Goal: Task Accomplishment & Management: Use online tool/utility

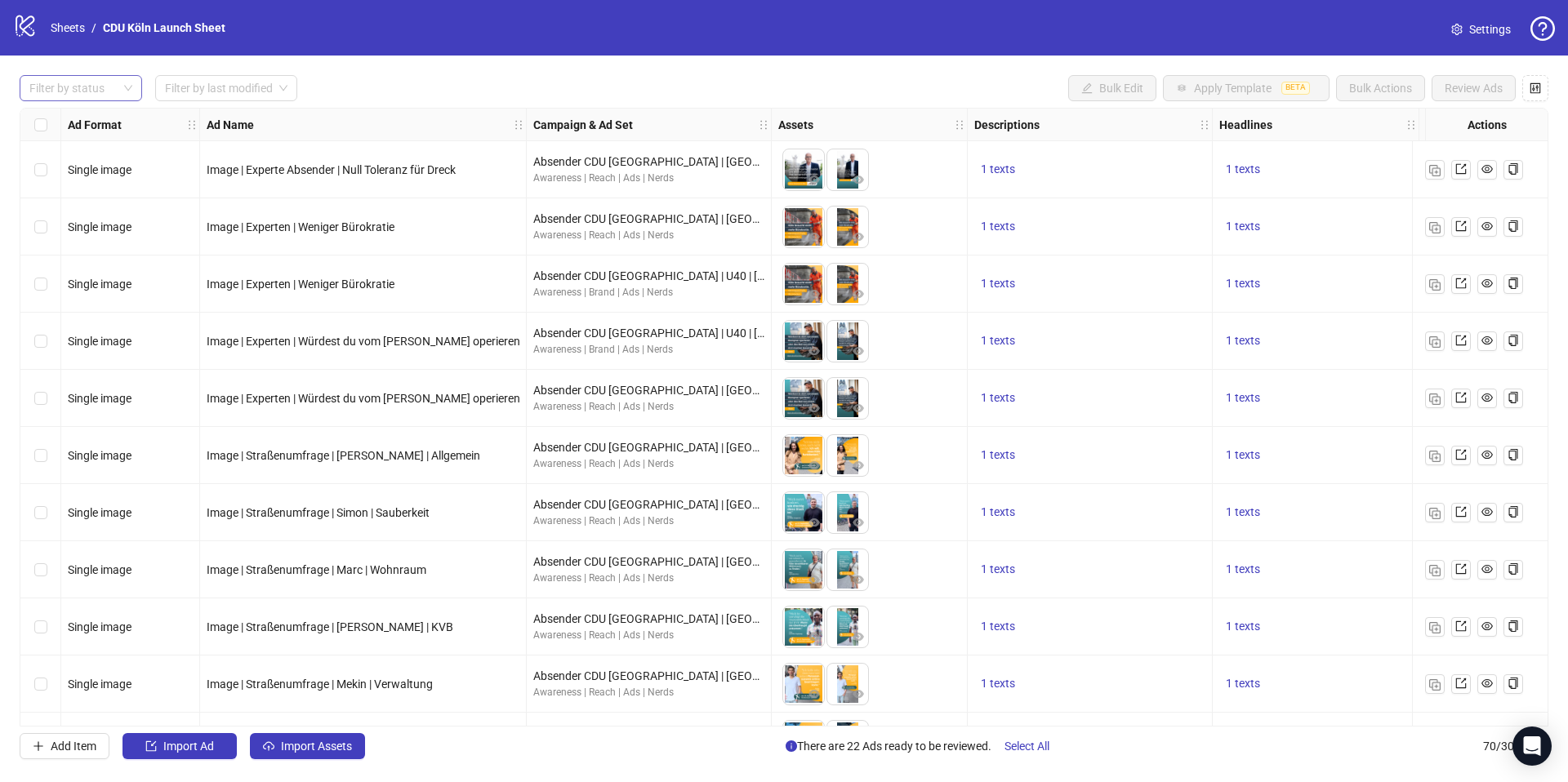
click at [121, 89] on div at bounding box center [72, 87] width 98 height 23
click at [80, 129] on div "Draft" at bounding box center [81, 121] width 97 height 18
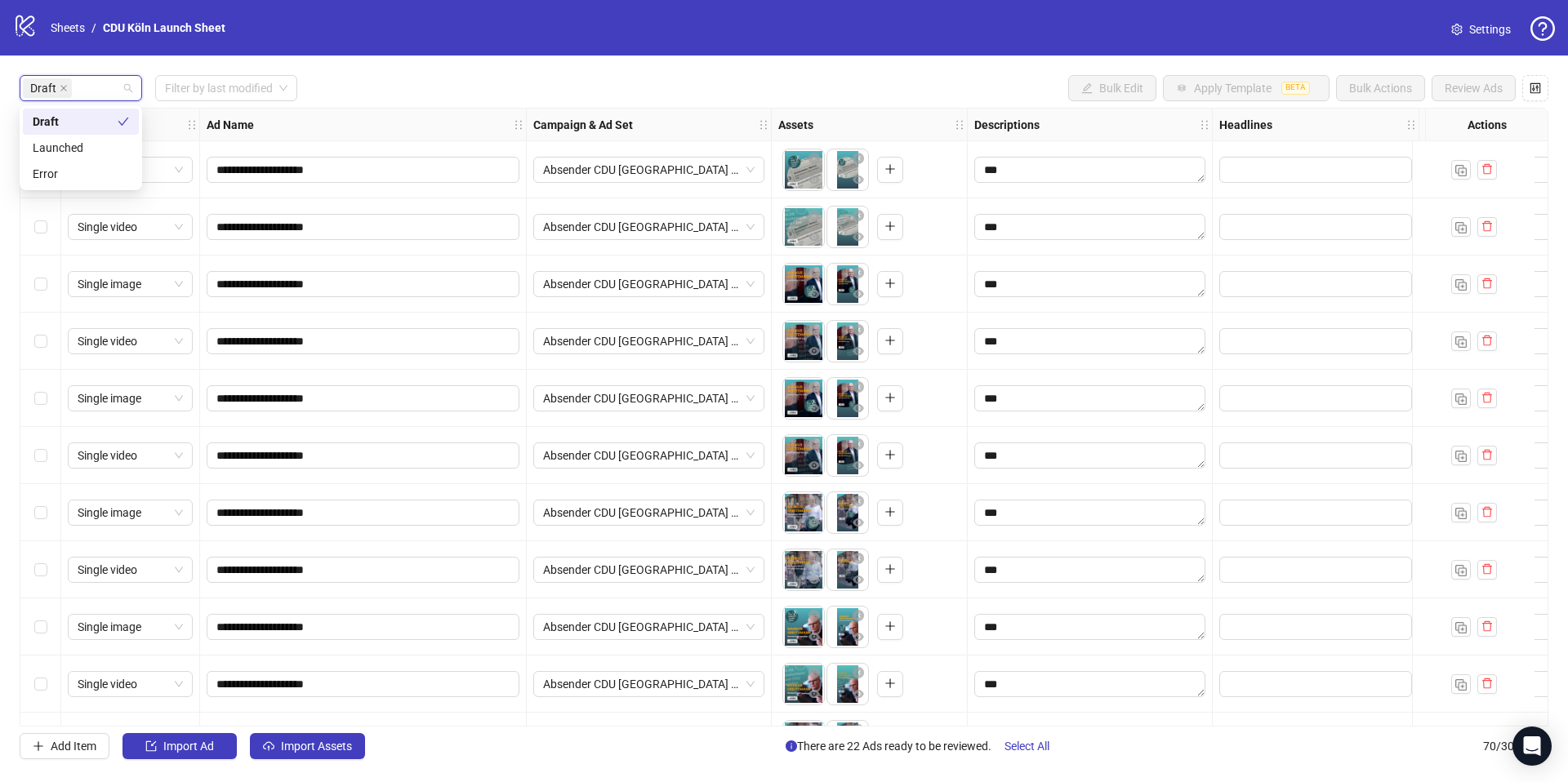
click at [541, 80] on div "Draft Filter by last modified Bulk Edit Apply Template BETA Bulk Actions Review…" at bounding box center [784, 87] width 1529 height 26
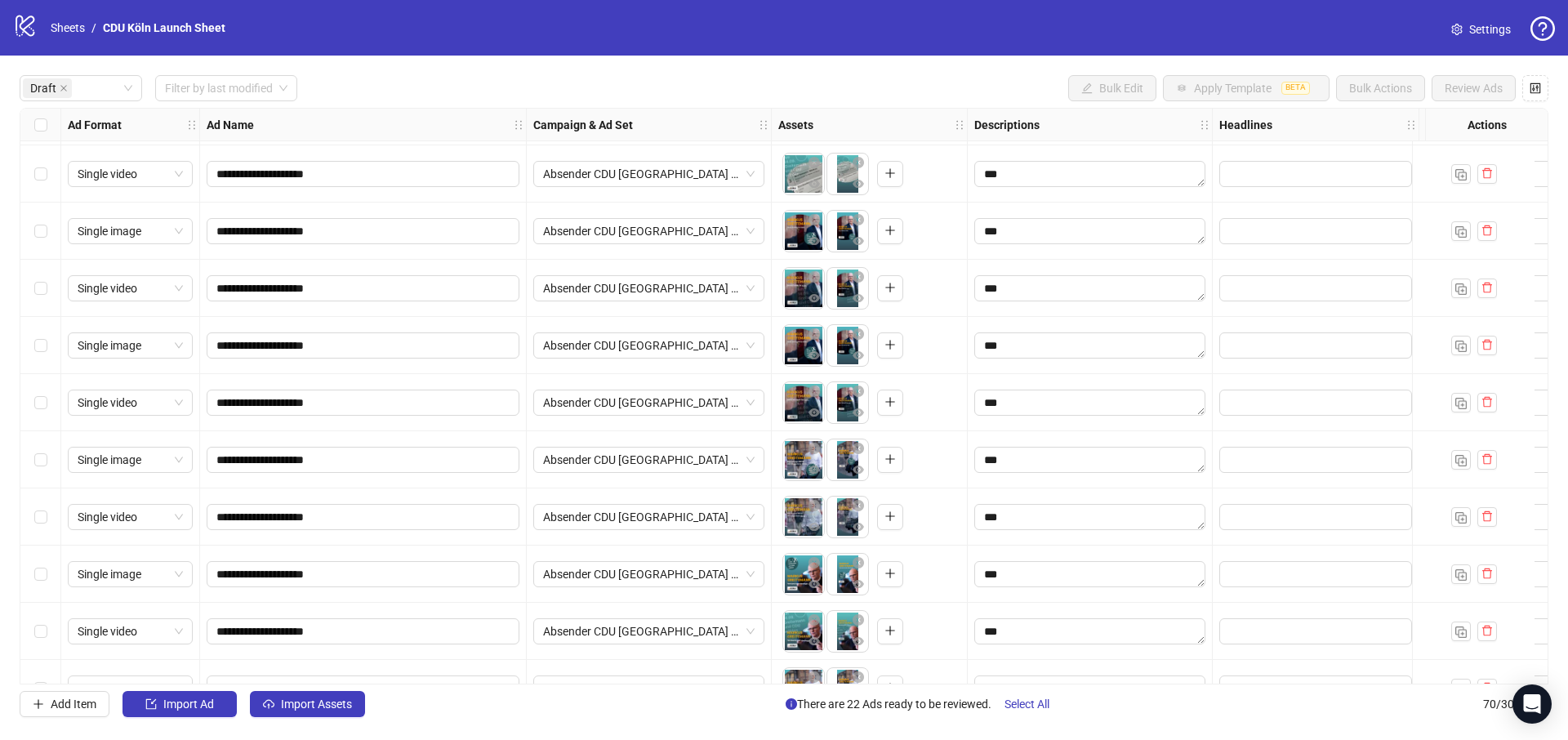
scroll to position [103, 0]
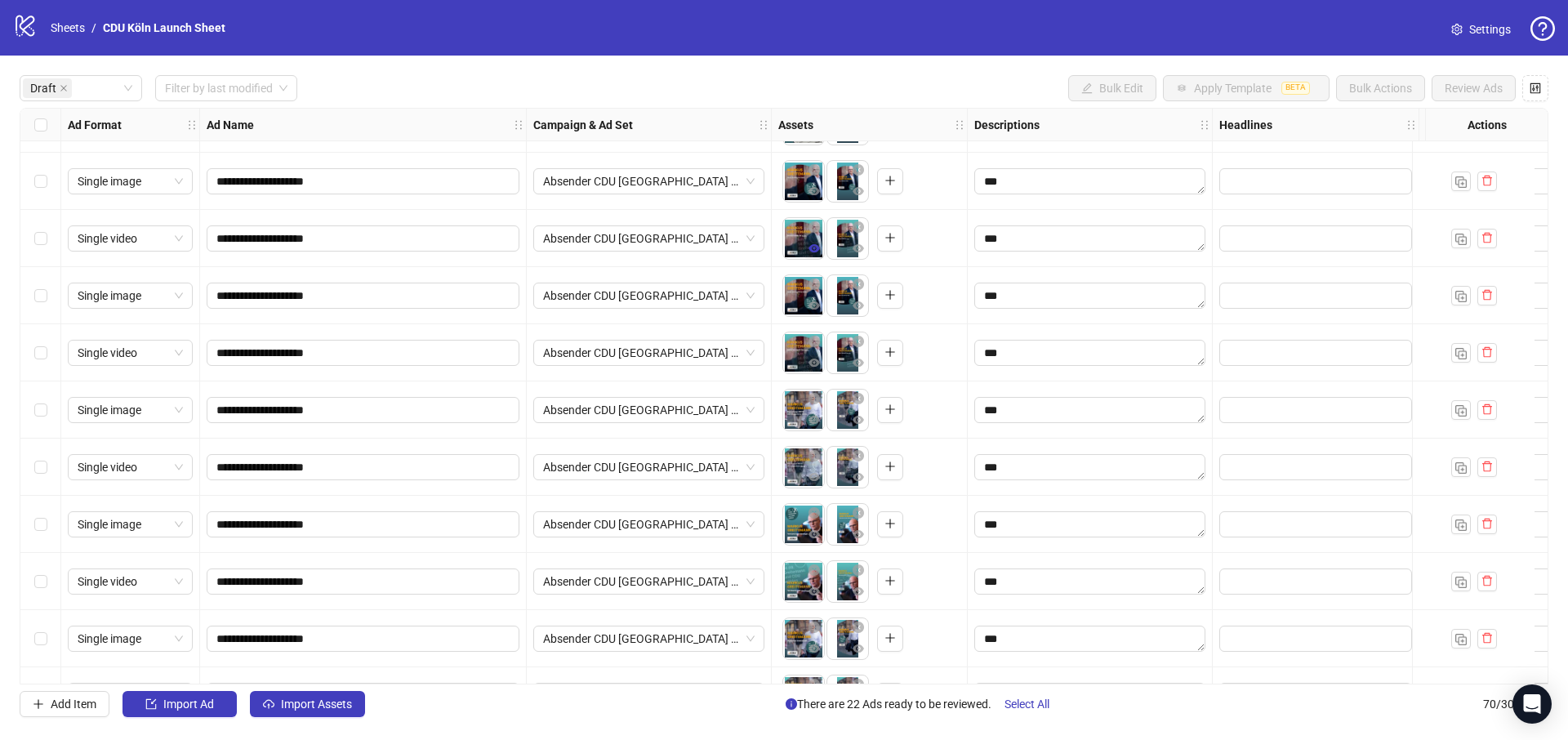
click at [813, 251] on icon "eye" at bounding box center [814, 248] width 12 height 8
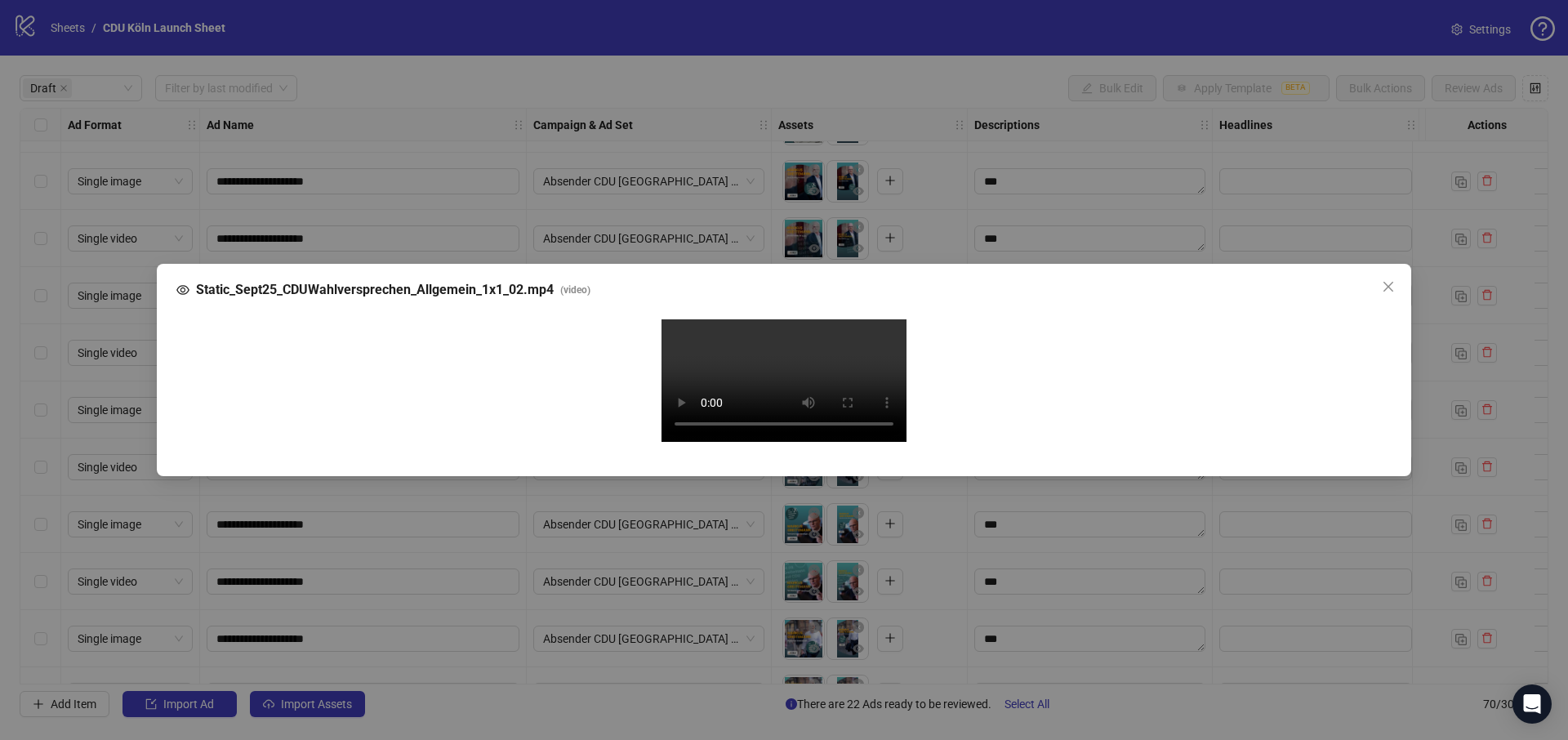
click at [1369, 280] on div "Static_Sept25_CDUWahlversprechen_Allgemein_1x1_02.mp4 ( video )" at bounding box center [784, 289] width 1216 height 19
click at [1377, 280] on span "Close" at bounding box center [1388, 287] width 26 height 13
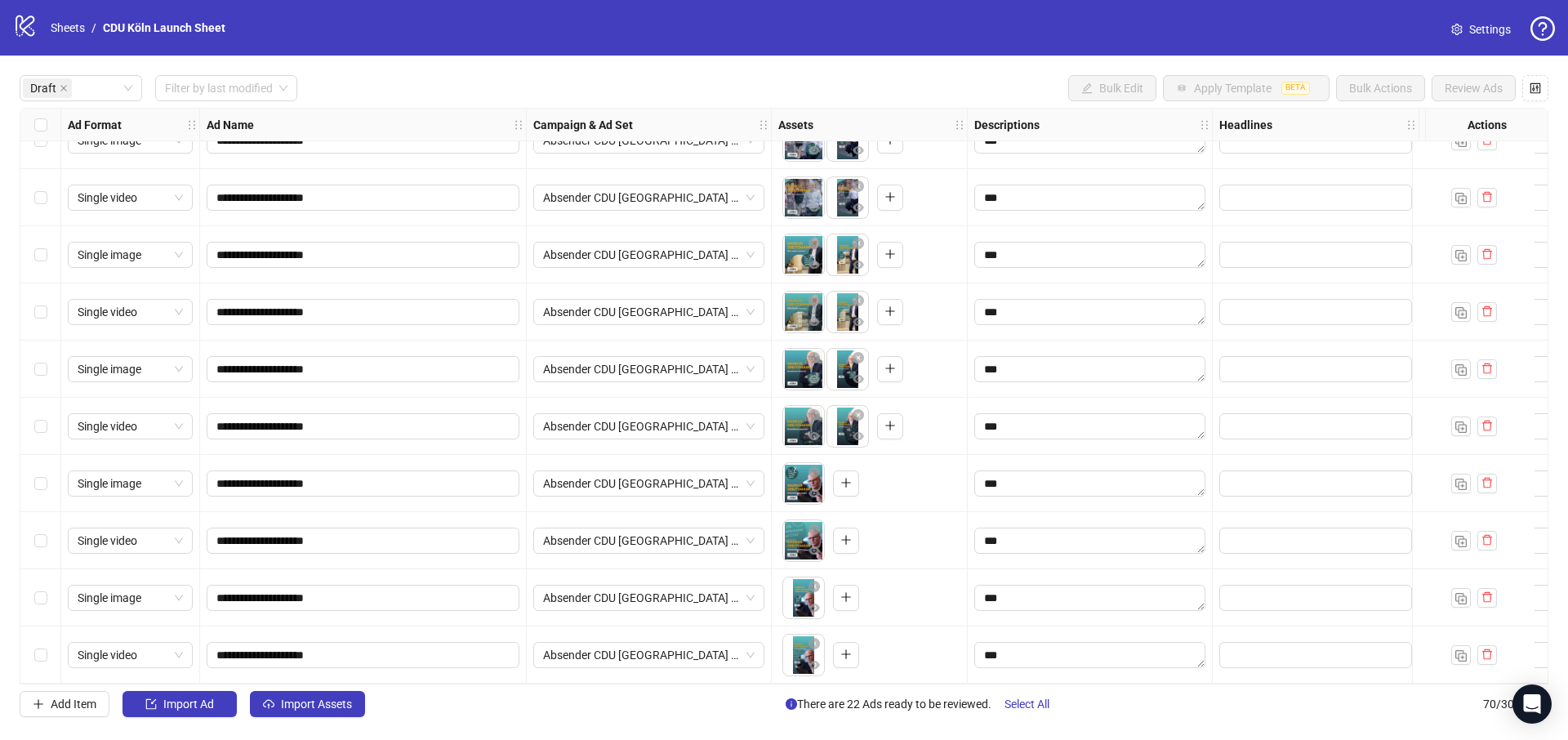
scroll to position [722, 1]
click at [812, 375] on icon "eye" at bounding box center [813, 379] width 12 height 8
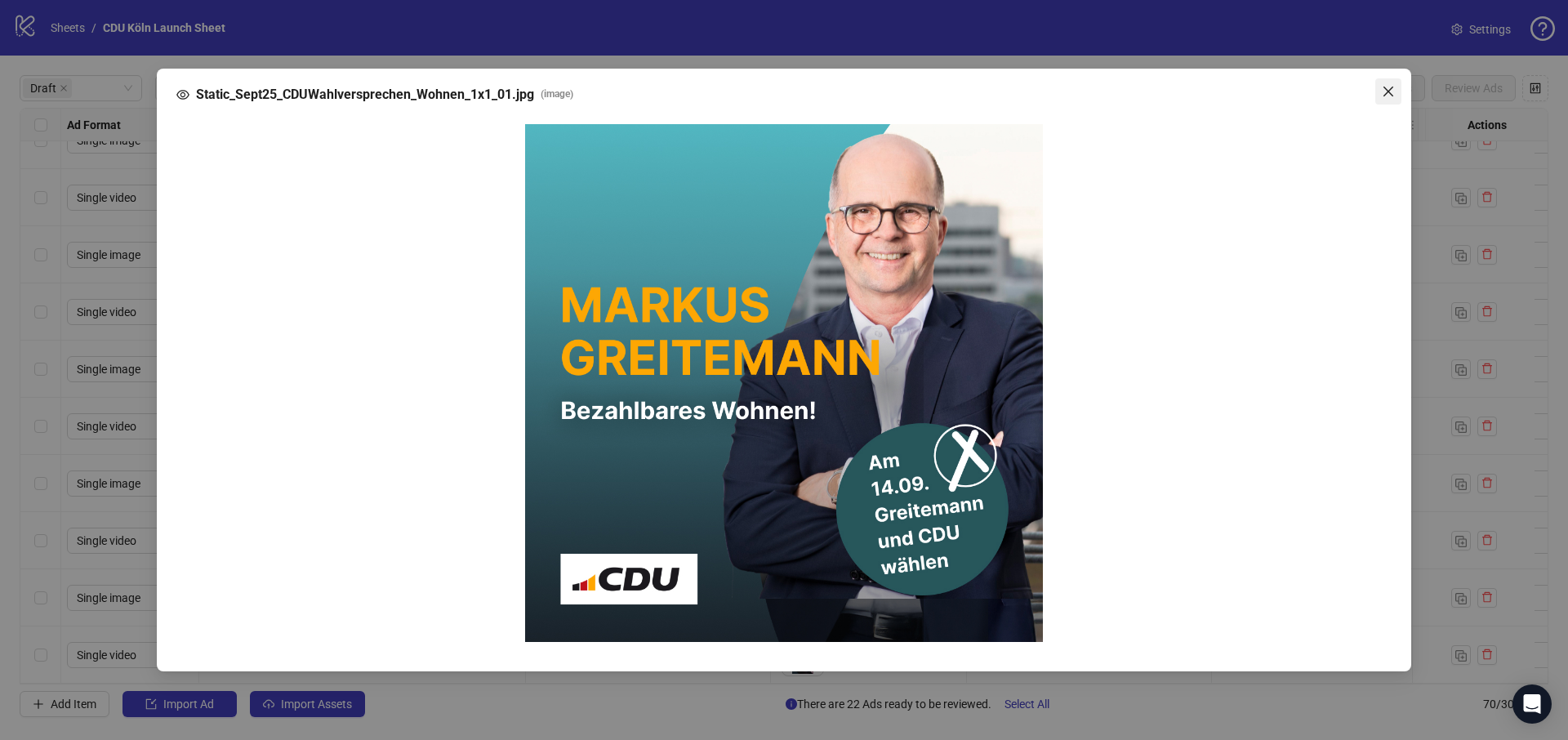
click at [1391, 93] on icon "close" at bounding box center [1389, 92] width 10 height 10
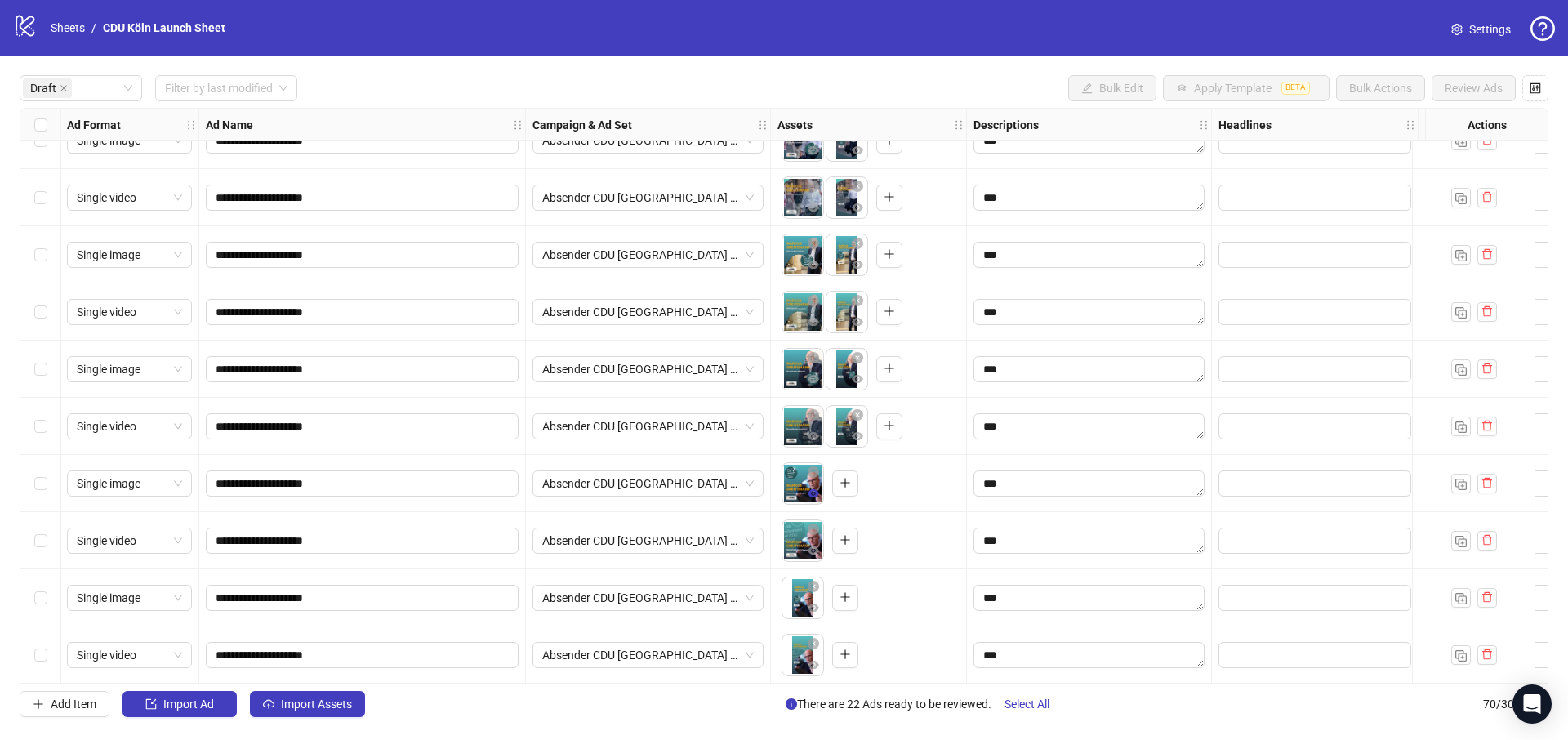
click at [811, 488] on icon "eye" at bounding box center [813, 494] width 12 height 12
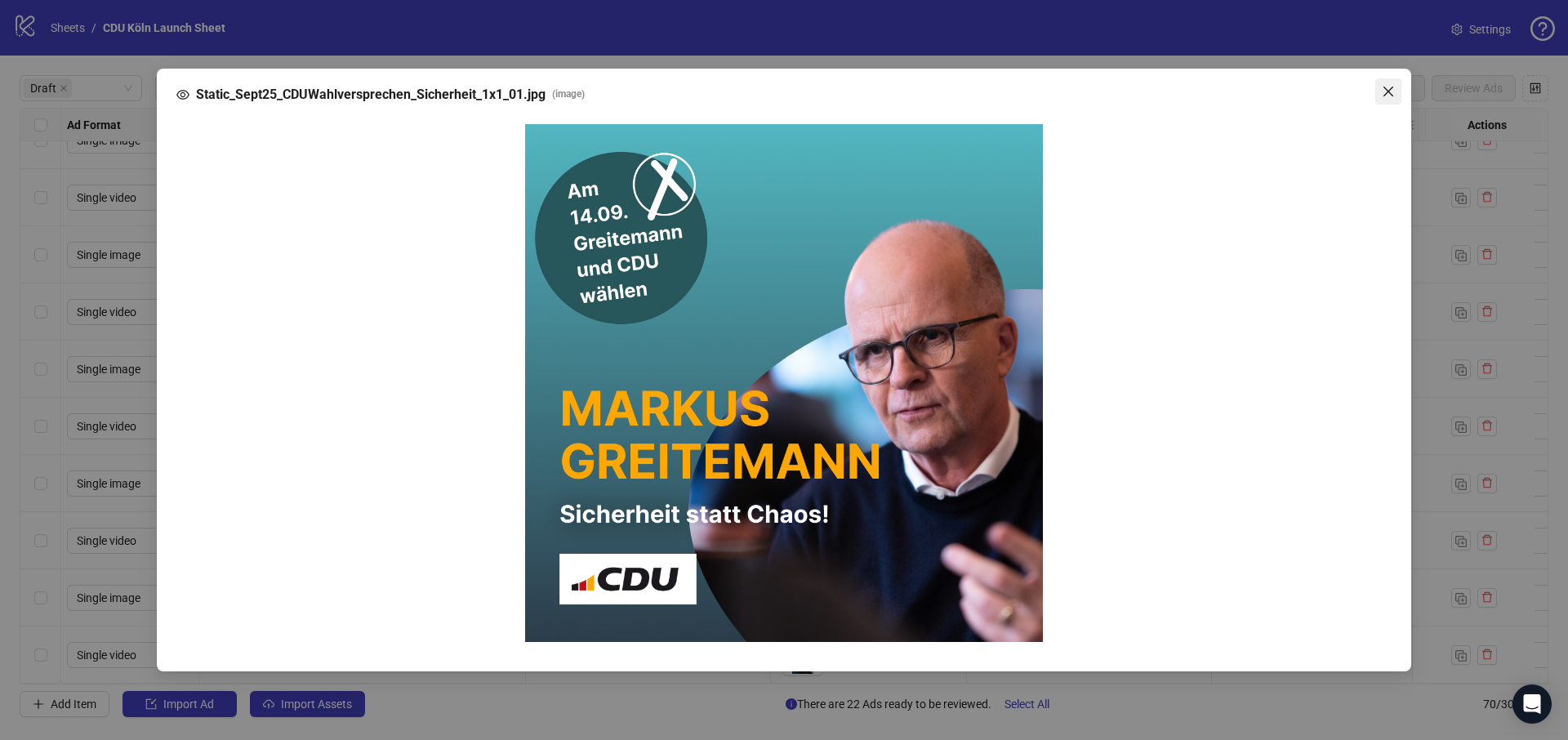
click at [1391, 91] on icon "close" at bounding box center [1389, 92] width 13 height 13
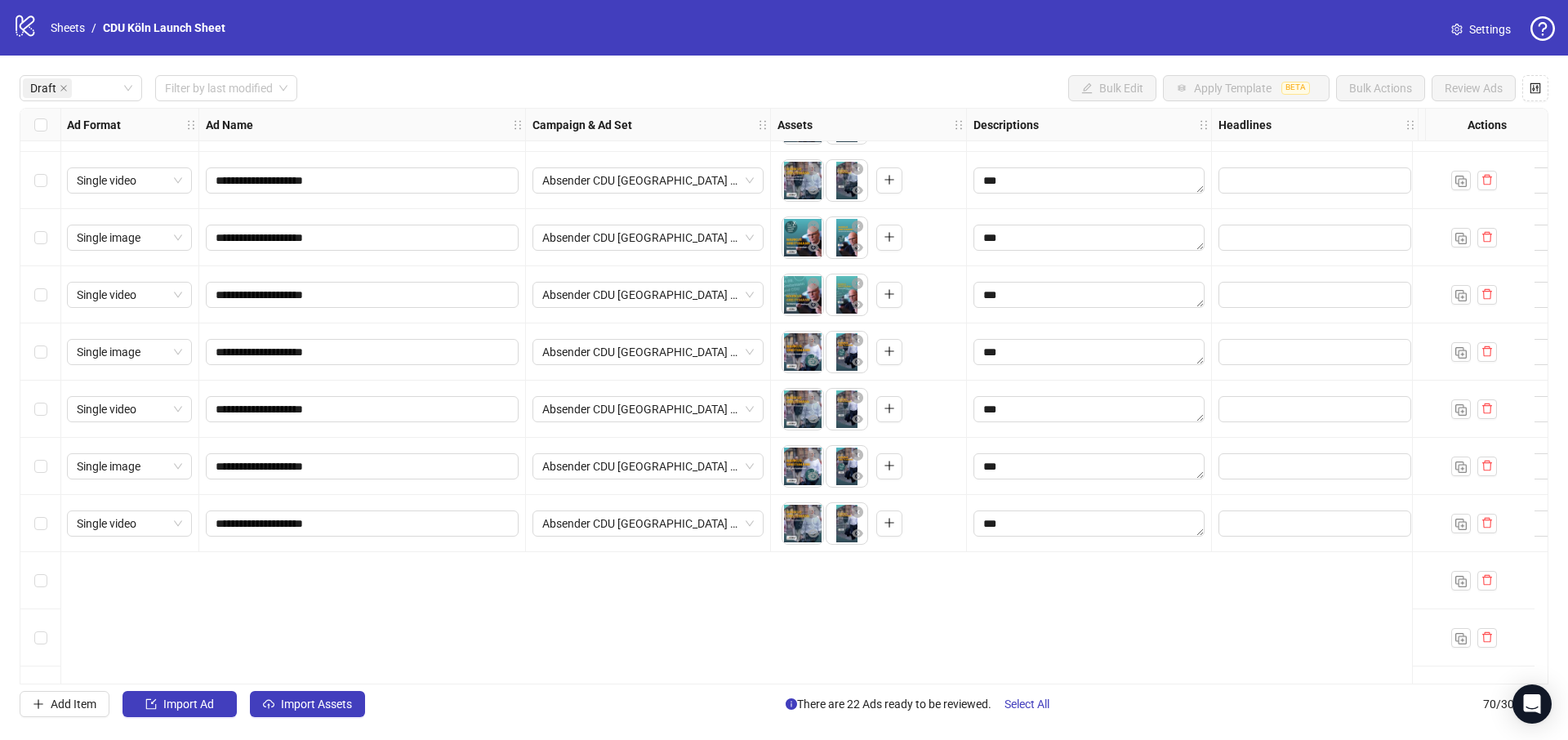
scroll to position [0, 1]
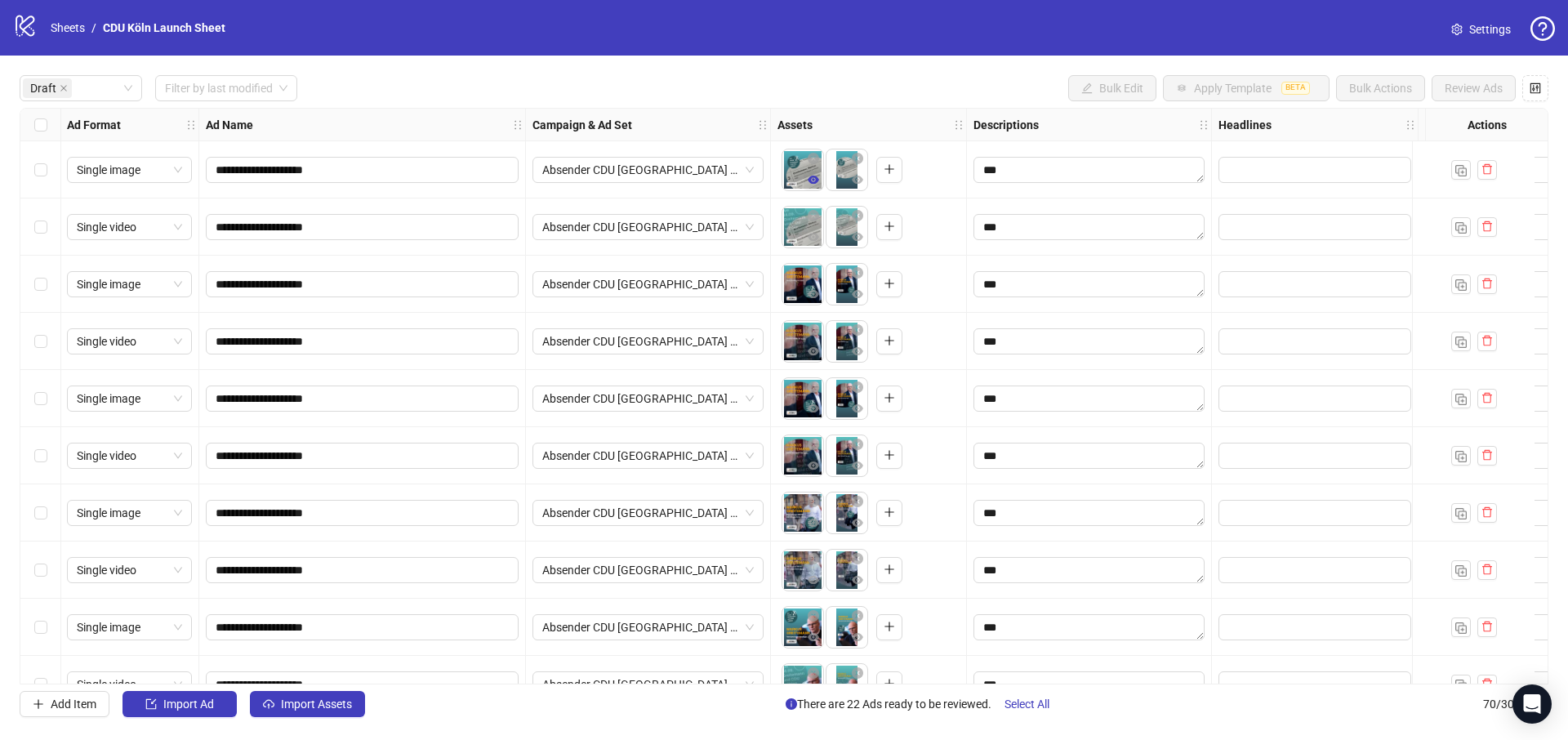
click at [813, 186] on span "button" at bounding box center [813, 180] width 12 height 13
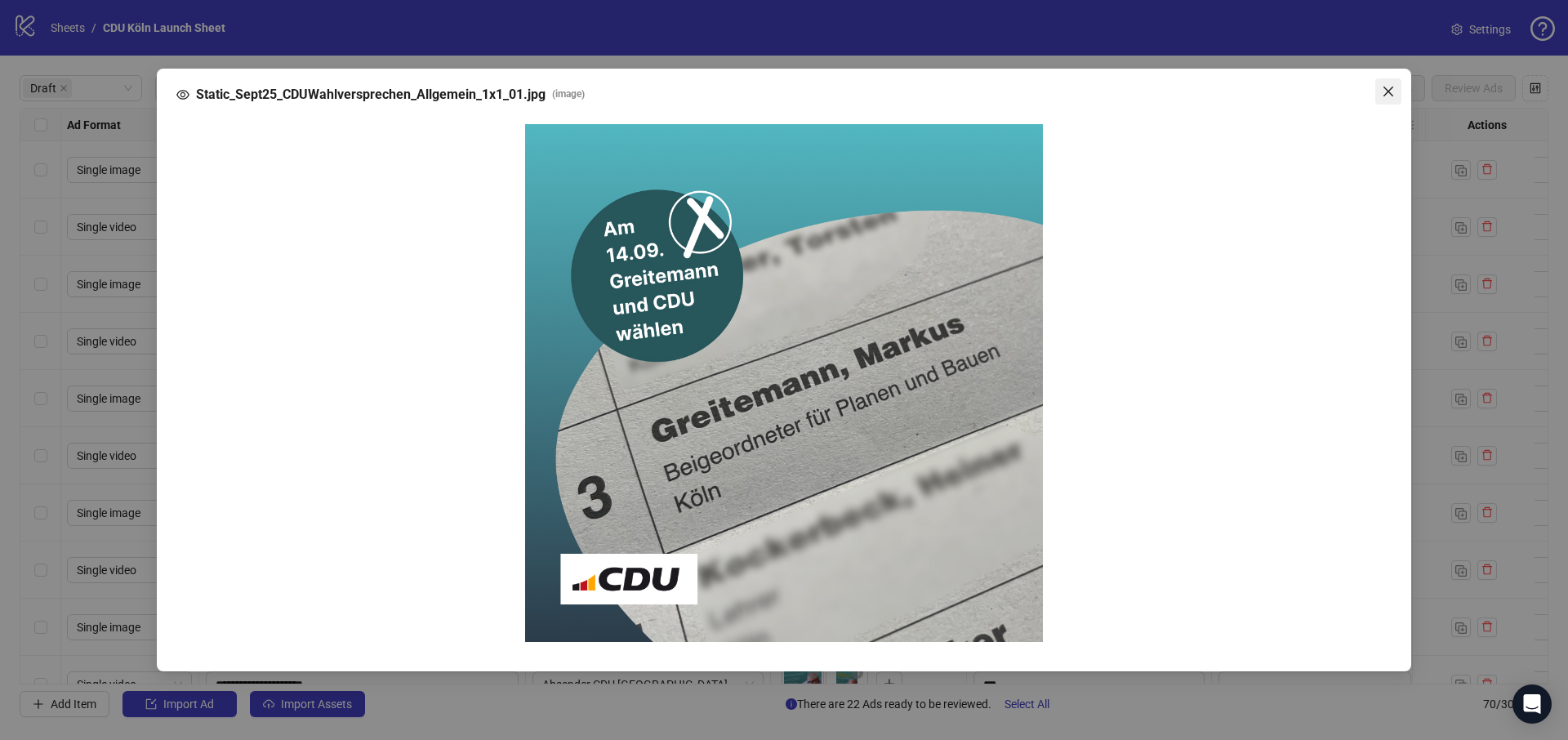
click at [1397, 98] on button "Close" at bounding box center [1388, 91] width 26 height 26
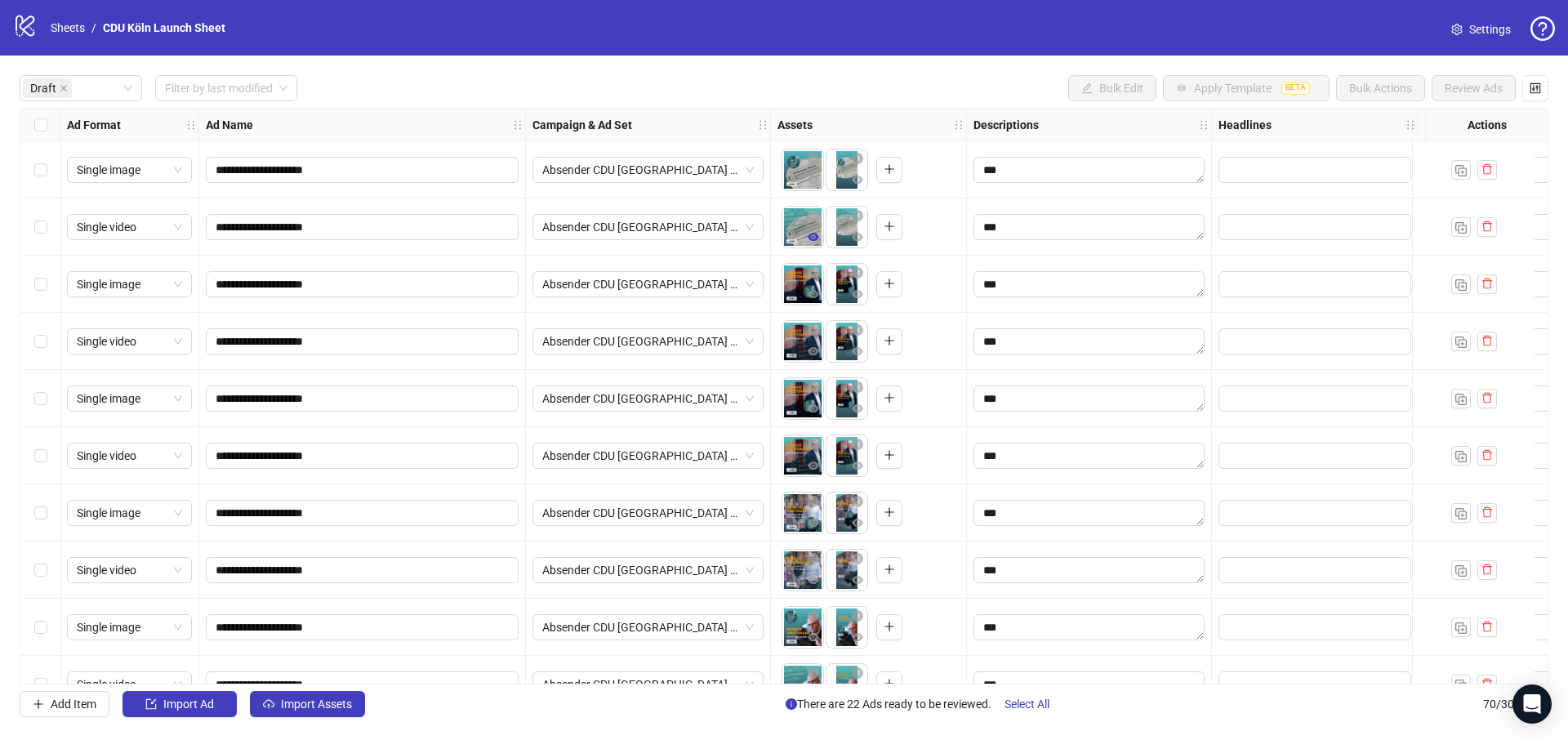
click at [823, 239] on button "button" at bounding box center [813, 237] width 19 height 19
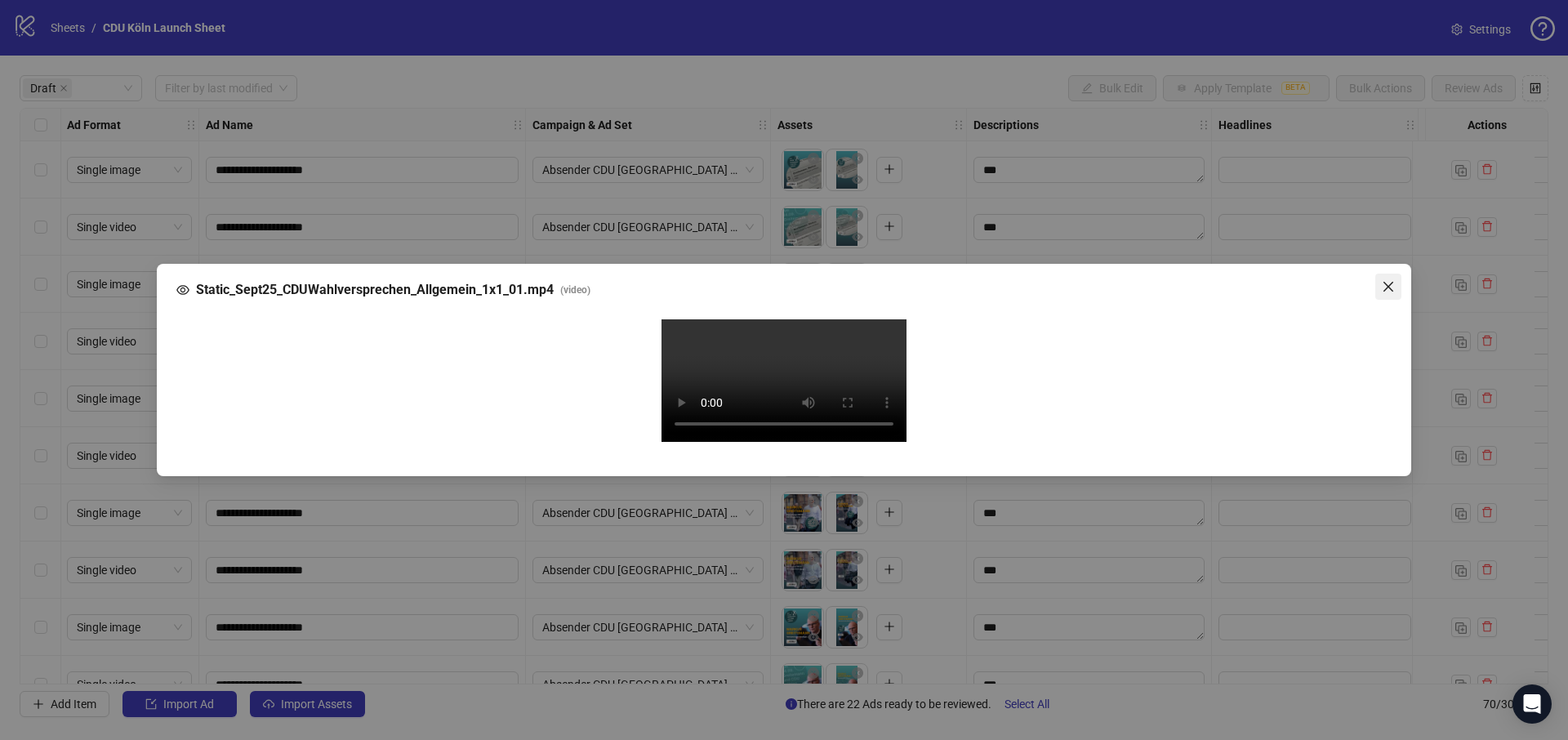
click at [1398, 280] on span "Close" at bounding box center [1388, 287] width 26 height 13
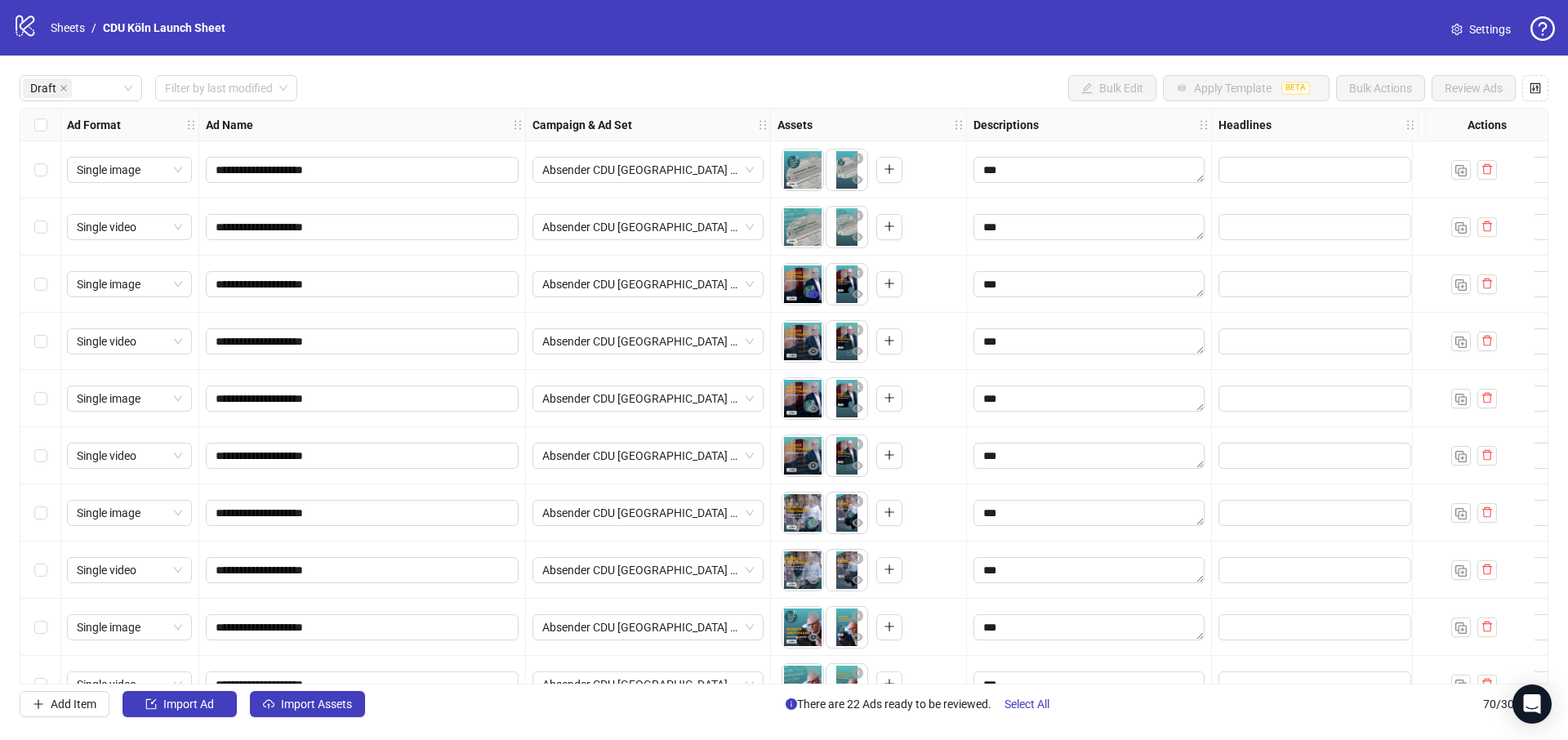
click at [813, 294] on icon "eye" at bounding box center [813, 294] width 12 height 8
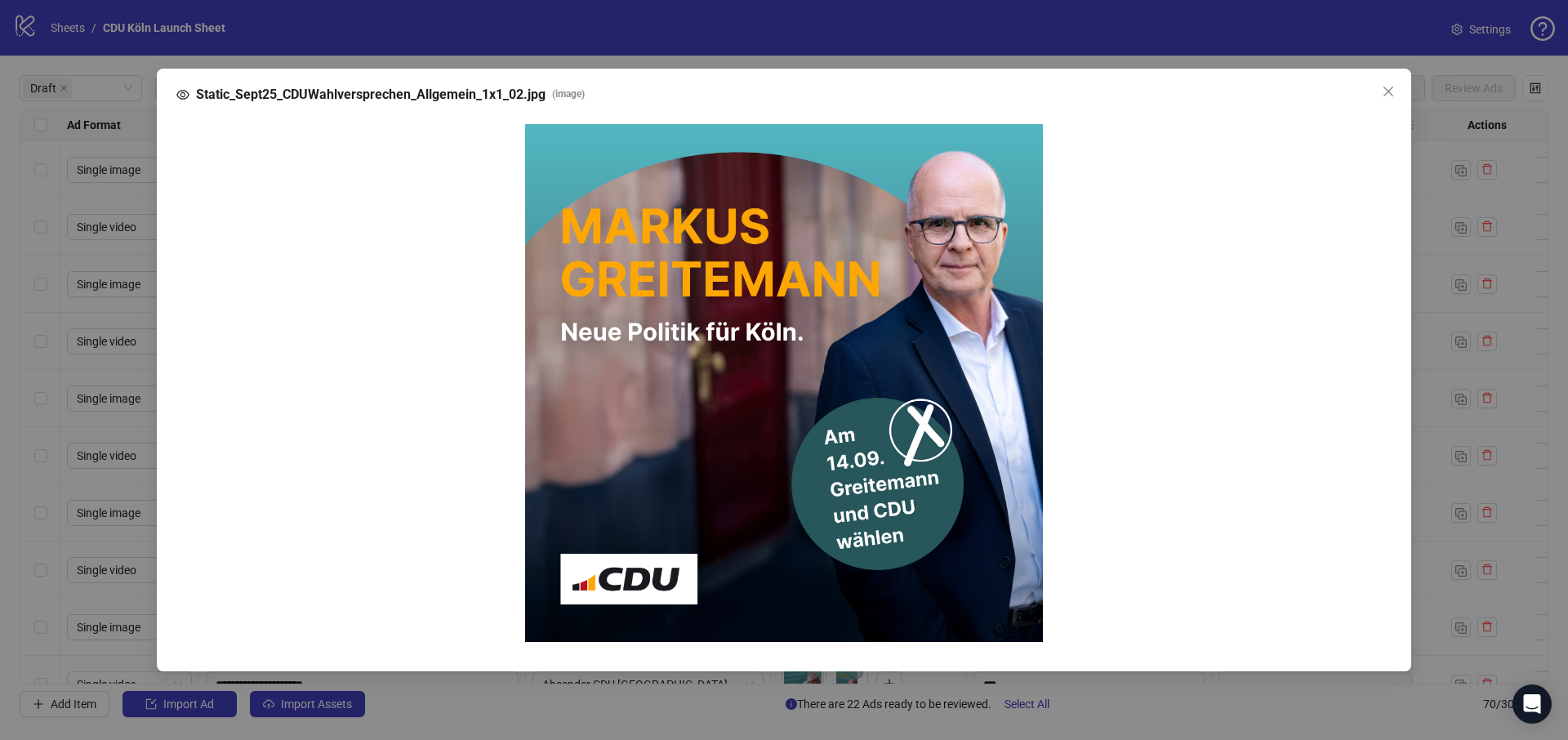
click at [1448, 219] on div "Static_Sept25_CDUWahlversprechen_Allgemein_1x1_02.jpg ( image )" at bounding box center [784, 370] width 1568 height 740
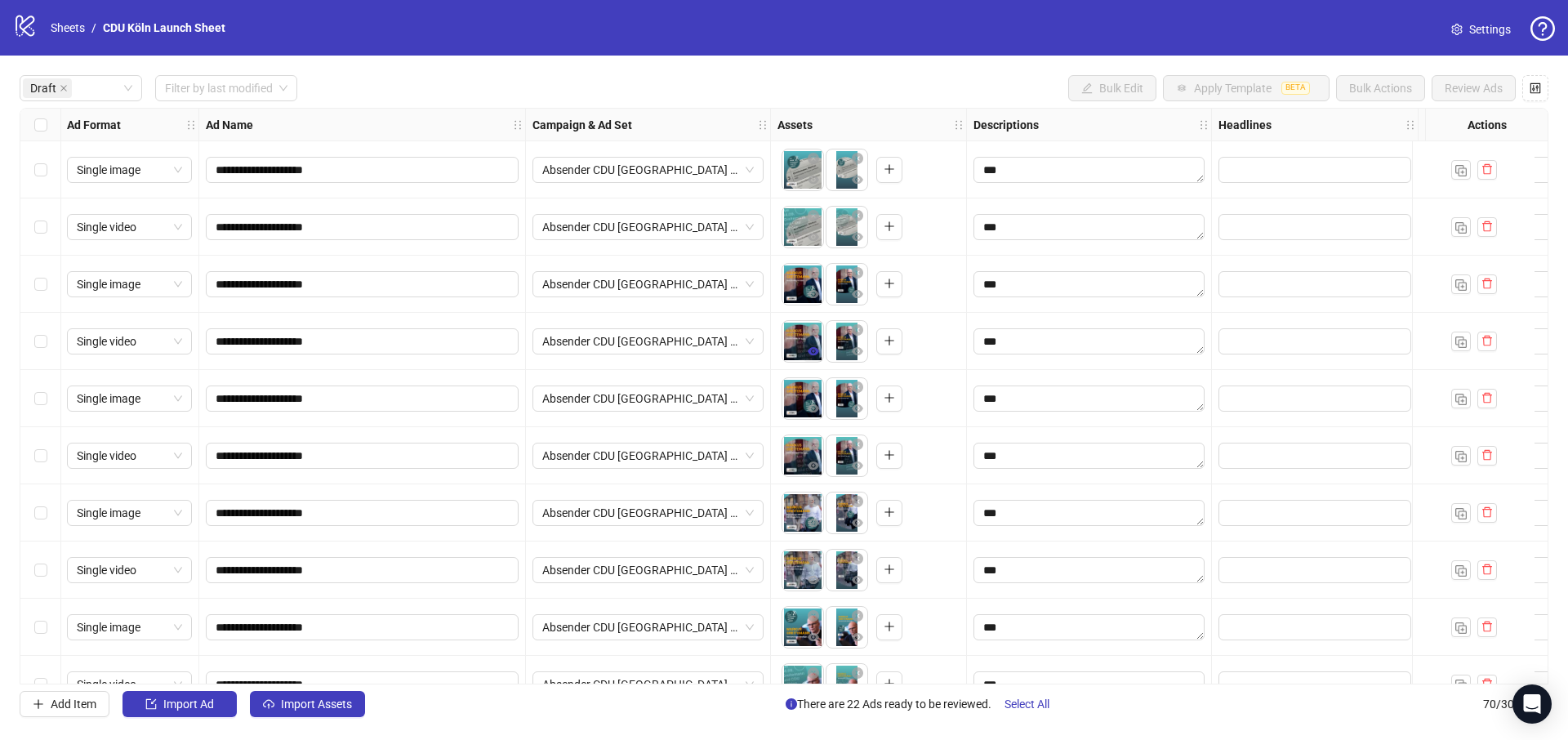
click at [813, 358] on button "button" at bounding box center [813, 352] width 19 height 19
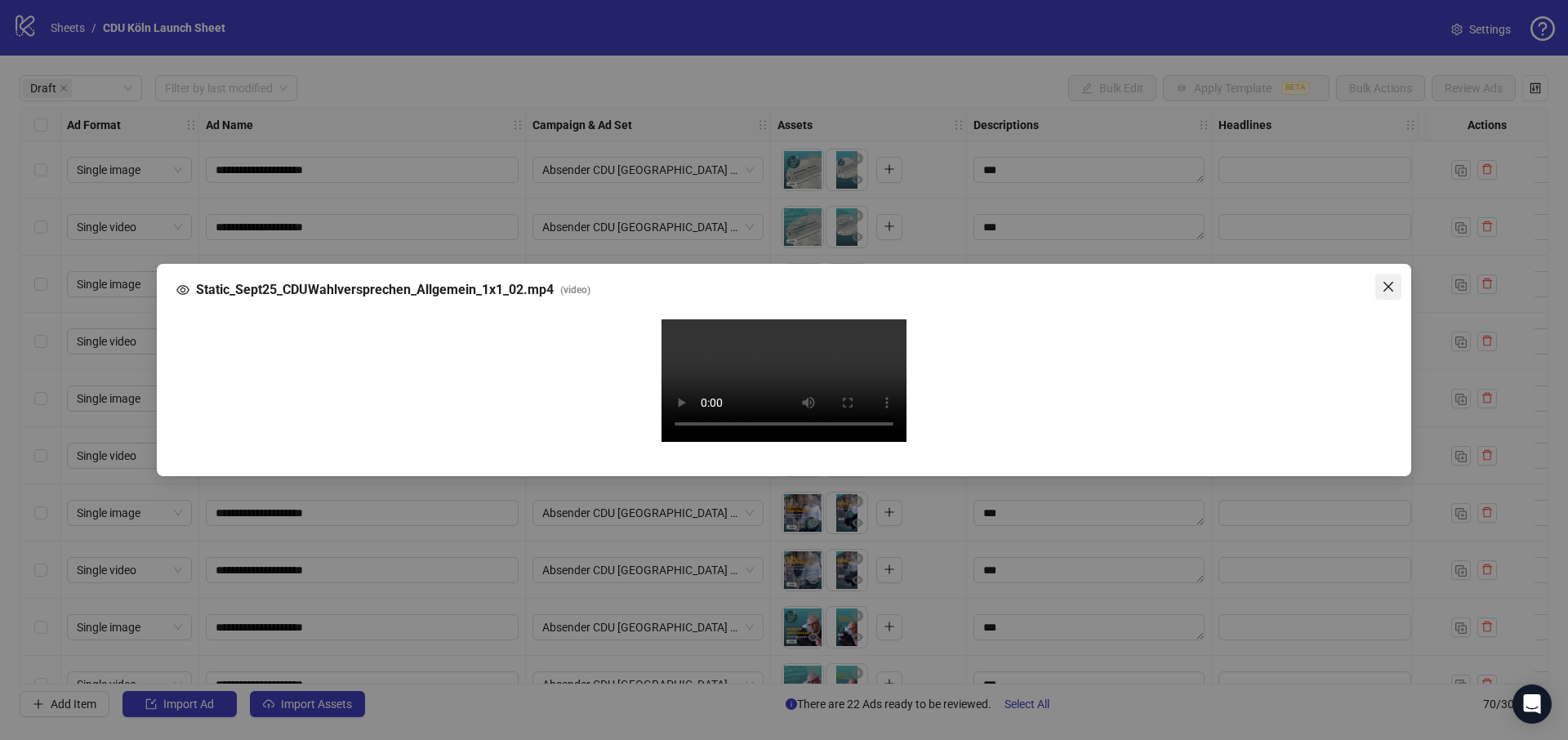
click at [1390, 280] on icon "close" at bounding box center [1389, 287] width 13 height 13
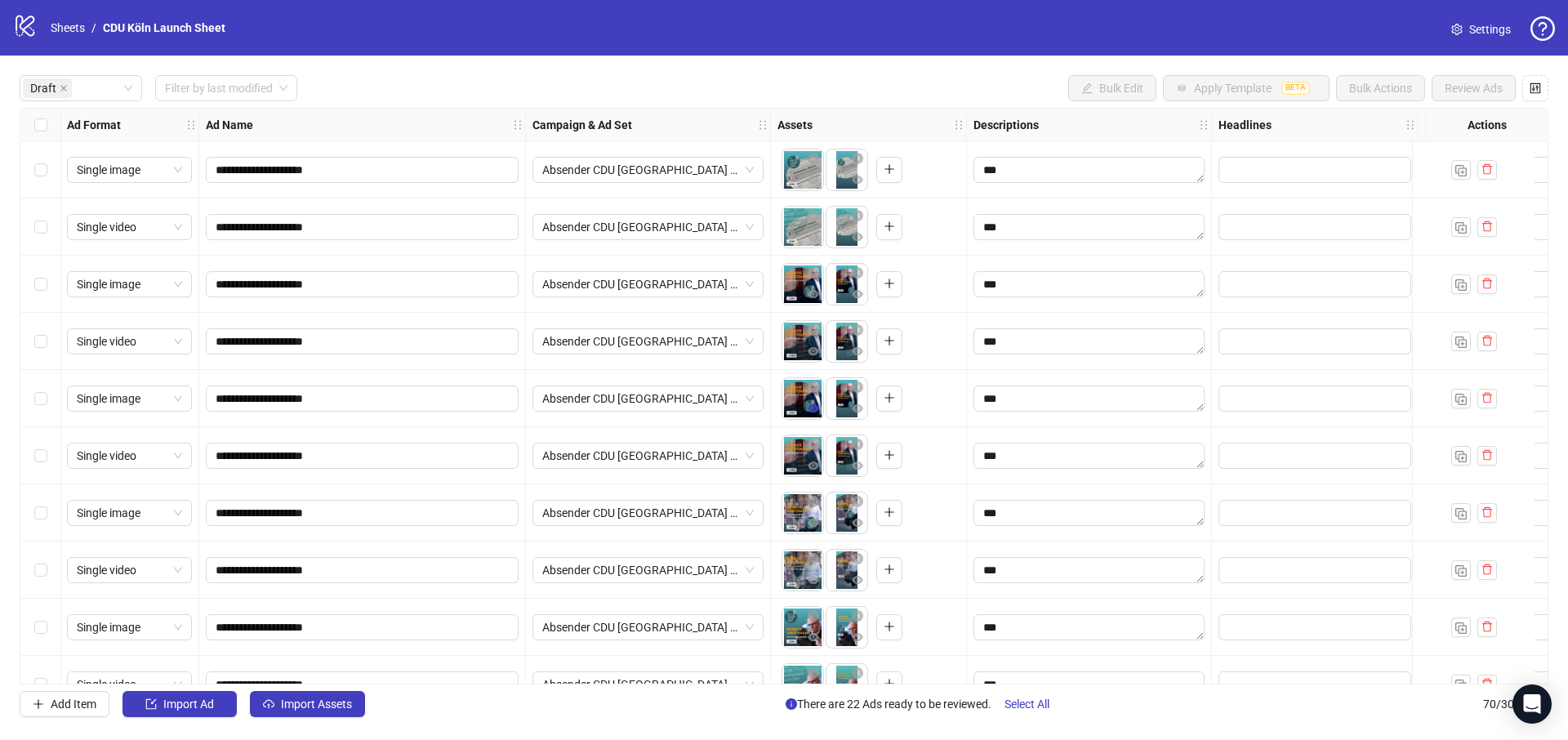
click at [817, 413] on icon "eye" at bounding box center [813, 409] width 12 height 12
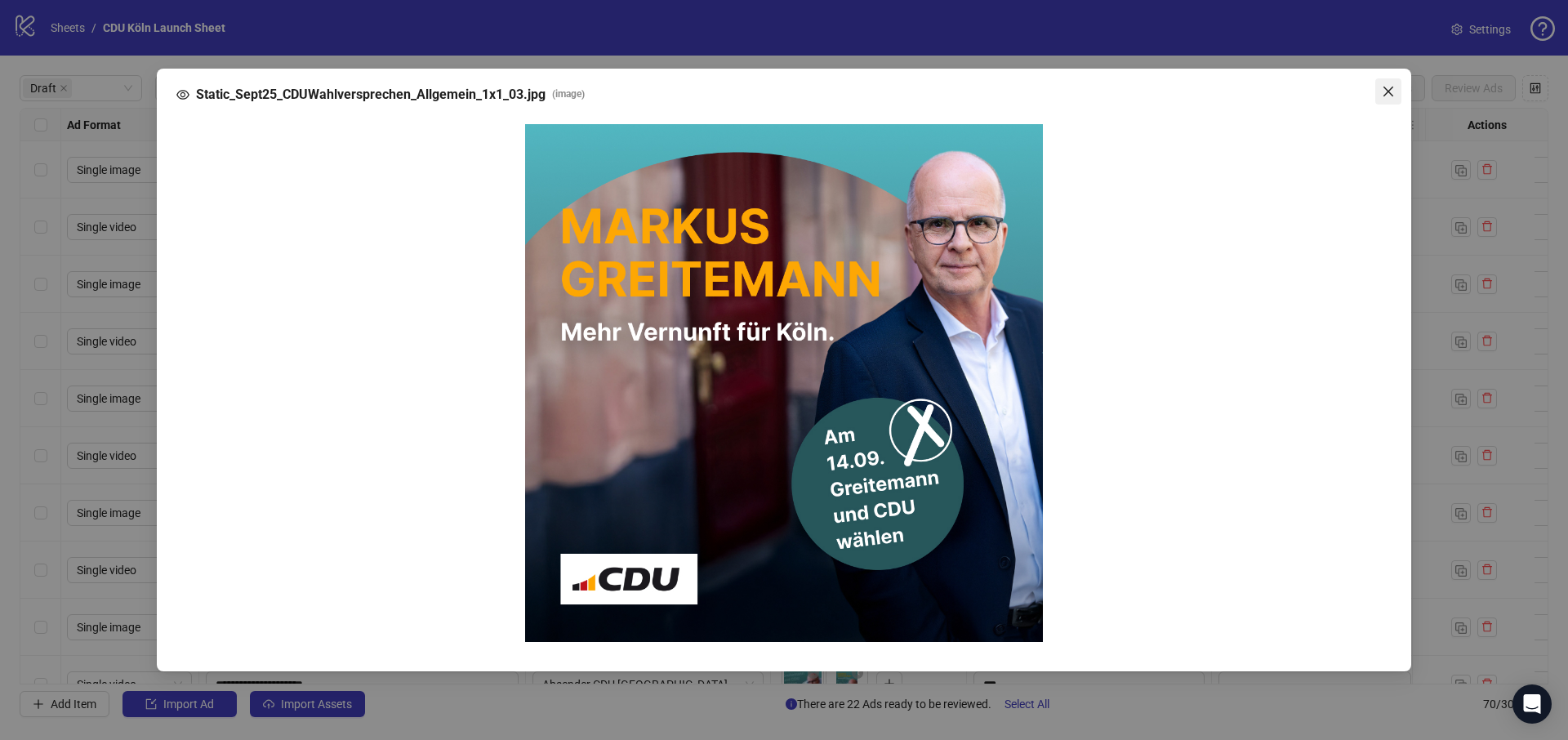
click at [1393, 89] on icon "close" at bounding box center [1389, 92] width 13 height 13
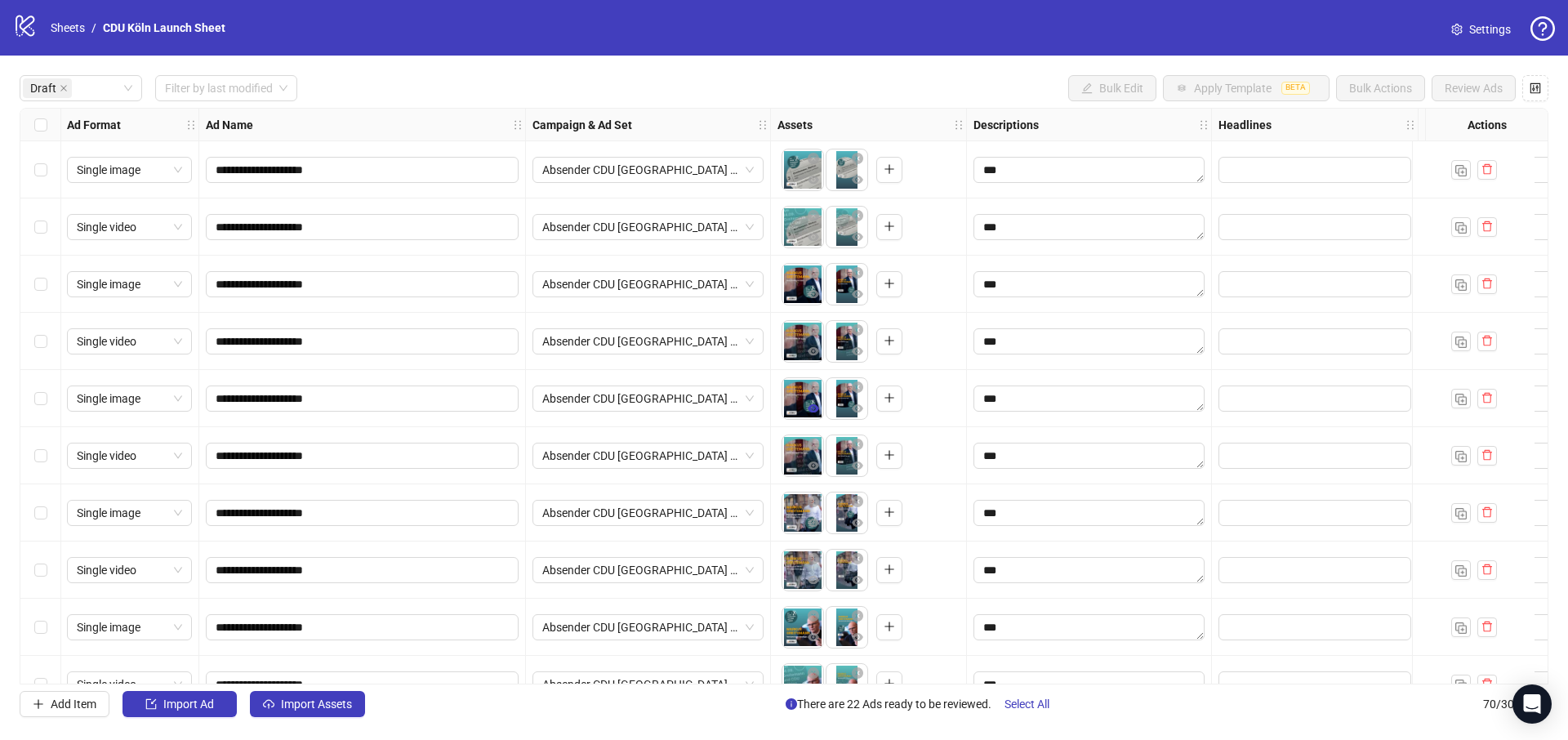
click at [811, 410] on icon "eye" at bounding box center [813, 409] width 12 height 8
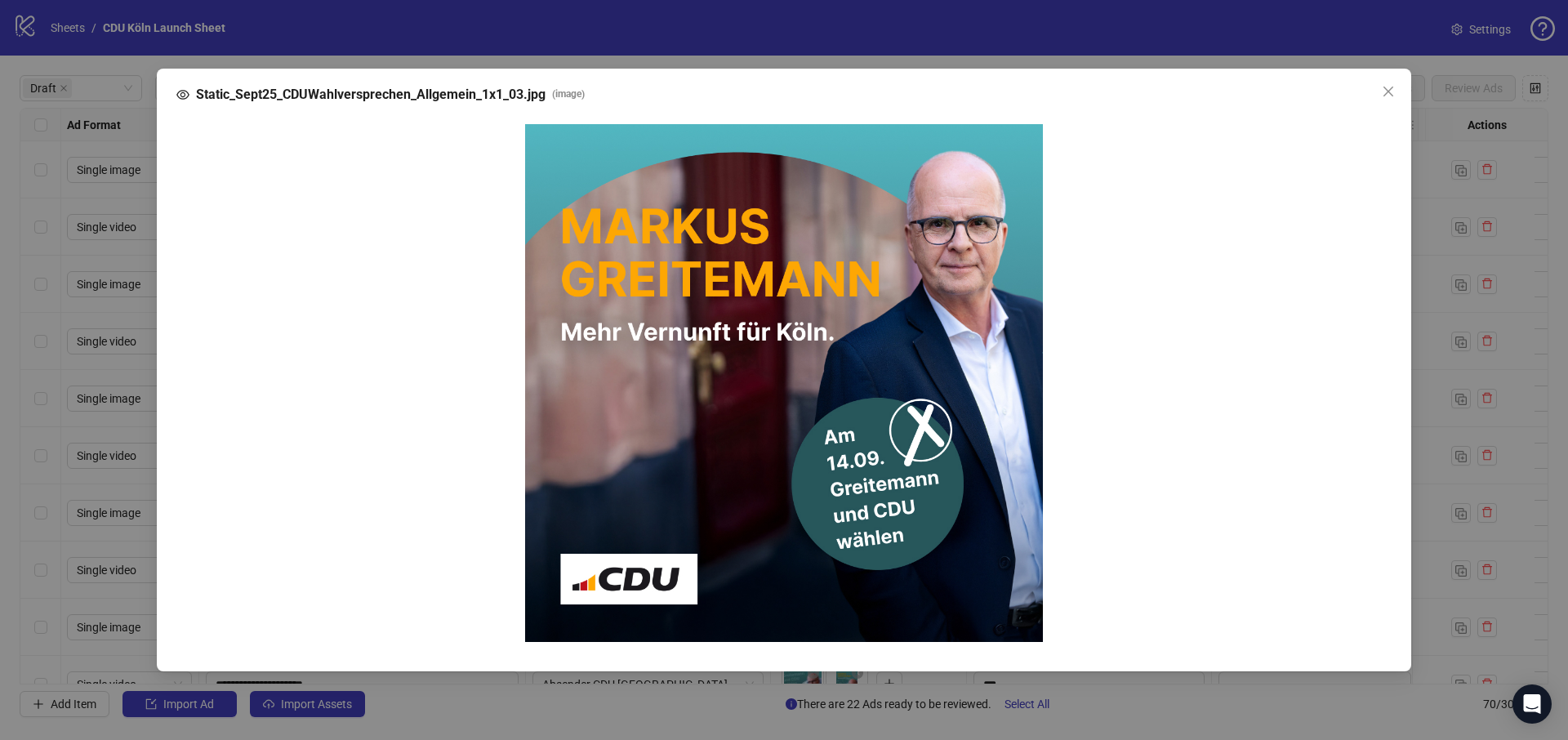
click at [1461, 228] on div "Static_Sept25_CDUWahlversprechen_Allgemein_1x1_03.jpg ( image )" at bounding box center [784, 370] width 1568 height 740
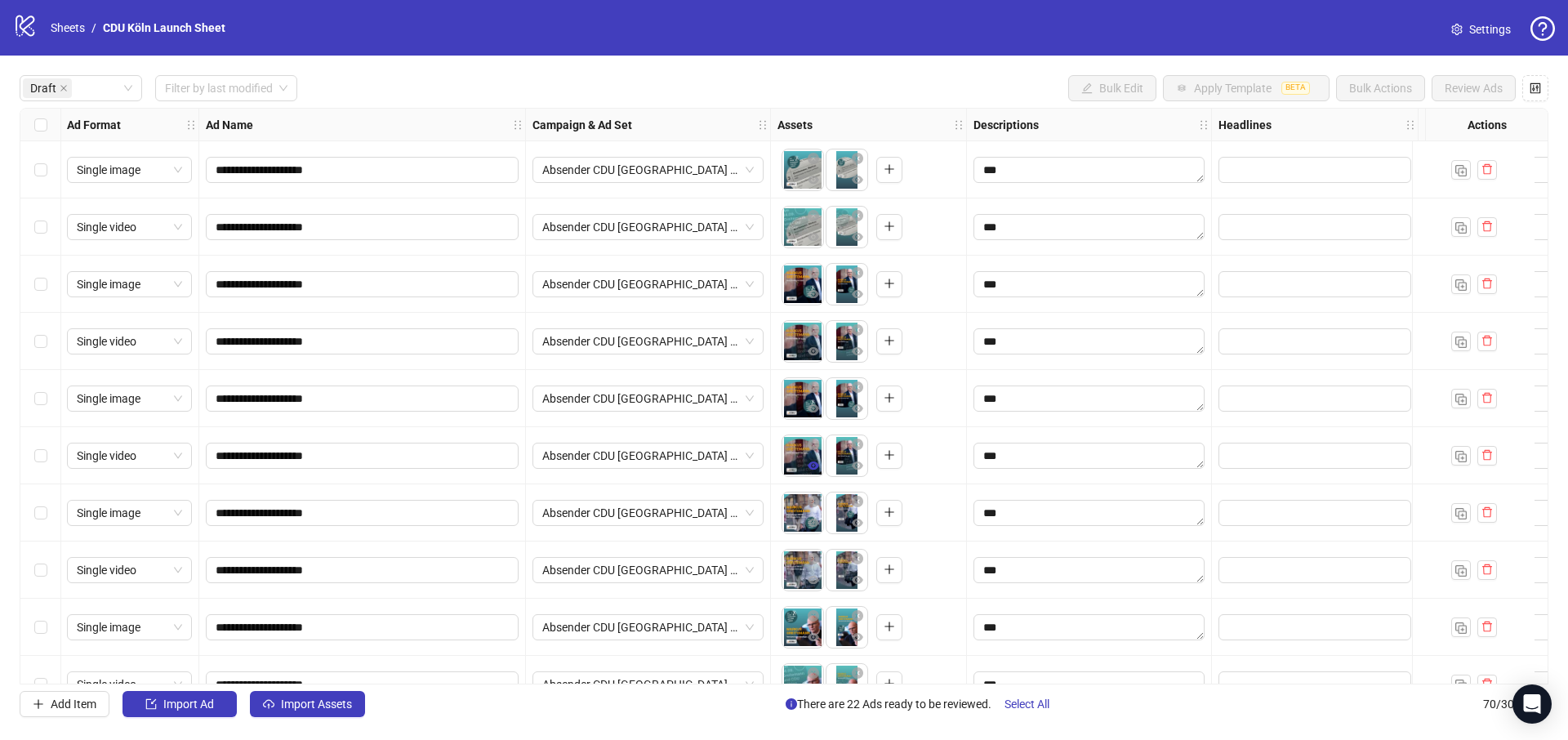
click at [813, 468] on icon "eye" at bounding box center [813, 466] width 12 height 8
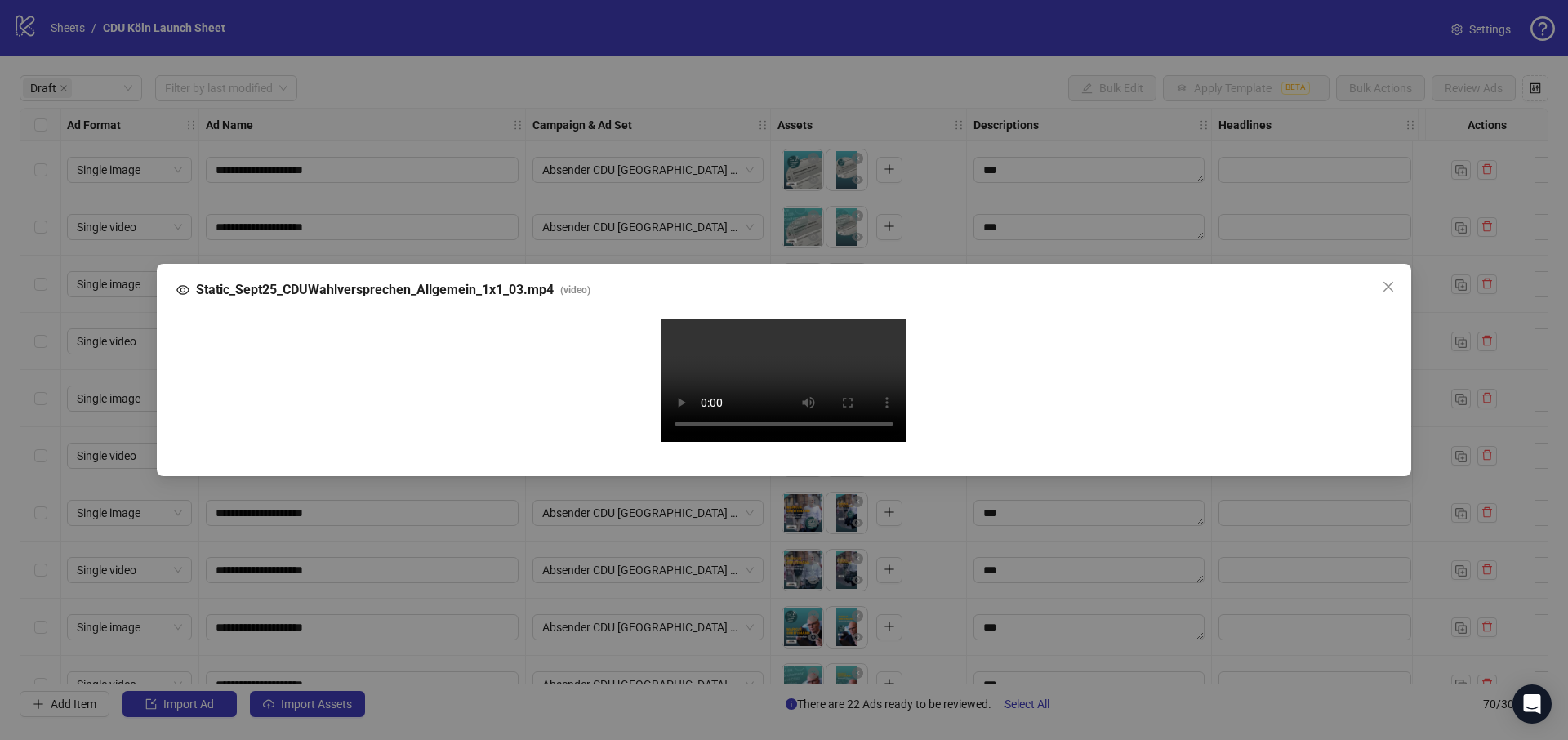
click at [1415, 302] on div "Static_Sept25_CDUWahlversprechen_Allgemein_1x1_03.mp4 ( video ) Your browser do…" at bounding box center [784, 370] width 1568 height 740
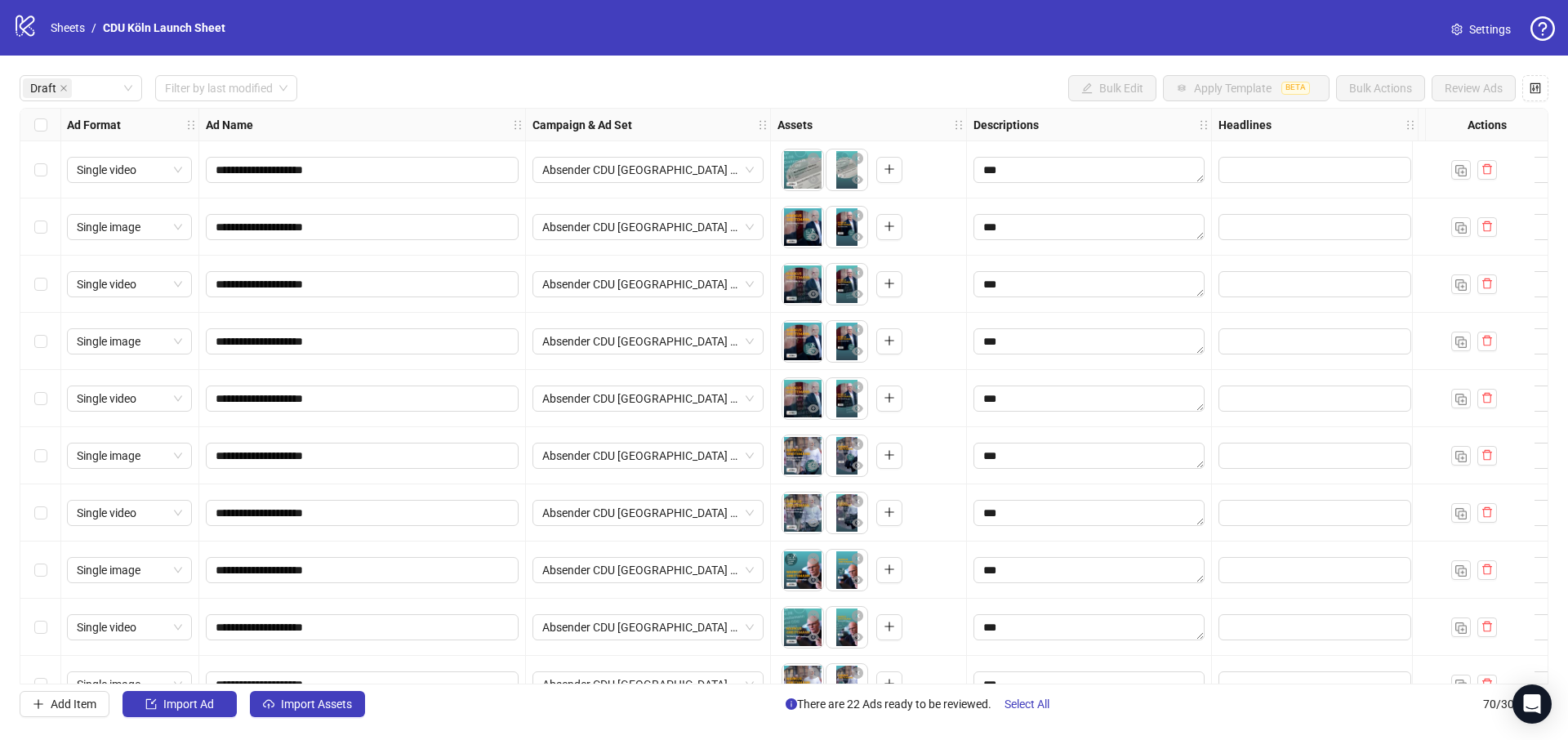
scroll to position [84, 1]
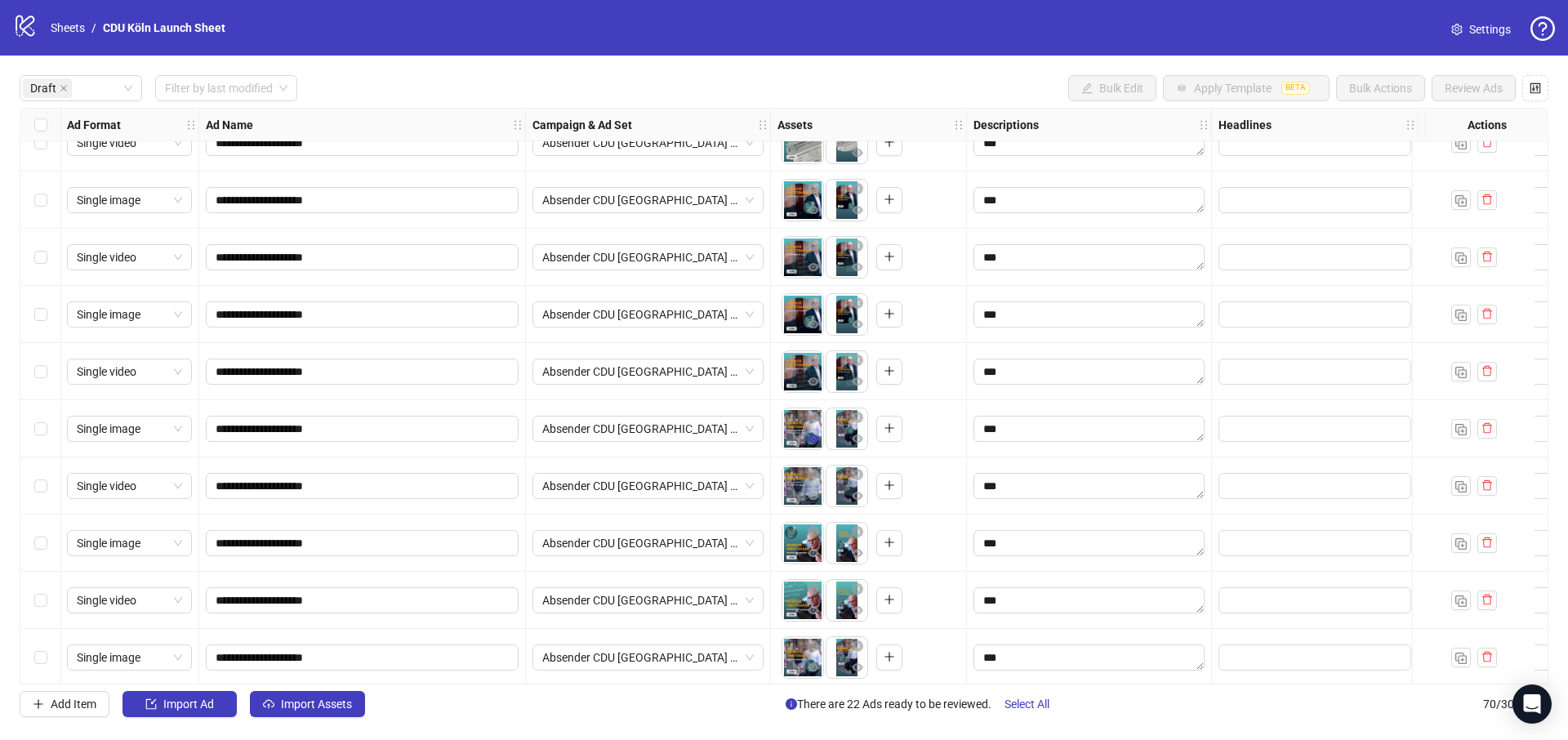
click at [813, 439] on icon "eye" at bounding box center [813, 439] width 12 height 12
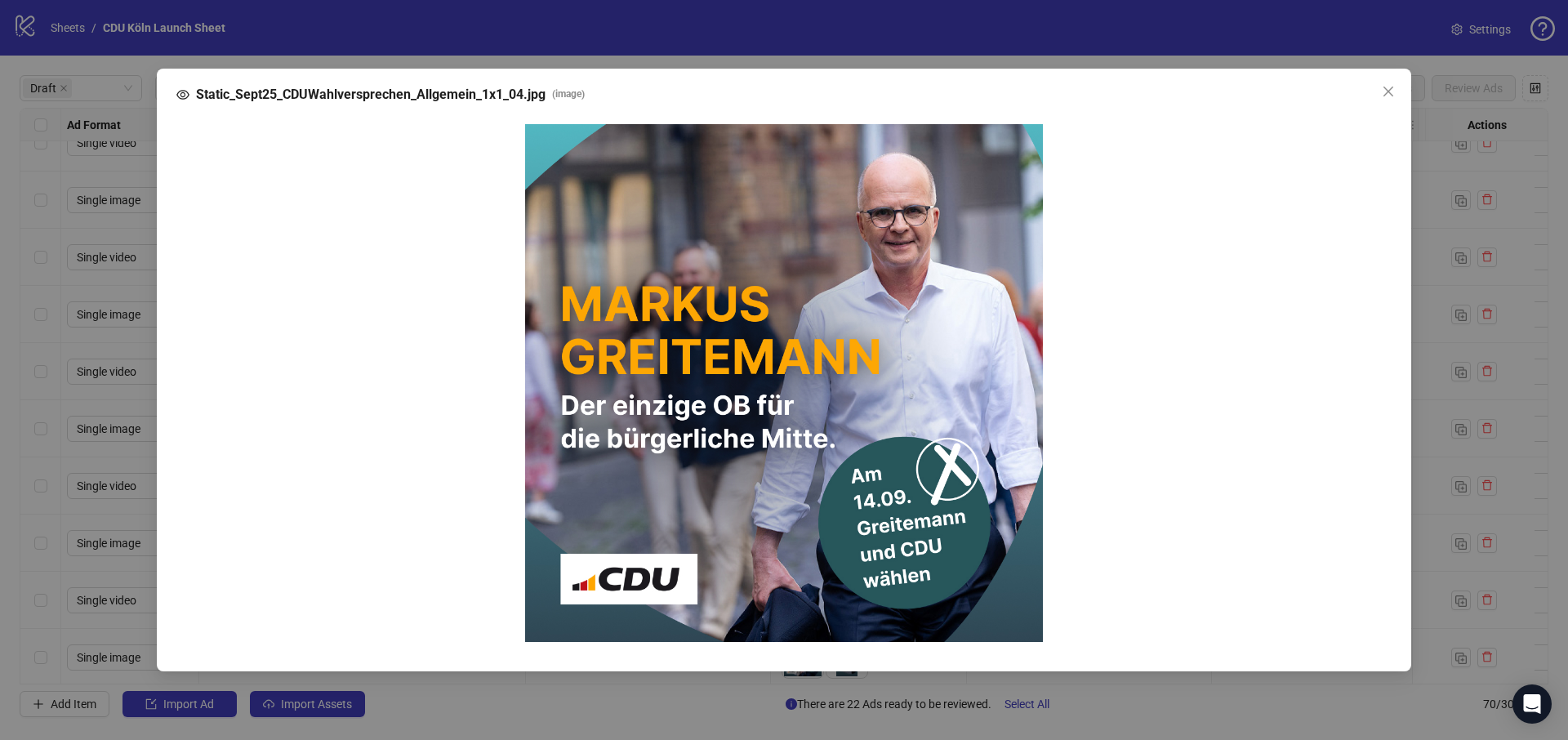
click at [1420, 333] on div "Static_Sept25_CDUWahlversprechen_Allgemein_1x1_04.jpg ( image )" at bounding box center [784, 370] width 1568 height 740
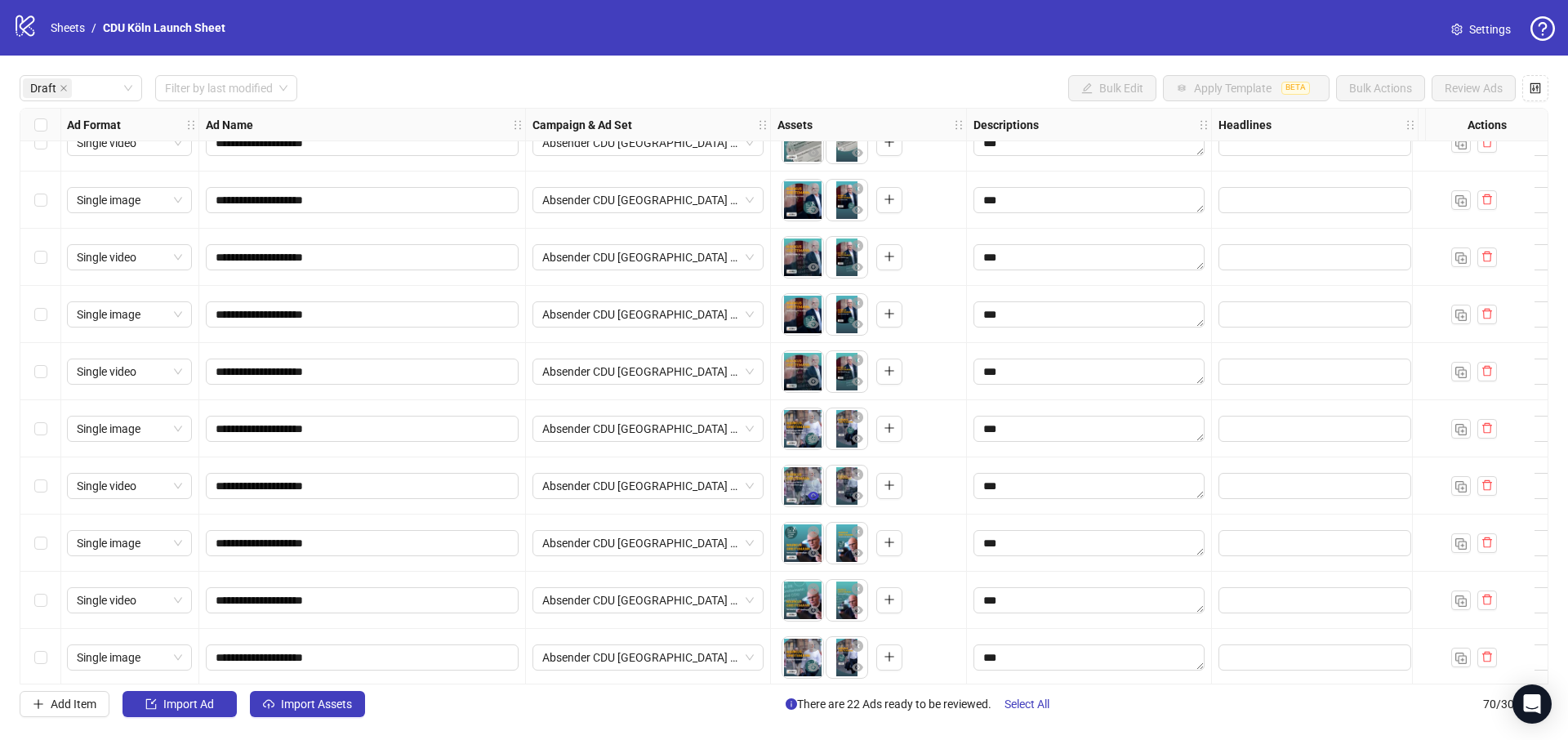
click at [809, 500] on icon "eye" at bounding box center [813, 496] width 12 height 12
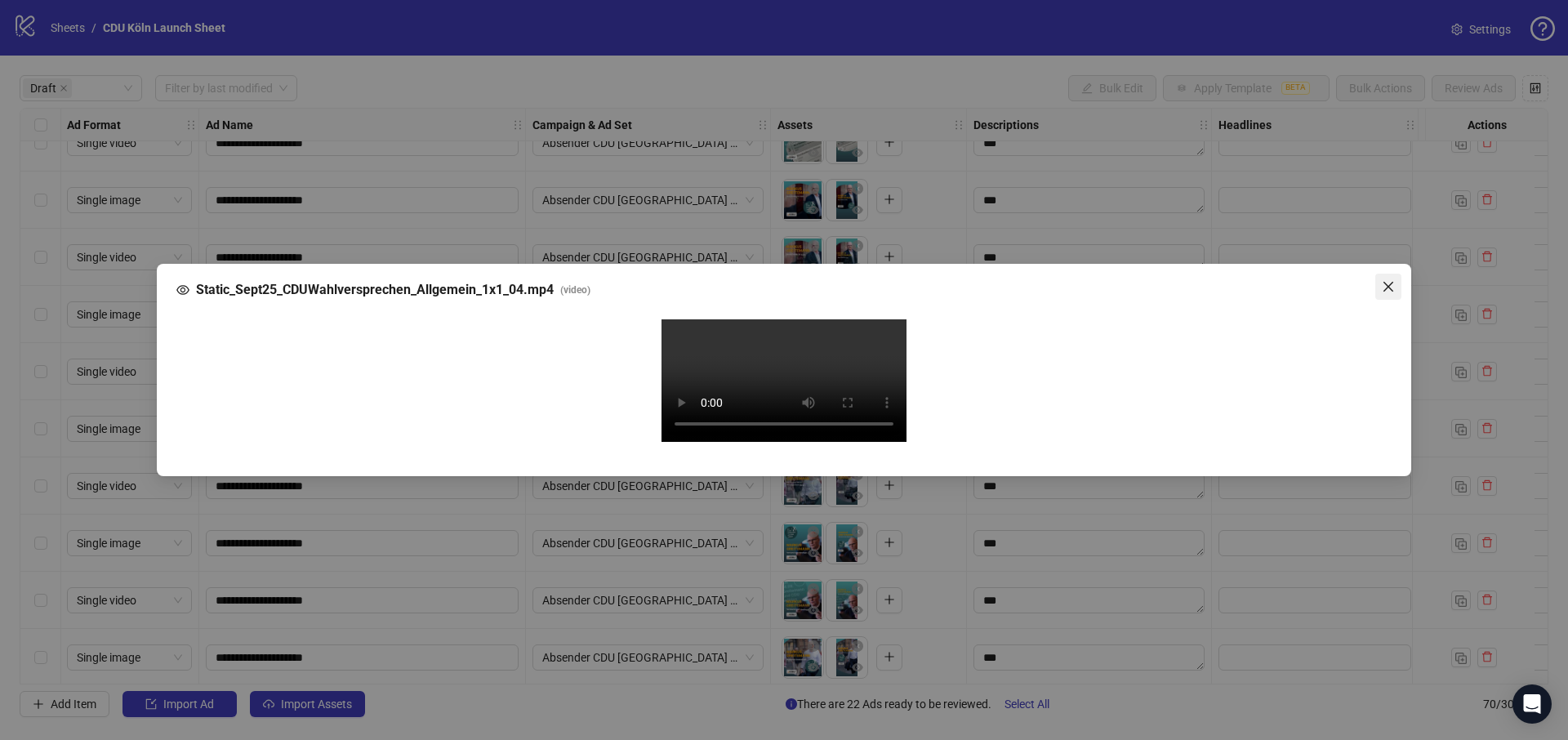
click at [1387, 273] on button "Close" at bounding box center [1388, 286] width 26 height 26
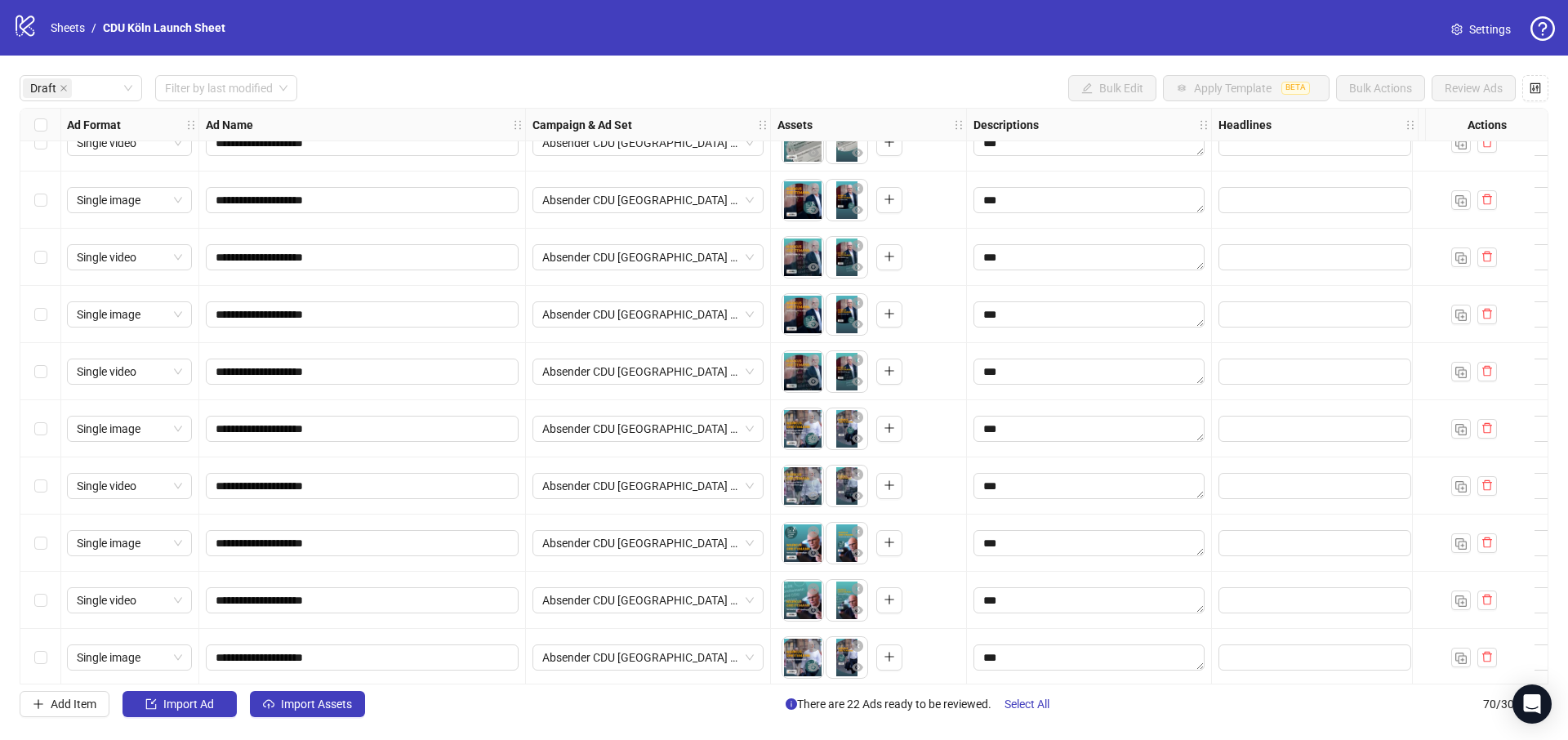
scroll to position [147, 1]
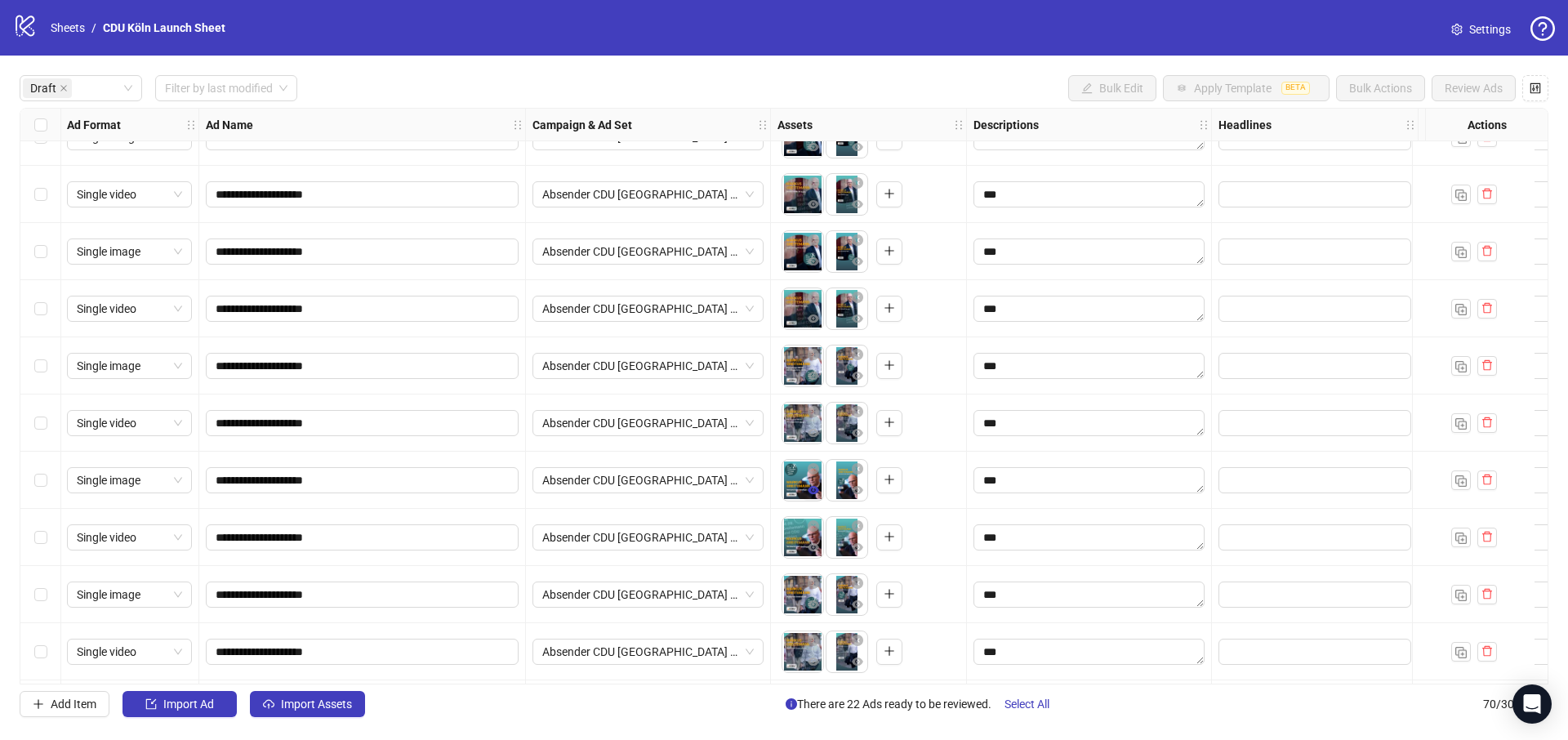
click at [816, 494] on icon "eye" at bounding box center [813, 490] width 12 height 12
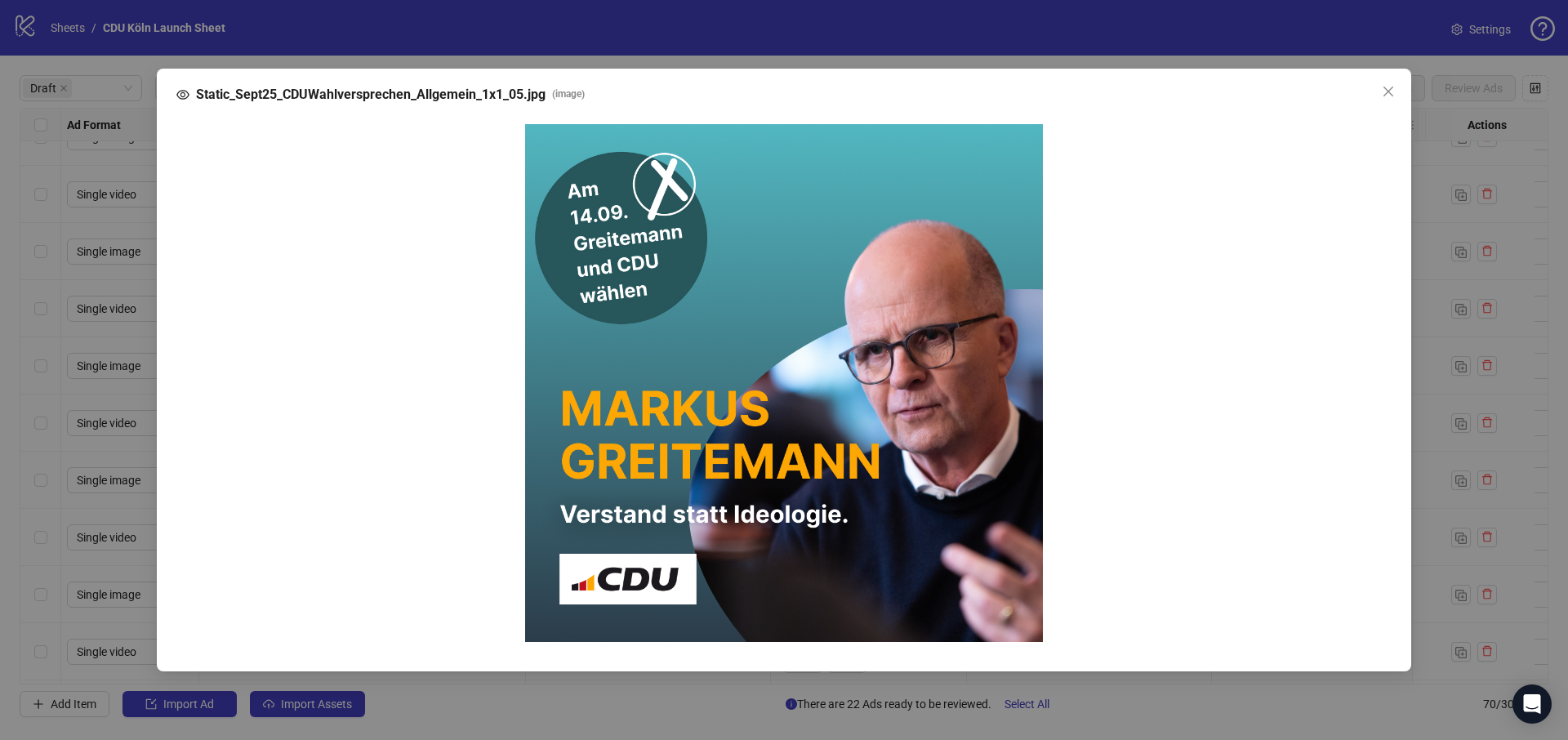
click at [1433, 325] on div "Static_Sept25_CDUWahlversprechen_Allgemein_1x1_05.jpg ( image )" at bounding box center [784, 370] width 1568 height 740
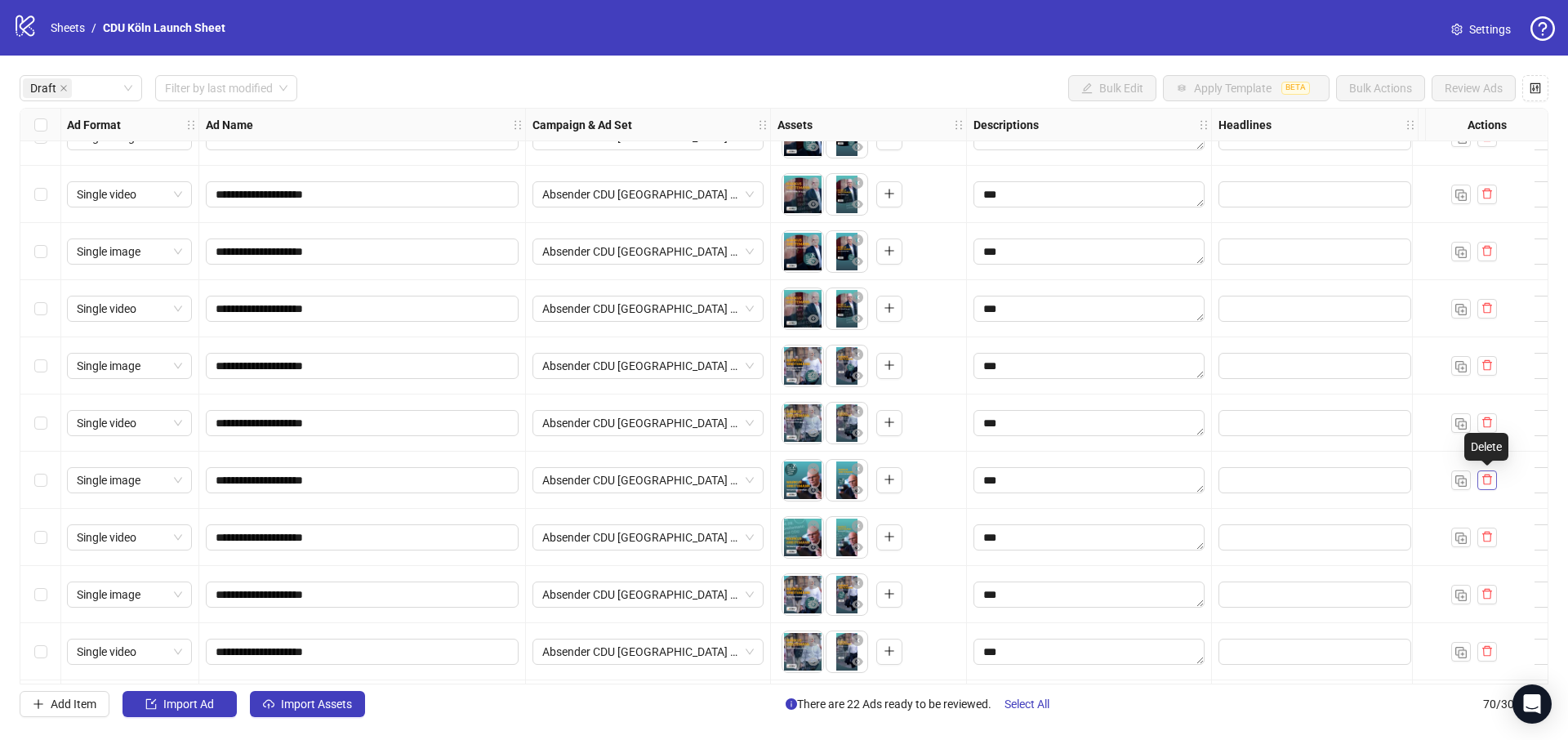
click at [1482, 478] on icon "delete" at bounding box center [1487, 479] width 12 height 12
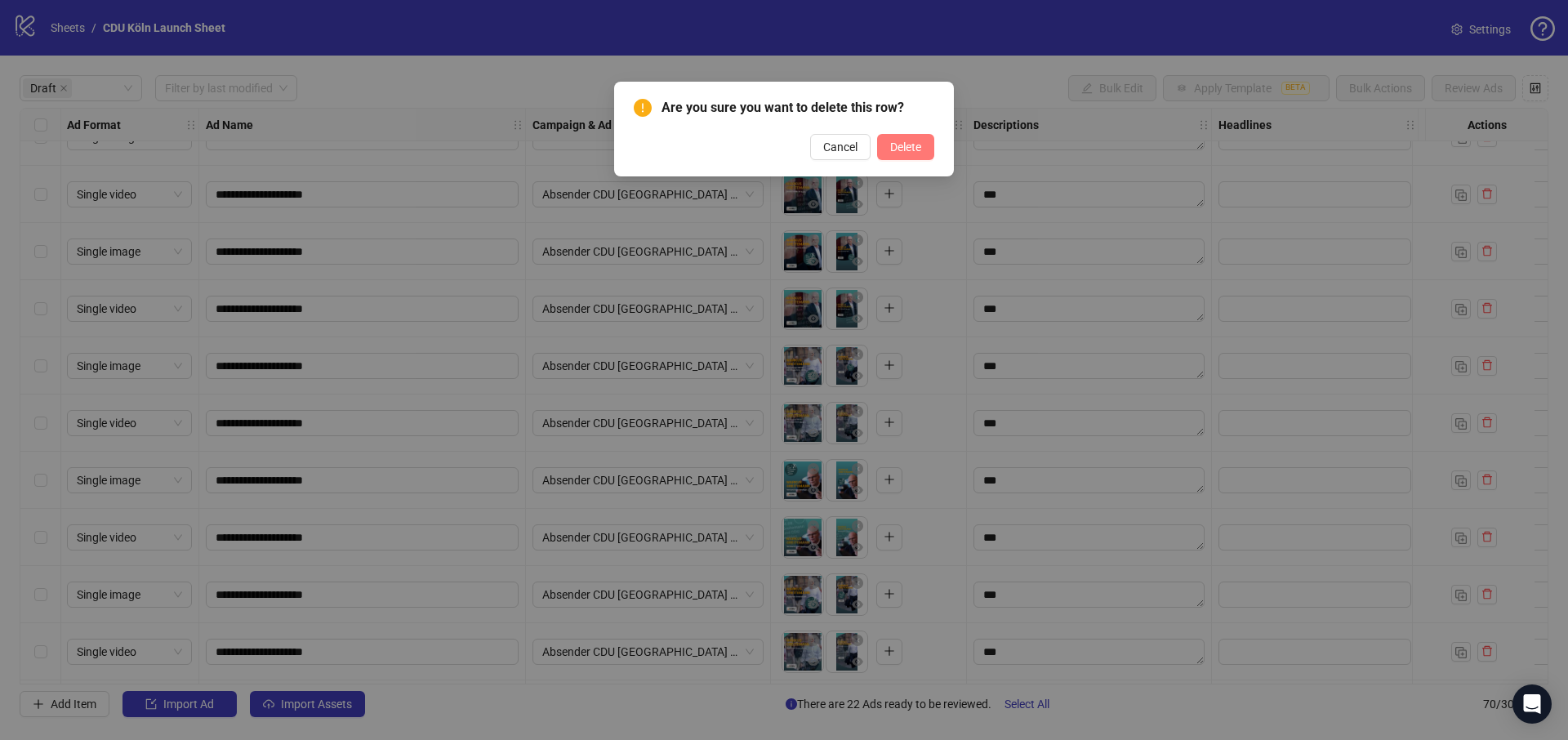
click at [922, 153] on button "Delete" at bounding box center [906, 146] width 57 height 26
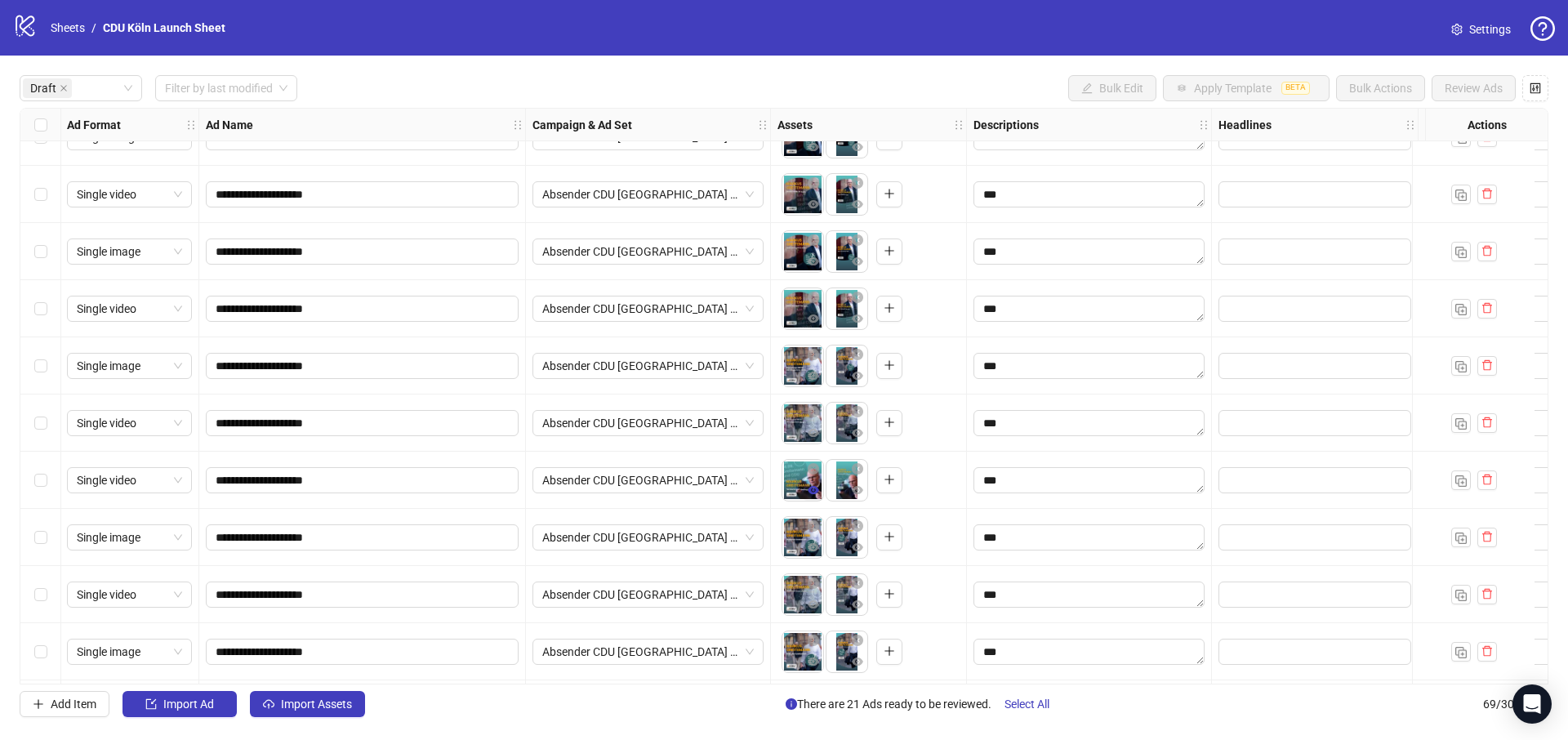
click at [817, 492] on icon "eye" at bounding box center [813, 490] width 12 height 8
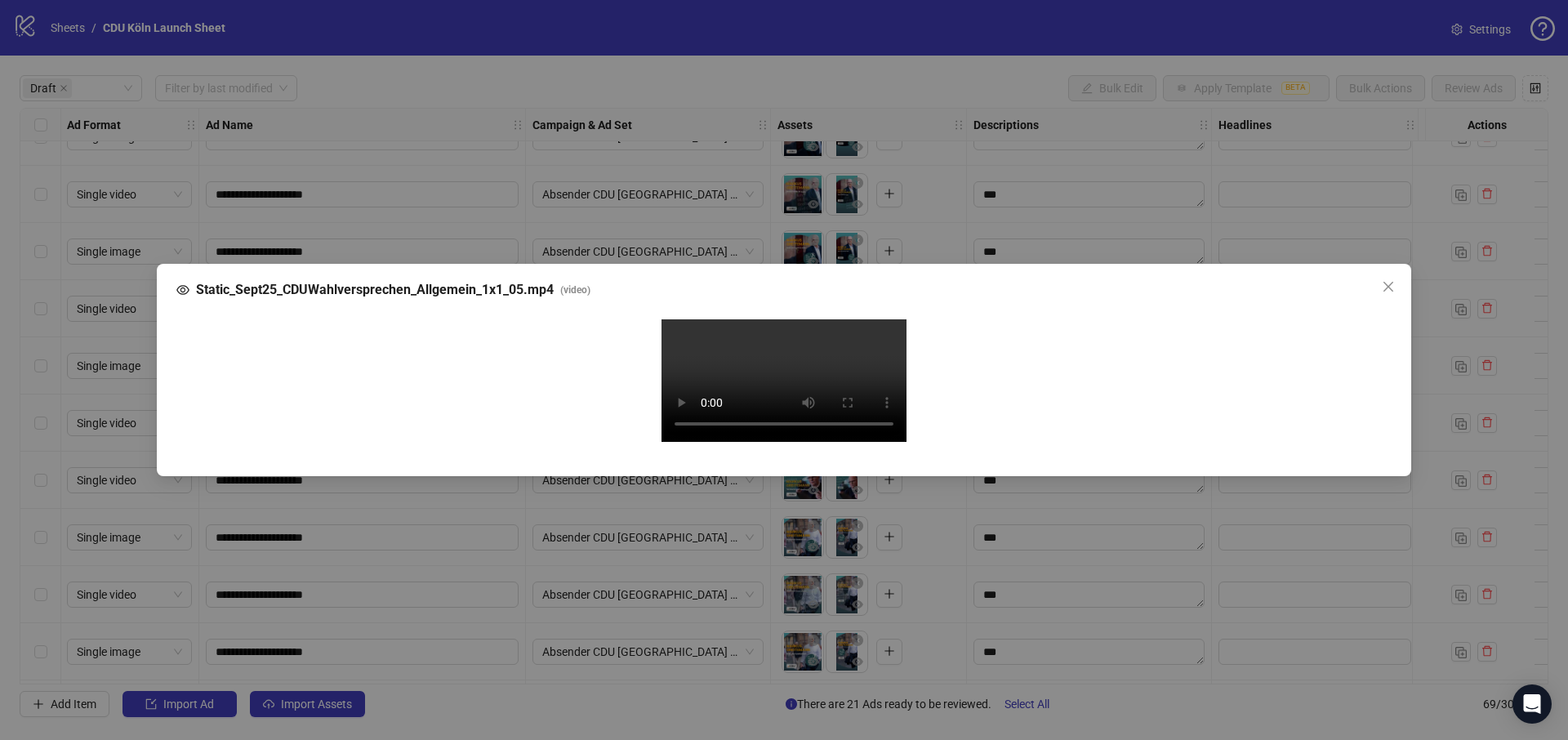
click at [1390, 282] on icon "close" at bounding box center [1389, 287] width 10 height 10
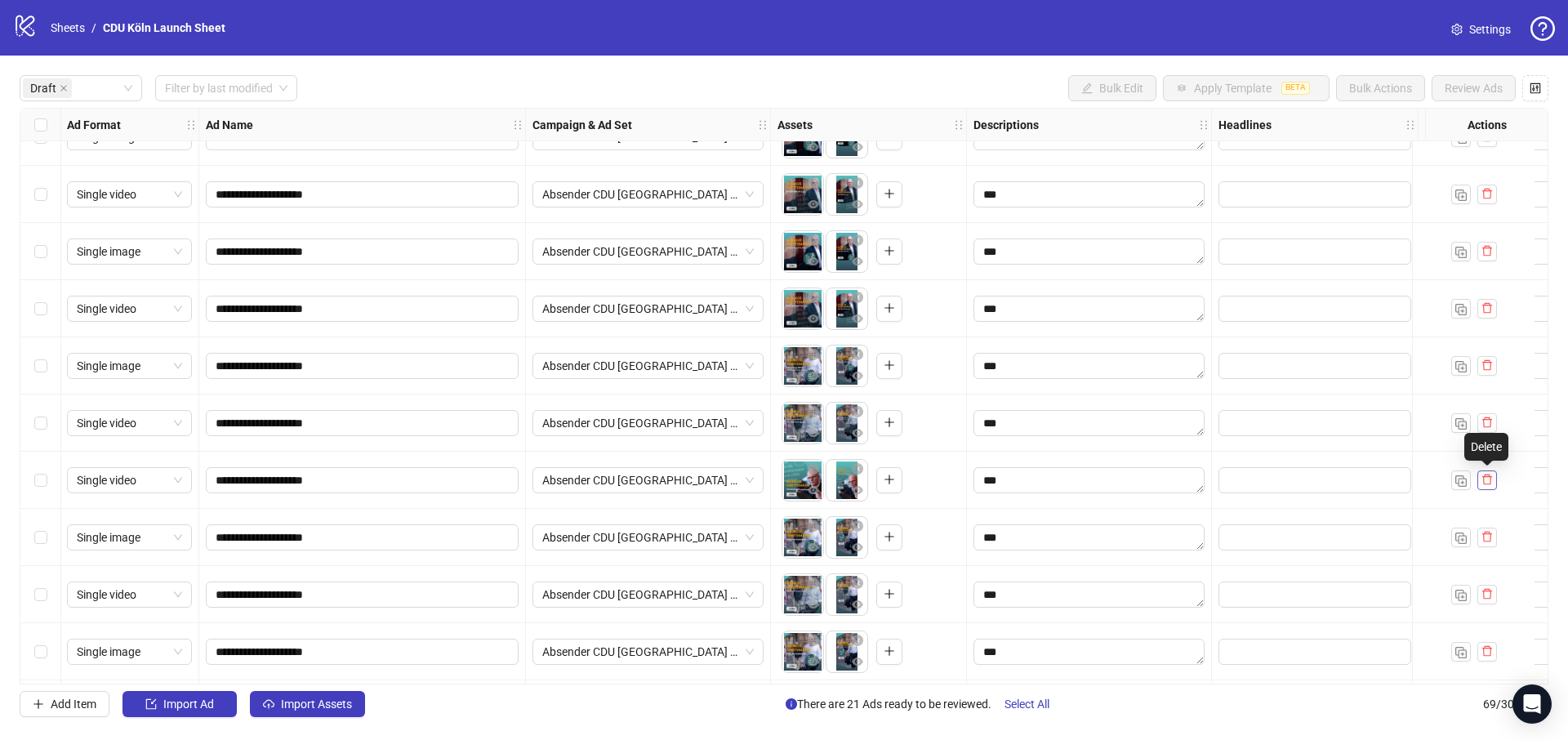
click at [1486, 480] on icon "delete" at bounding box center [1487, 479] width 12 height 12
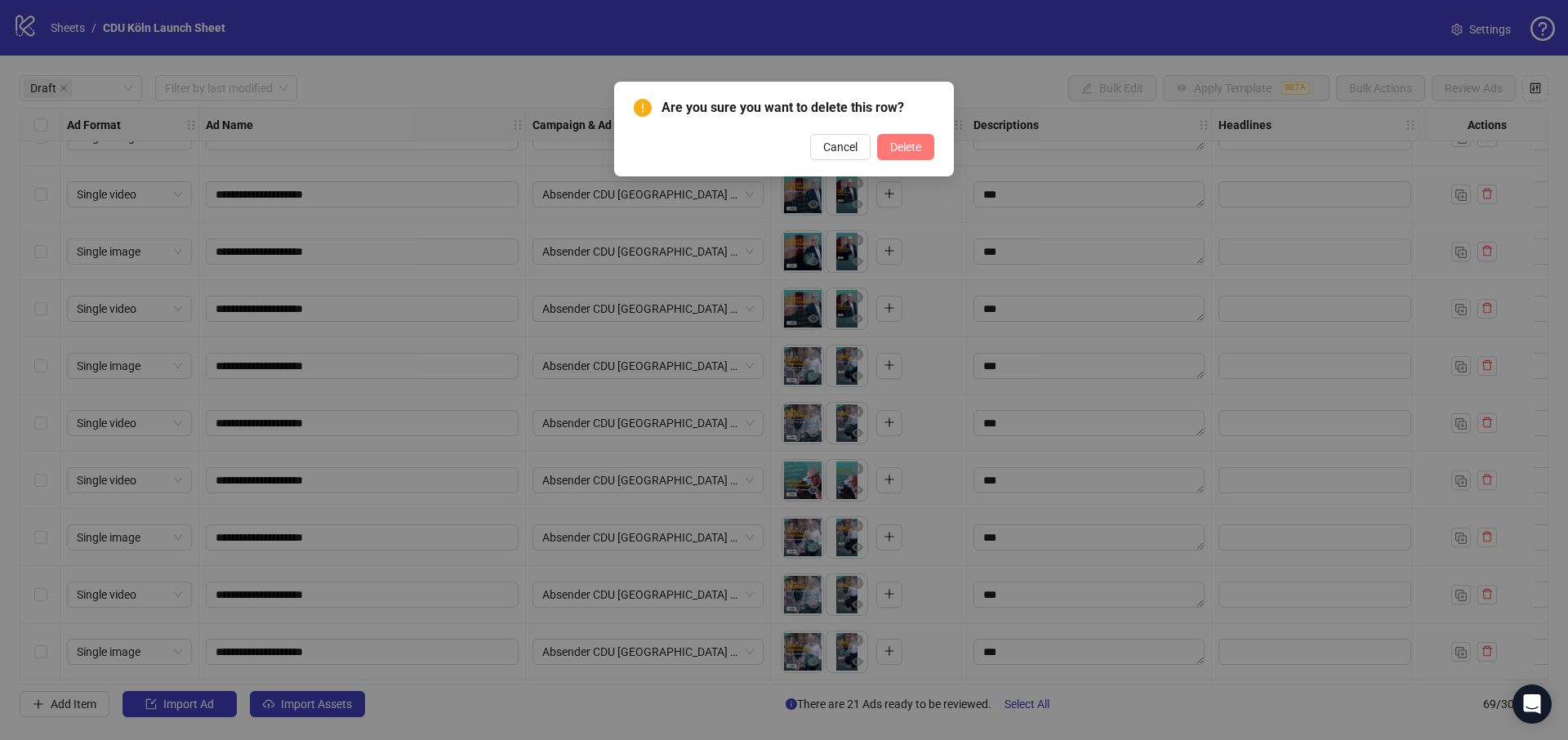
click at [915, 147] on span "Delete" at bounding box center [905, 147] width 31 height 13
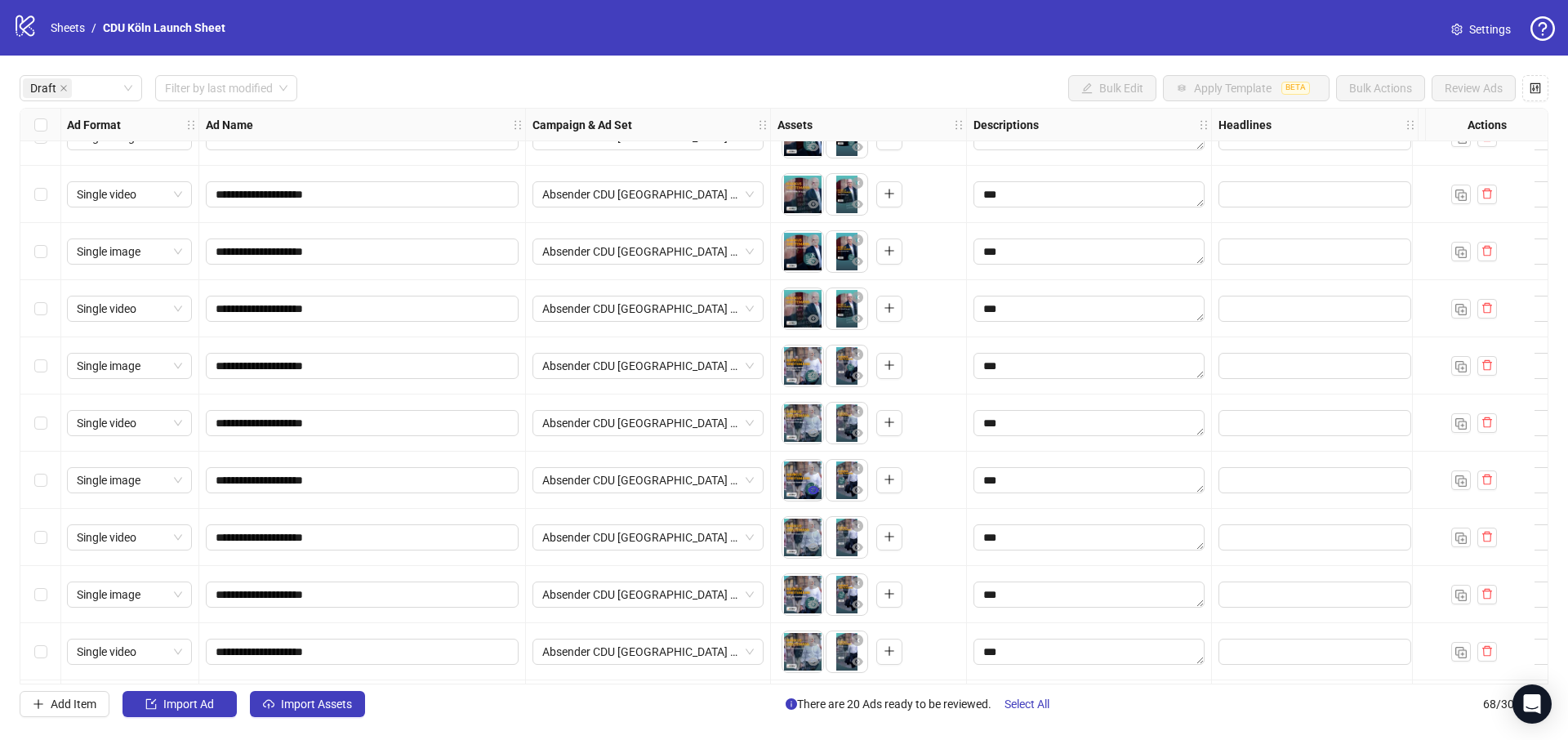
click at [812, 494] on icon "eye" at bounding box center [813, 490] width 12 height 12
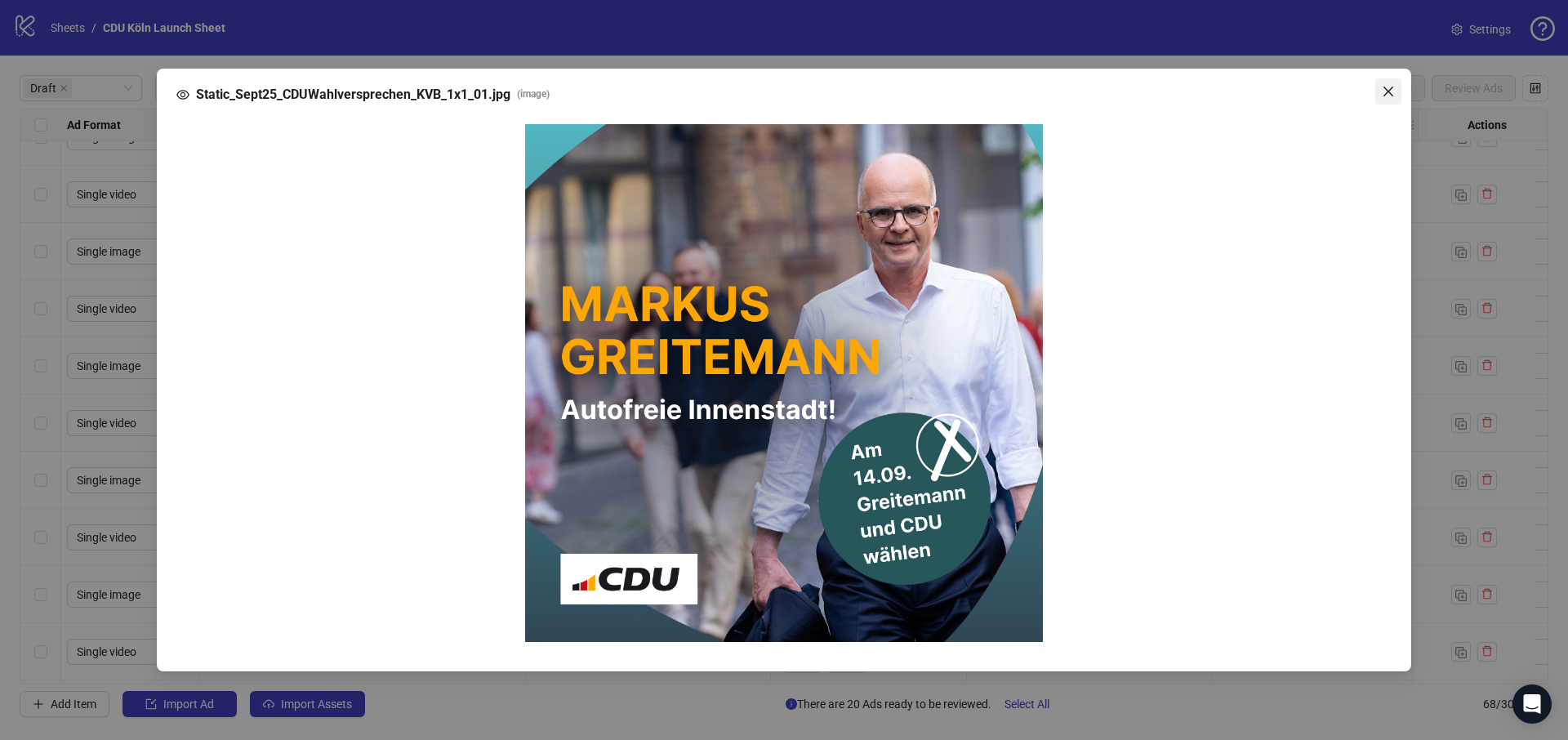
click at [1393, 88] on icon "close" at bounding box center [1389, 92] width 13 height 13
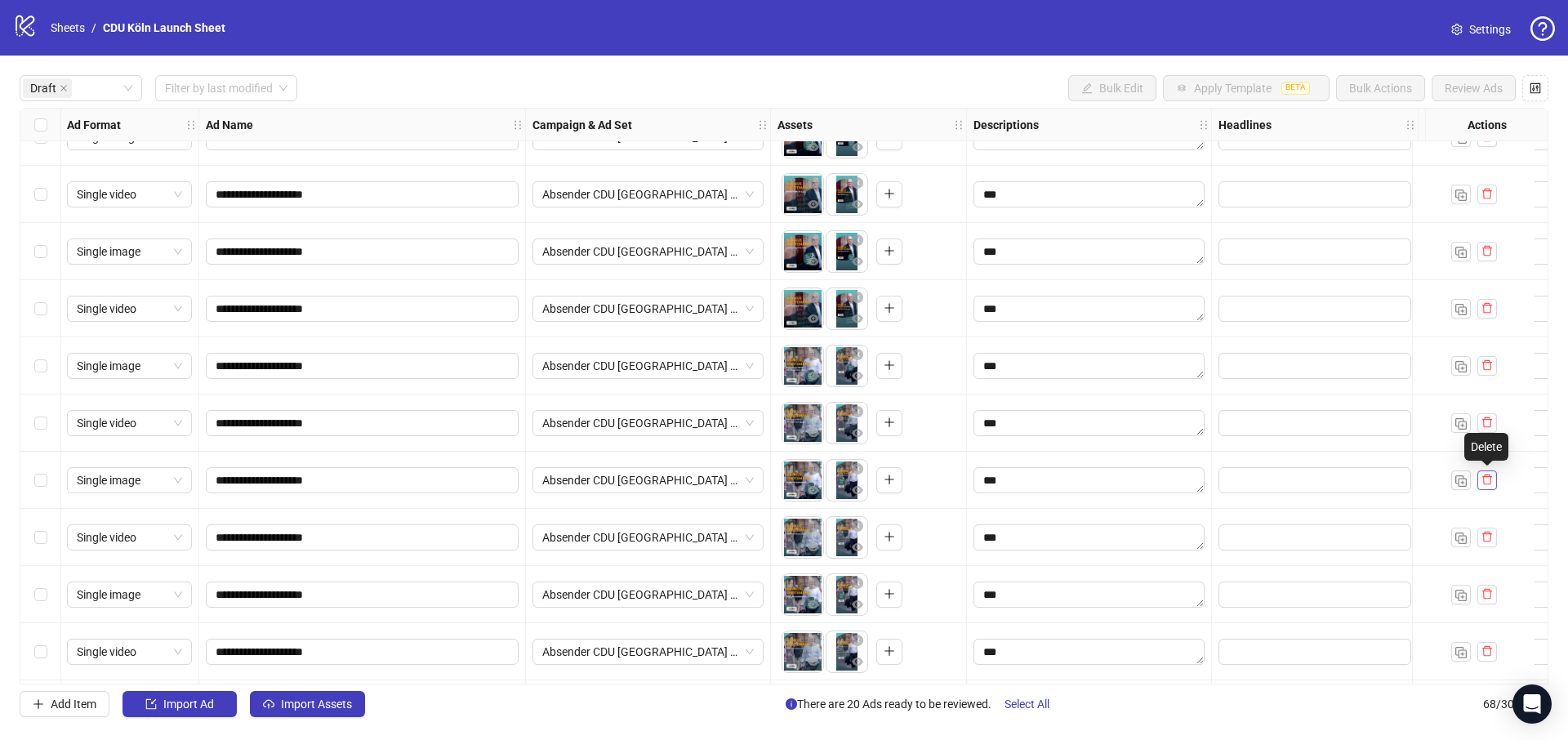
click at [1491, 479] on icon "delete" at bounding box center [1487, 479] width 12 height 12
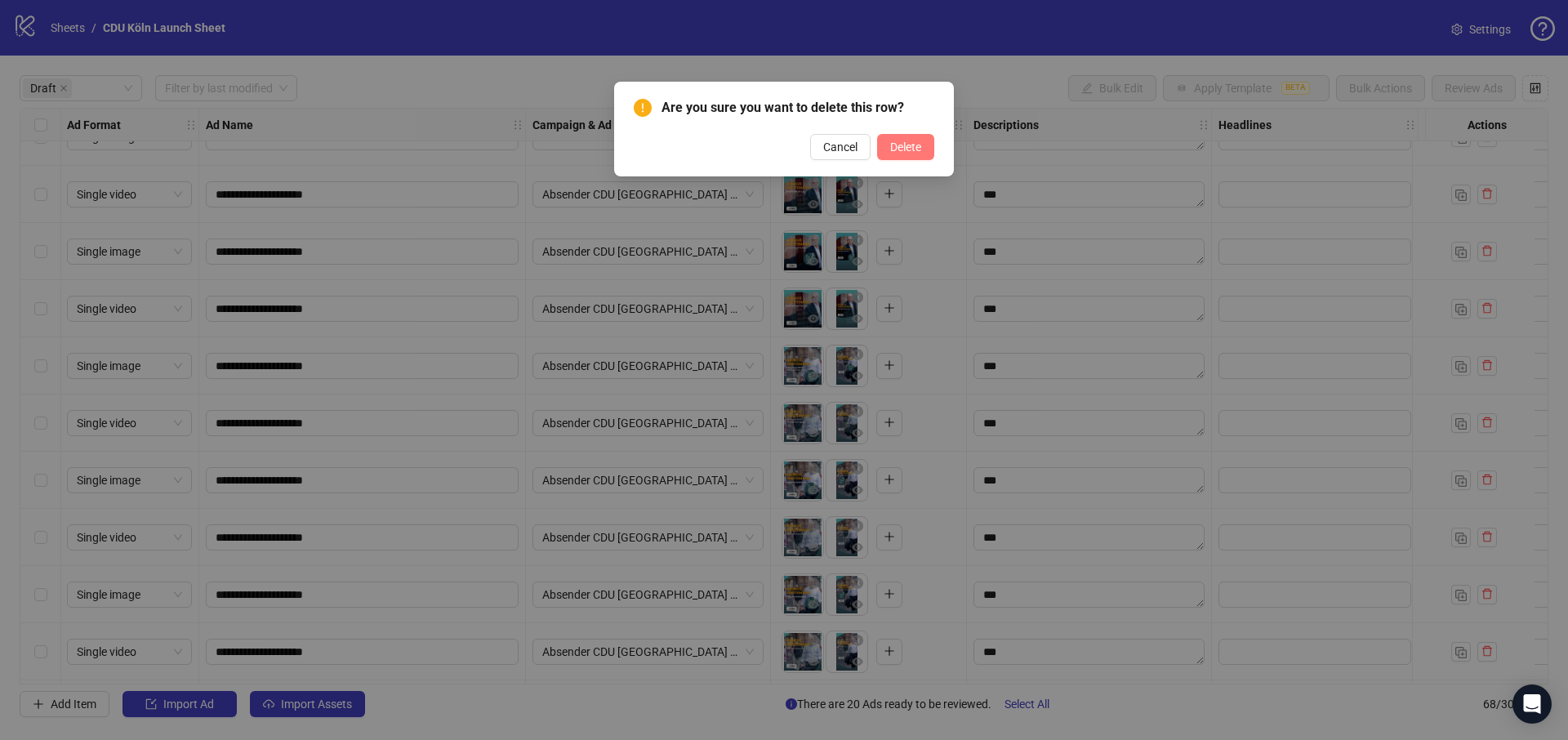
click at [919, 145] on span "Delete" at bounding box center [905, 147] width 31 height 13
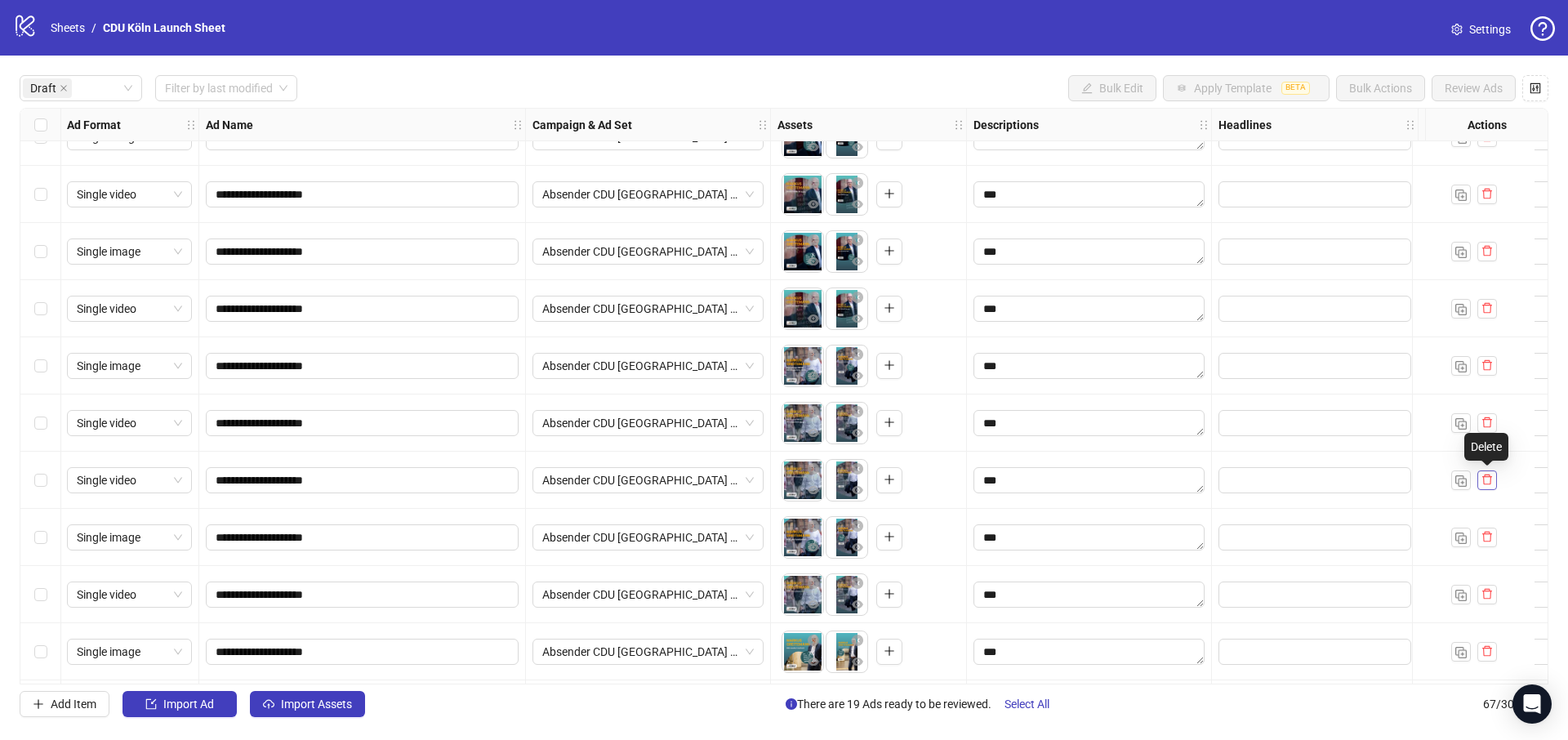
click at [1487, 479] on icon "delete" at bounding box center [1487, 479] width 12 height 12
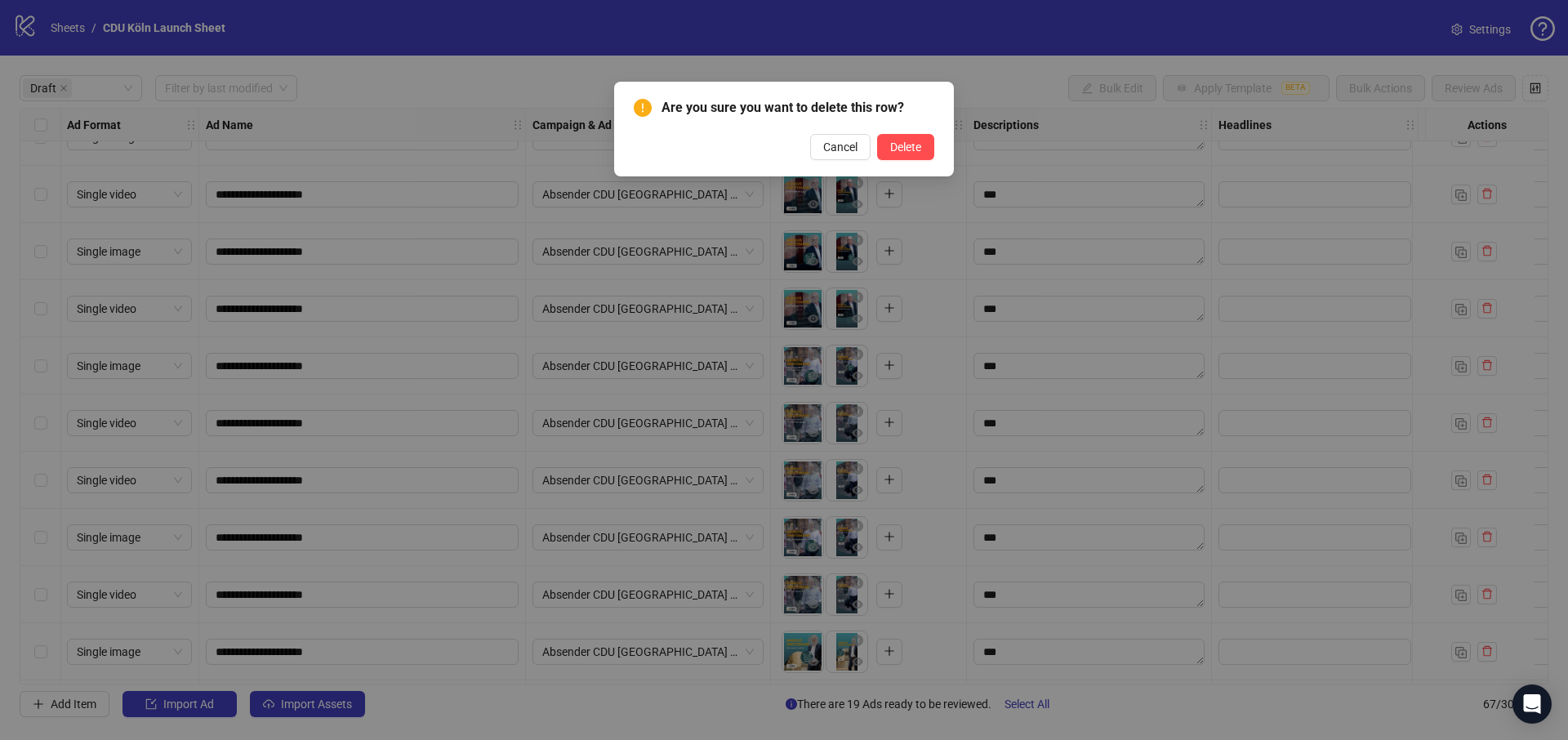
click at [877, 134] on button "Delete" at bounding box center [906, 146] width 57 height 26
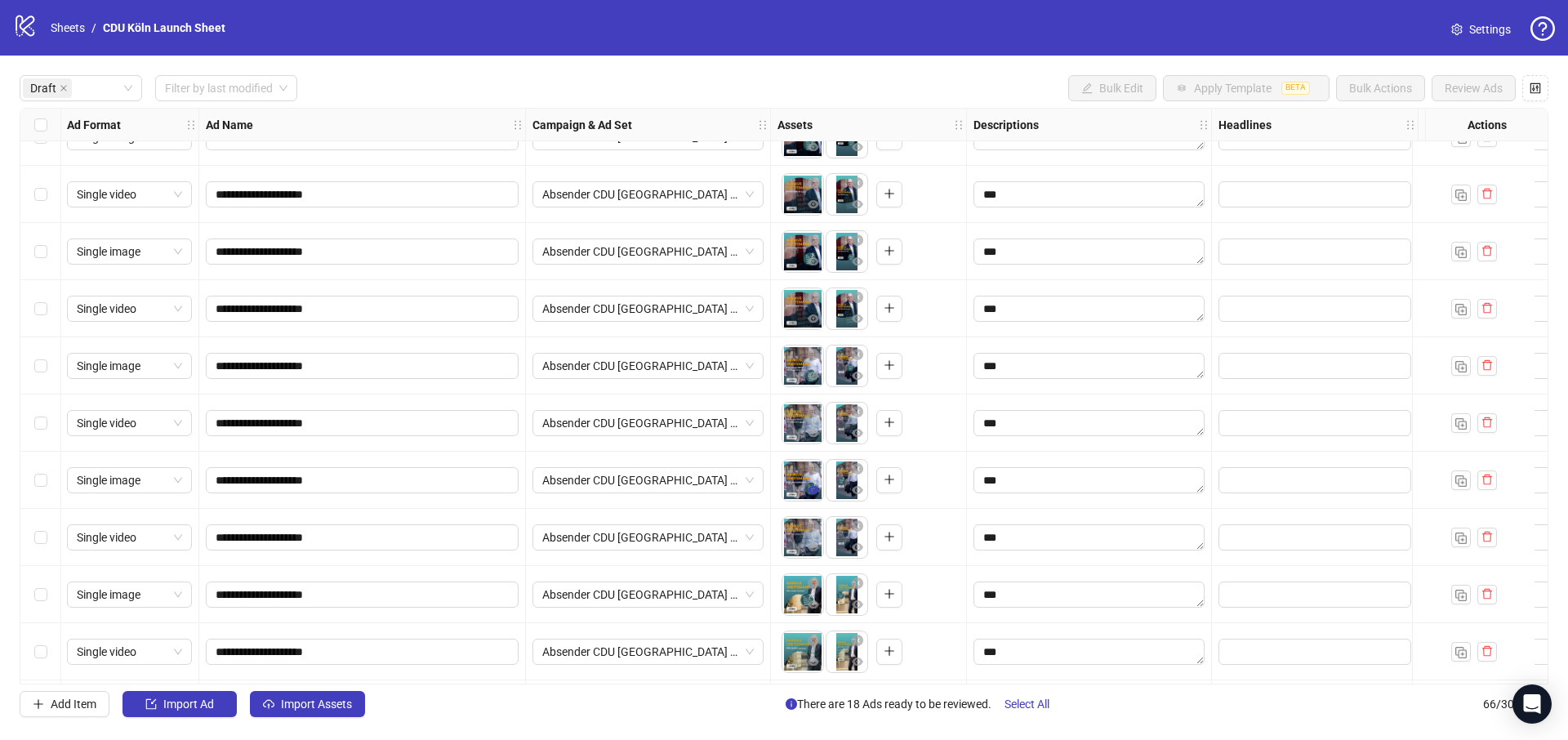
click at [809, 495] on span "button" at bounding box center [813, 490] width 12 height 13
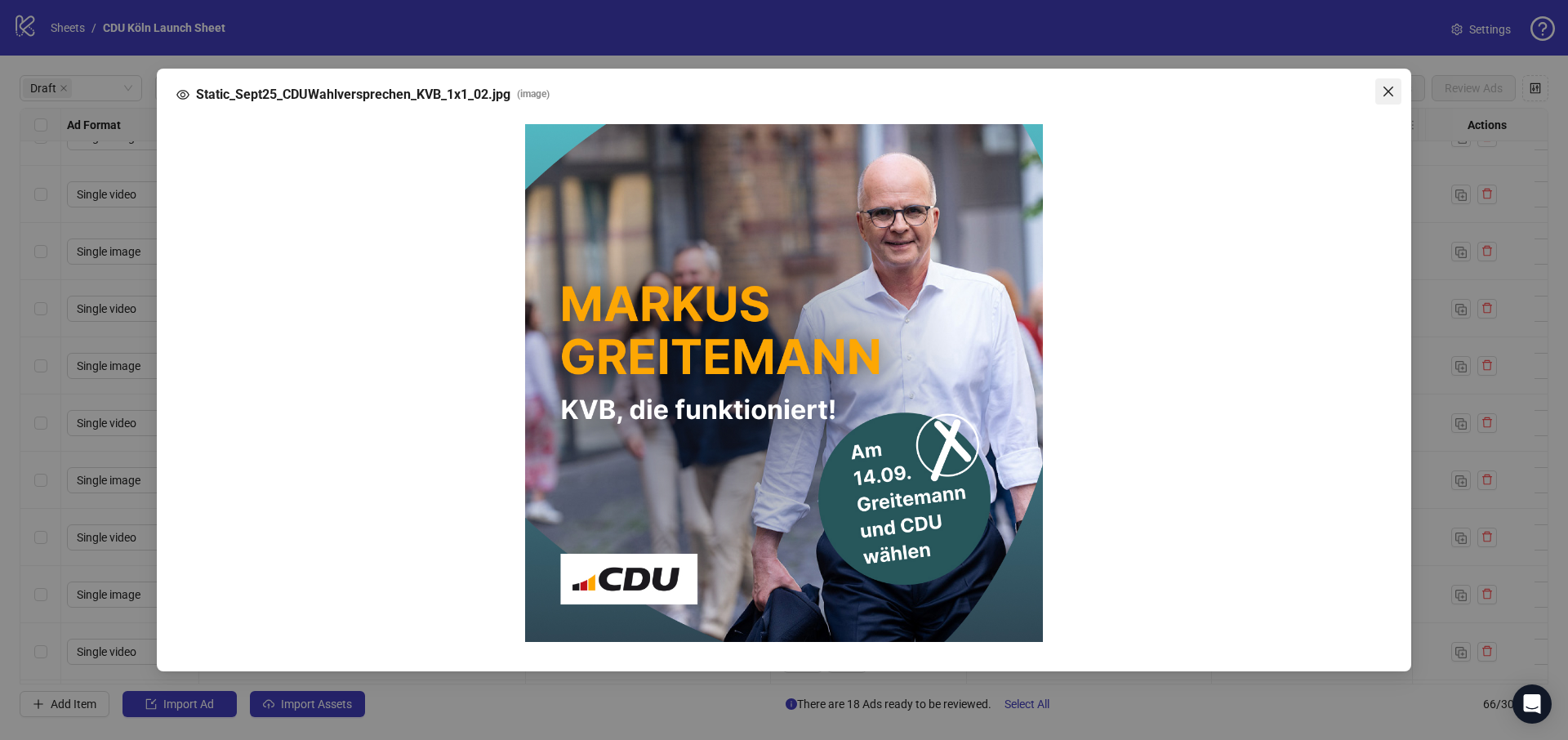
click at [1385, 92] on icon "close" at bounding box center [1389, 92] width 13 height 13
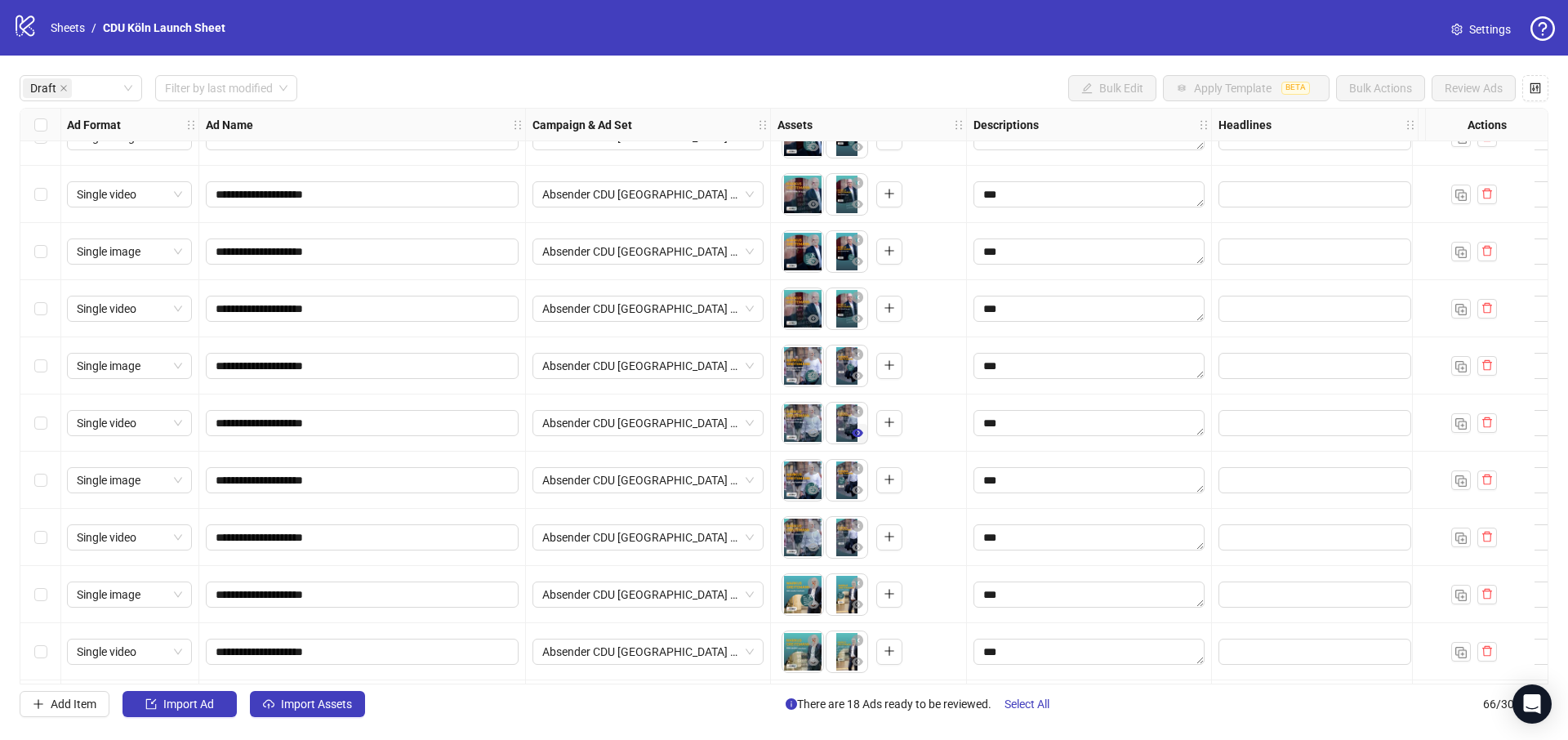
click at [857, 433] on icon "eye" at bounding box center [858, 433] width 12 height 8
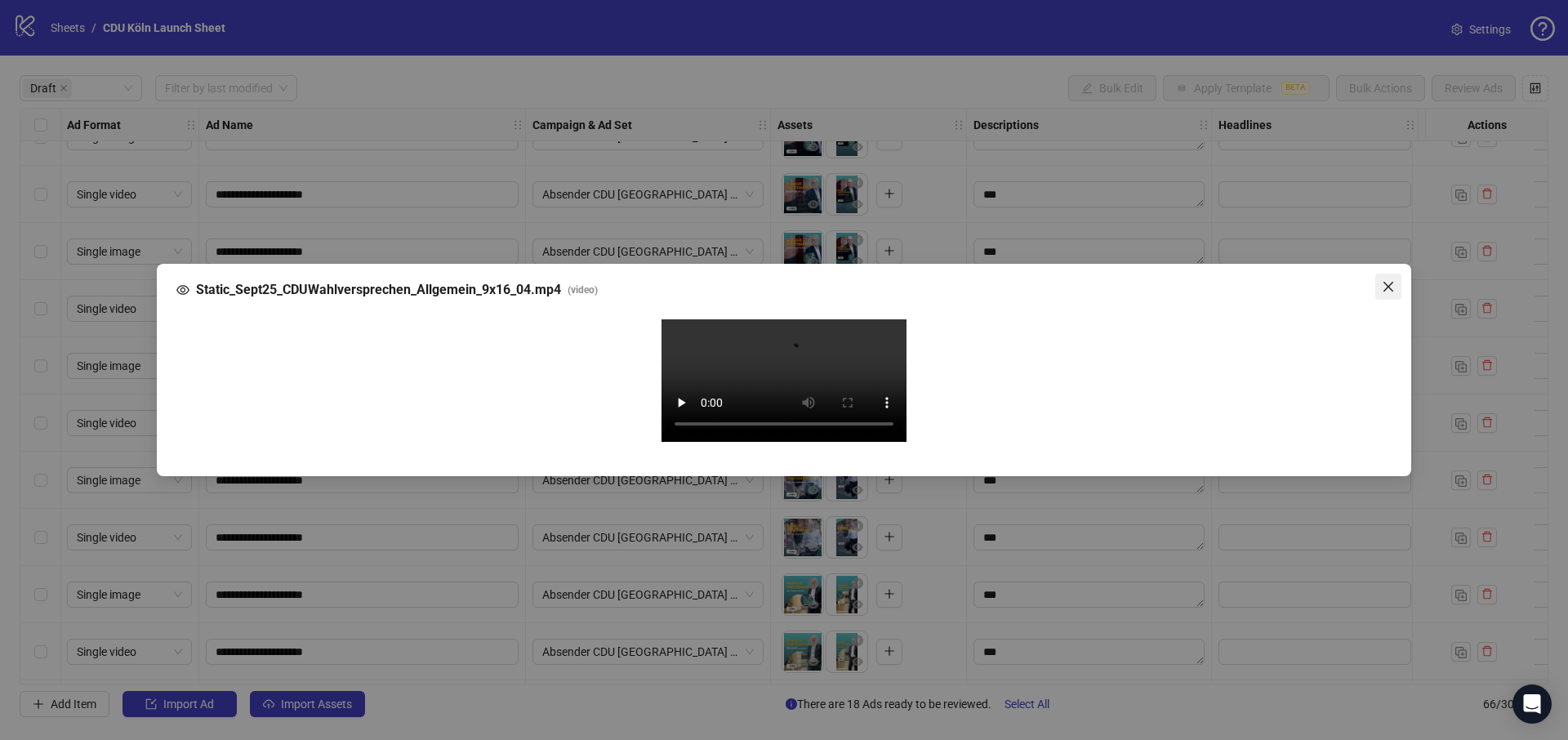
click at [1387, 280] on icon "close" at bounding box center [1389, 287] width 13 height 13
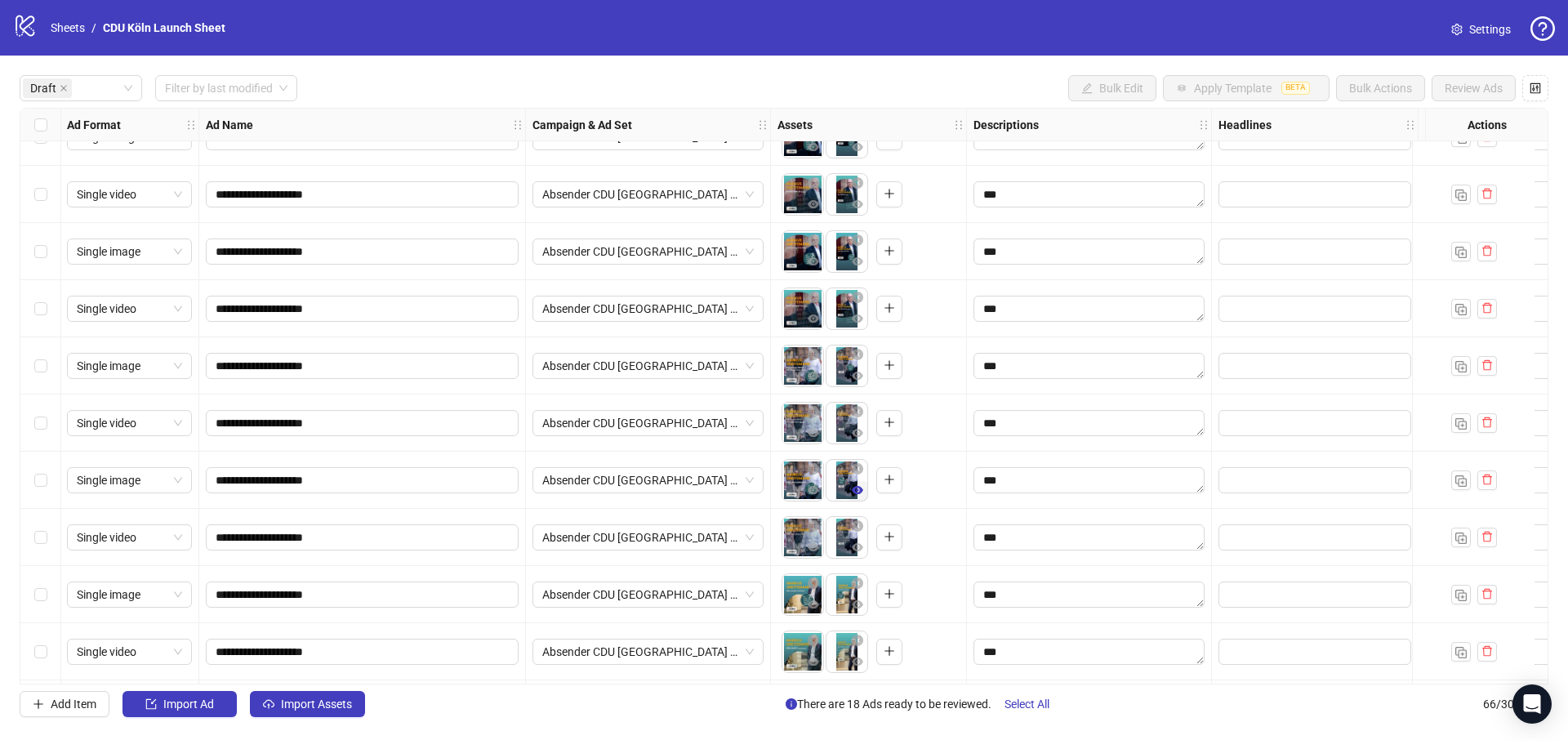
click at [852, 490] on icon "eye" at bounding box center [858, 490] width 12 height 12
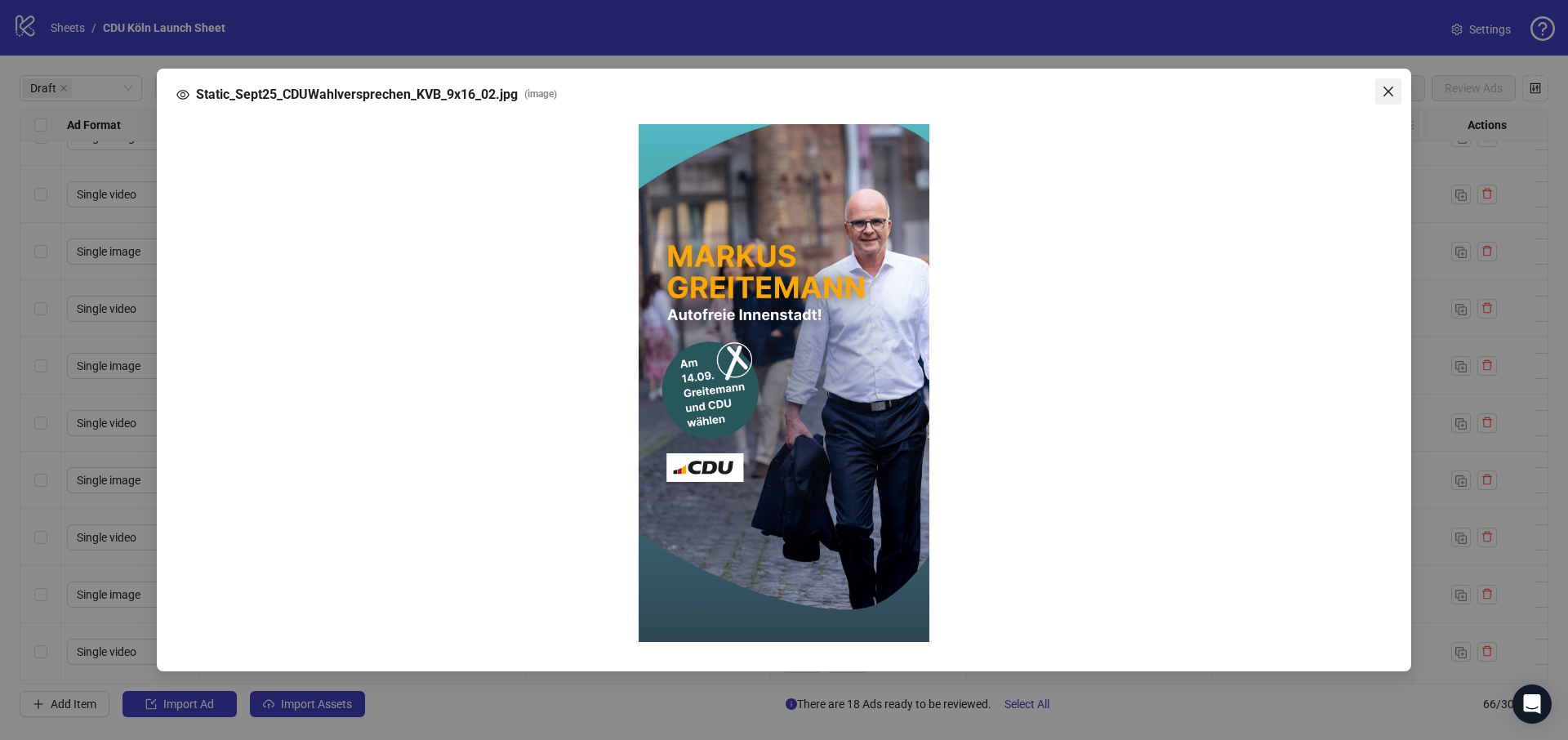
click at [1380, 93] on span "Close" at bounding box center [1388, 92] width 26 height 13
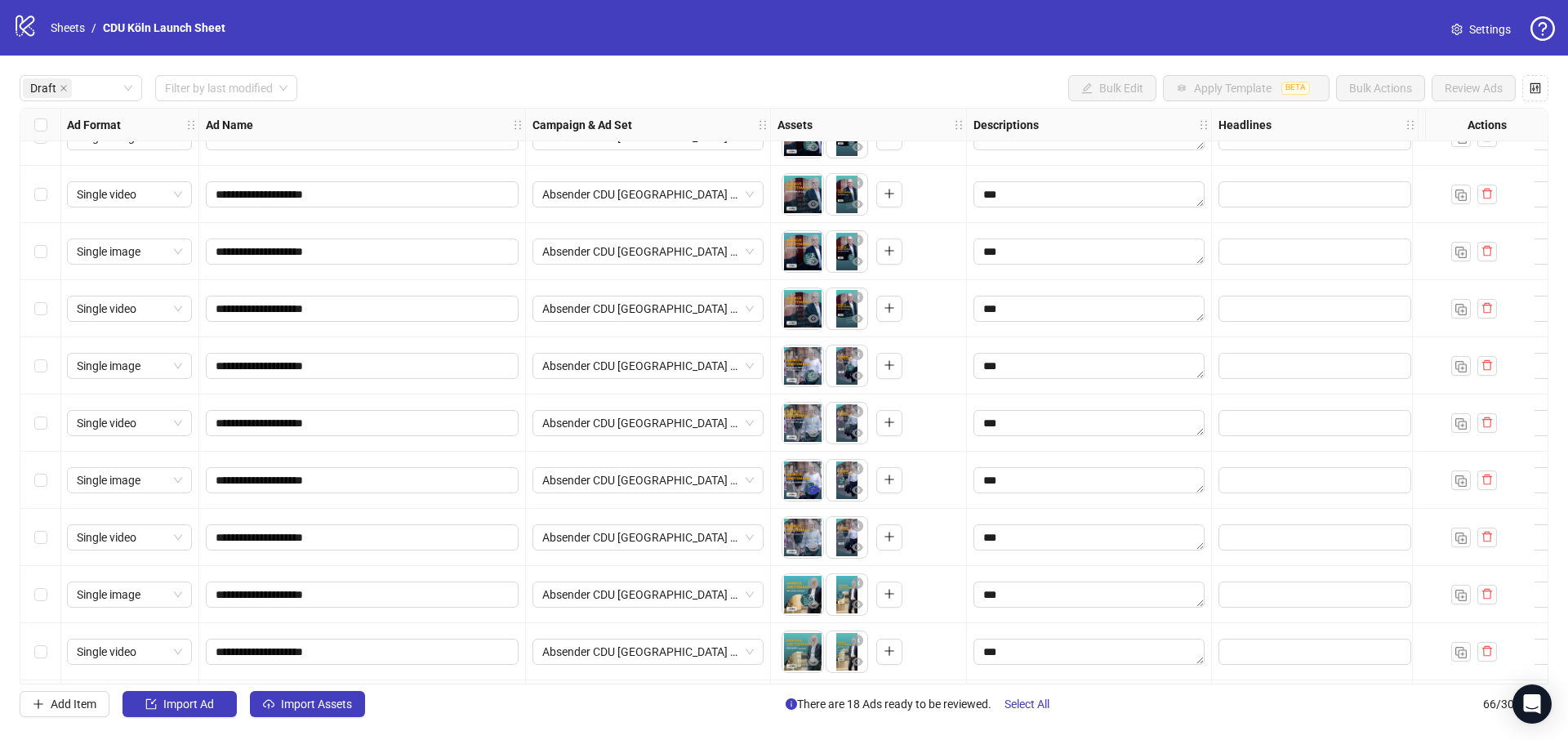
click at [808, 489] on icon "eye" at bounding box center [813, 490] width 12 height 12
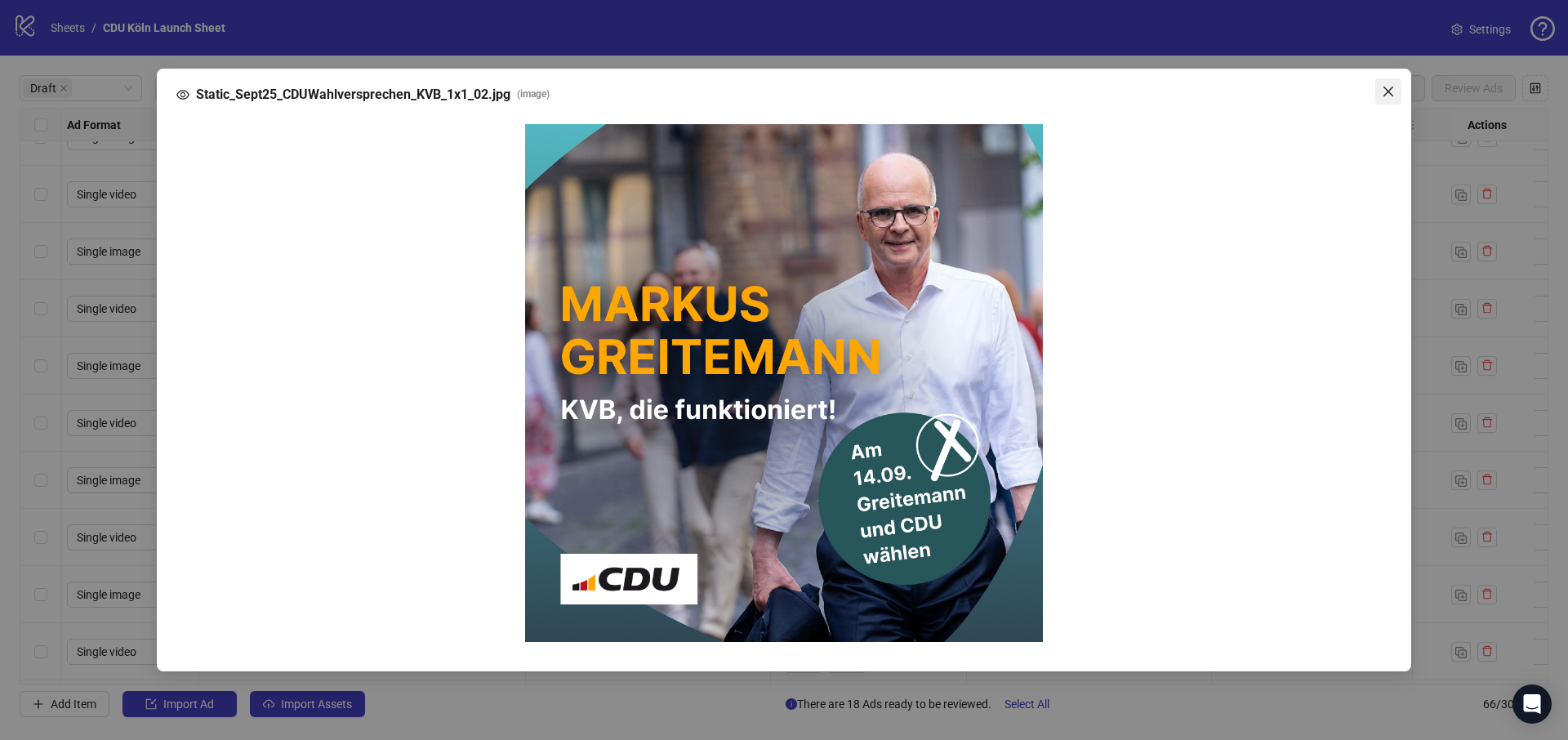
click at [1382, 91] on icon "close" at bounding box center [1389, 92] width 13 height 13
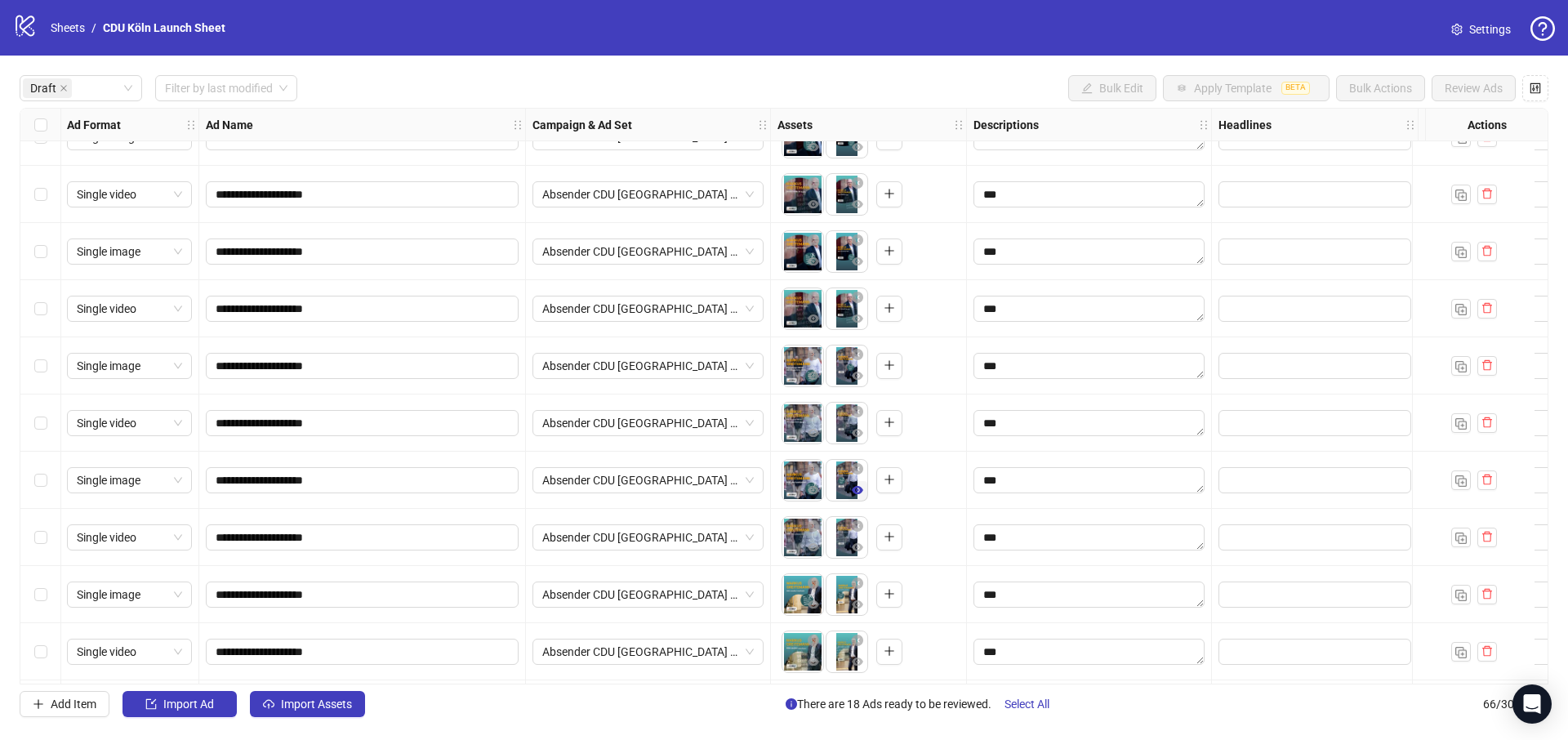
click at [852, 489] on icon "eye" at bounding box center [858, 490] width 12 height 12
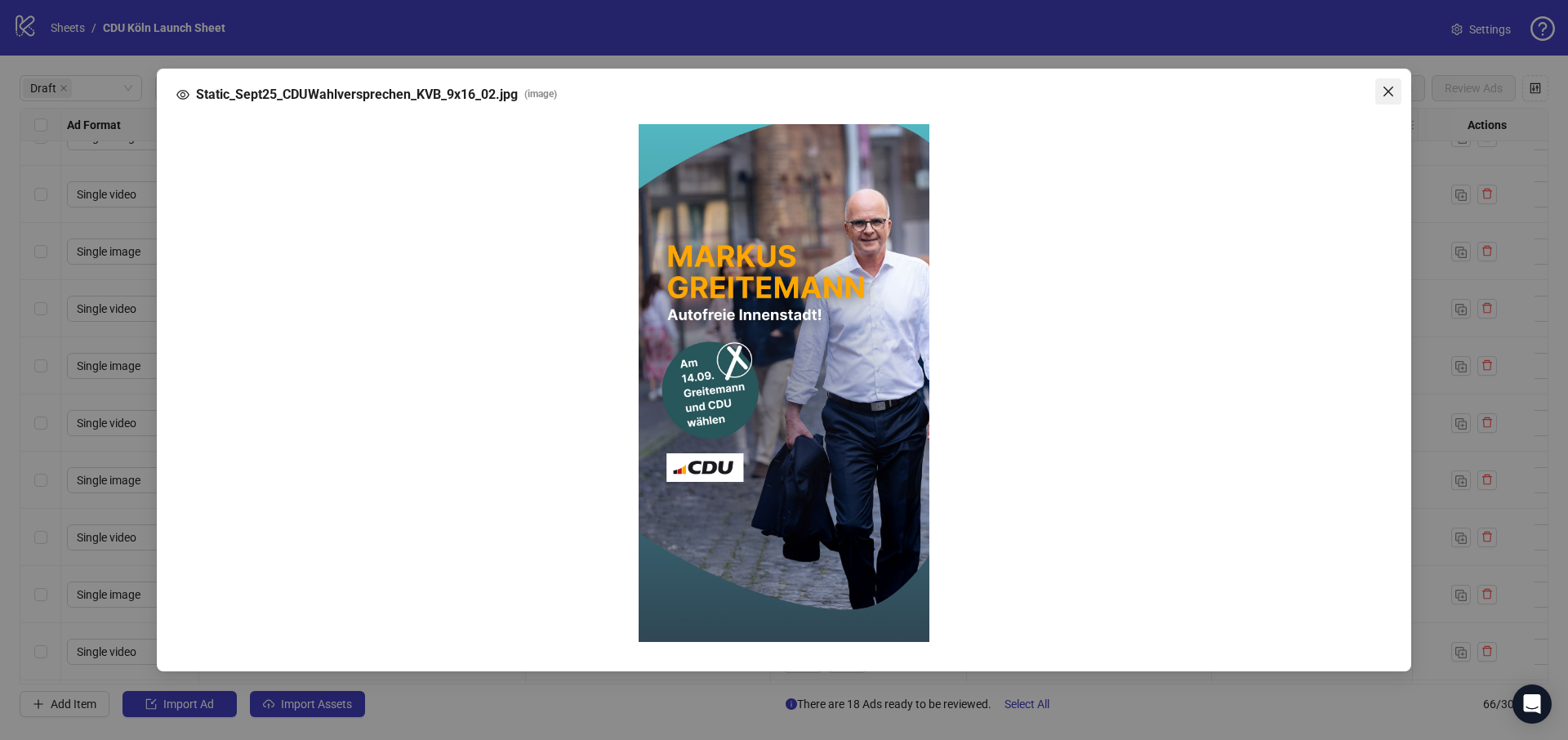
click at [1396, 91] on span "Close" at bounding box center [1388, 92] width 26 height 13
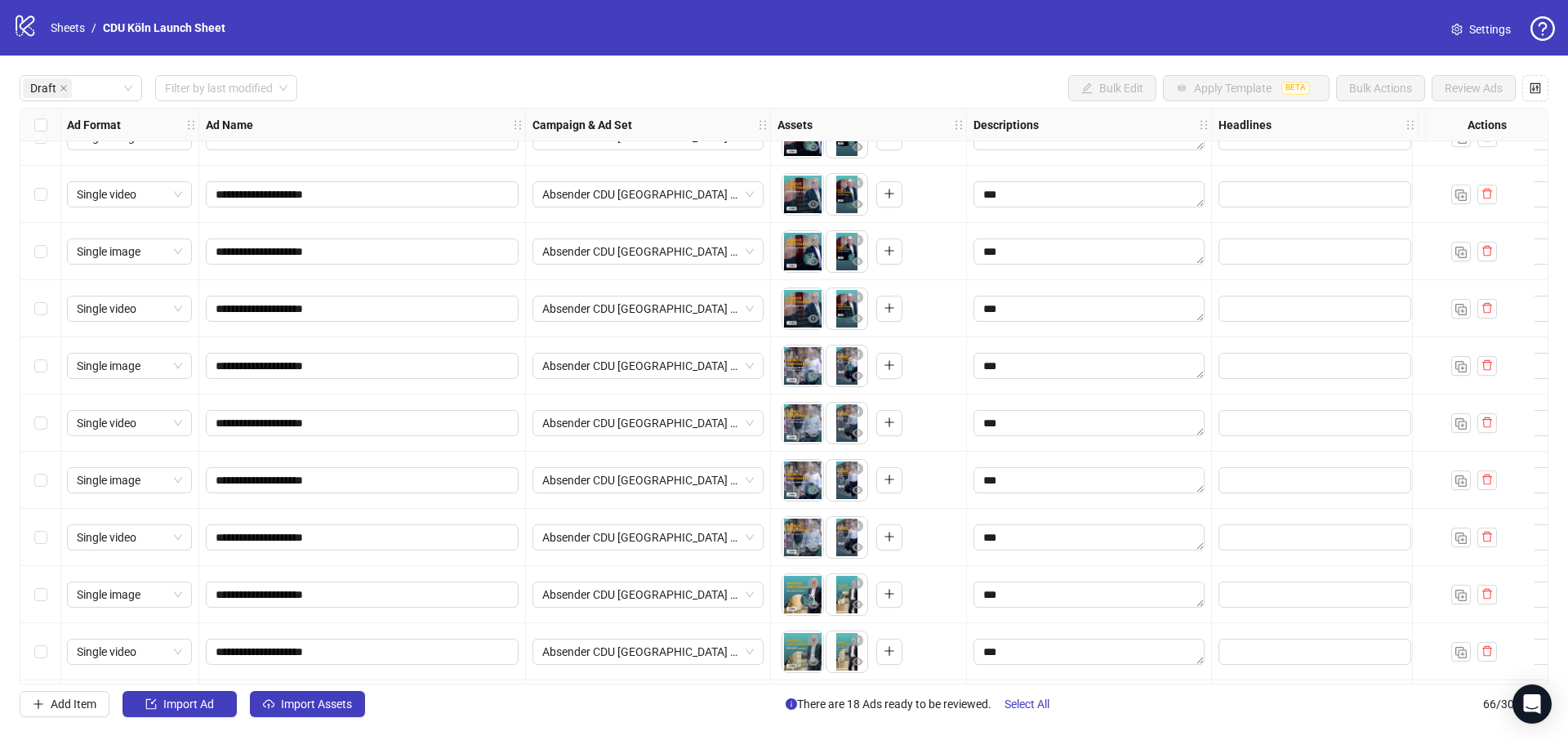
scroll to position [138, 1]
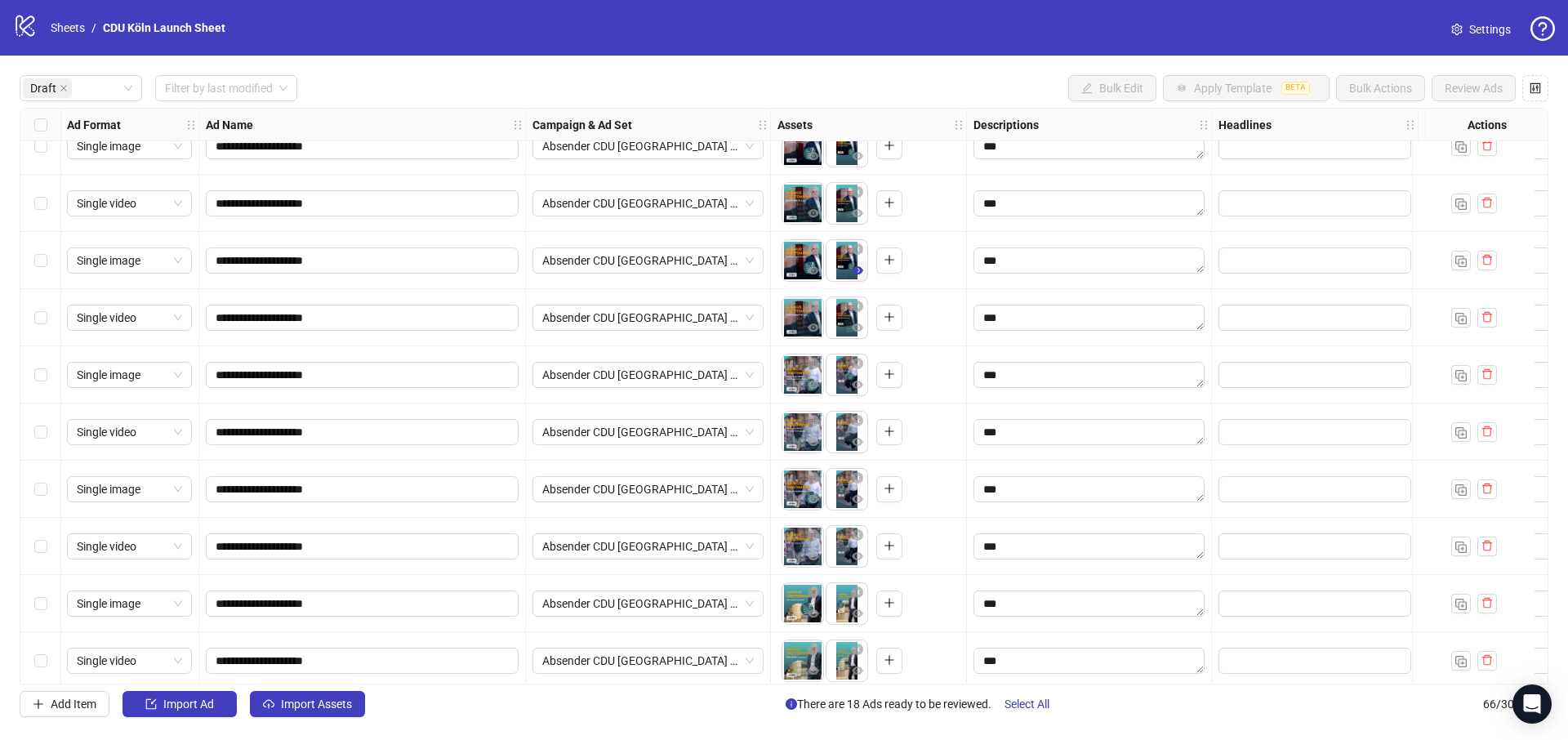
click at [857, 273] on icon "eye" at bounding box center [858, 271] width 12 height 8
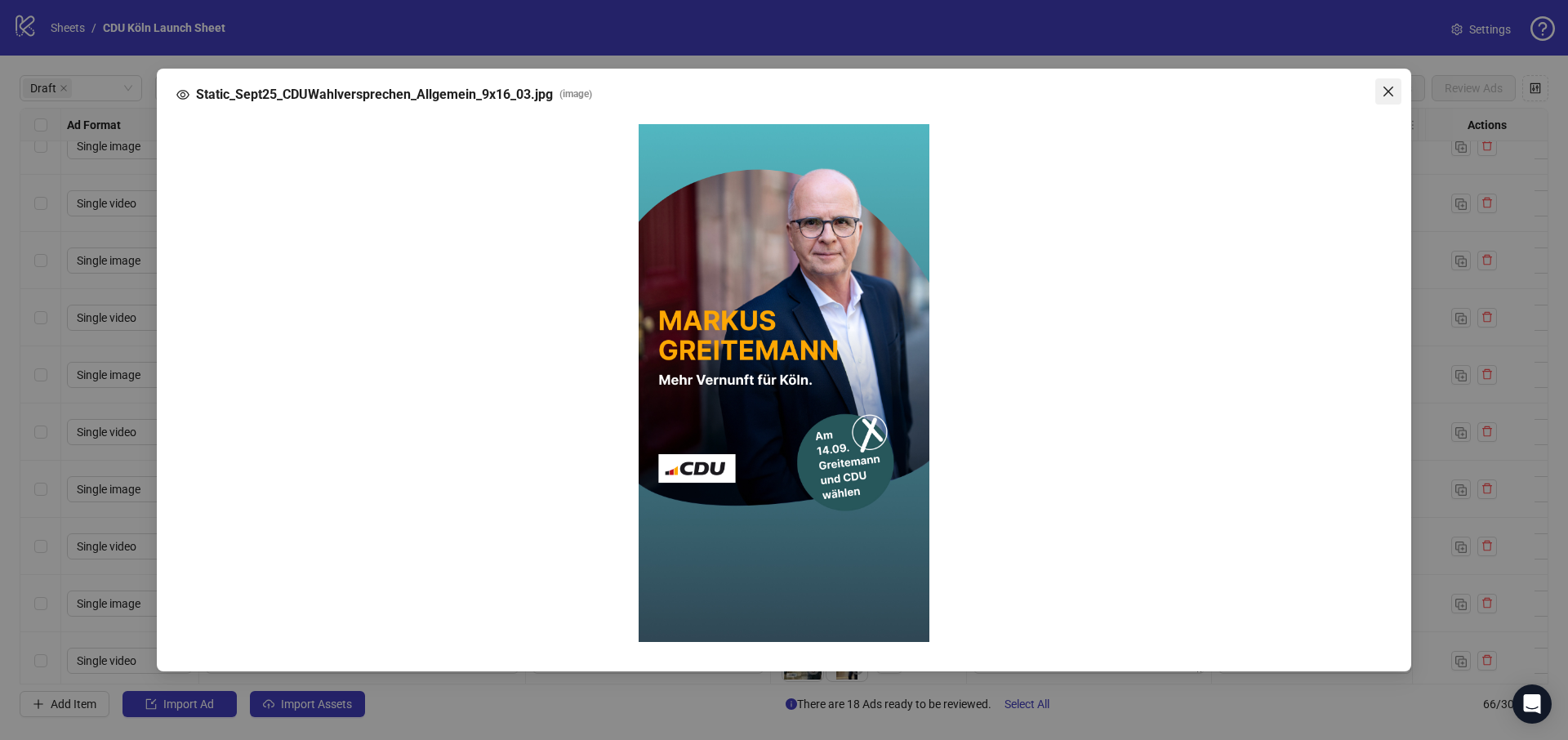
click at [1393, 95] on icon "close" at bounding box center [1389, 92] width 13 height 13
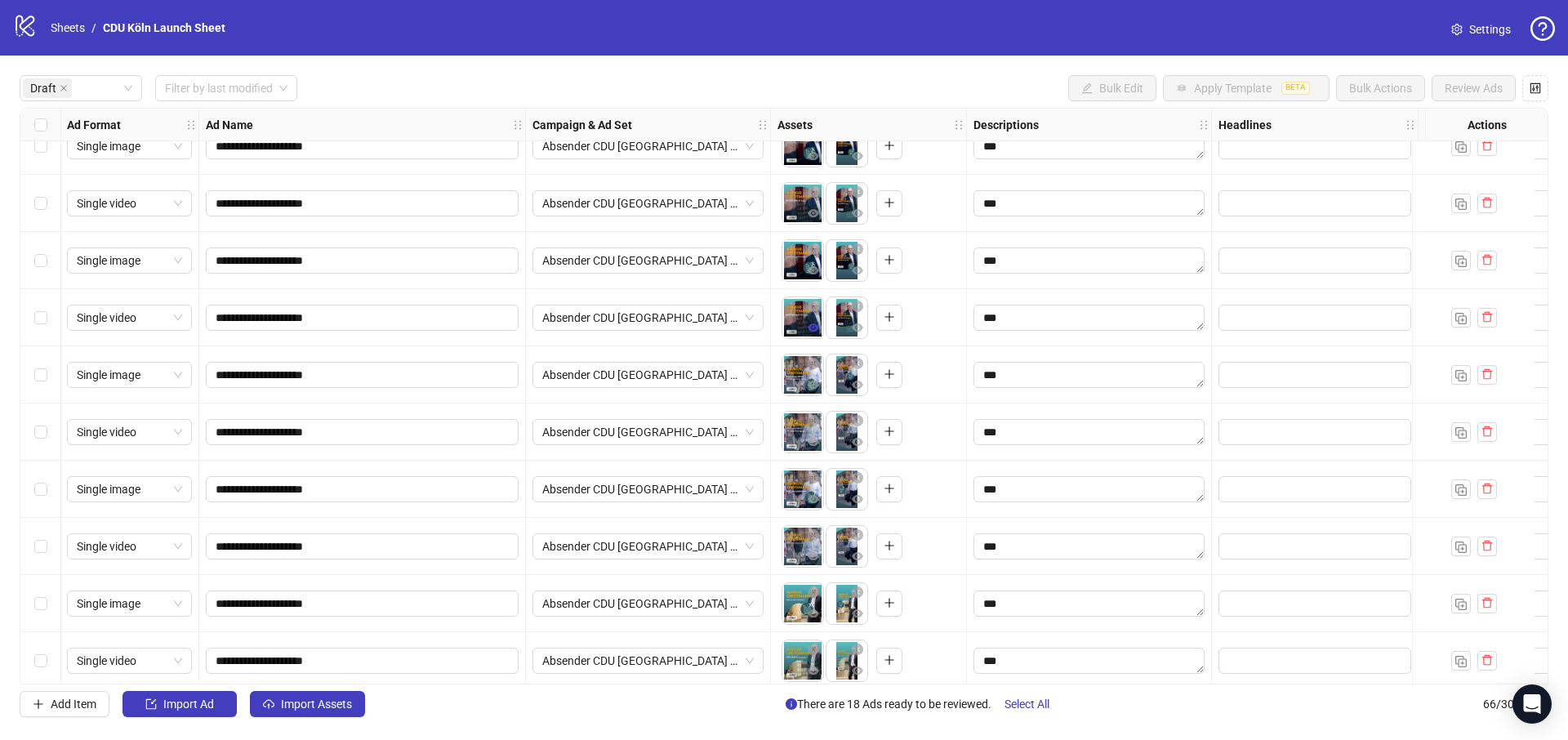
click at [818, 325] on icon "eye" at bounding box center [813, 327] width 12 height 8
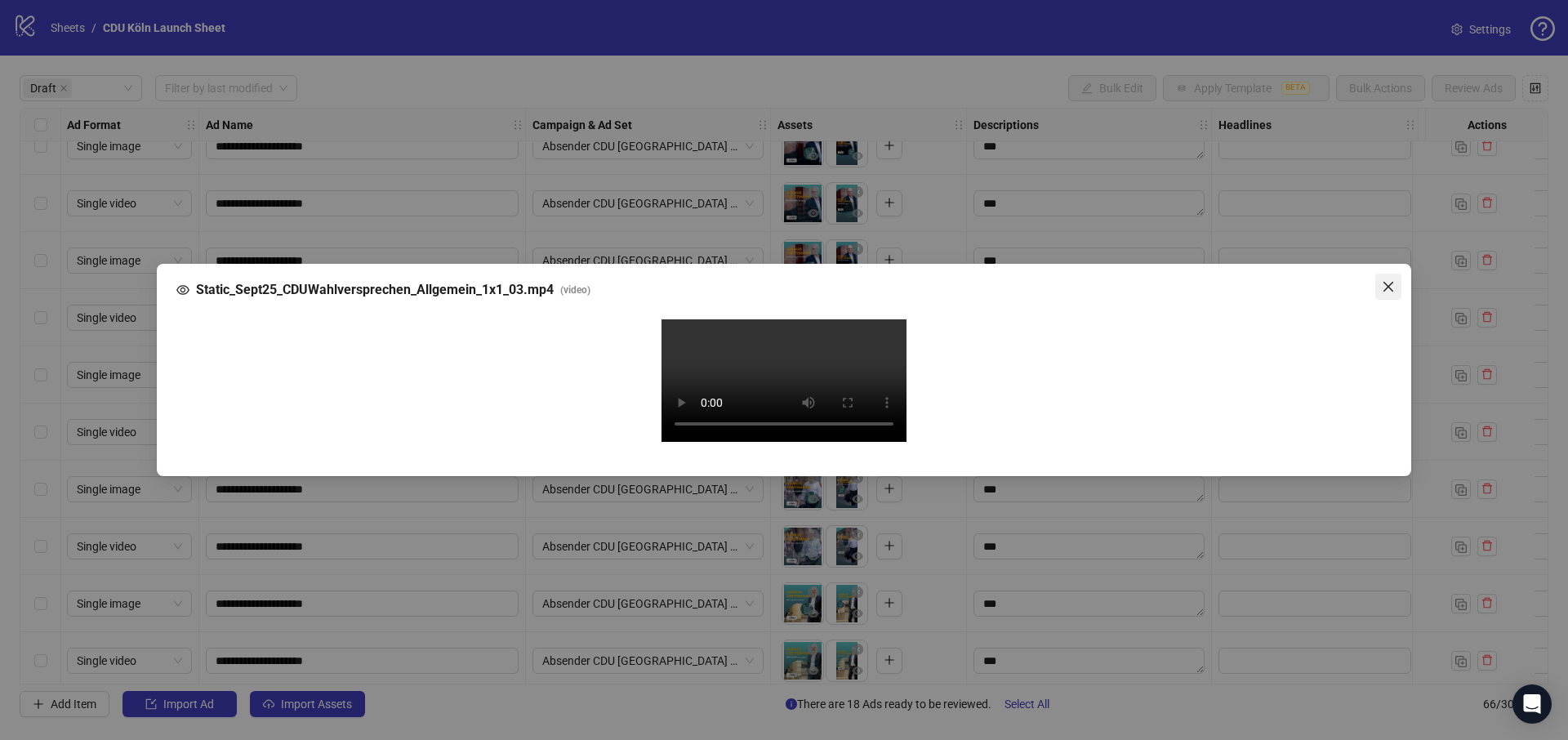
click at [1391, 280] on icon "close" at bounding box center [1389, 287] width 13 height 13
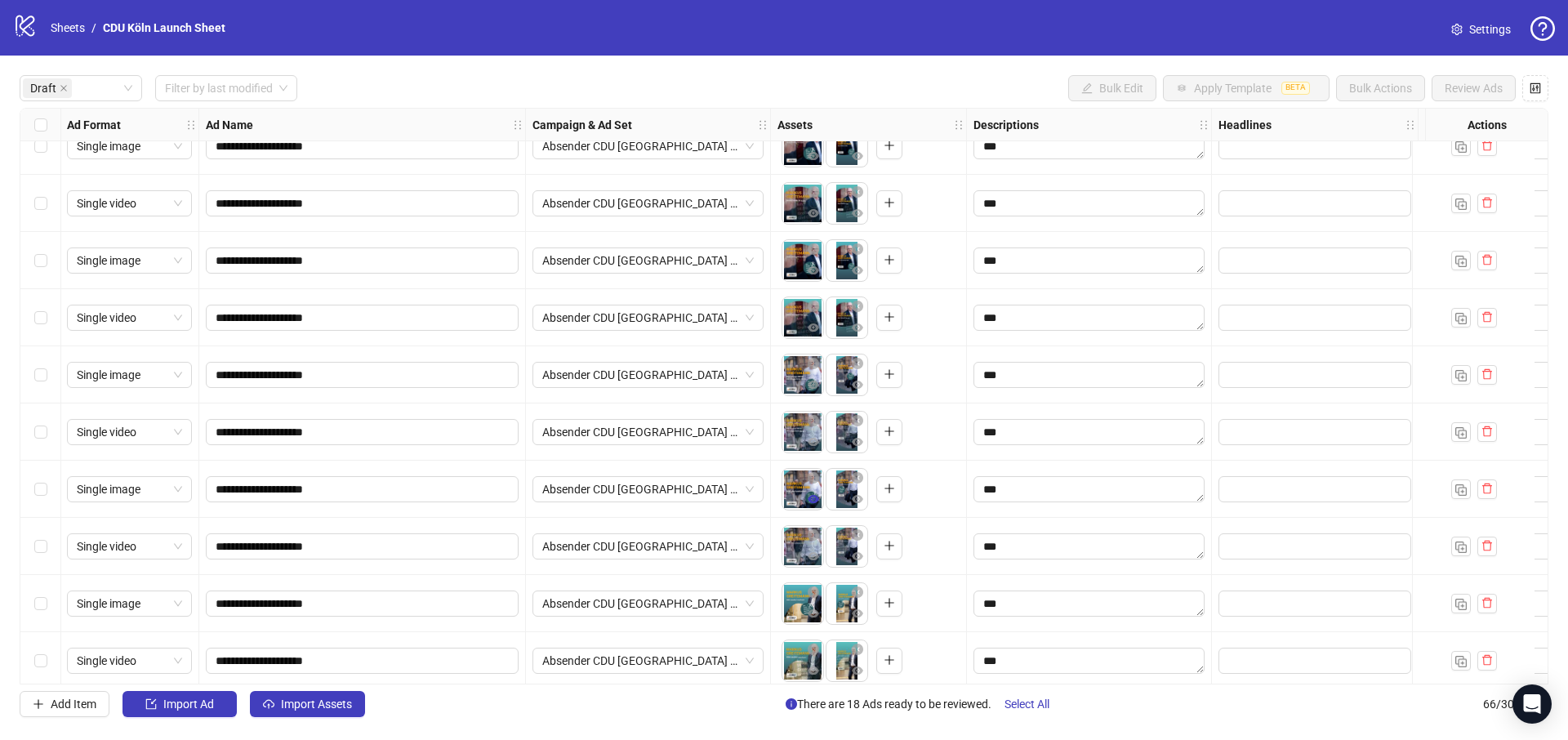
click at [812, 496] on icon "eye" at bounding box center [813, 499] width 12 height 8
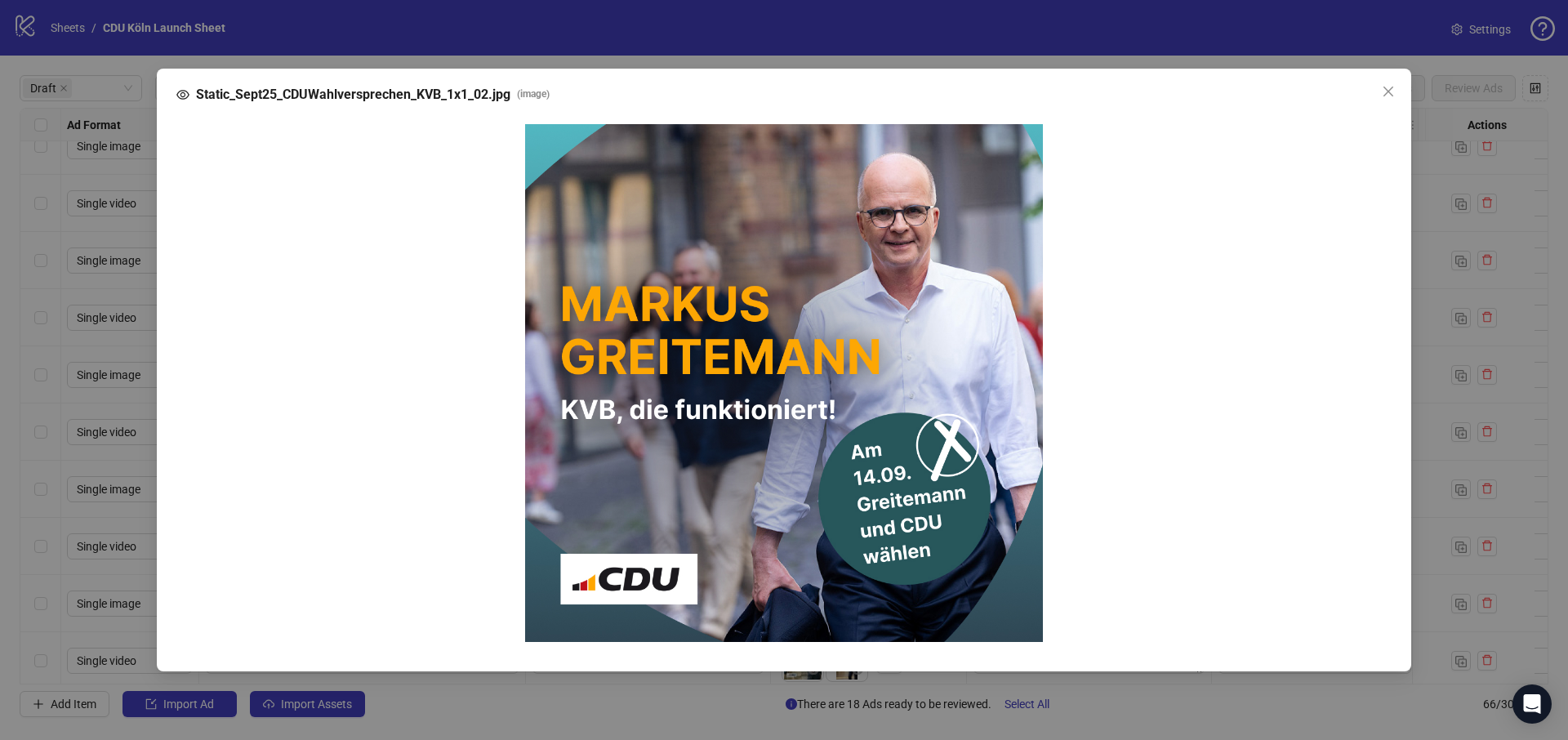
click at [1436, 310] on div "Static_Sept25_CDUWahlversprechen_KVB_1x1_02.jpg ( image )" at bounding box center [784, 370] width 1568 height 740
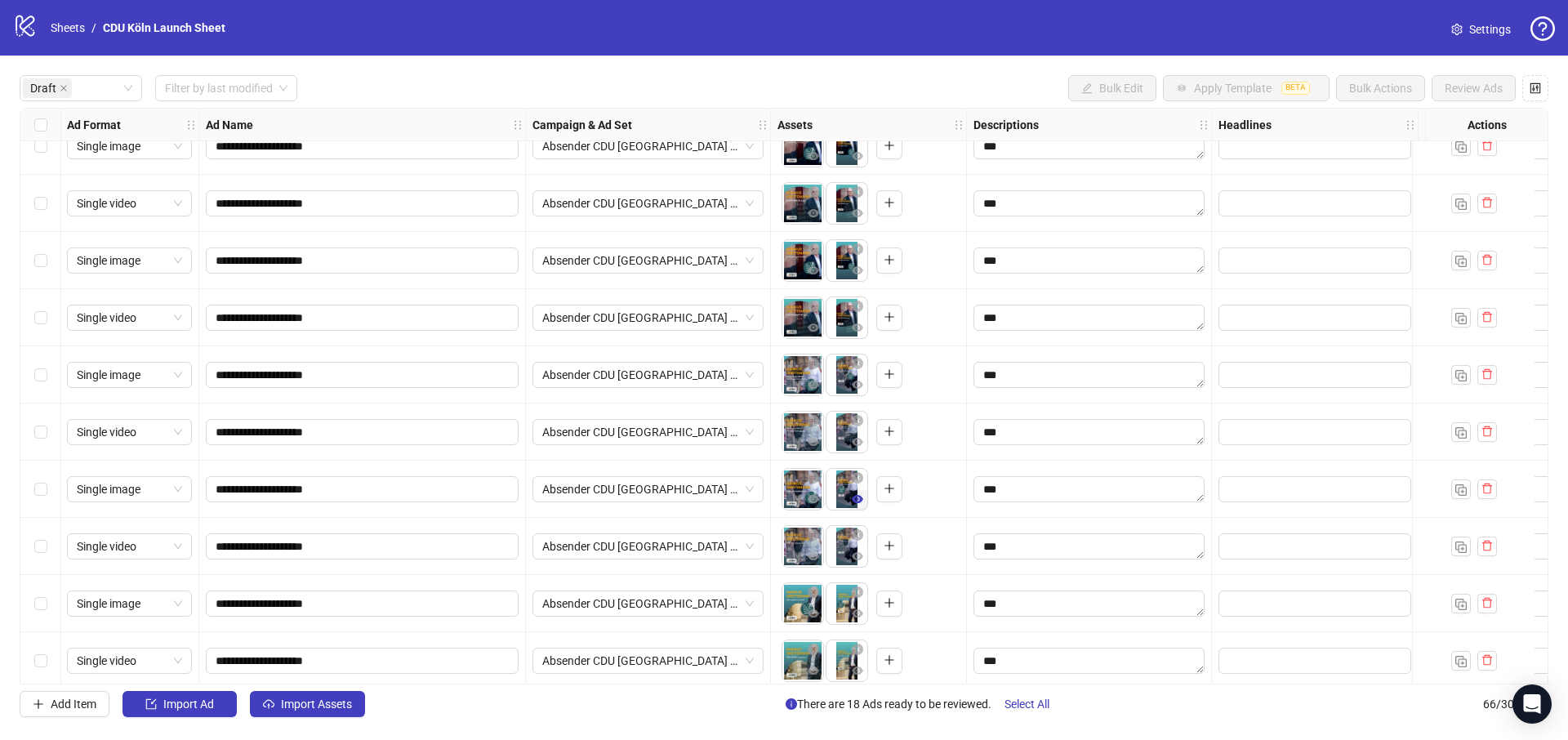
click at [856, 497] on icon "eye" at bounding box center [858, 499] width 12 height 12
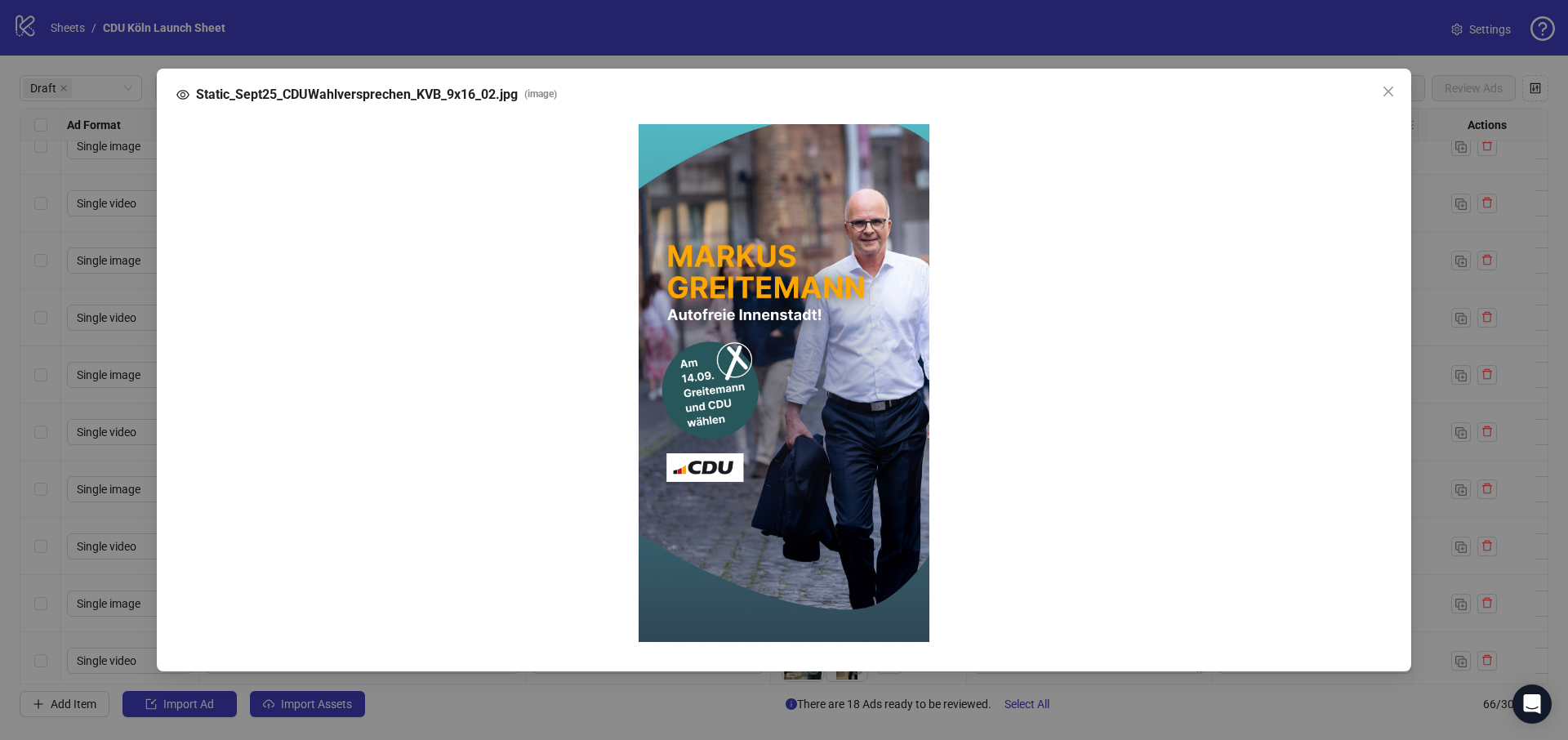
click at [1448, 295] on div "Static_Sept25_CDUWahlversprechen_KVB_9x16_02.jpg ( image )" at bounding box center [784, 370] width 1568 height 740
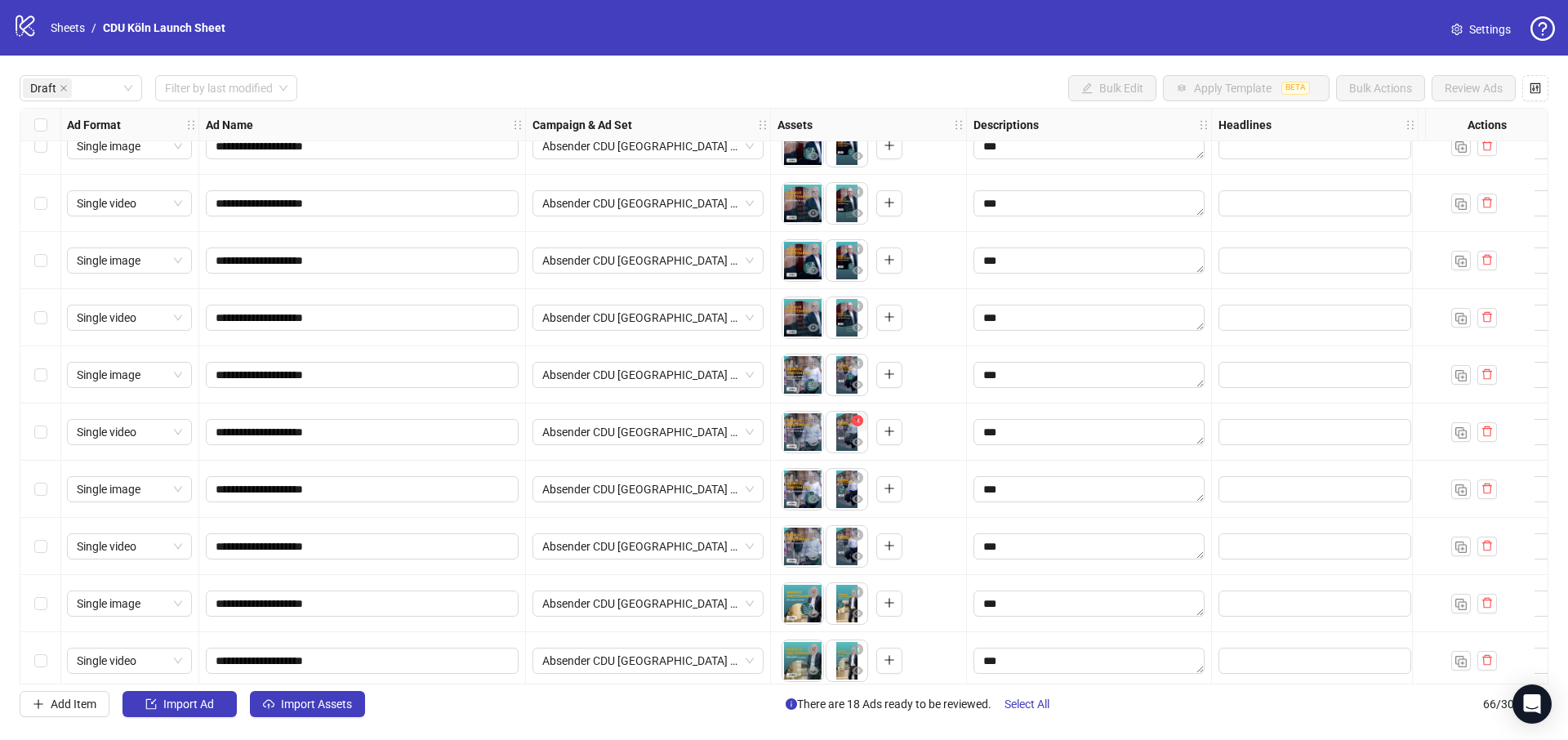
click at [861, 419] on icon "close-circle" at bounding box center [858, 420] width 12 height 12
click at [858, 498] on icon "eye" at bounding box center [858, 499] width 12 height 8
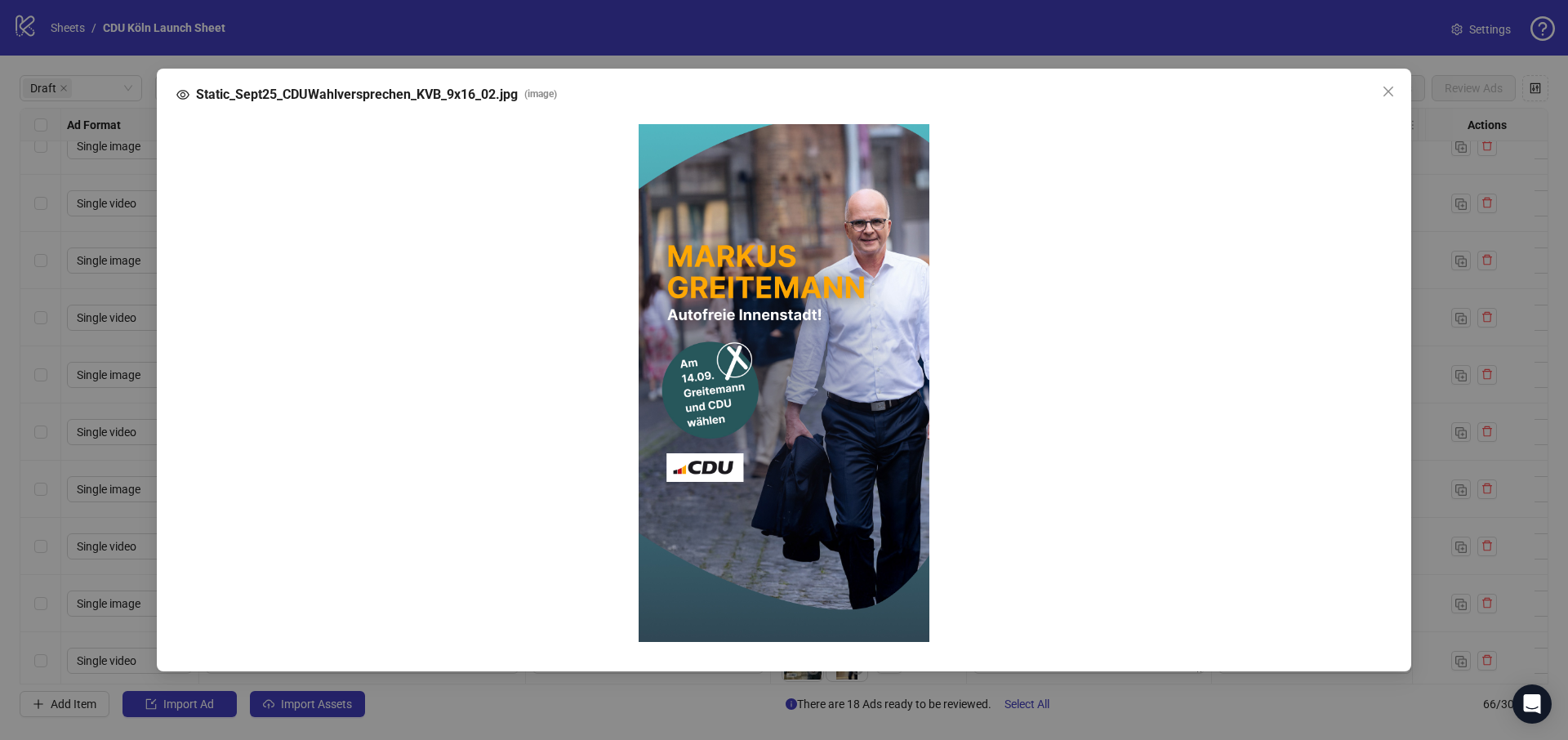
click at [1434, 226] on div "Static_Sept25_CDUWahlversprechen_KVB_9x16_02.jpg ( image )" at bounding box center [784, 370] width 1568 height 740
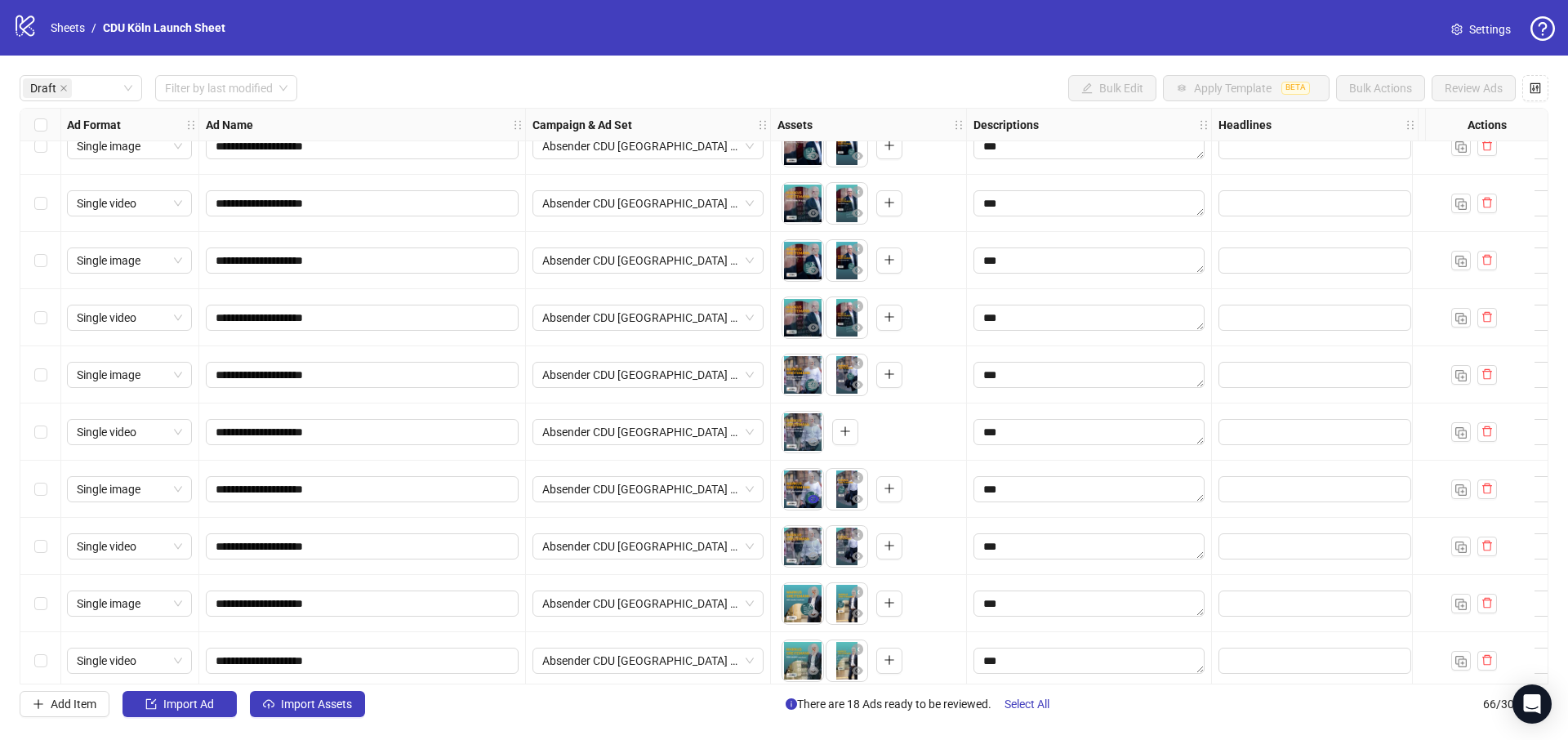
click at [818, 500] on icon "eye" at bounding box center [813, 499] width 12 height 8
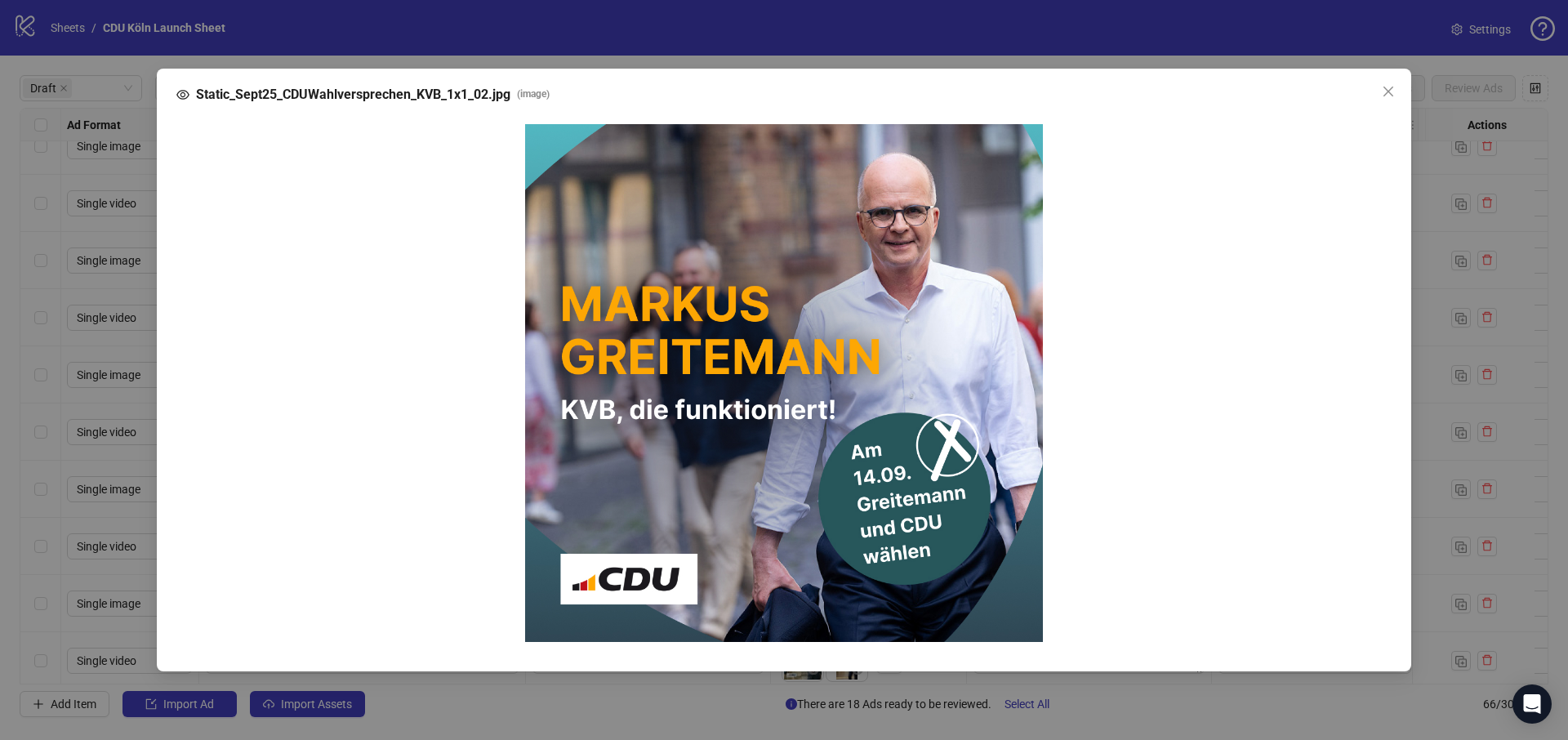
click at [1441, 222] on div "Static_Sept25_CDUWahlversprechen_KVB_1x1_02.jpg ( image )" at bounding box center [784, 370] width 1568 height 740
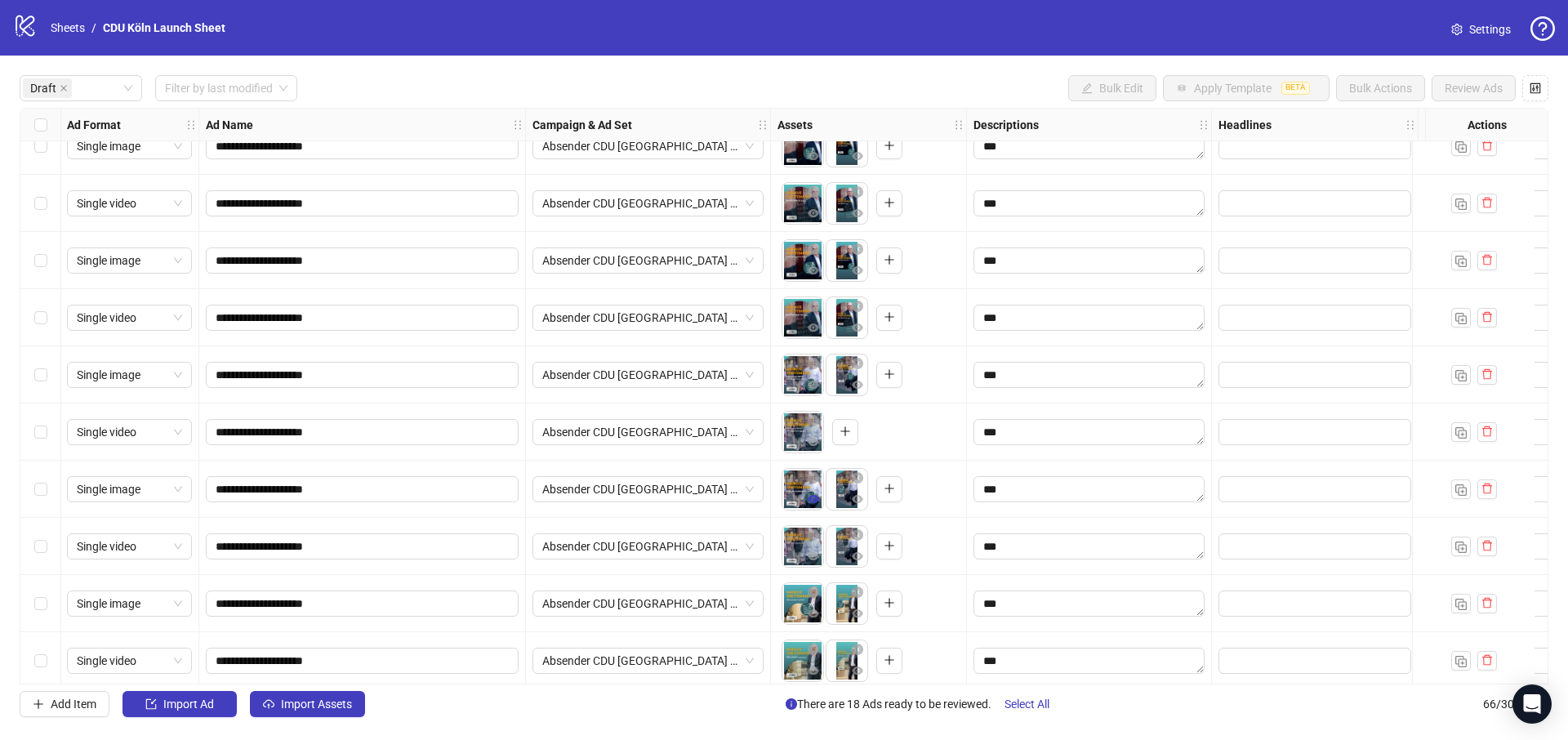
click at [808, 499] on icon "eye" at bounding box center [813, 499] width 12 height 8
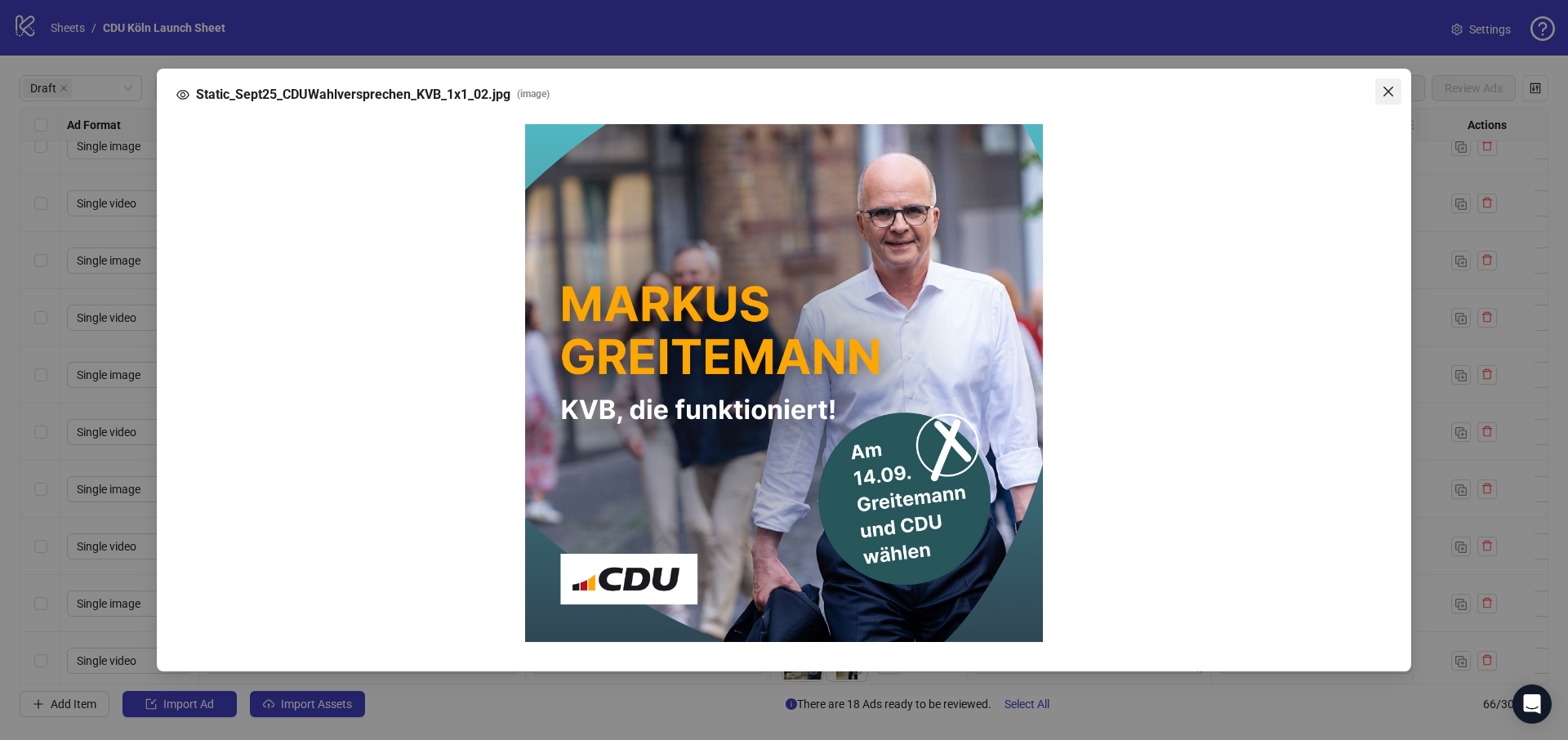
click at [1383, 91] on icon "close" at bounding box center [1389, 92] width 13 height 13
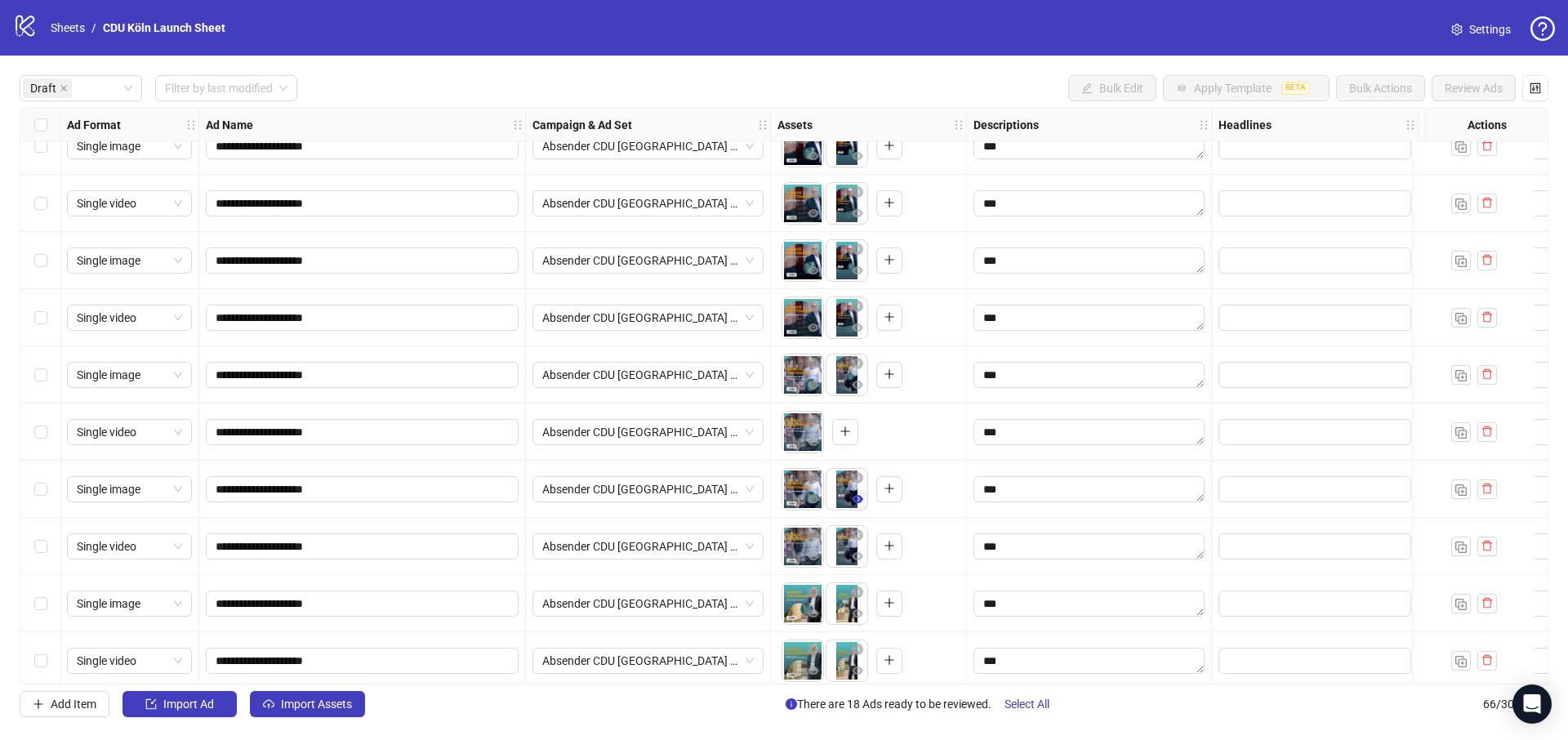
click at [859, 501] on icon "eye" at bounding box center [858, 499] width 12 height 8
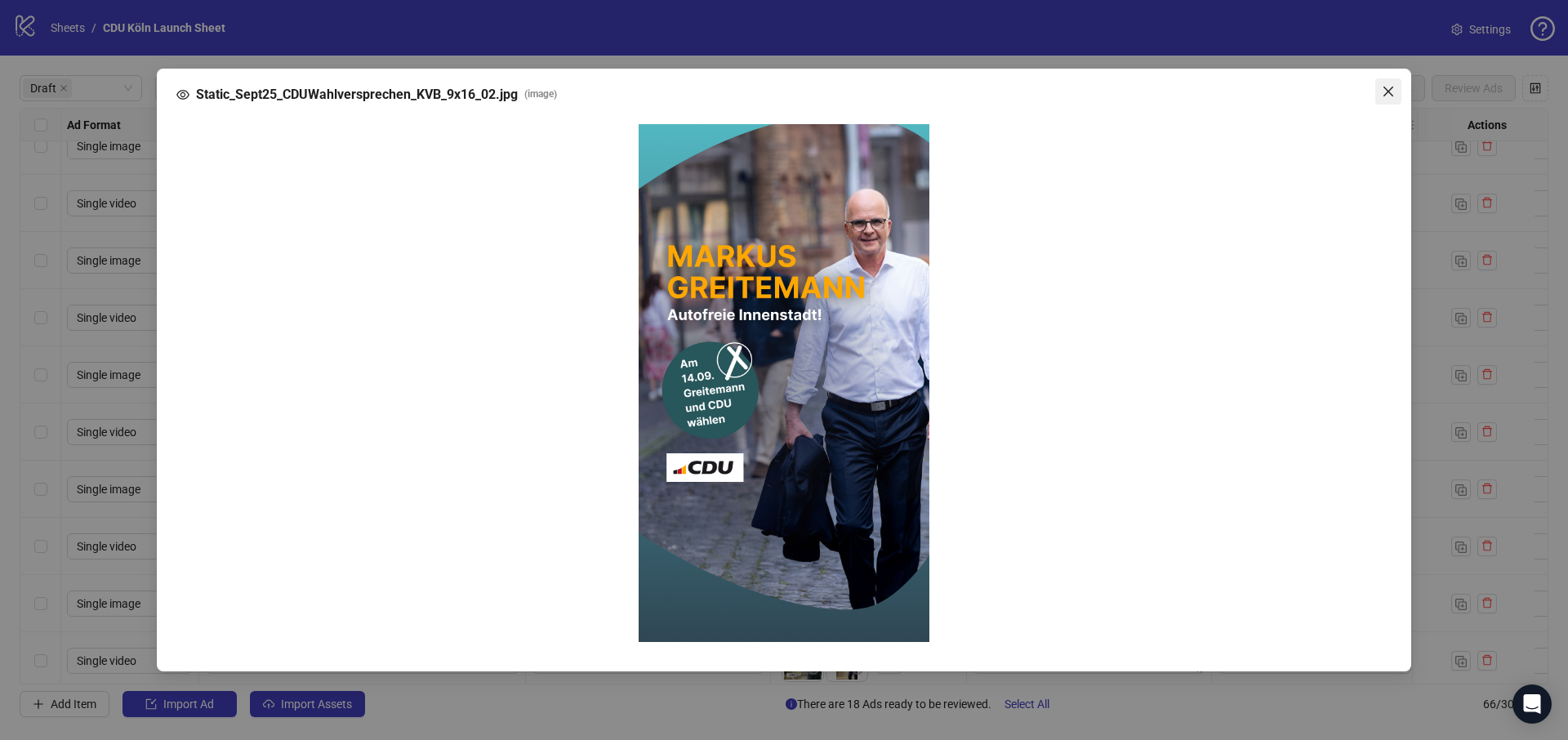
click at [1385, 88] on icon "close" at bounding box center [1389, 92] width 10 height 10
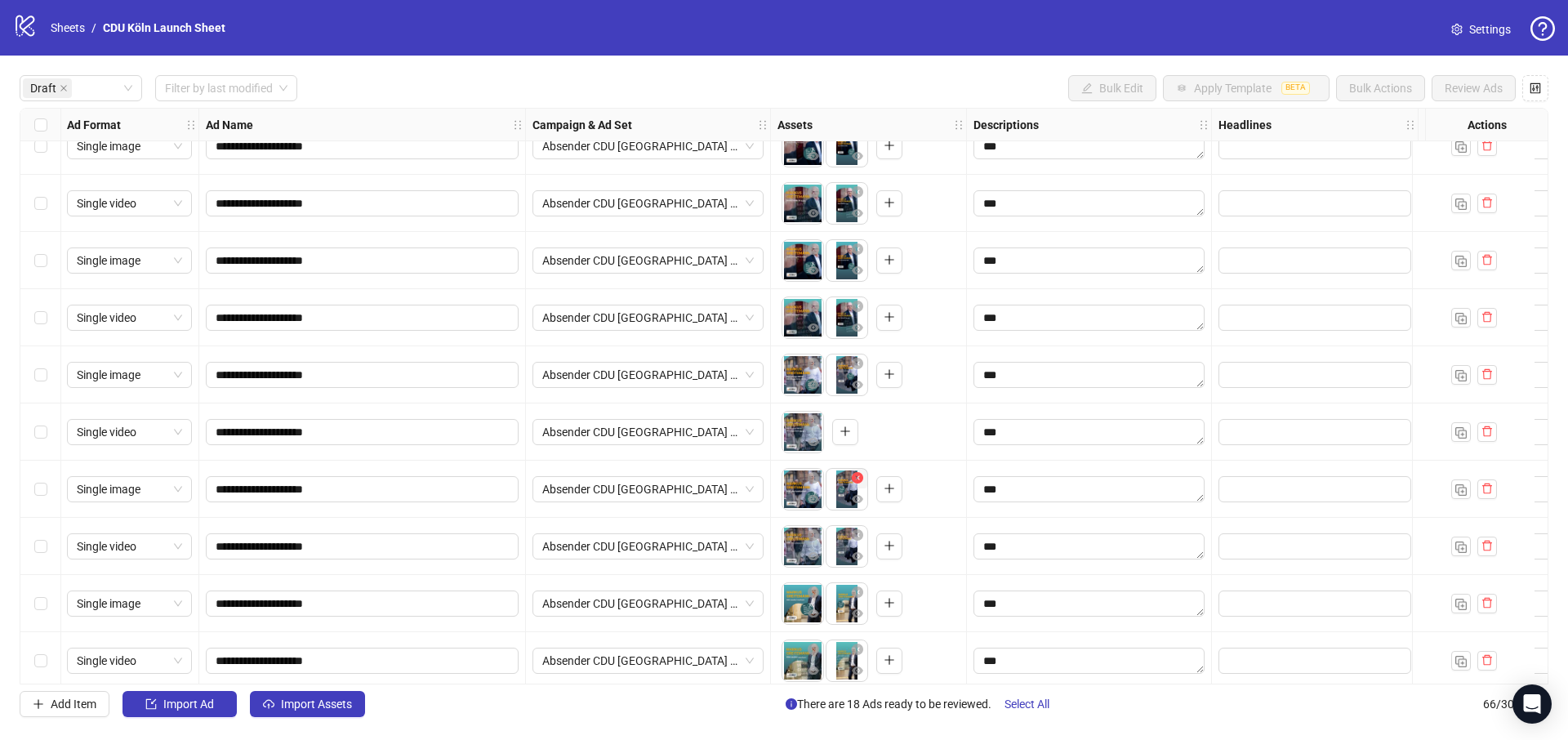
click at [857, 473] on icon "close-circle" at bounding box center [858, 478] width 12 height 12
click at [812, 558] on icon "eye" at bounding box center [813, 556] width 12 height 8
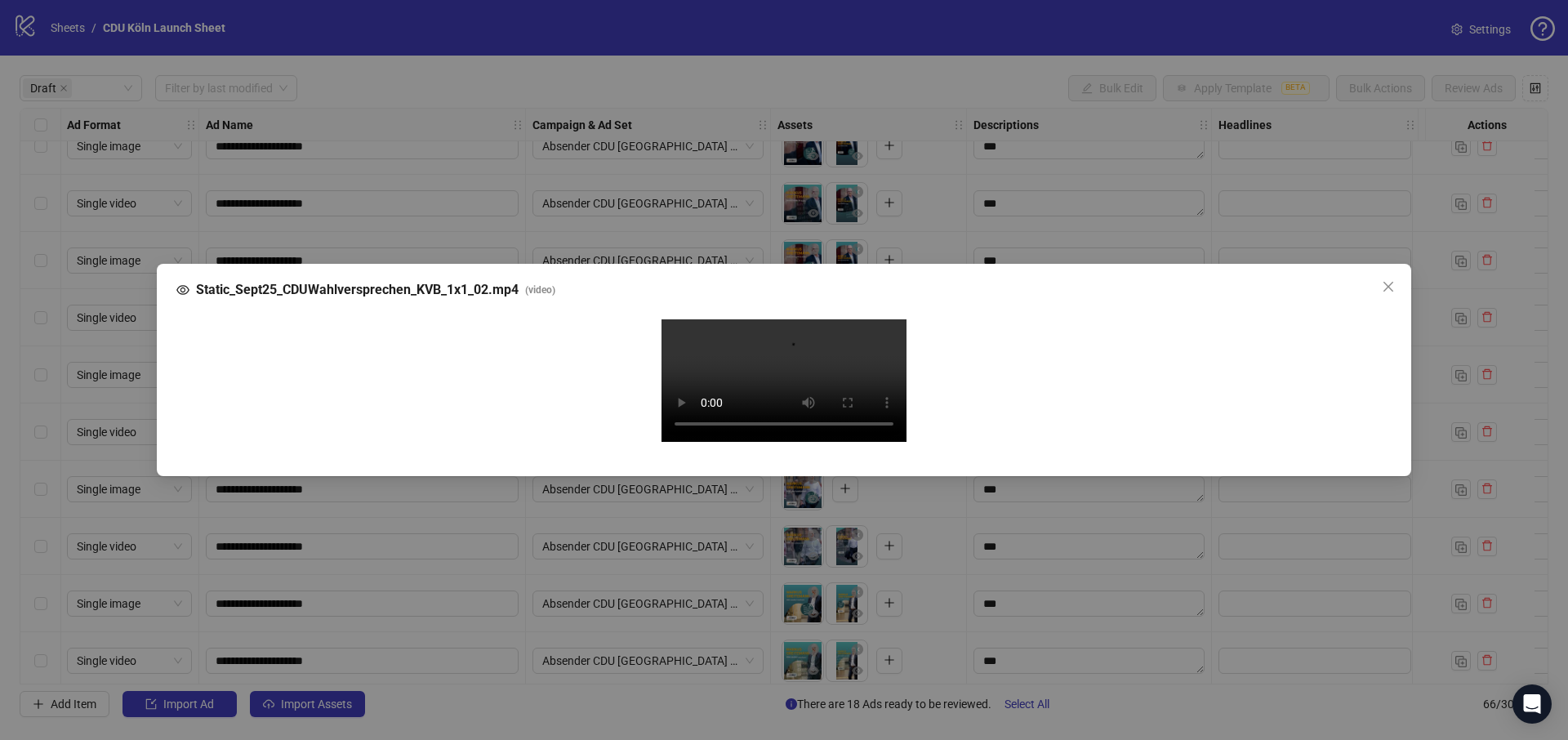
click at [1401, 264] on div "Static_Sept25_CDUWahlversprechen_KVB_1x1_02.mp4 ( video ) Your browser does not…" at bounding box center [783, 370] width 1254 height 212
click at [1391, 280] on icon "close" at bounding box center [1389, 287] width 13 height 13
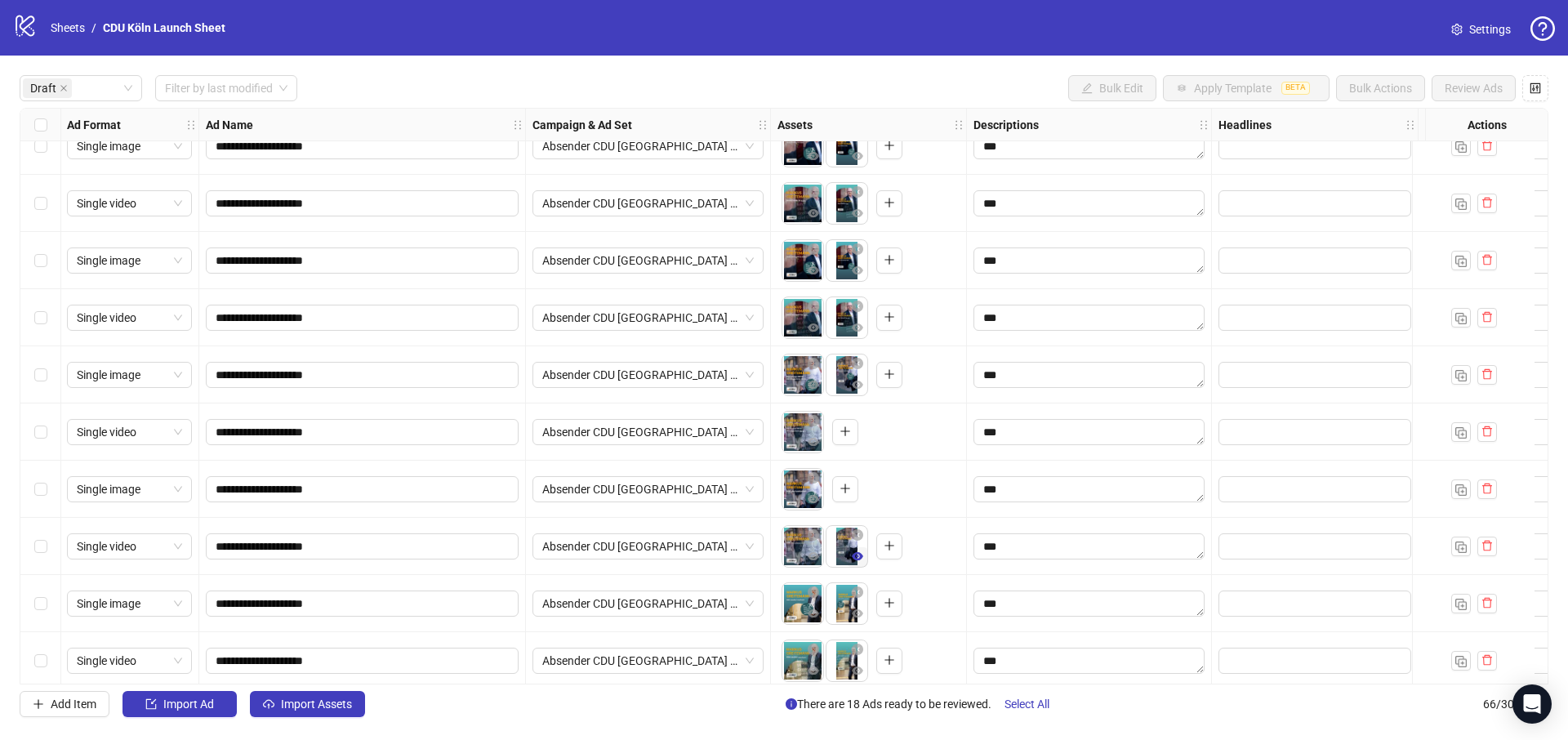
click at [857, 559] on icon "eye" at bounding box center [858, 556] width 12 height 8
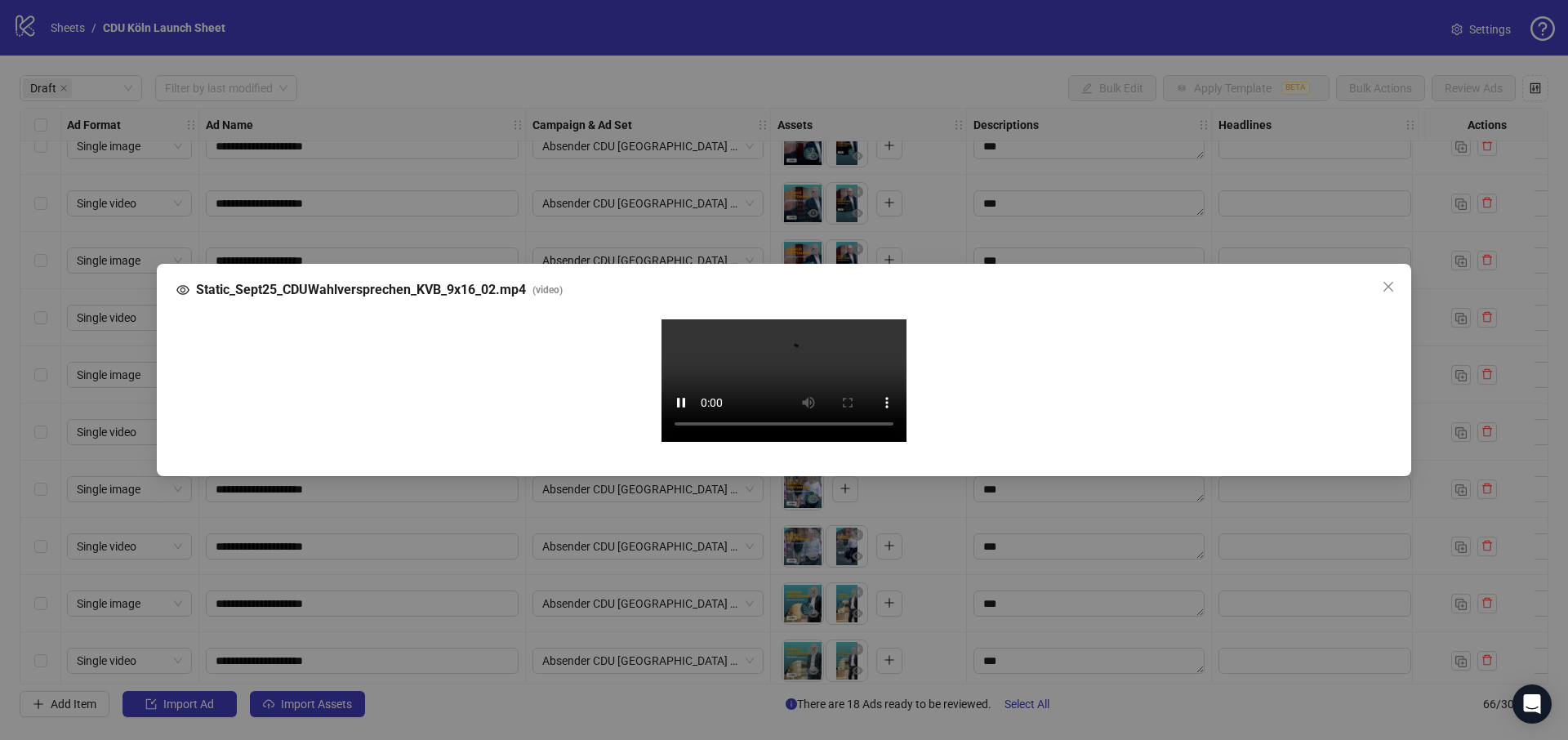
click at [1390, 282] on icon "close" at bounding box center [1389, 287] width 10 height 10
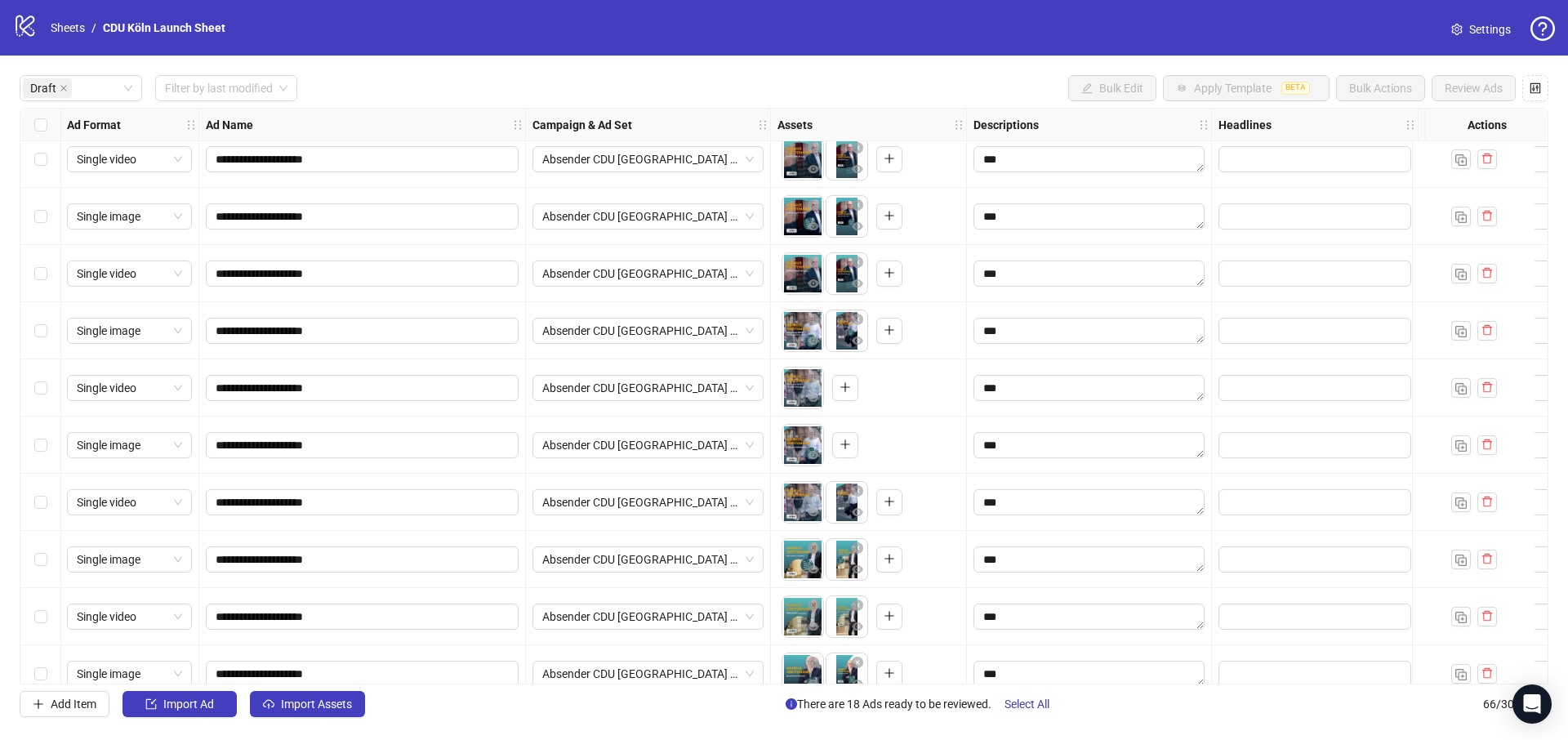
scroll to position [184, 1]
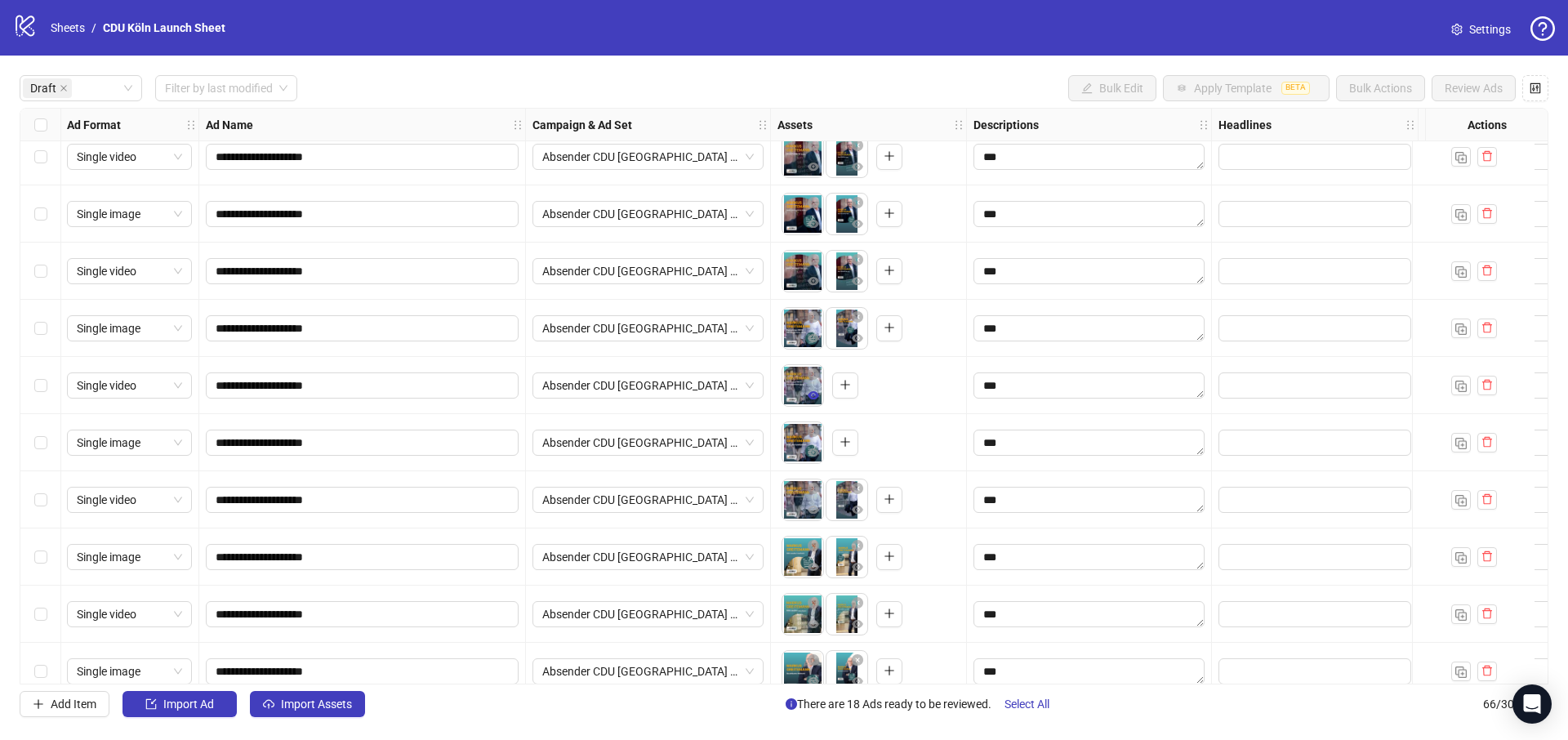
click at [812, 399] on icon "eye" at bounding box center [813, 395] width 12 height 8
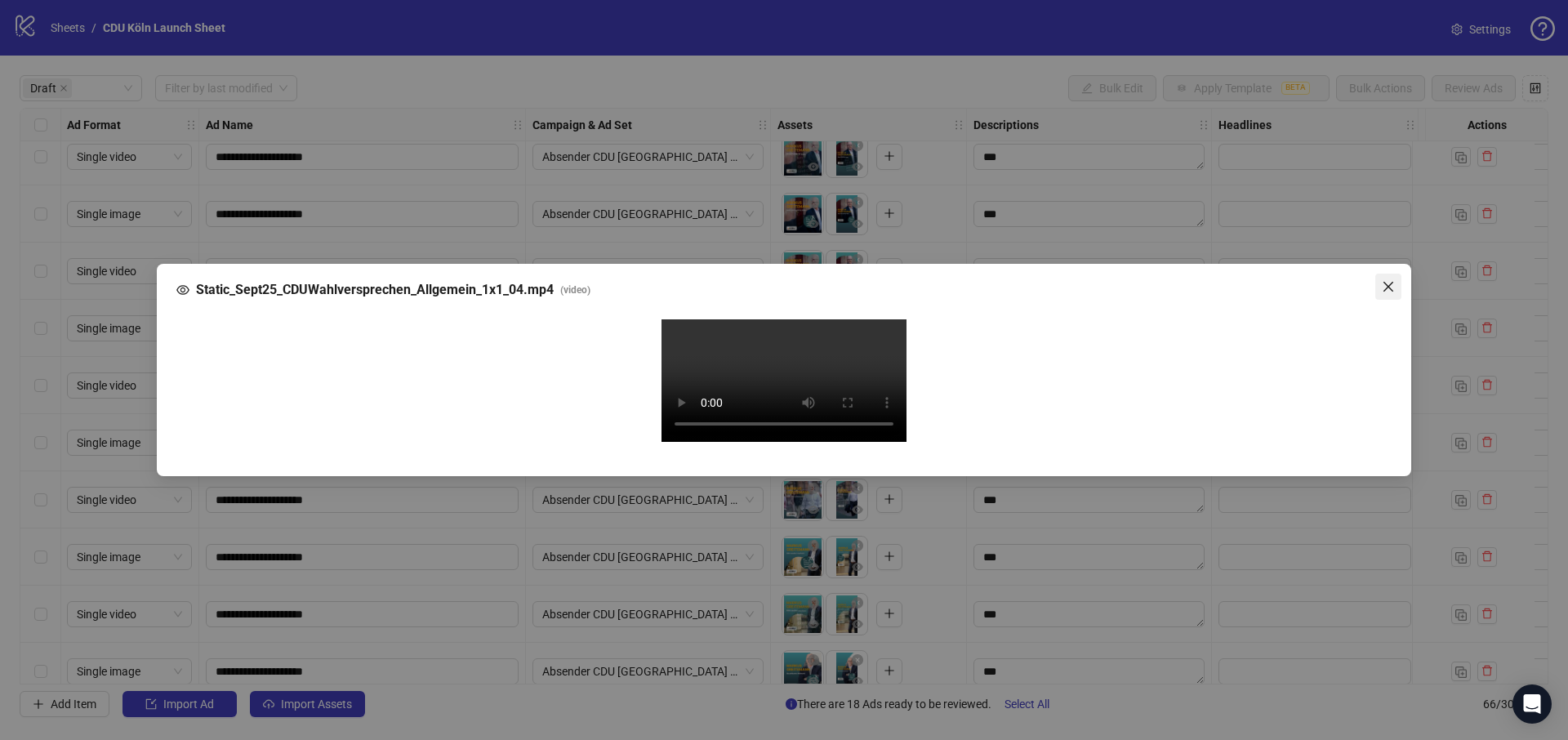
click at [1382, 280] on icon "close" at bounding box center [1389, 287] width 13 height 13
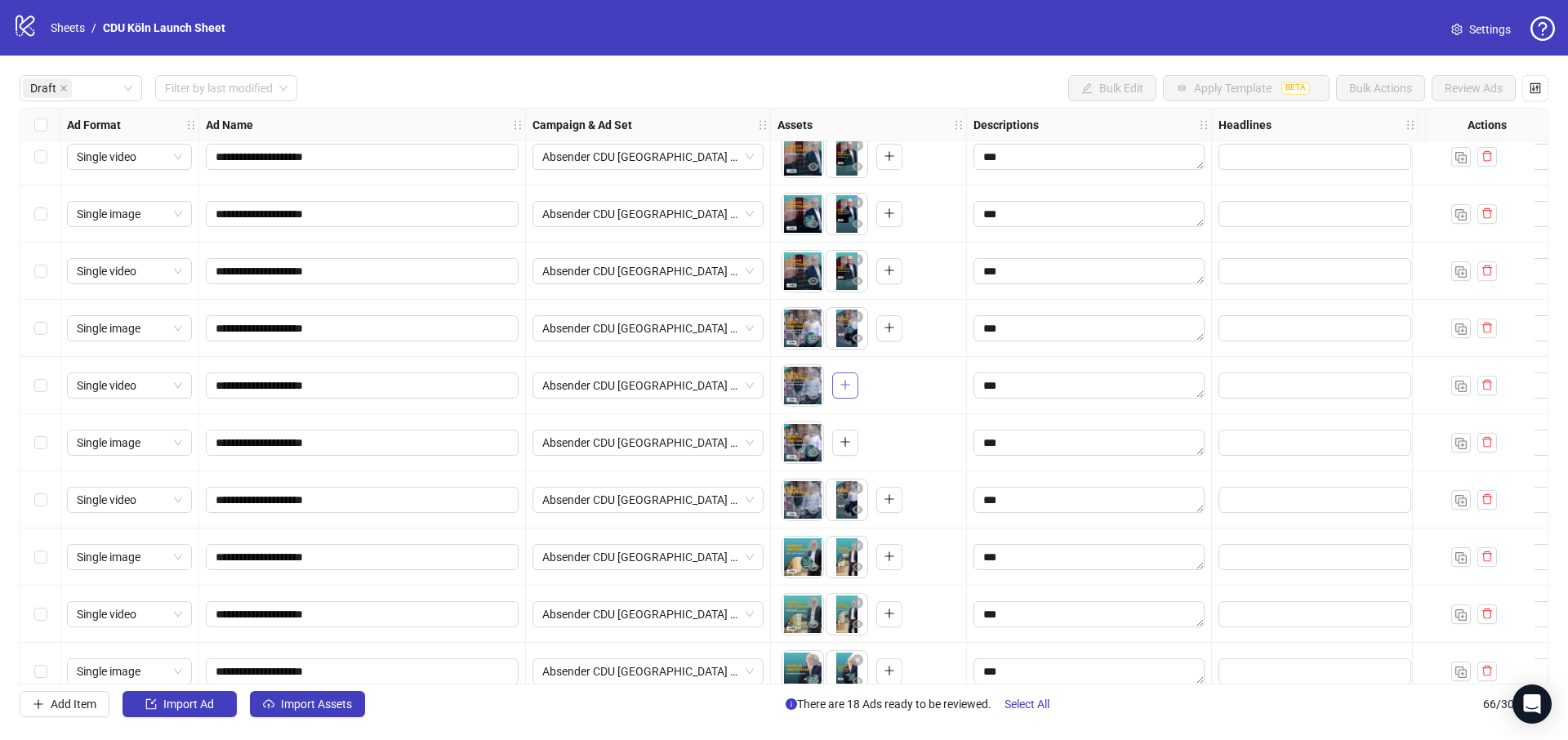
click at [845, 384] on icon "plus" at bounding box center [845, 384] width 9 height 1
click at [811, 394] on icon "eye" at bounding box center [813, 395] width 12 height 12
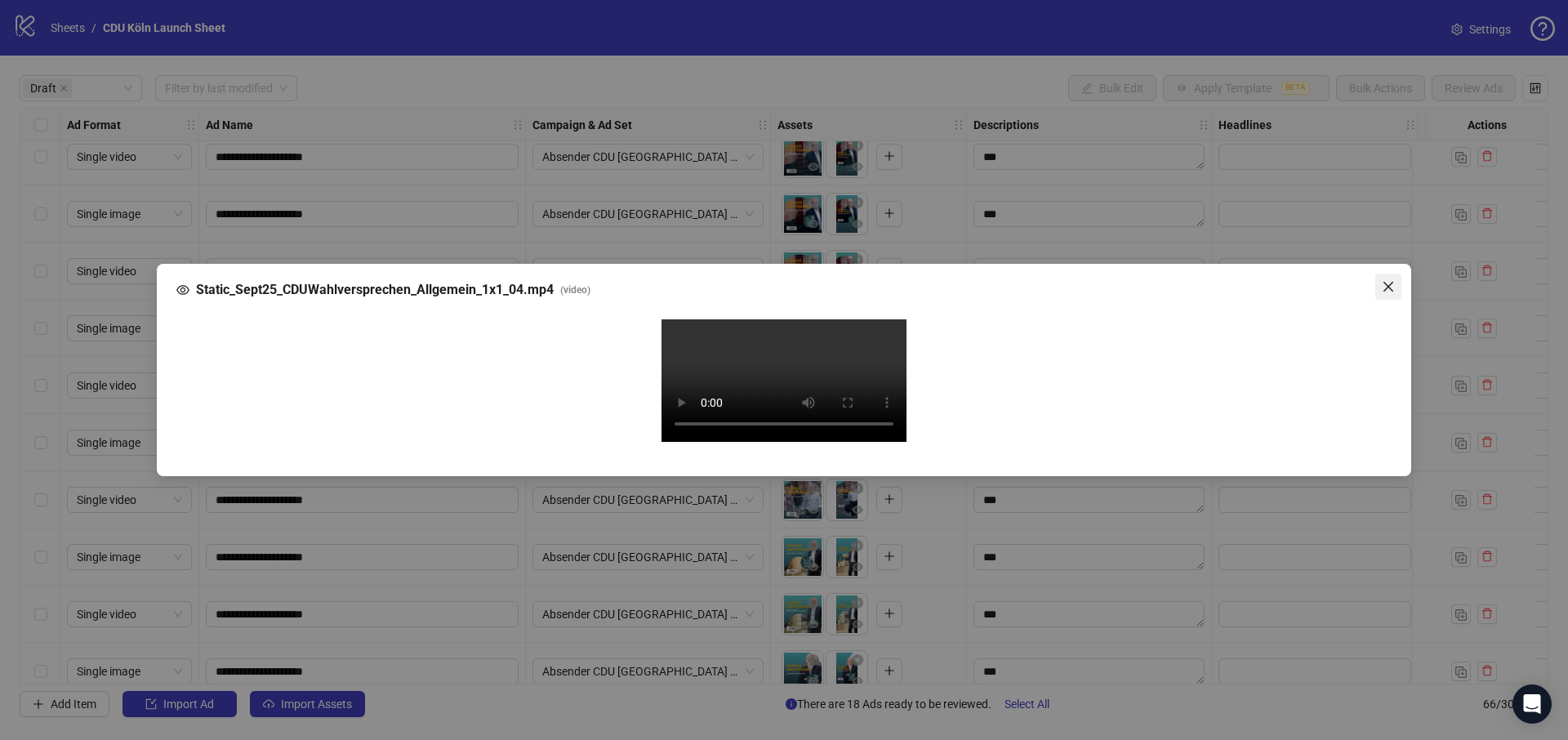
click at [1397, 280] on span "Close" at bounding box center [1388, 287] width 26 height 13
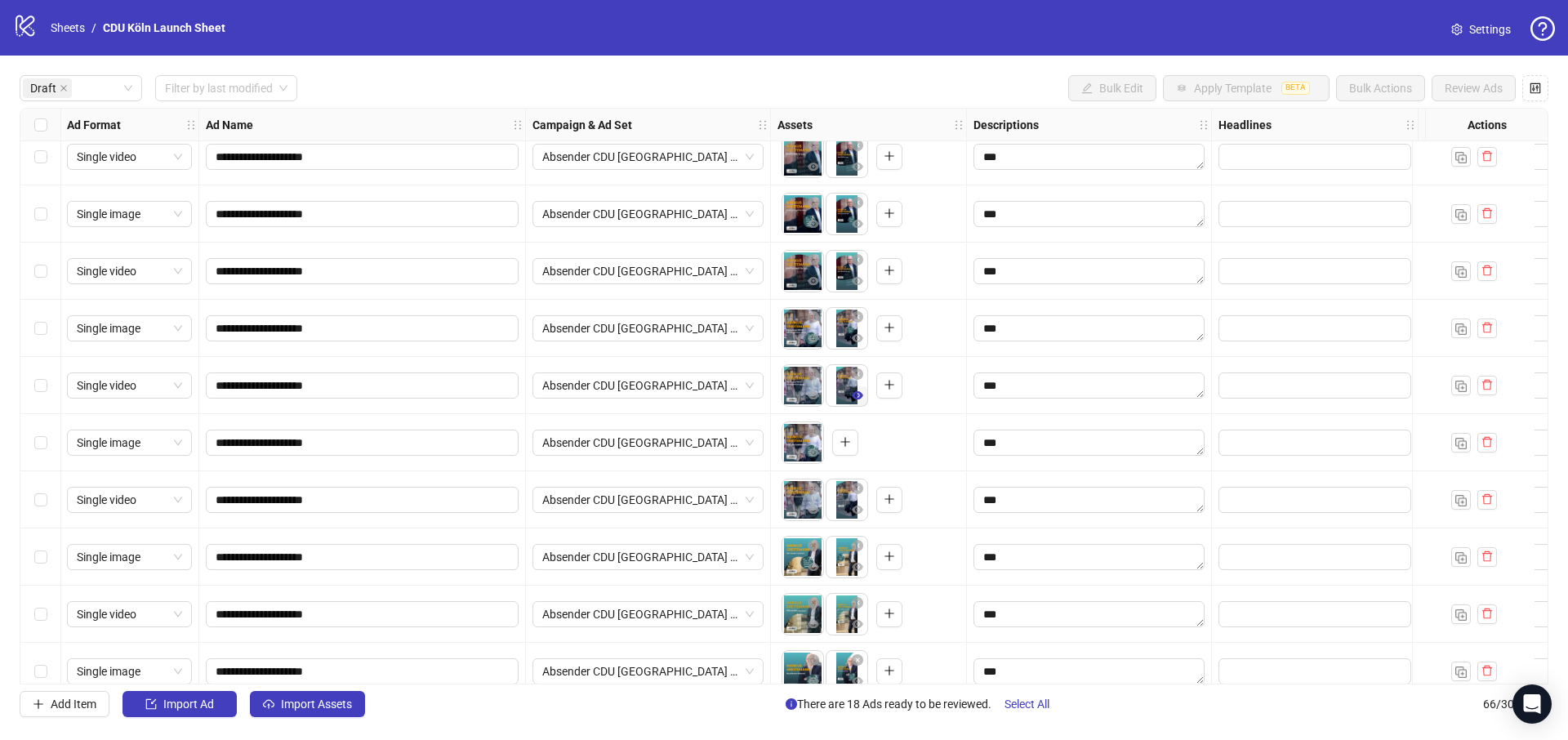
click at [854, 397] on icon "eye" at bounding box center [858, 395] width 12 height 8
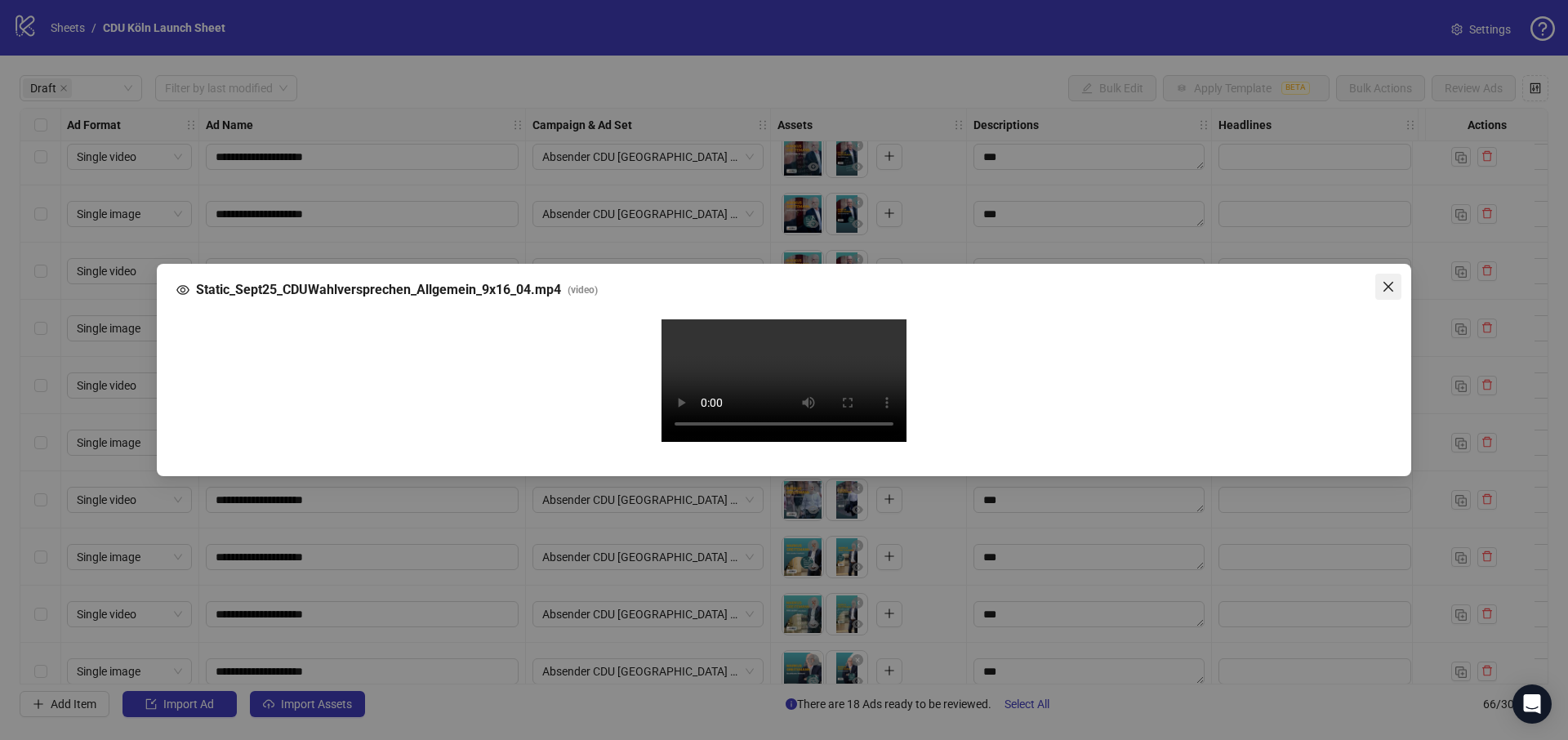
click at [1386, 280] on icon "close" at bounding box center [1389, 287] width 13 height 13
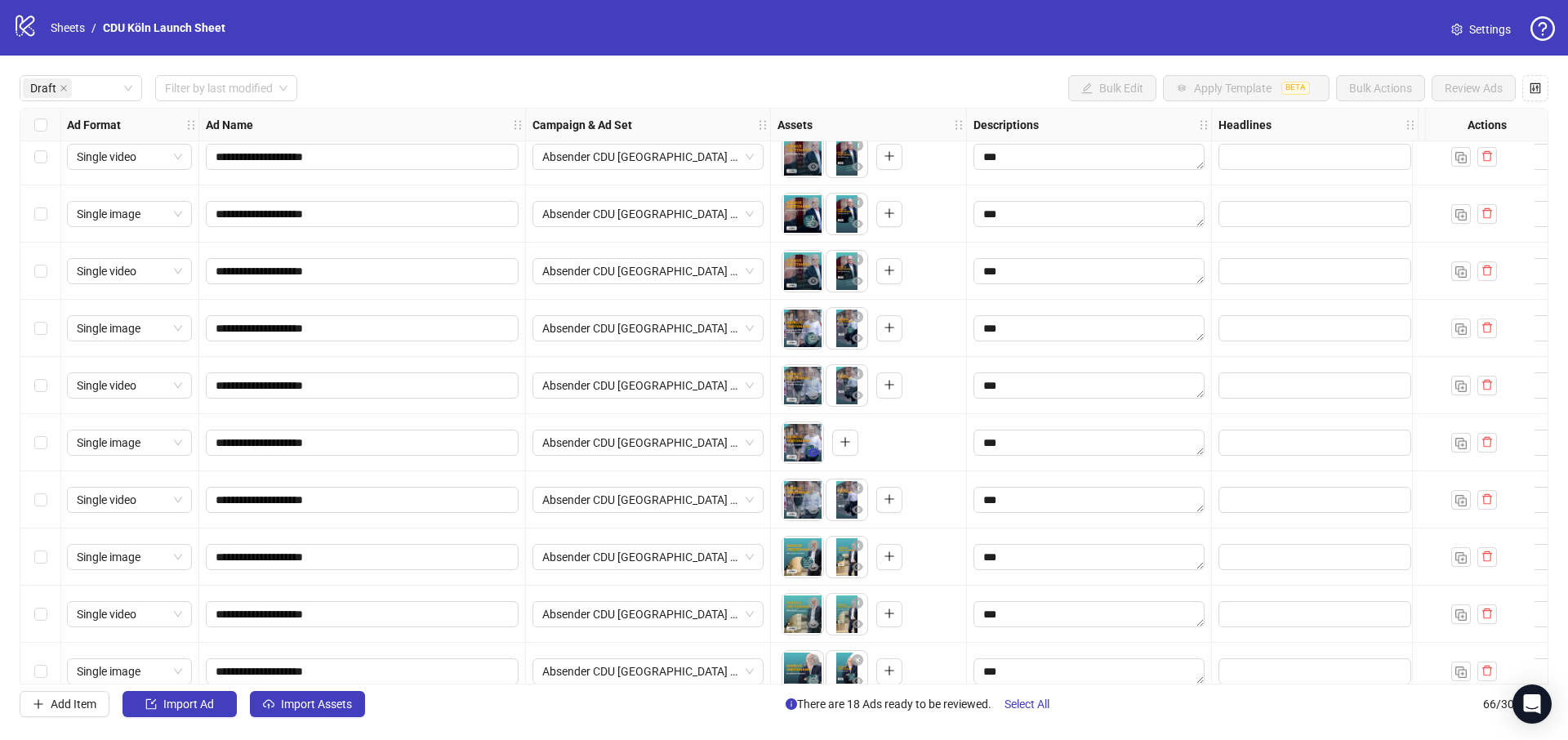
click at [811, 450] on icon "eye" at bounding box center [813, 452] width 12 height 8
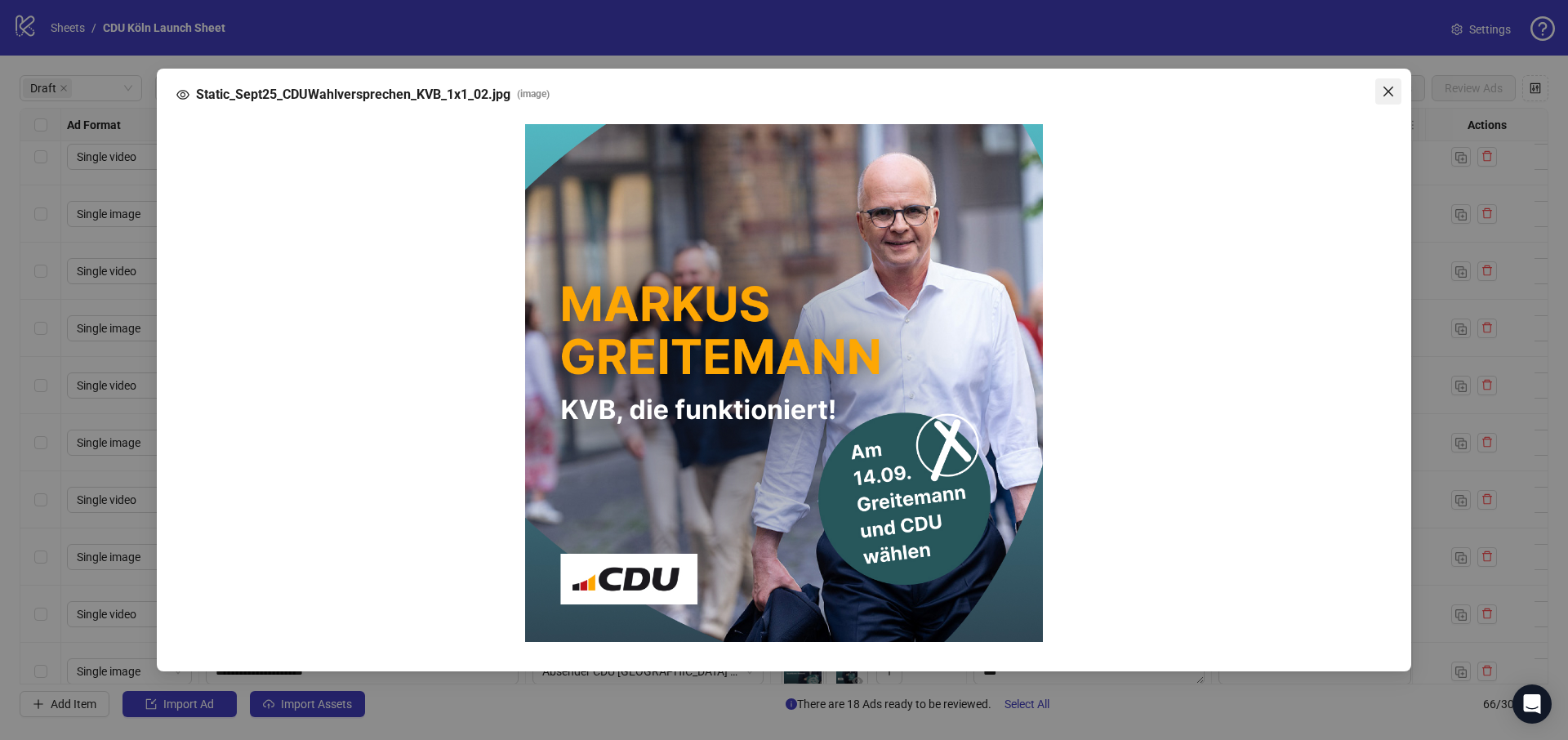
click at [1391, 88] on icon "close" at bounding box center [1389, 92] width 13 height 13
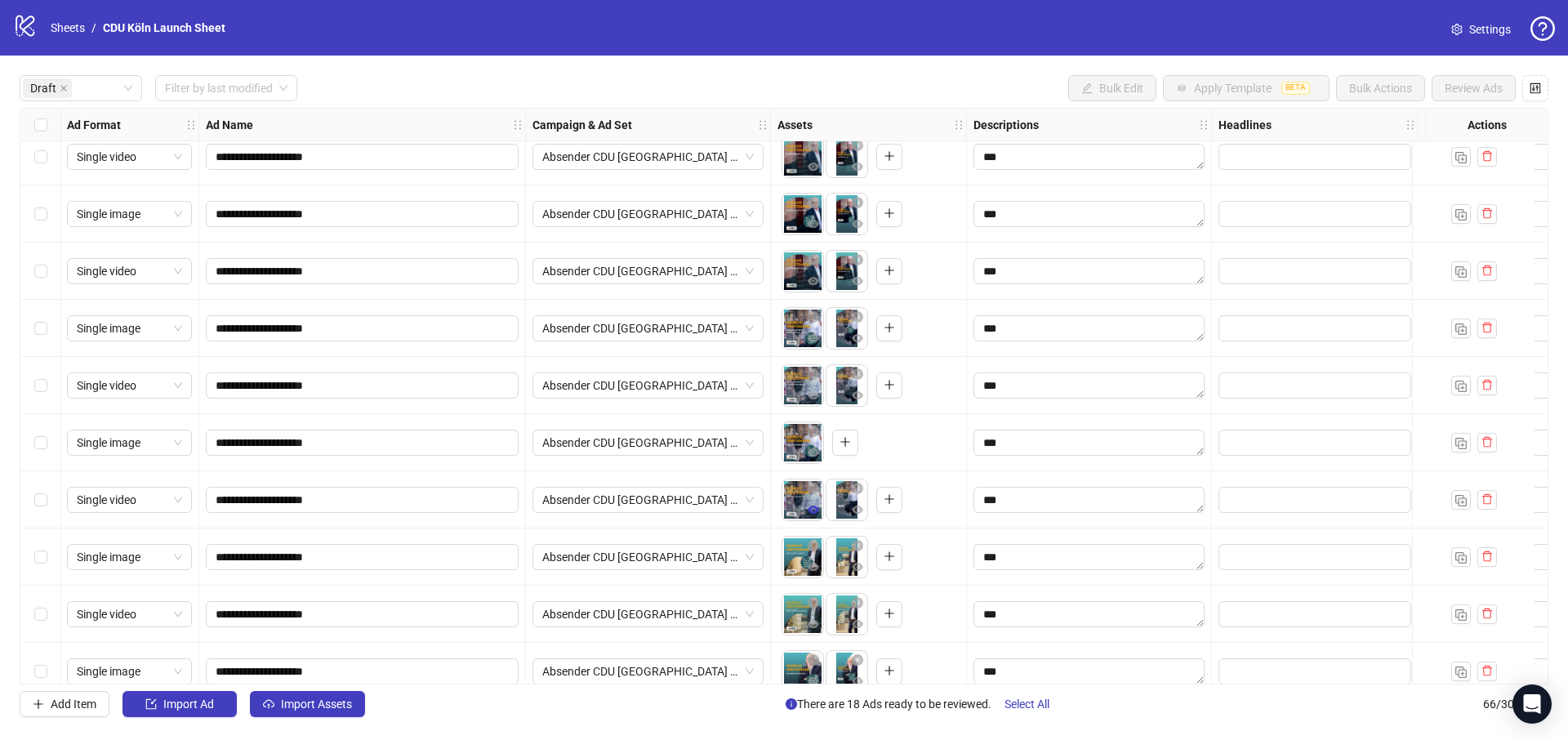
click at [816, 511] on icon "eye" at bounding box center [813, 510] width 12 height 8
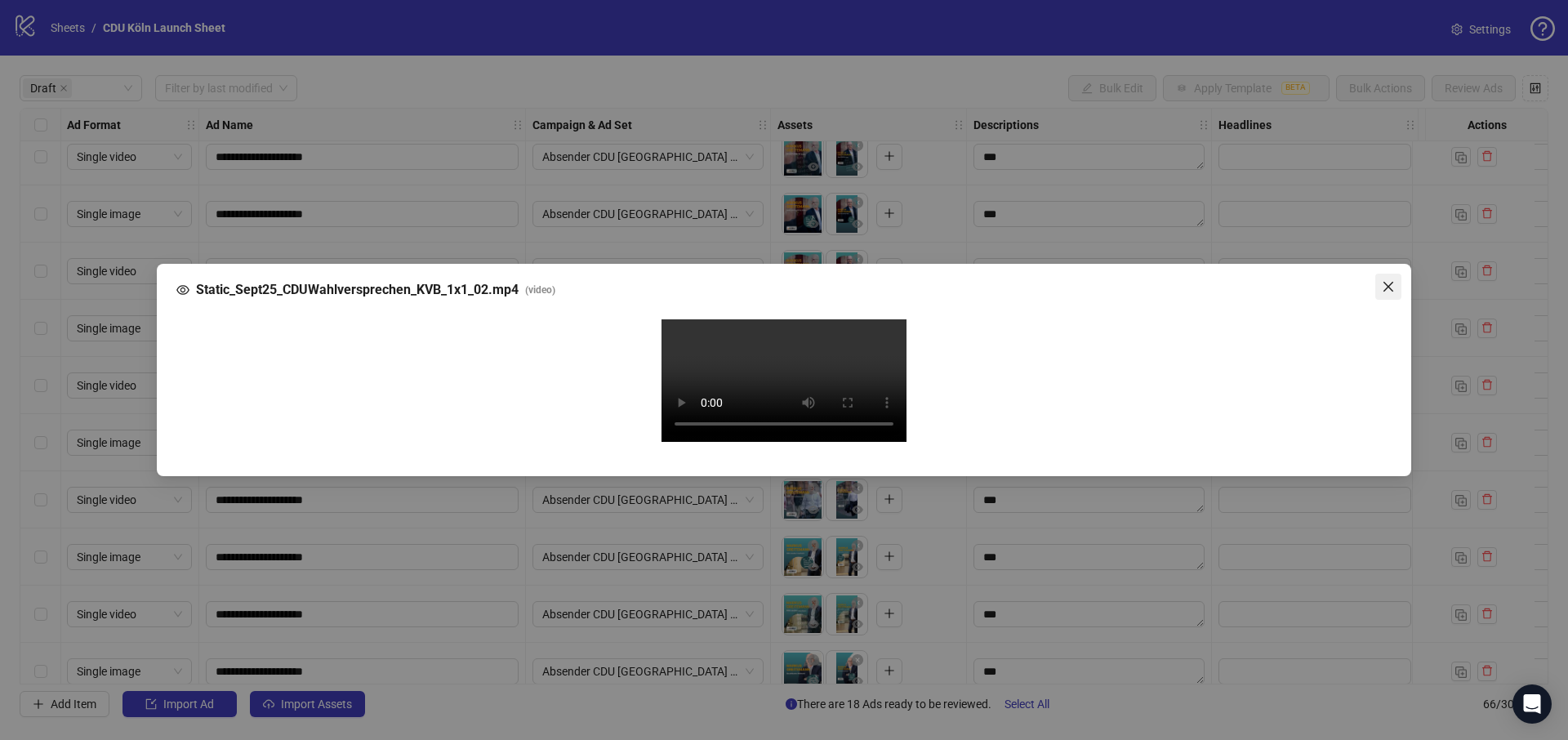
click at [1387, 282] on icon "close" at bounding box center [1389, 287] width 10 height 10
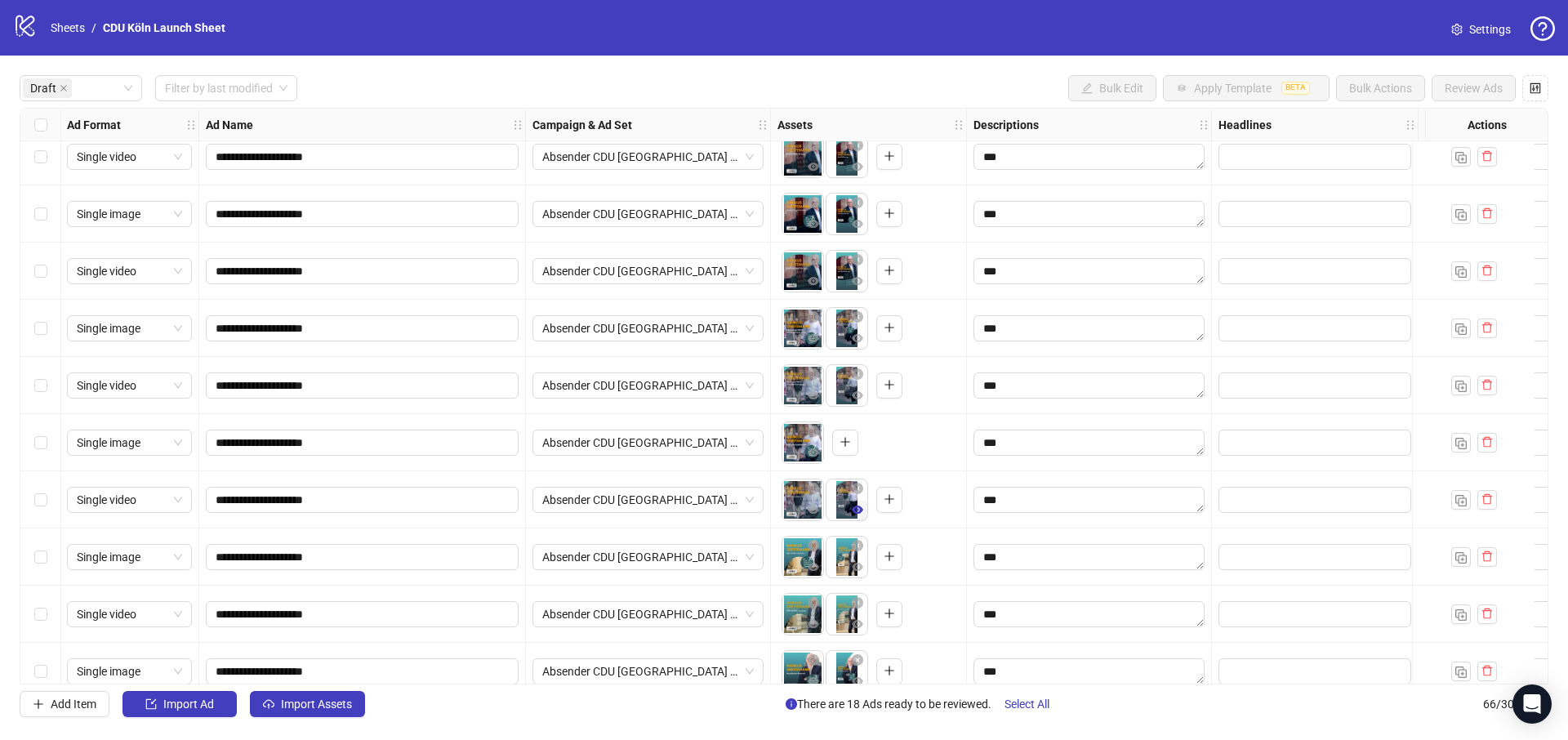
click at [855, 509] on icon "eye" at bounding box center [858, 510] width 12 height 8
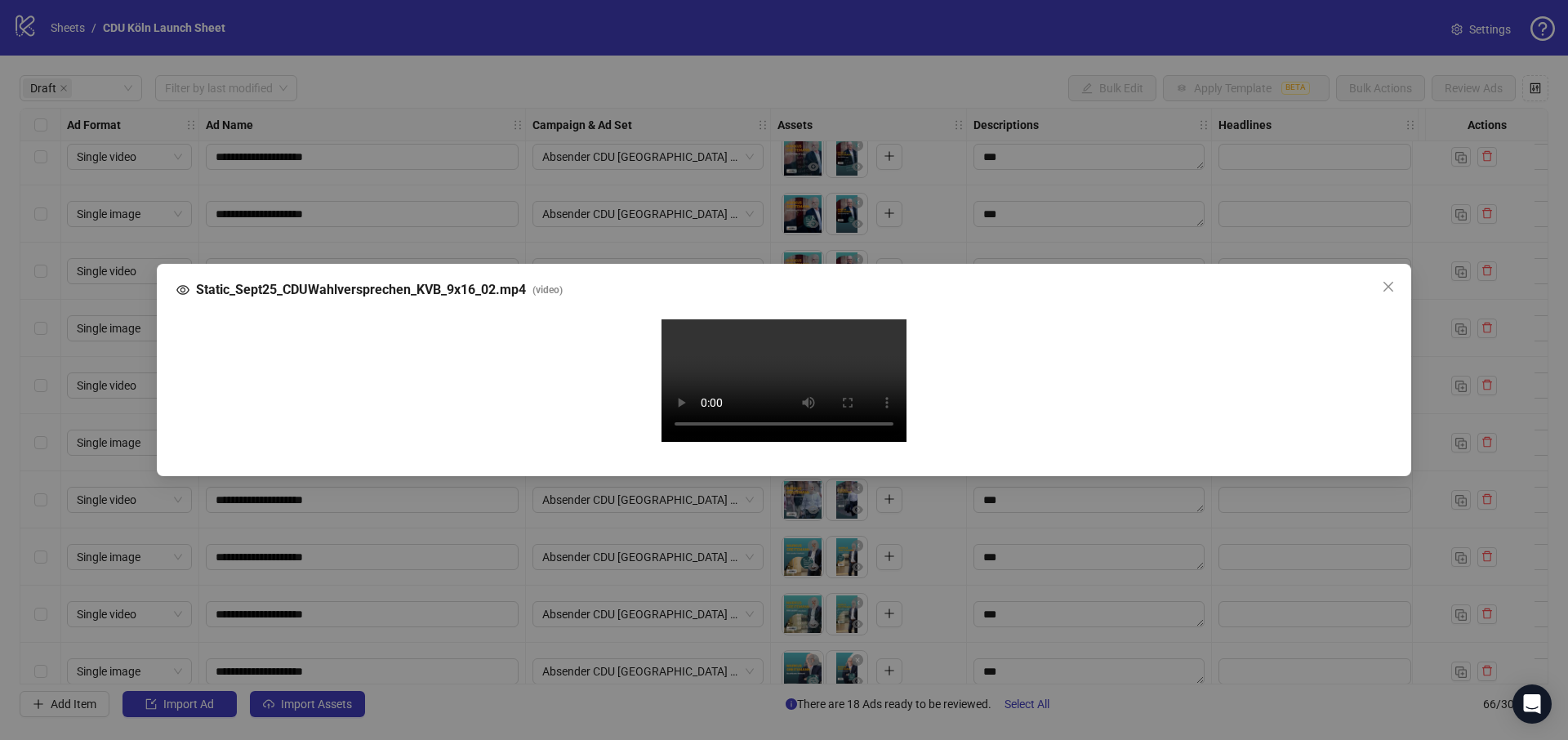
drag, startPoint x: 1422, startPoint y: 92, endPoint x: 1403, endPoint y: 94, distance: 19.1
click at [1417, 92] on div "Static_Sept25_CDUWahlversprechen_KVB_9x16_02.mp4 ( video ) Your browser does no…" at bounding box center [784, 370] width 1568 height 740
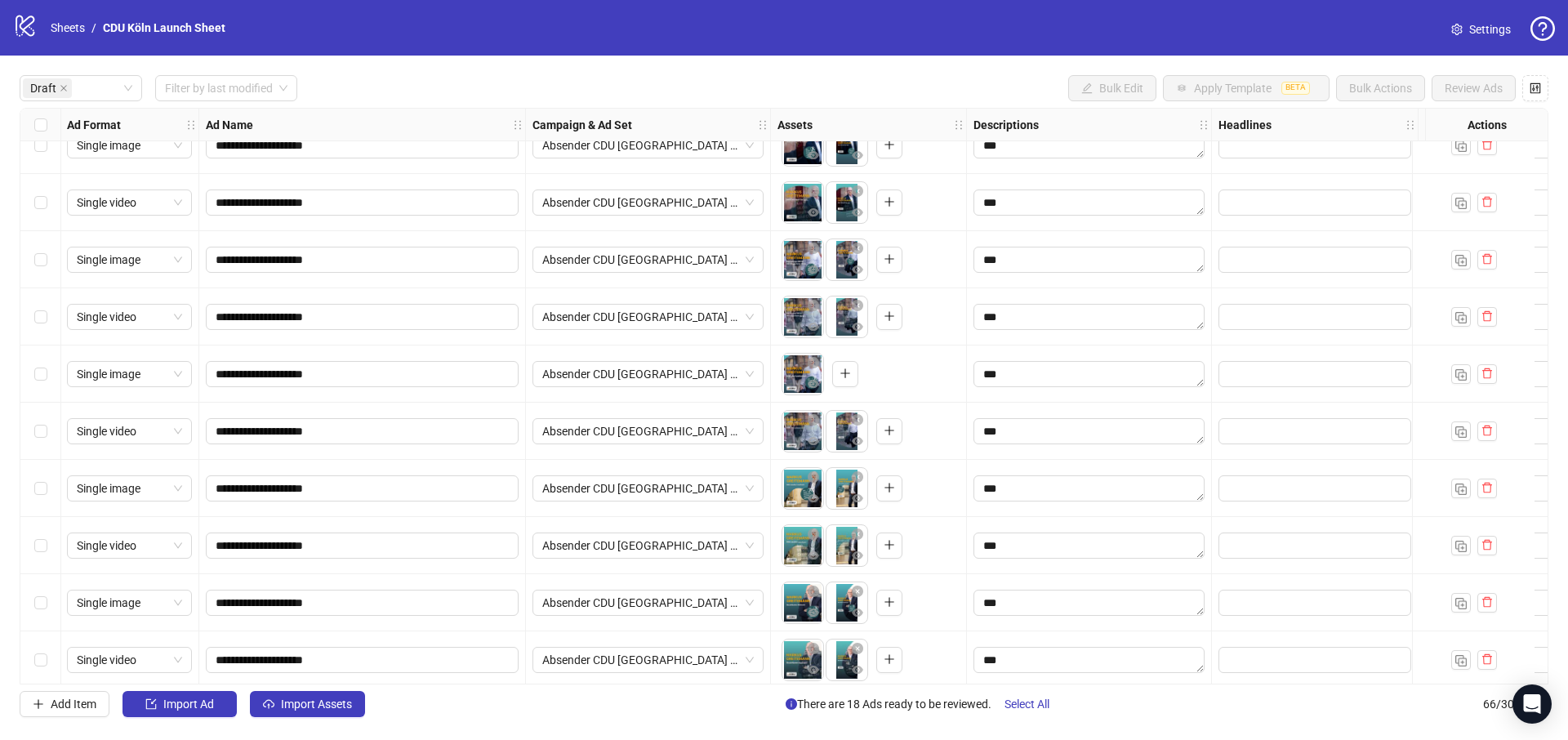
scroll to position [277, 1]
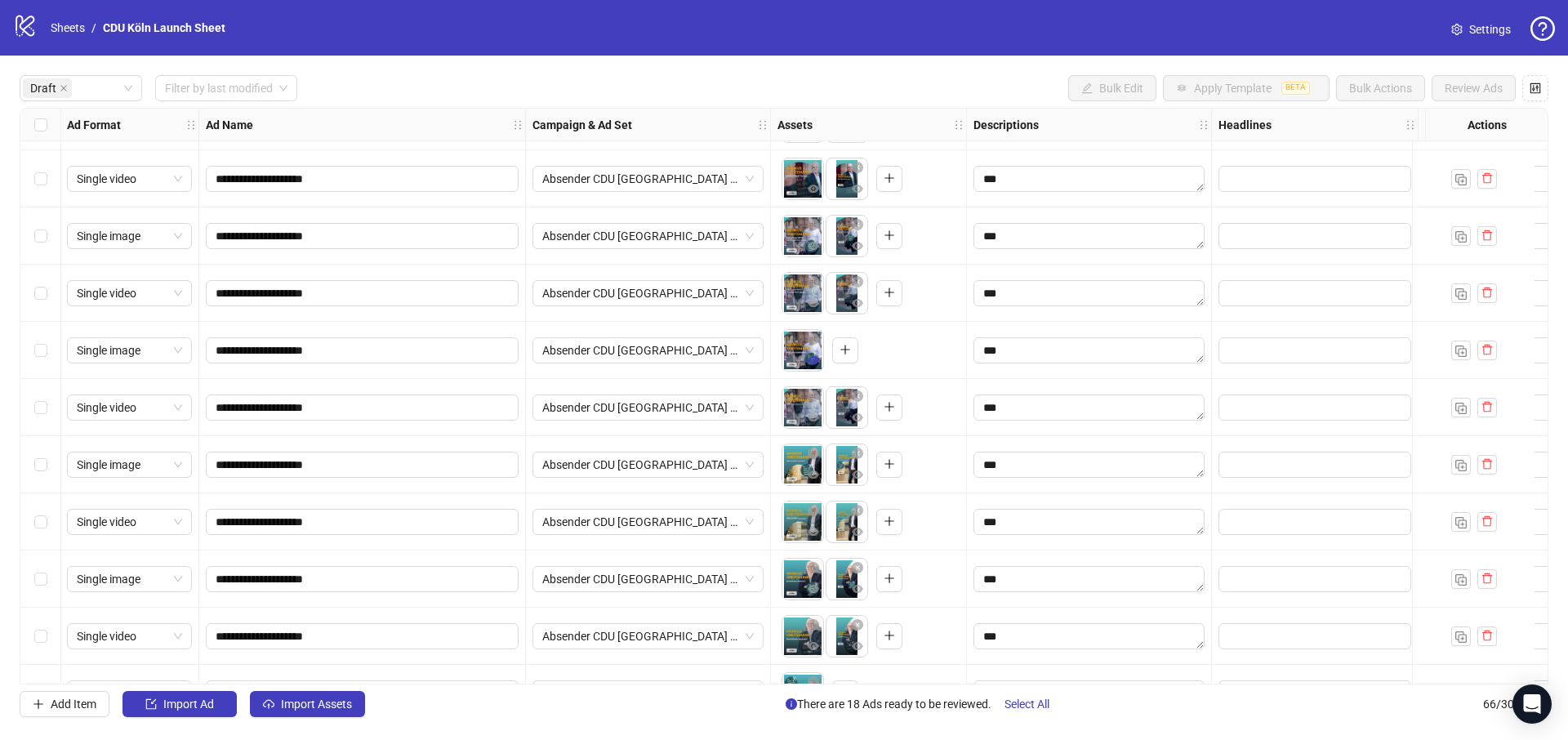
click at [808, 358] on icon "eye" at bounding box center [813, 360] width 12 height 8
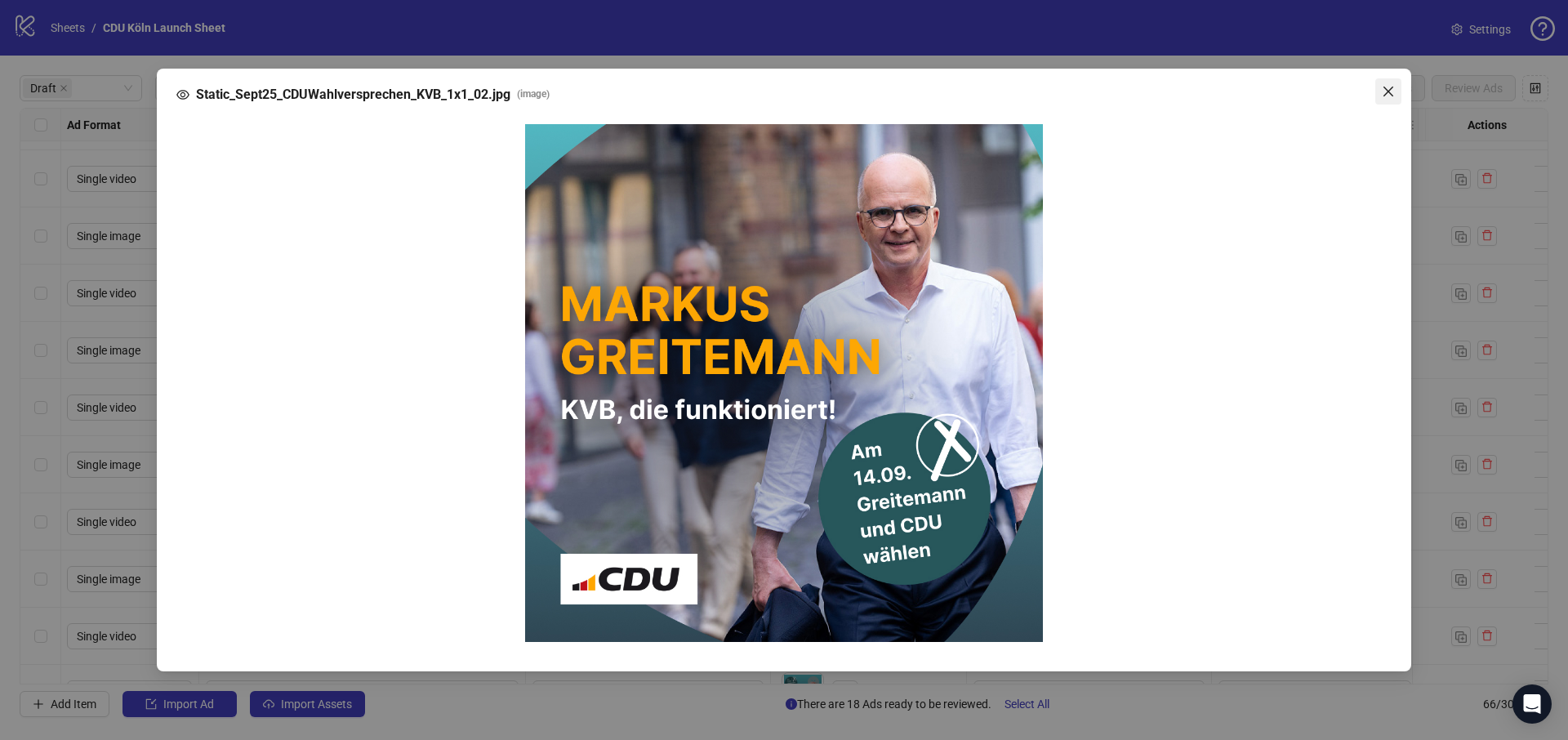
click at [1393, 97] on icon "close" at bounding box center [1389, 92] width 13 height 13
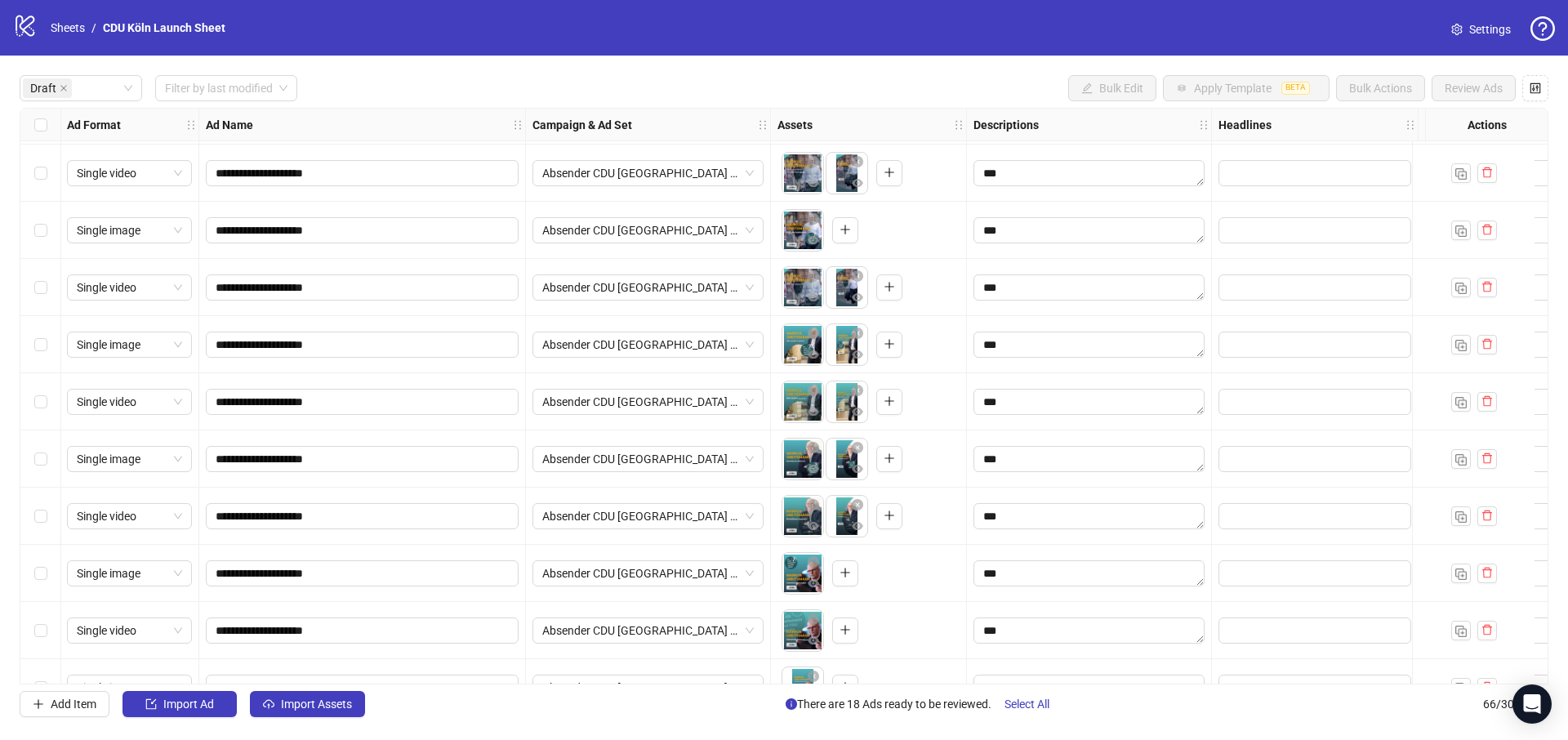
scroll to position [390, 1]
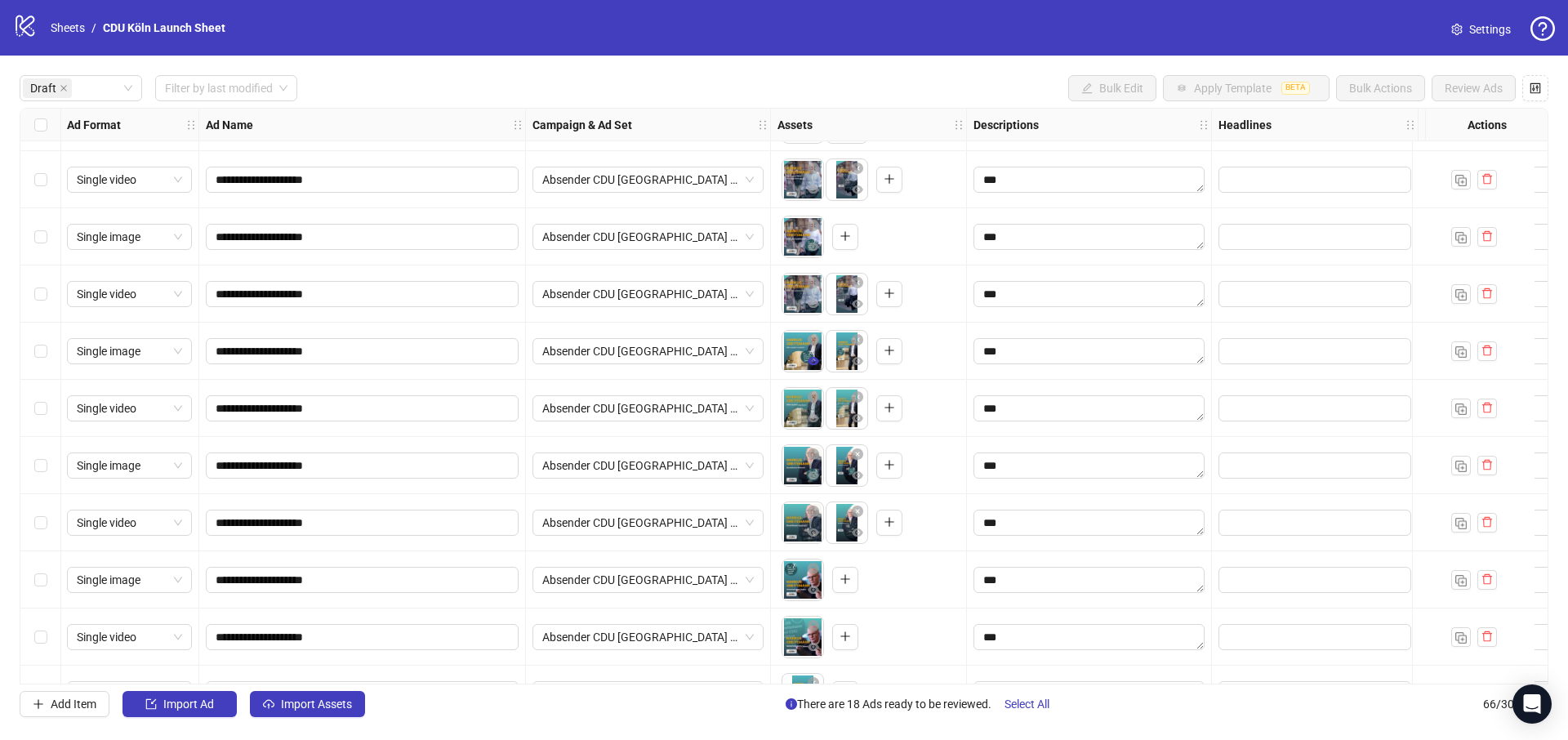
click at [815, 364] on icon "eye" at bounding box center [813, 361] width 12 height 8
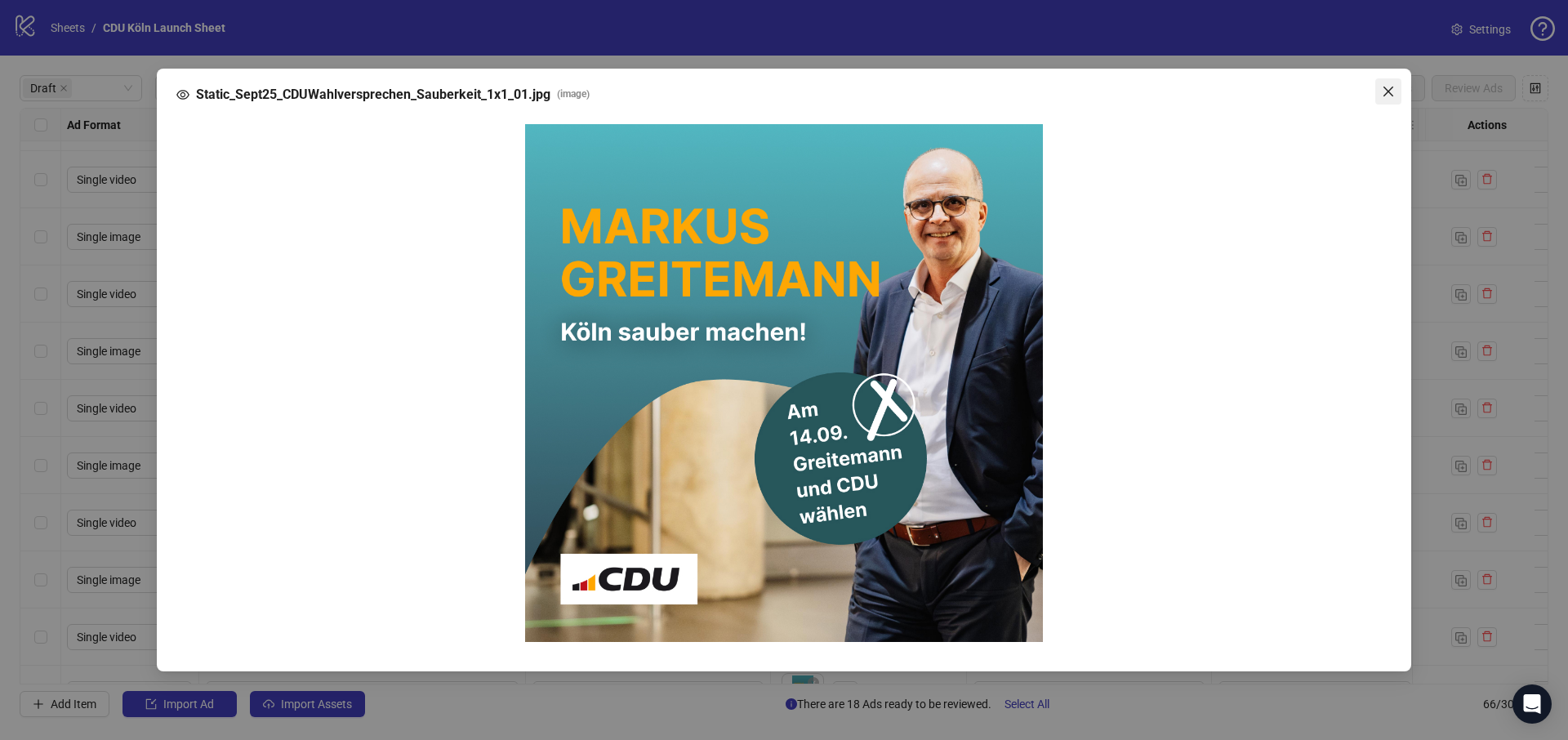
click at [1385, 95] on icon "close" at bounding box center [1389, 92] width 13 height 13
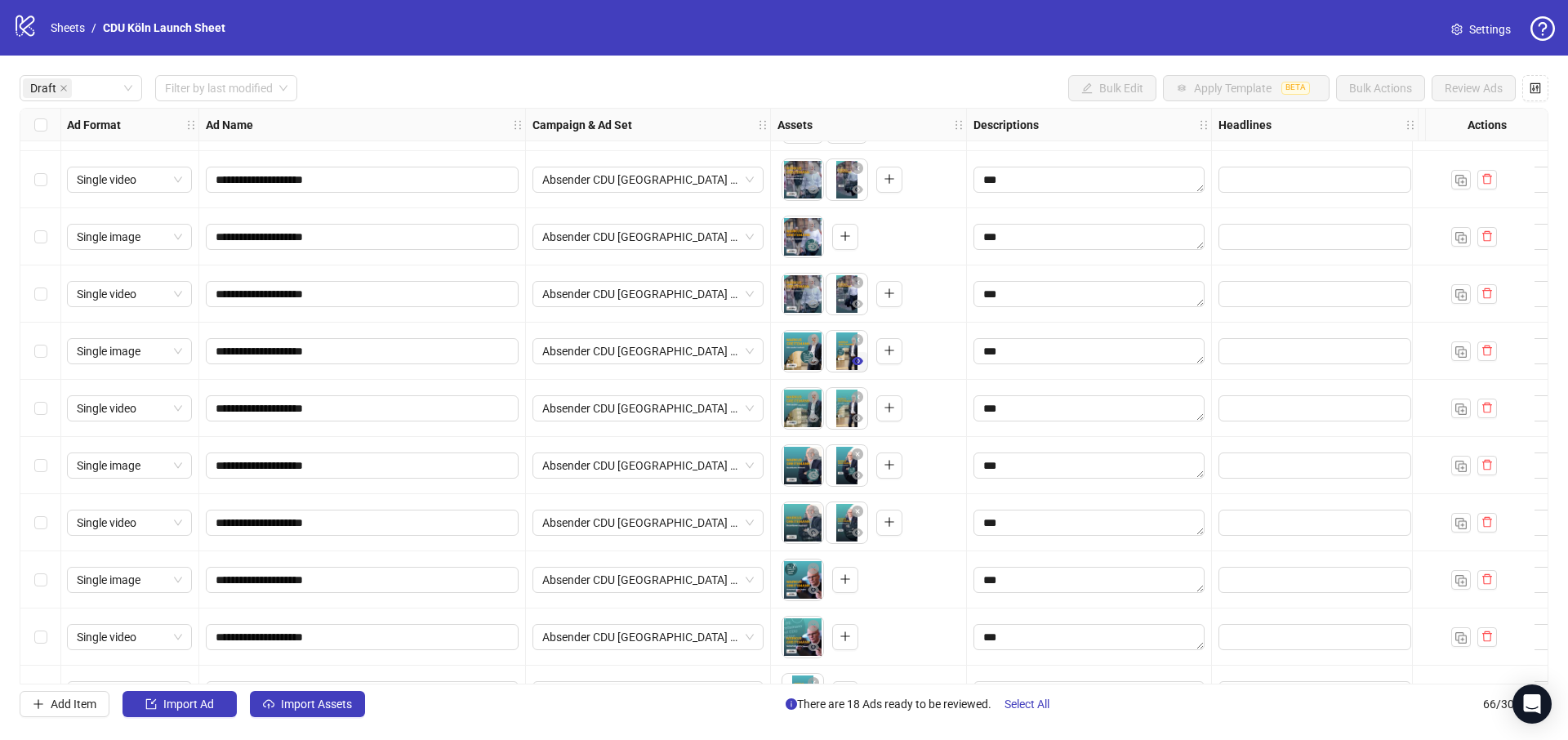
click at [860, 365] on icon "eye" at bounding box center [858, 361] width 12 height 12
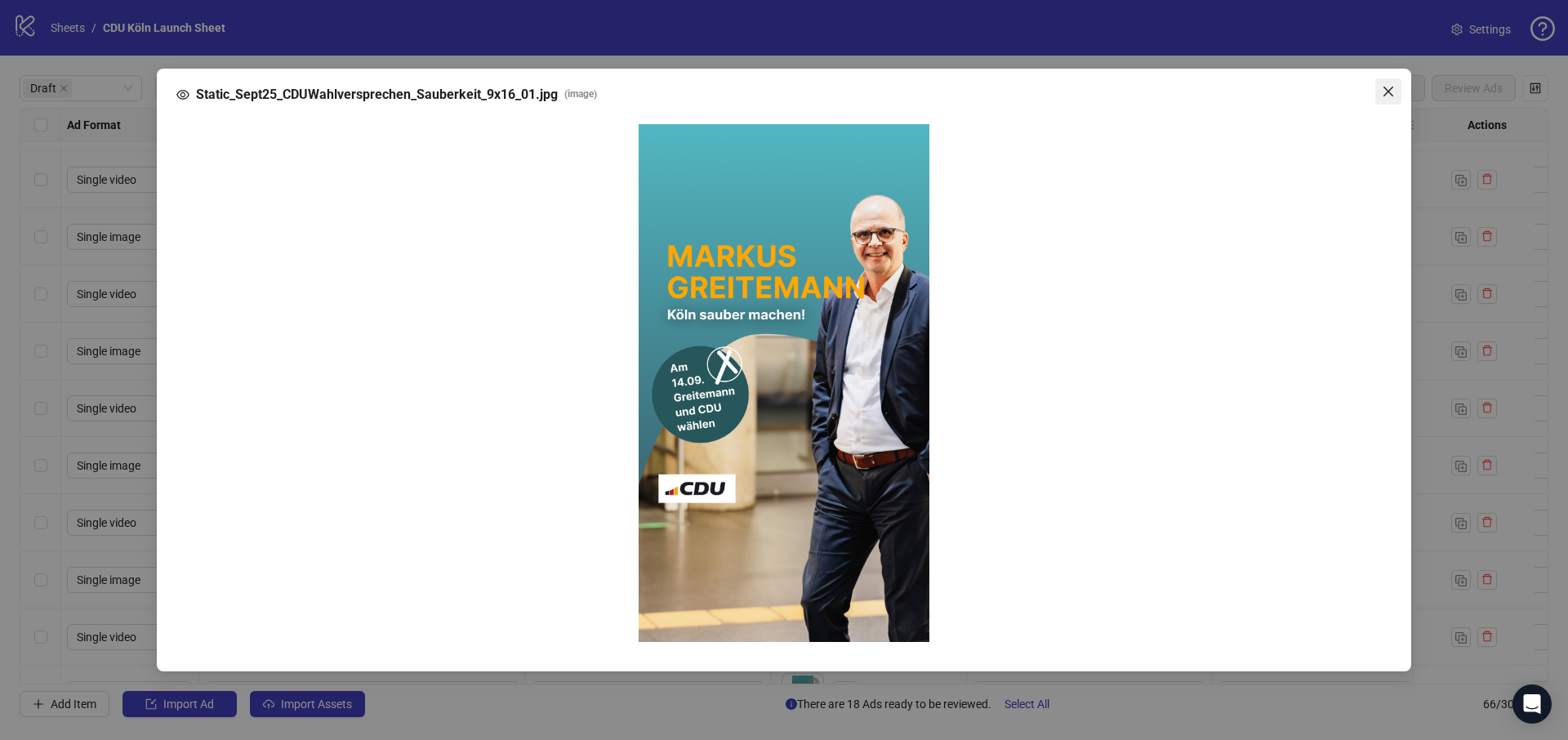
click at [1390, 91] on icon "close" at bounding box center [1389, 92] width 13 height 13
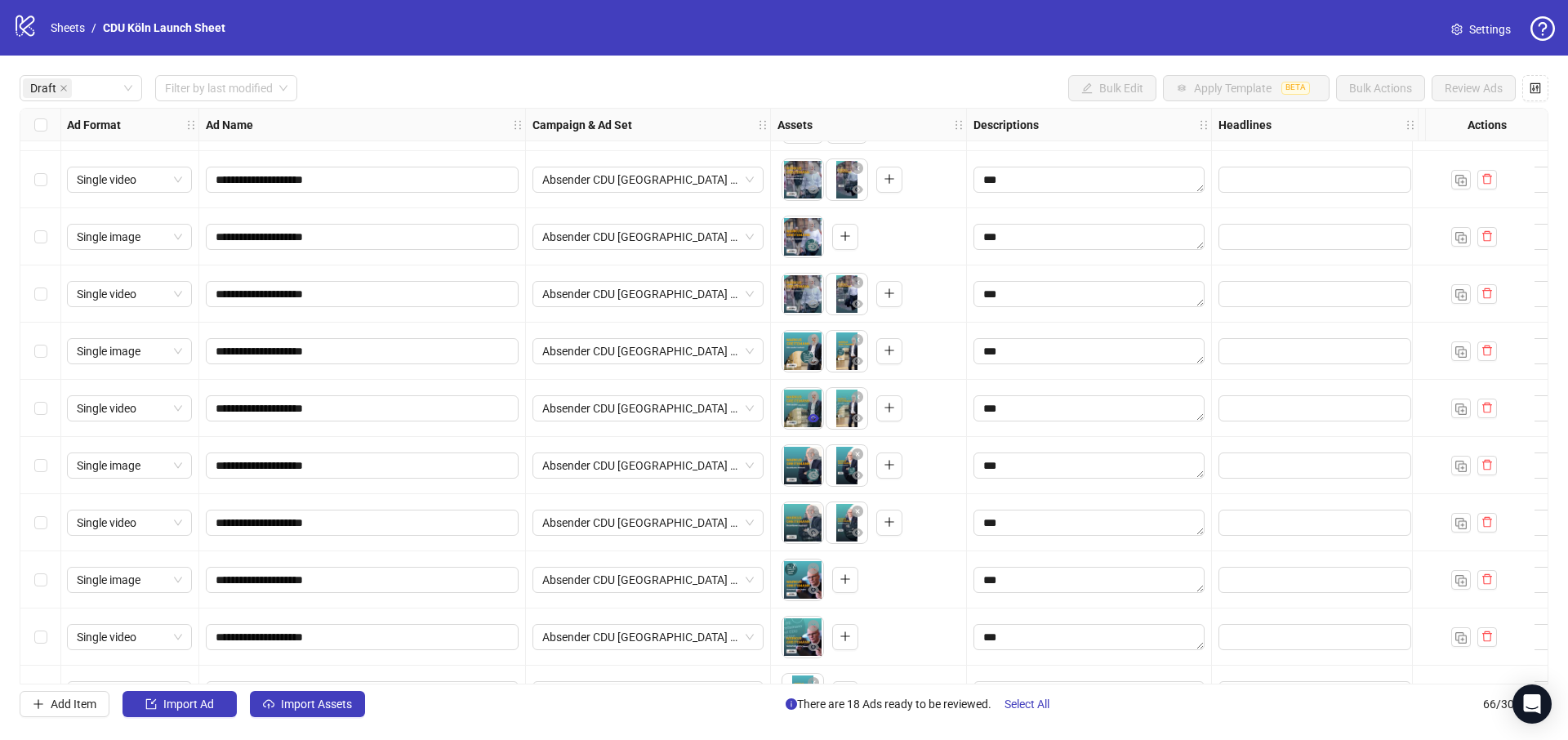
click at [814, 422] on icon "eye" at bounding box center [813, 418] width 12 height 12
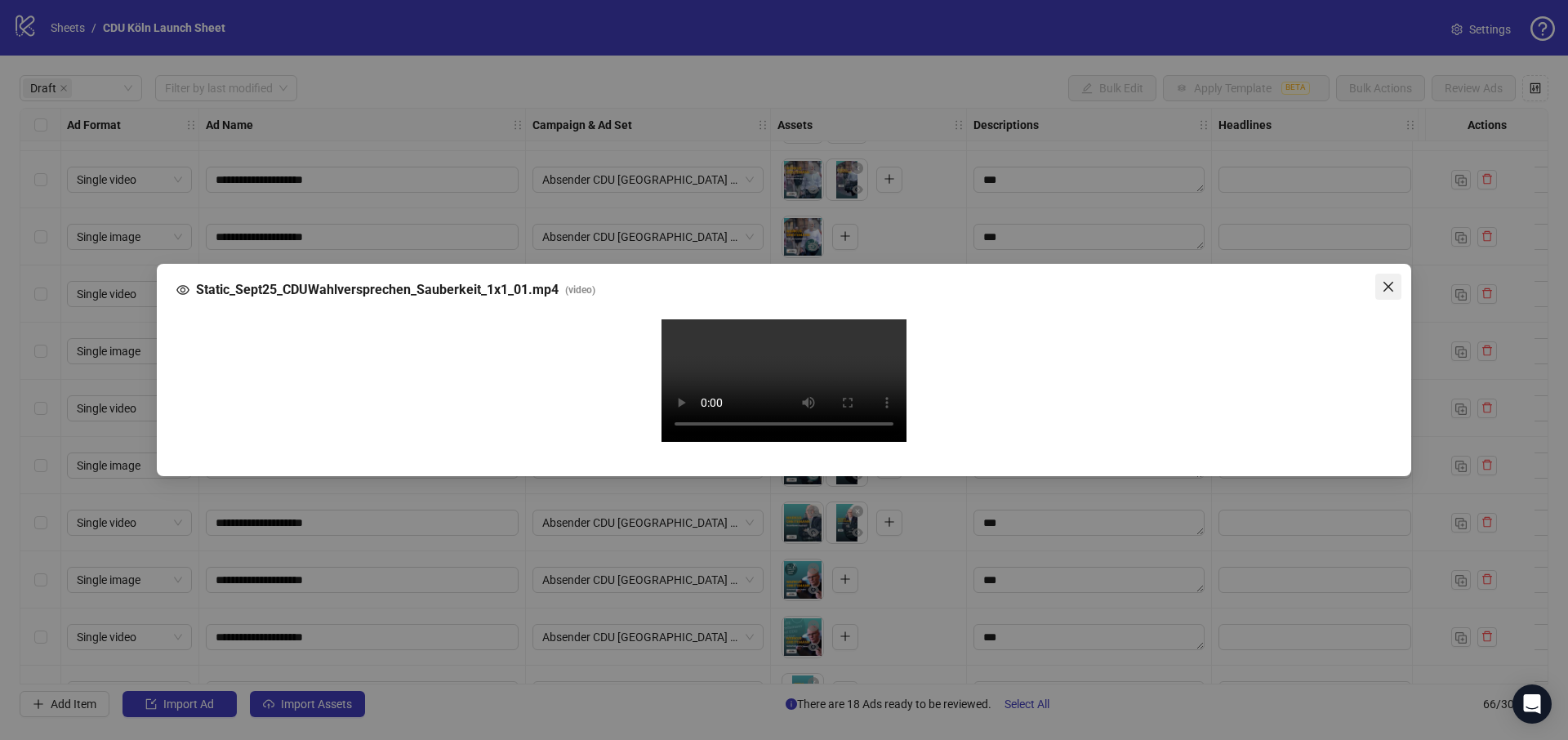
click at [1382, 280] on icon "close" at bounding box center [1389, 287] width 13 height 13
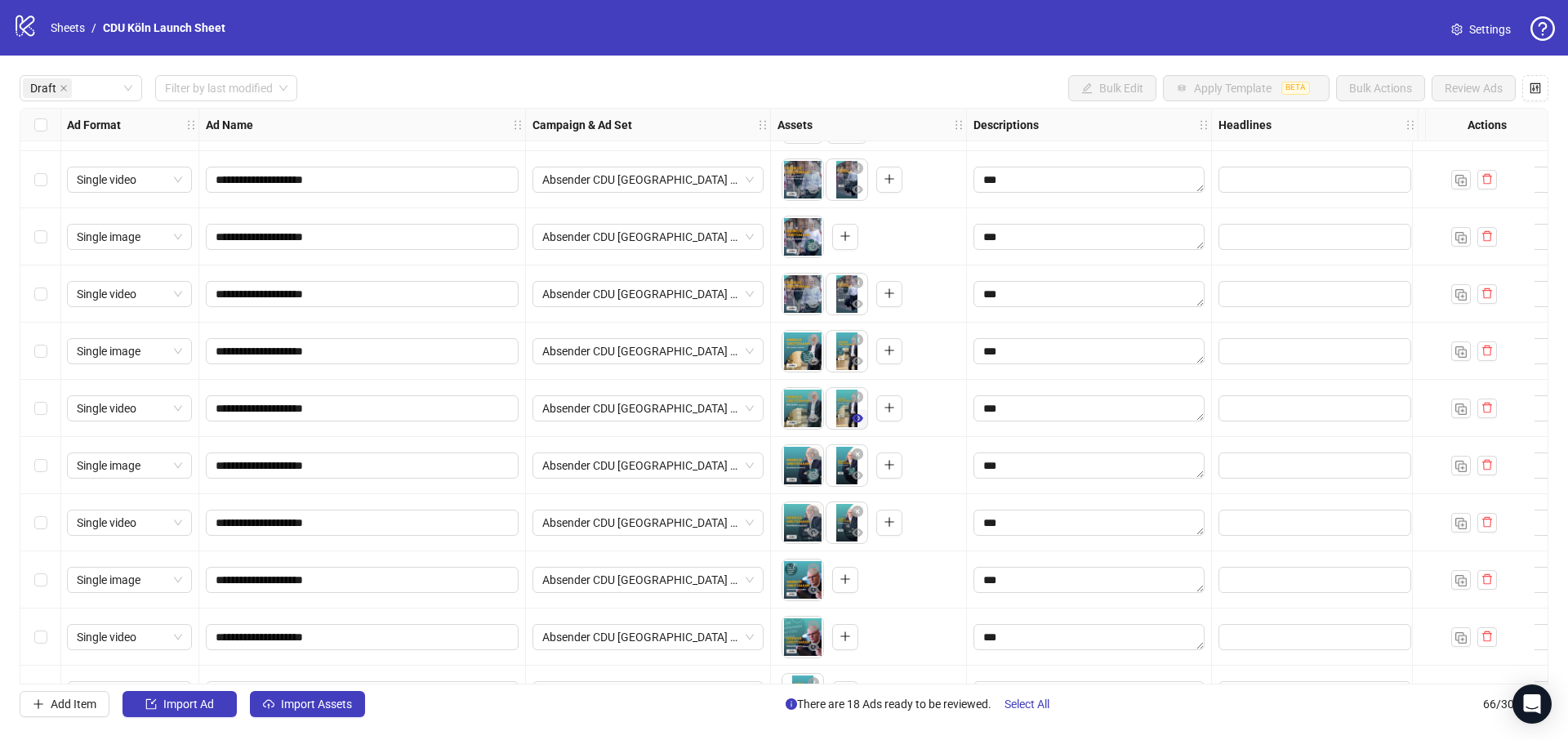
click at [856, 420] on icon "eye" at bounding box center [858, 418] width 12 height 8
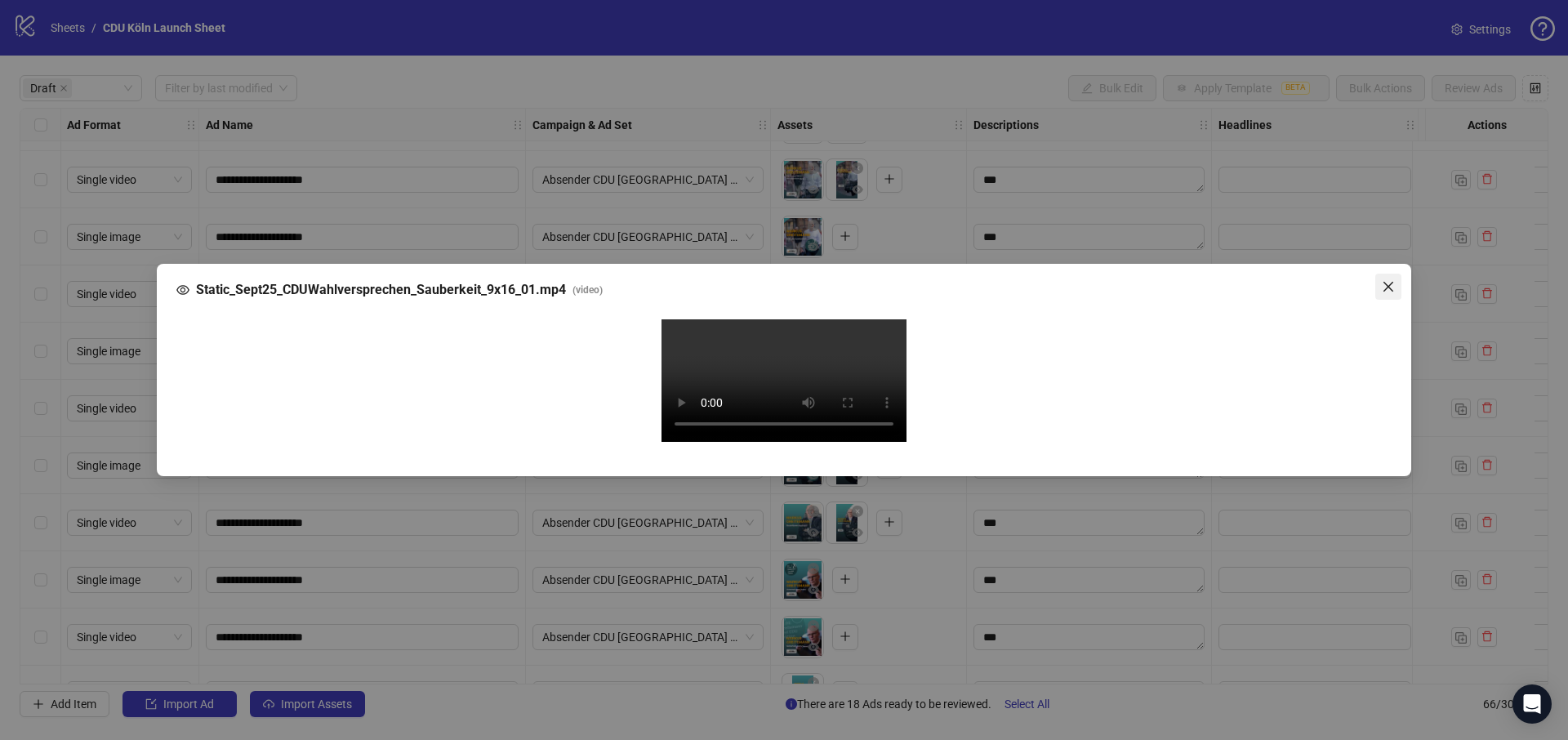
click at [1383, 280] on icon "close" at bounding box center [1389, 287] width 13 height 13
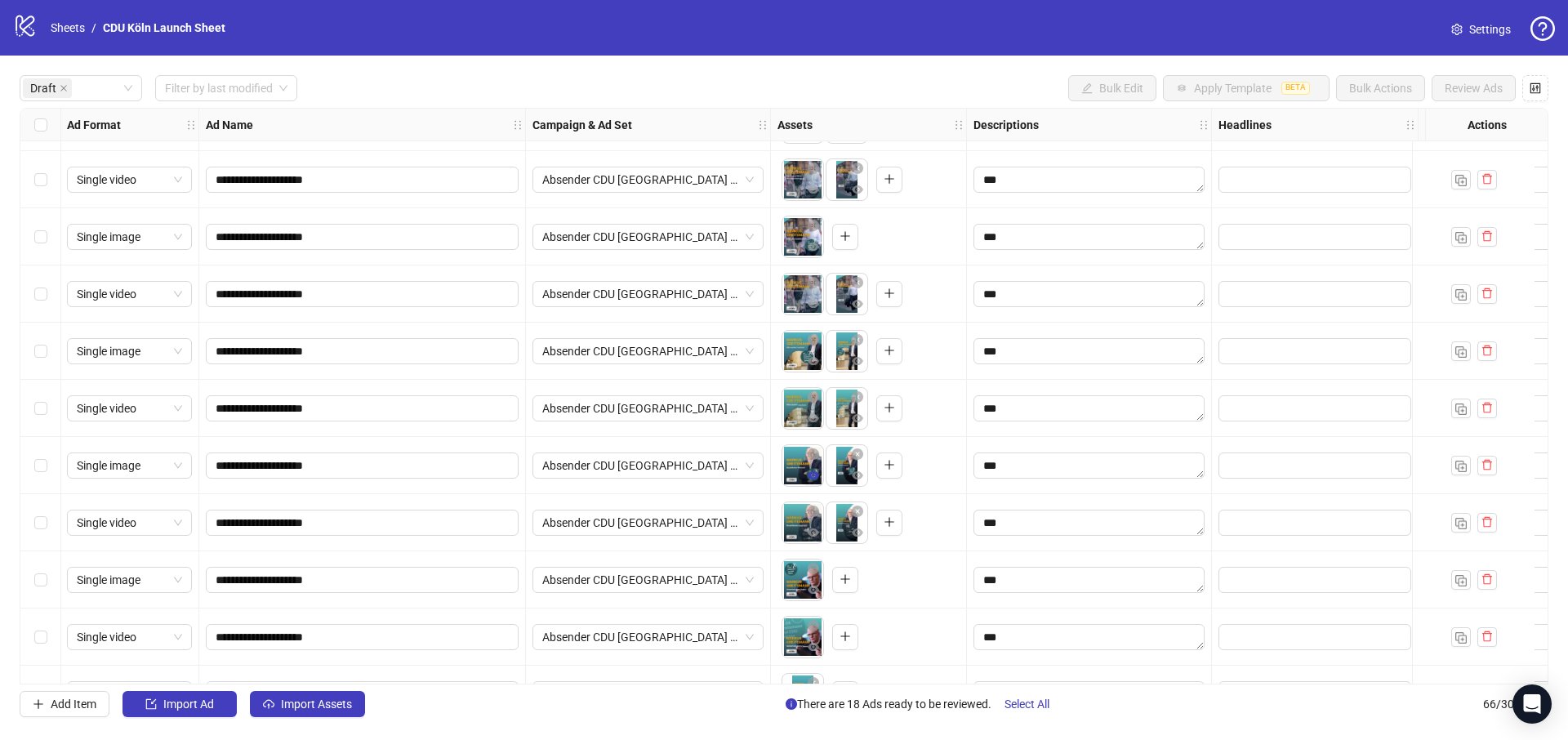
click at [818, 474] on icon "eye" at bounding box center [813, 475] width 12 height 8
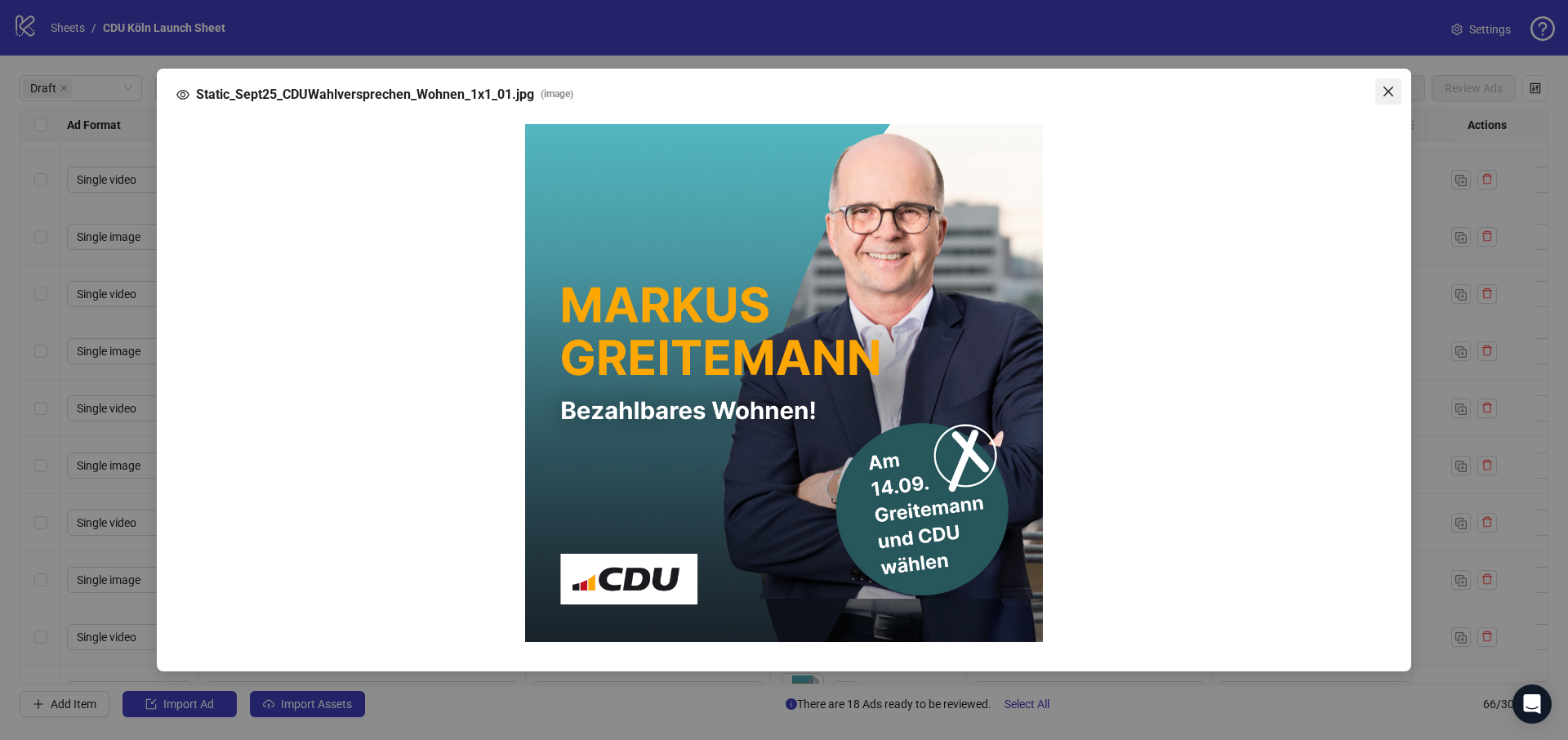
click at [1389, 90] on icon "close" at bounding box center [1389, 92] width 10 height 10
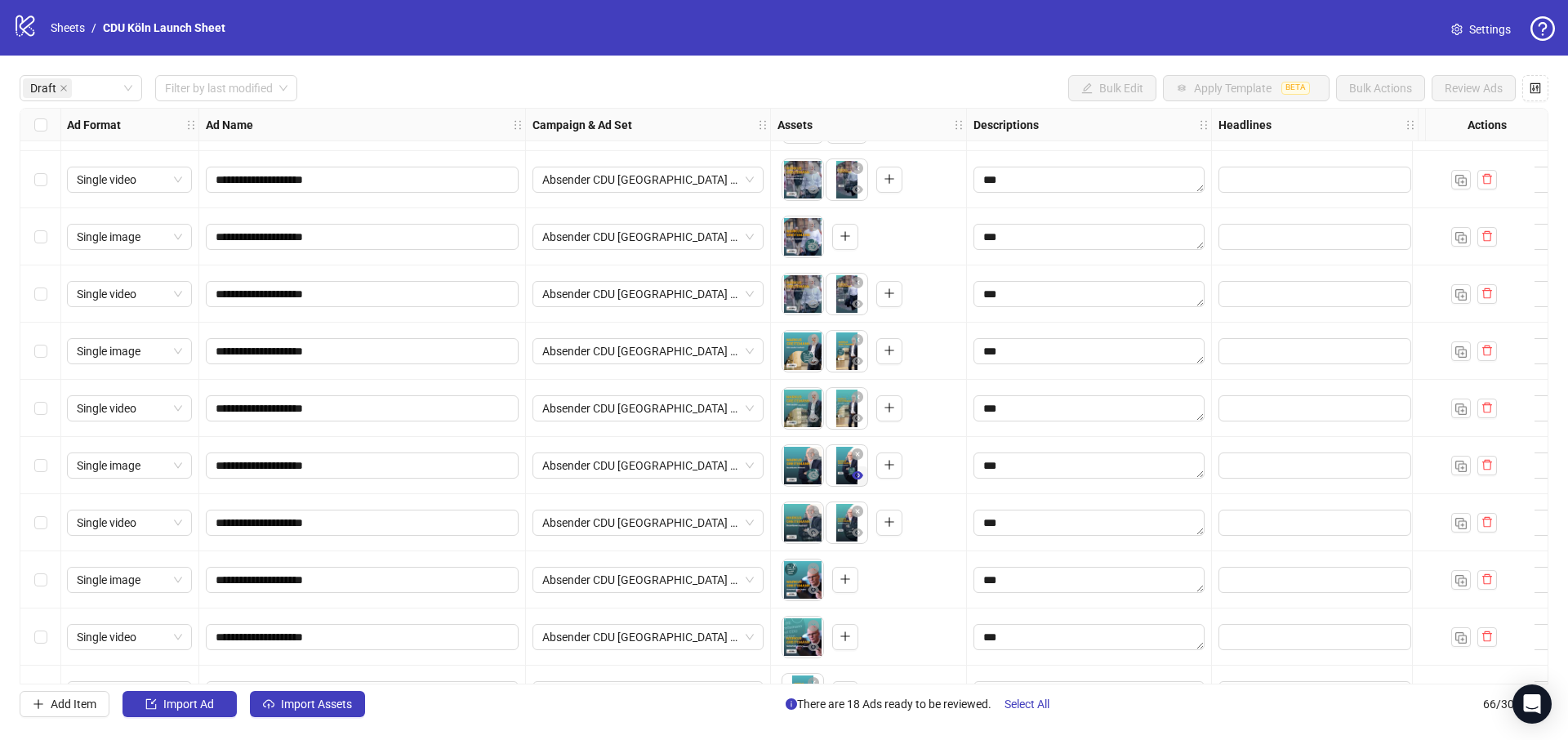
click at [851, 477] on button "button" at bounding box center [857, 475] width 19 height 19
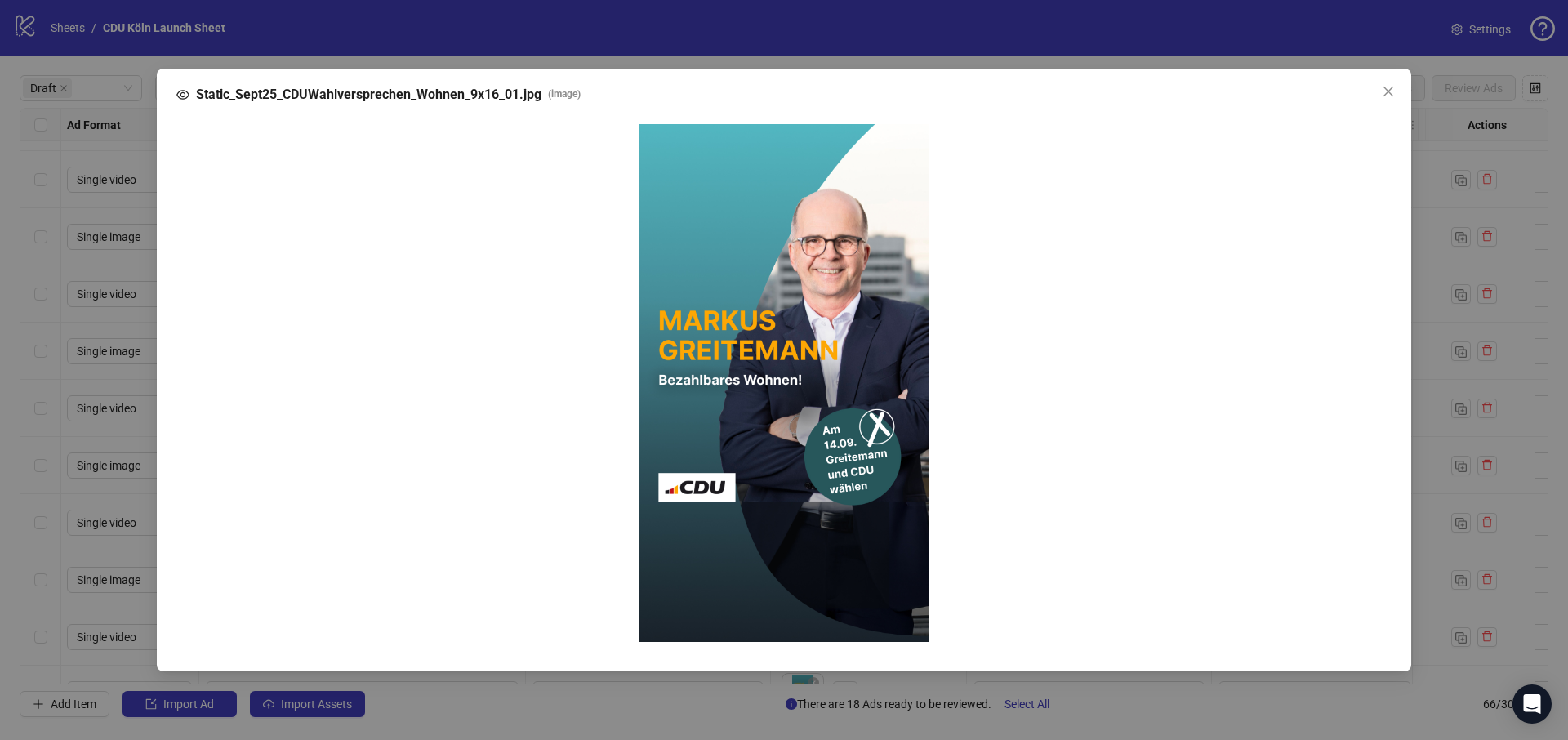
drag, startPoint x: 1435, startPoint y: 310, endPoint x: 1124, endPoint y: 399, distance: 323.5
click at [1434, 310] on div "Static_Sept25_CDUWahlversprechen_Wohnen_9x16_01.jpg ( image )" at bounding box center [784, 370] width 1568 height 740
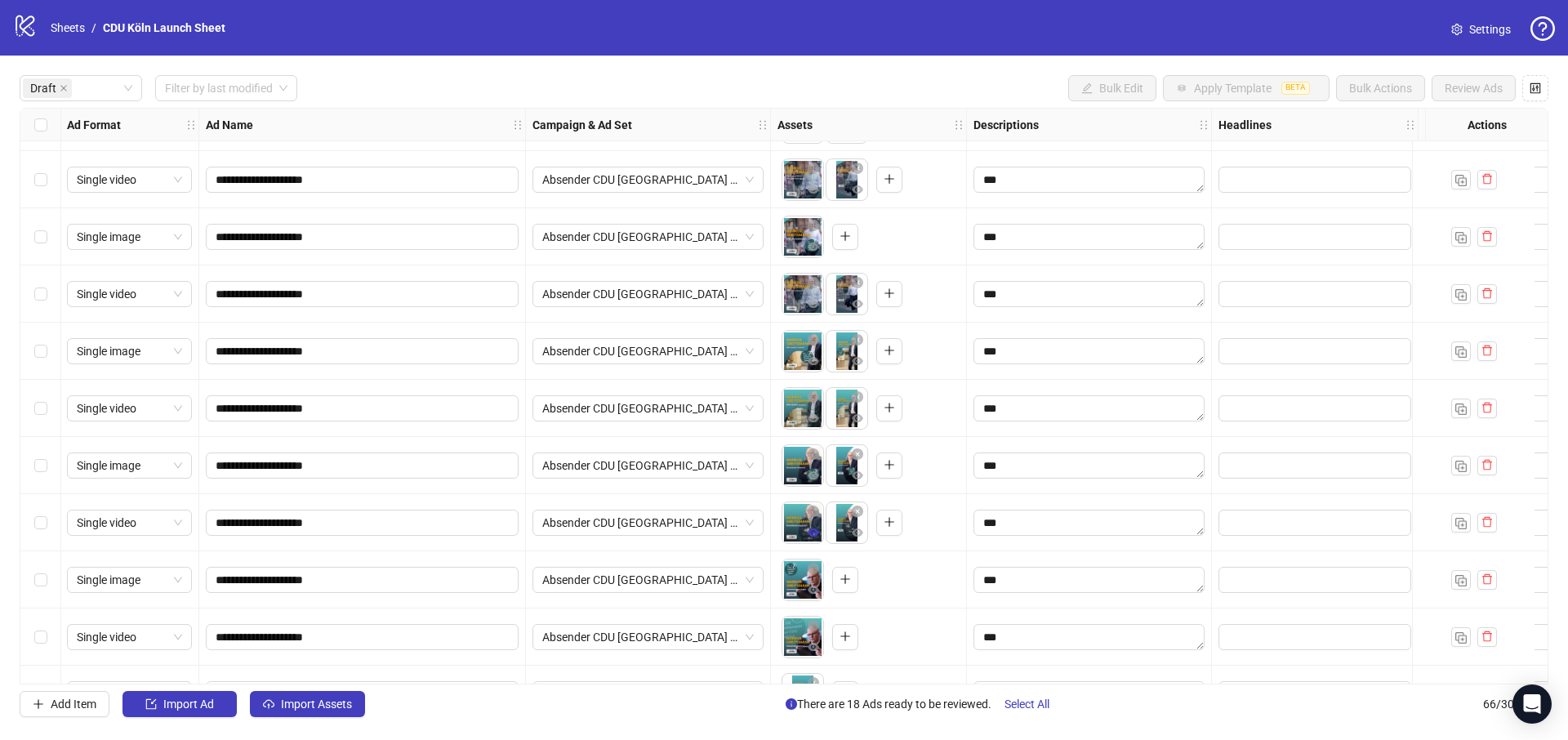
click at [808, 536] on icon "eye" at bounding box center [813, 532] width 12 height 12
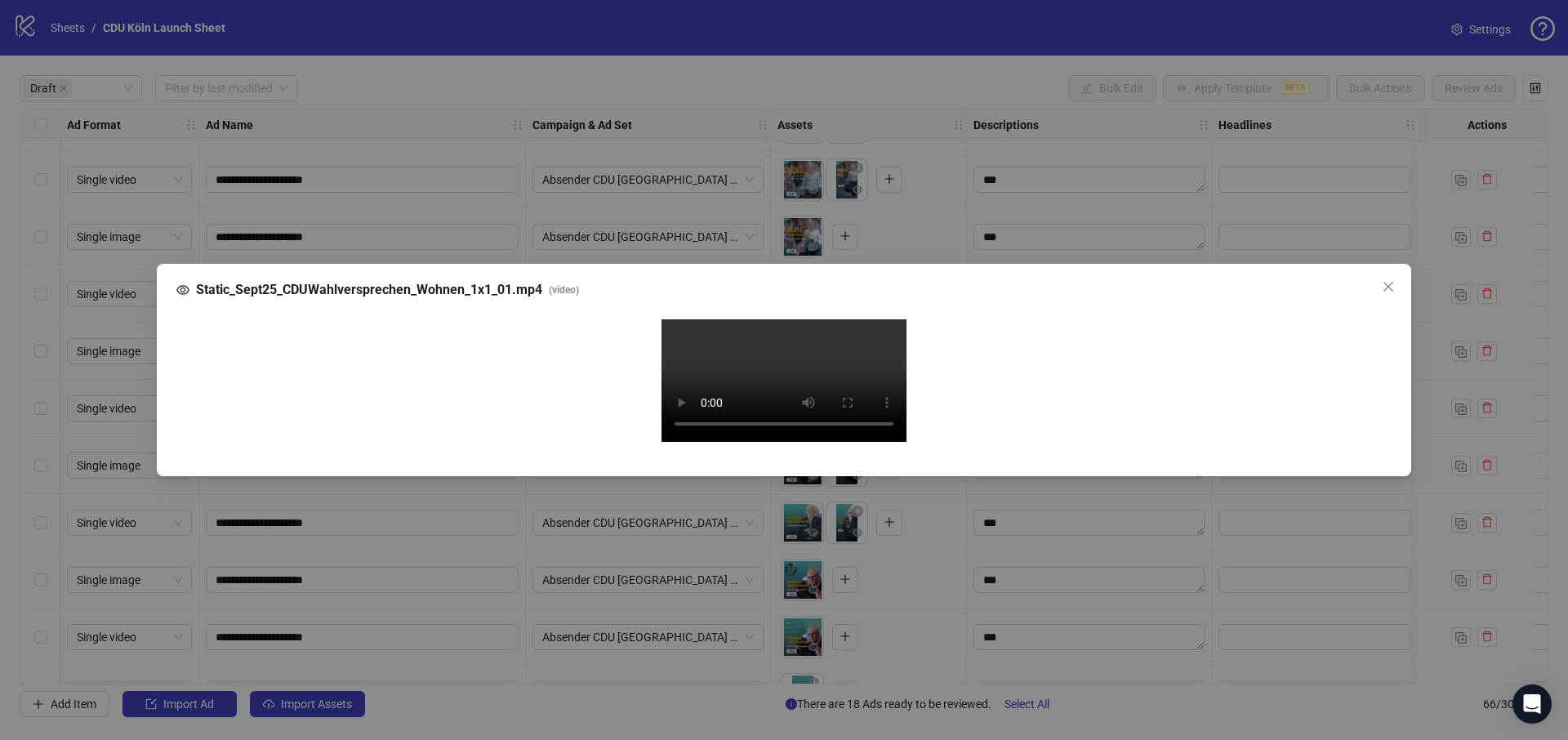
click at [1444, 327] on div "Static_Sept25_CDUWahlversprechen_Wohnen_1x1_01.mp4 ( video ) Your browser does …" at bounding box center [784, 370] width 1568 height 740
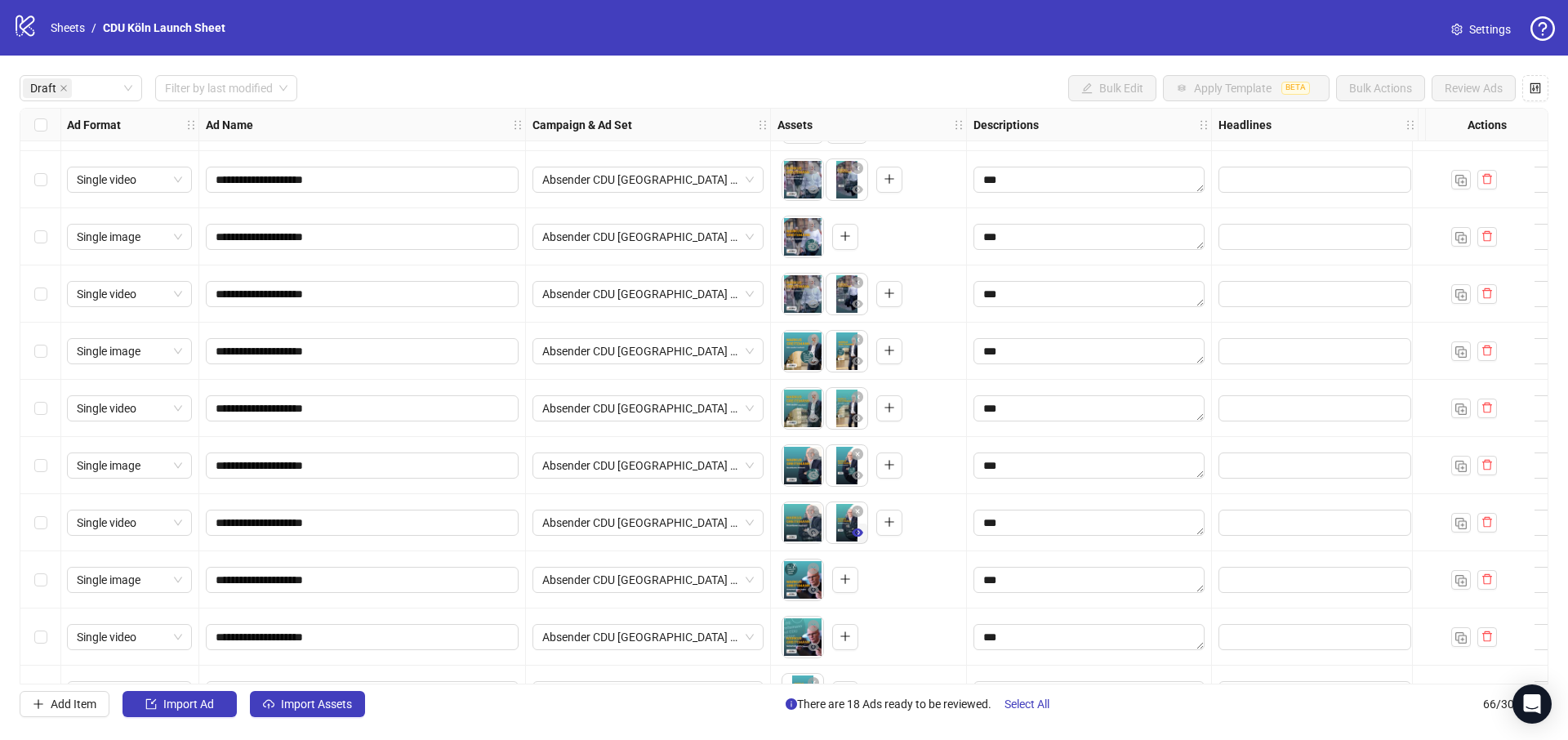
click at [855, 534] on icon "eye" at bounding box center [858, 532] width 12 height 8
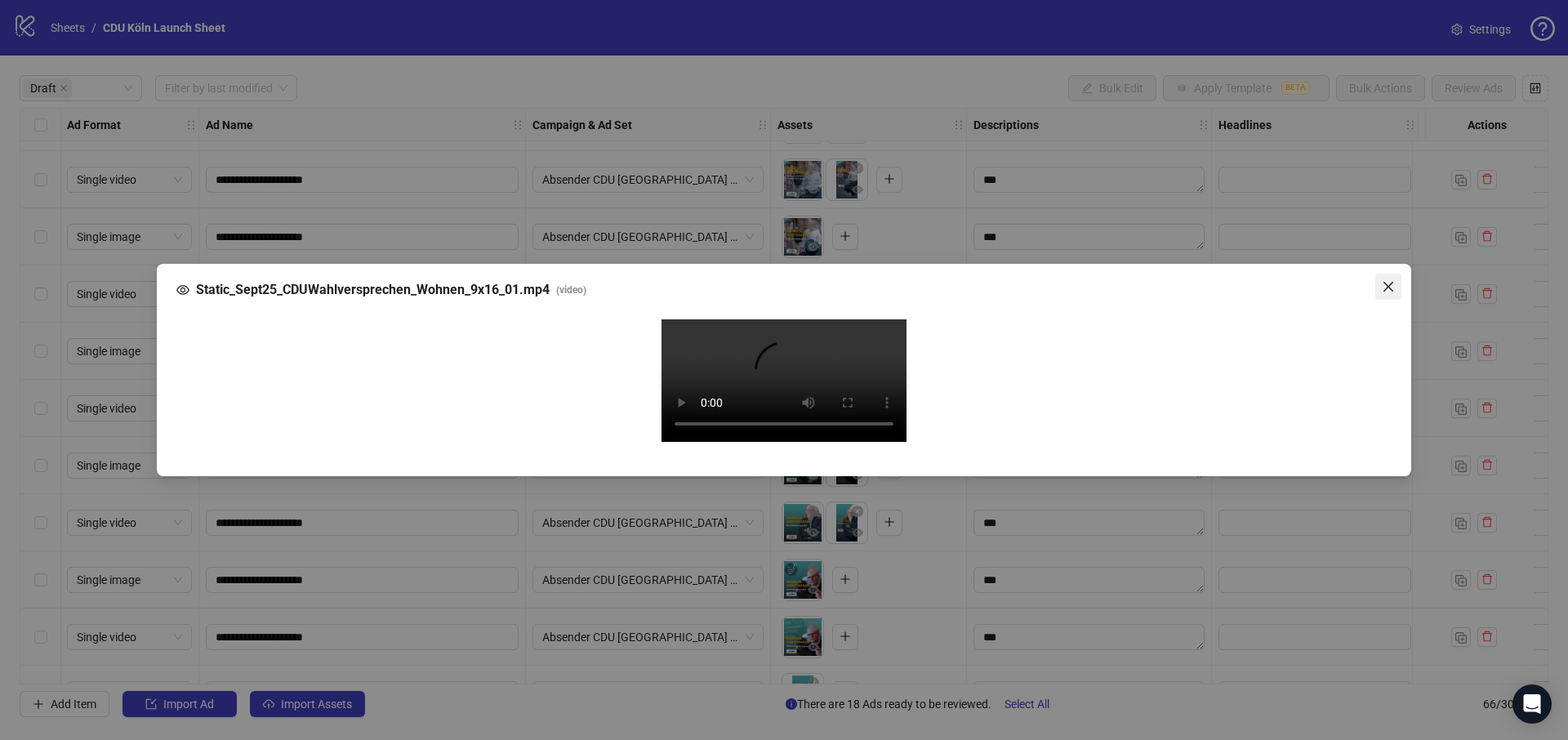
click at [1399, 280] on span "Close" at bounding box center [1388, 287] width 26 height 13
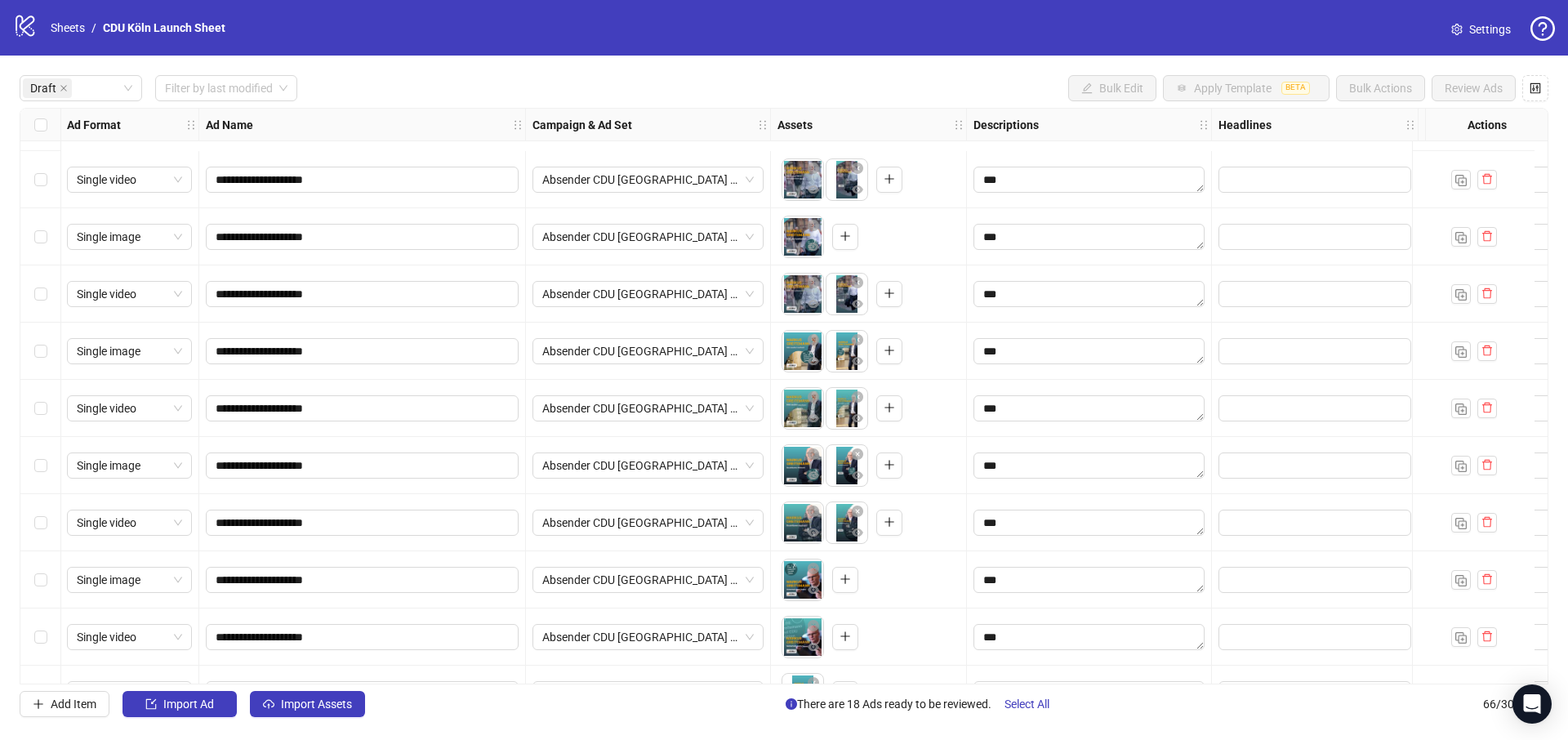
scroll to position [493, 1]
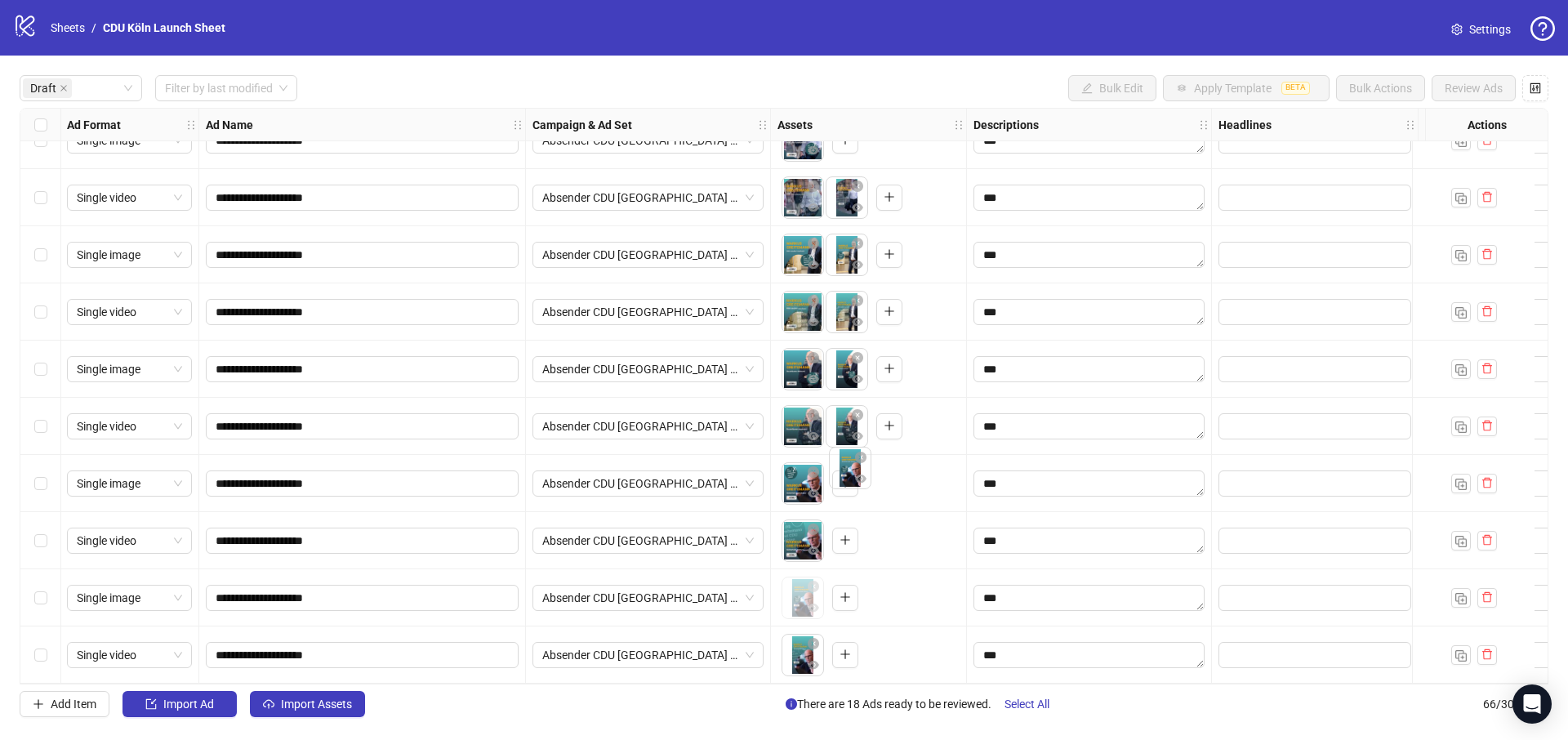
drag, startPoint x: 799, startPoint y: 598, endPoint x: 846, endPoint y: 474, distance: 132.6
click at [846, 474] on body "**********" at bounding box center [784, 370] width 1568 height 740
click at [817, 489] on icon "eye" at bounding box center [813, 494] width 12 height 12
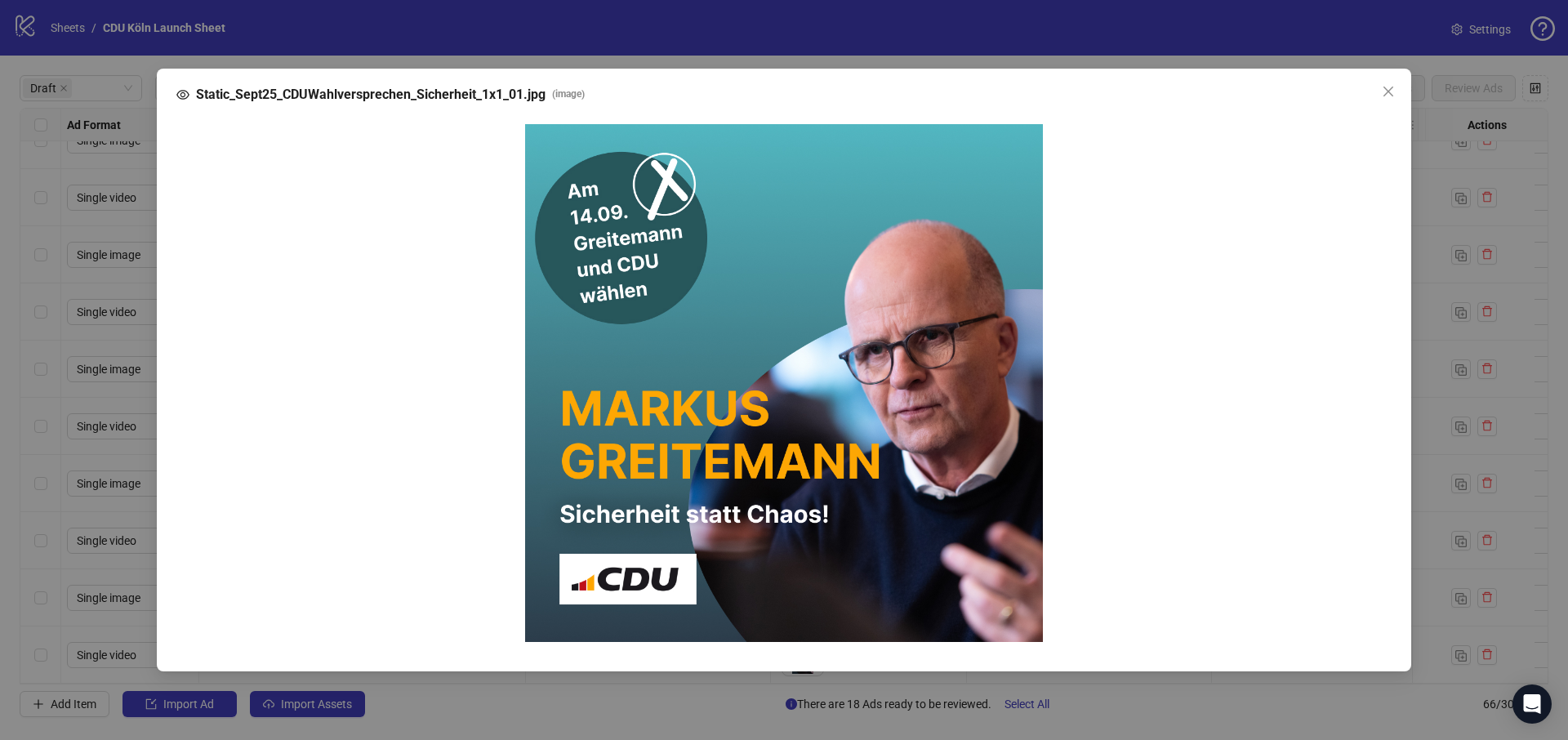
click at [1435, 366] on div "Static_Sept25_CDUWahlversprechen_Sicherheit_1x1_01.jpg ( image )" at bounding box center [784, 370] width 1568 height 740
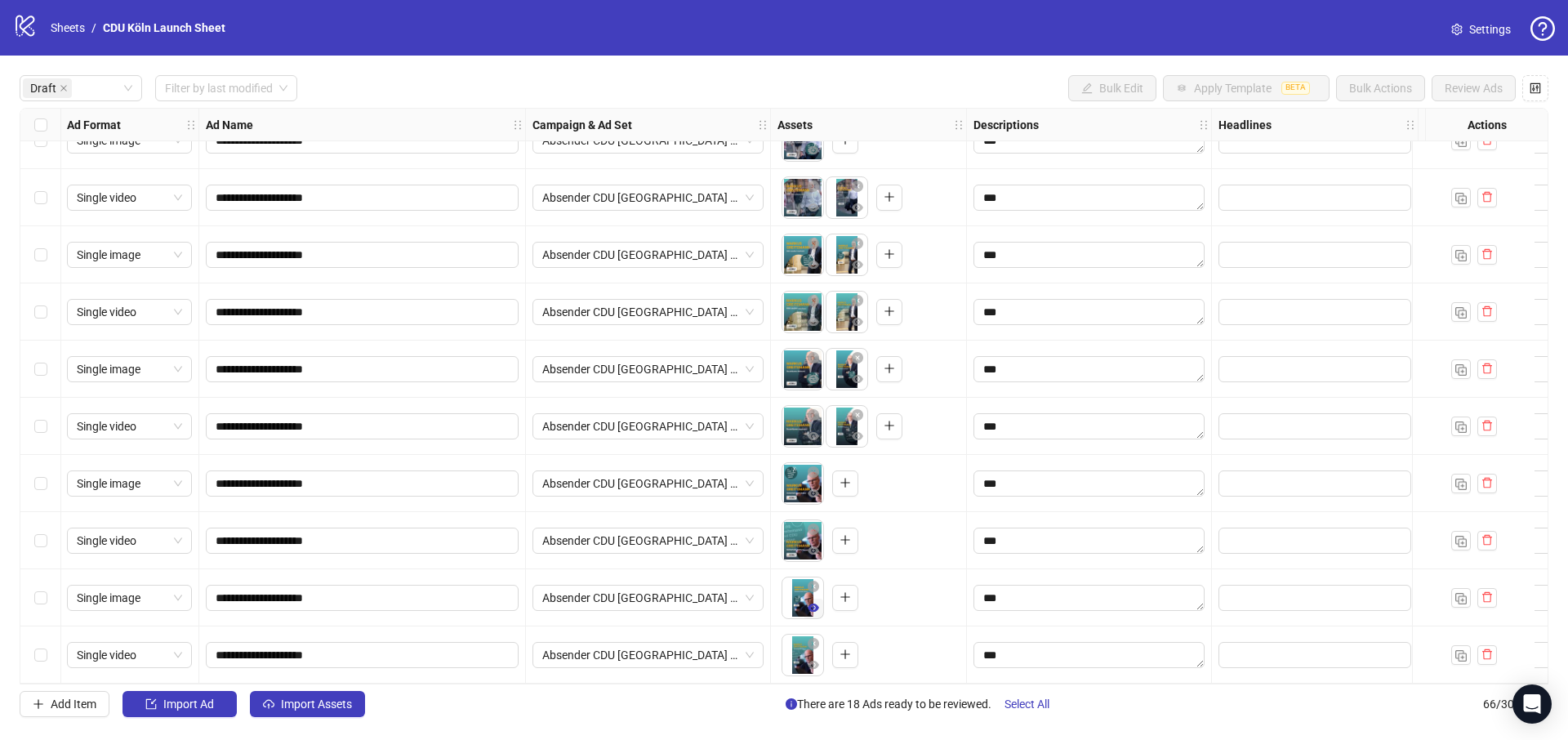
click at [812, 604] on icon "eye" at bounding box center [813, 608] width 12 height 8
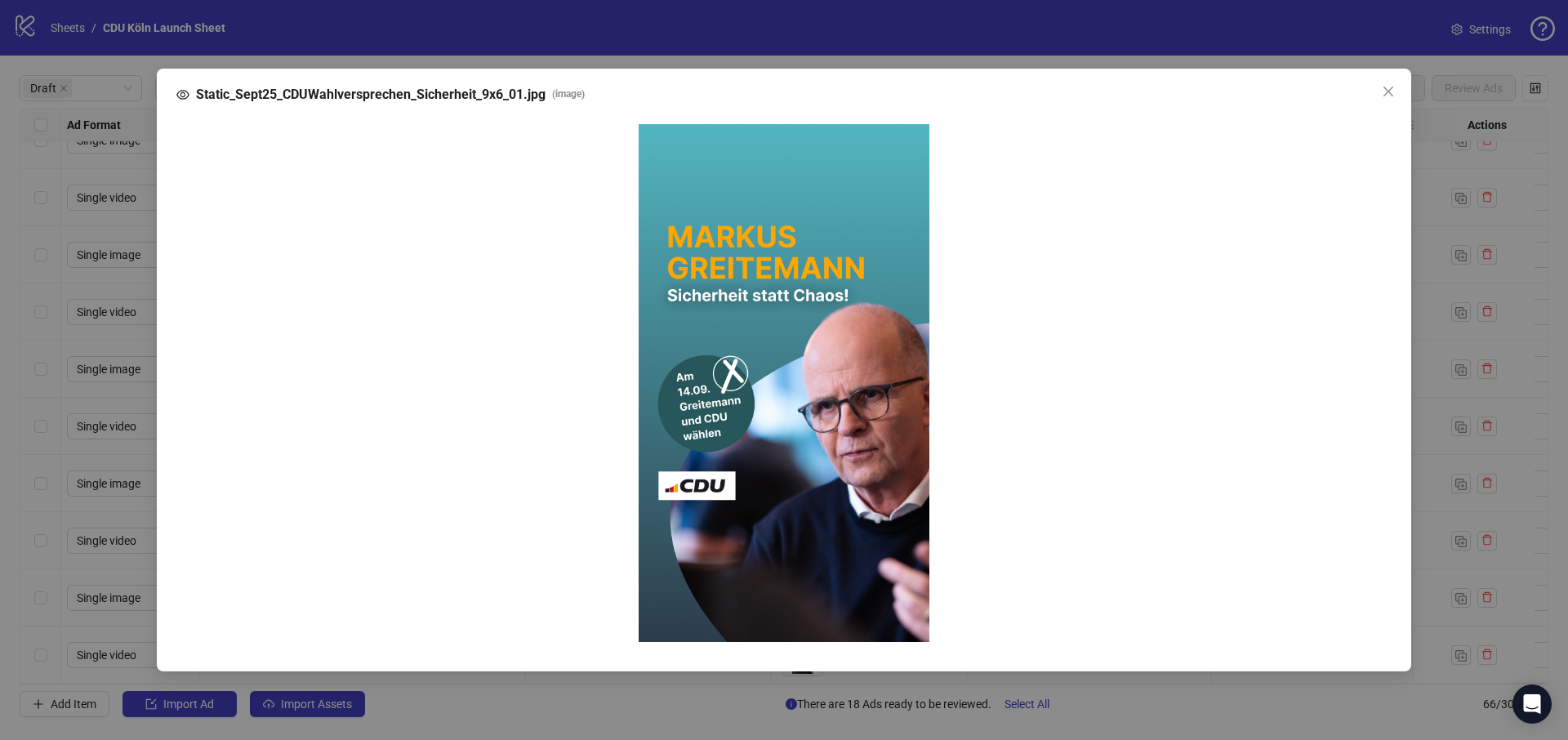
click at [423, 96] on span "Static_Sept25_CDUWahlversprechen_Sicherheit_9x6_01.jpg" at bounding box center [371, 94] width 350 height 19
copy span "Static_Sept25_CDUWahlversprechen_Sicherheit_9x6_01.jpg"
click at [1383, 92] on icon "close" at bounding box center [1389, 92] width 13 height 13
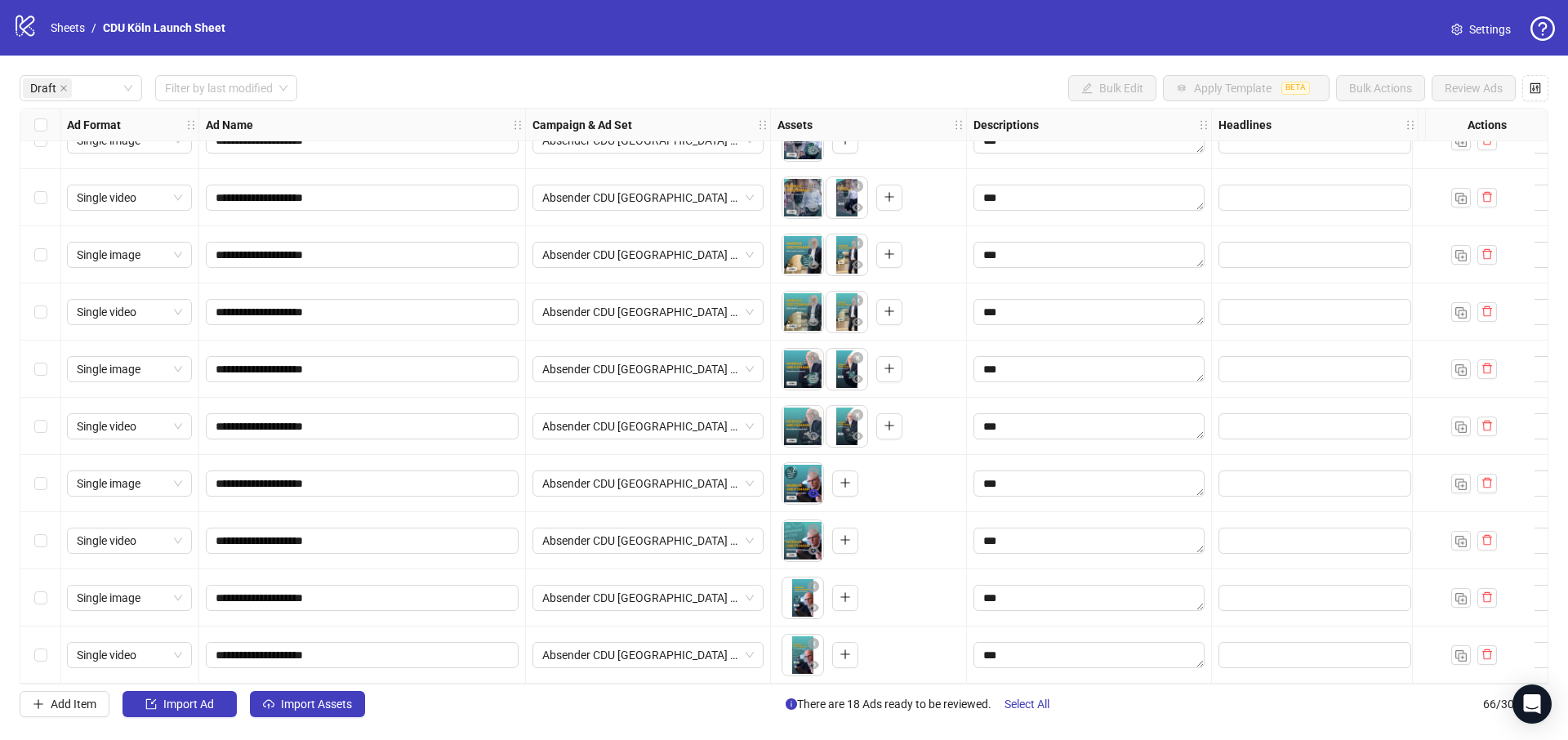
click at [812, 489] on icon "eye" at bounding box center [813, 494] width 12 height 8
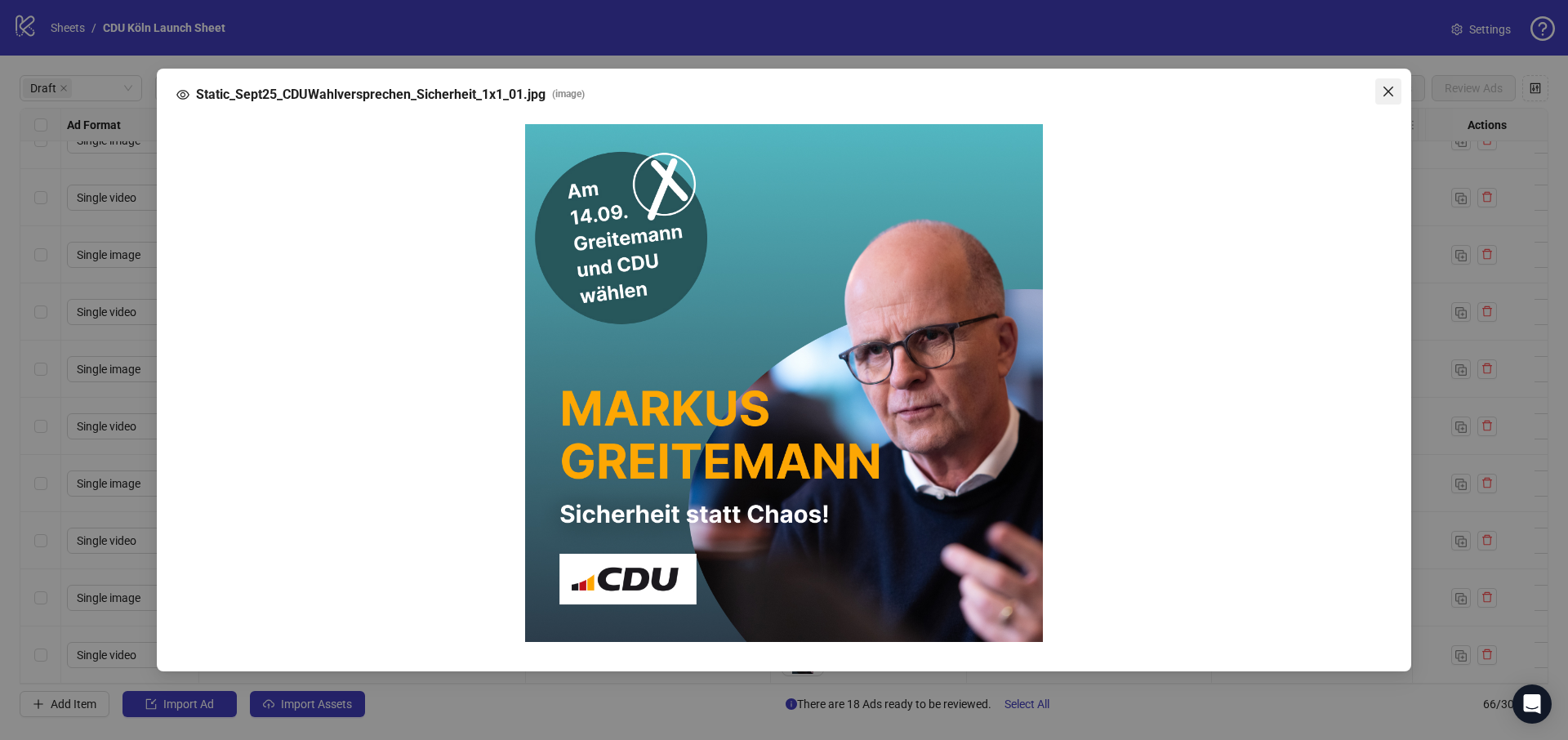
click at [1380, 96] on span "Close" at bounding box center [1388, 92] width 26 height 13
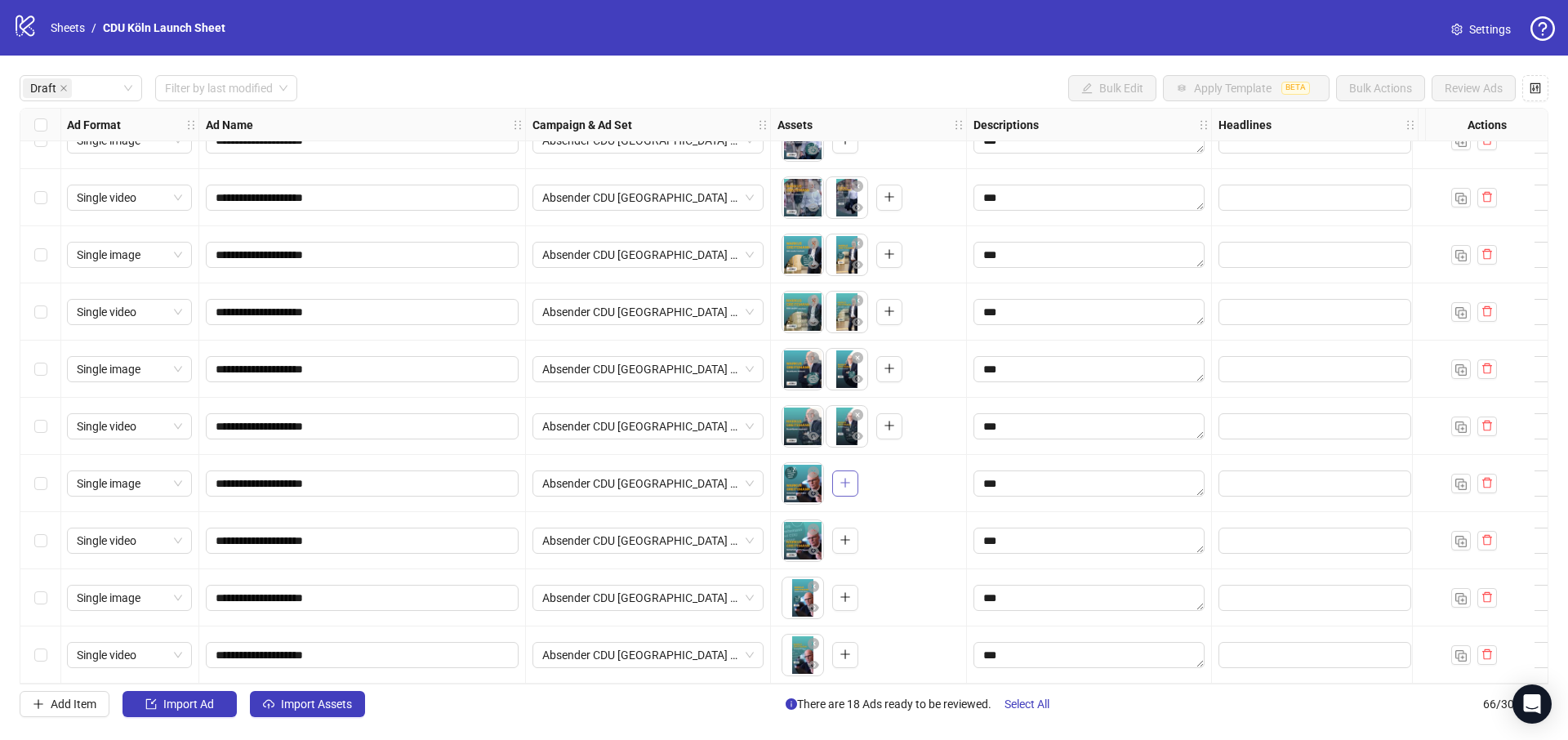
click at [850, 481] on icon "plus" at bounding box center [845, 483] width 12 height 12
click at [1503, 589] on div at bounding box center [1474, 598] width 123 height 57
click at [1492, 591] on icon "delete" at bounding box center [1487, 597] width 12 height 12
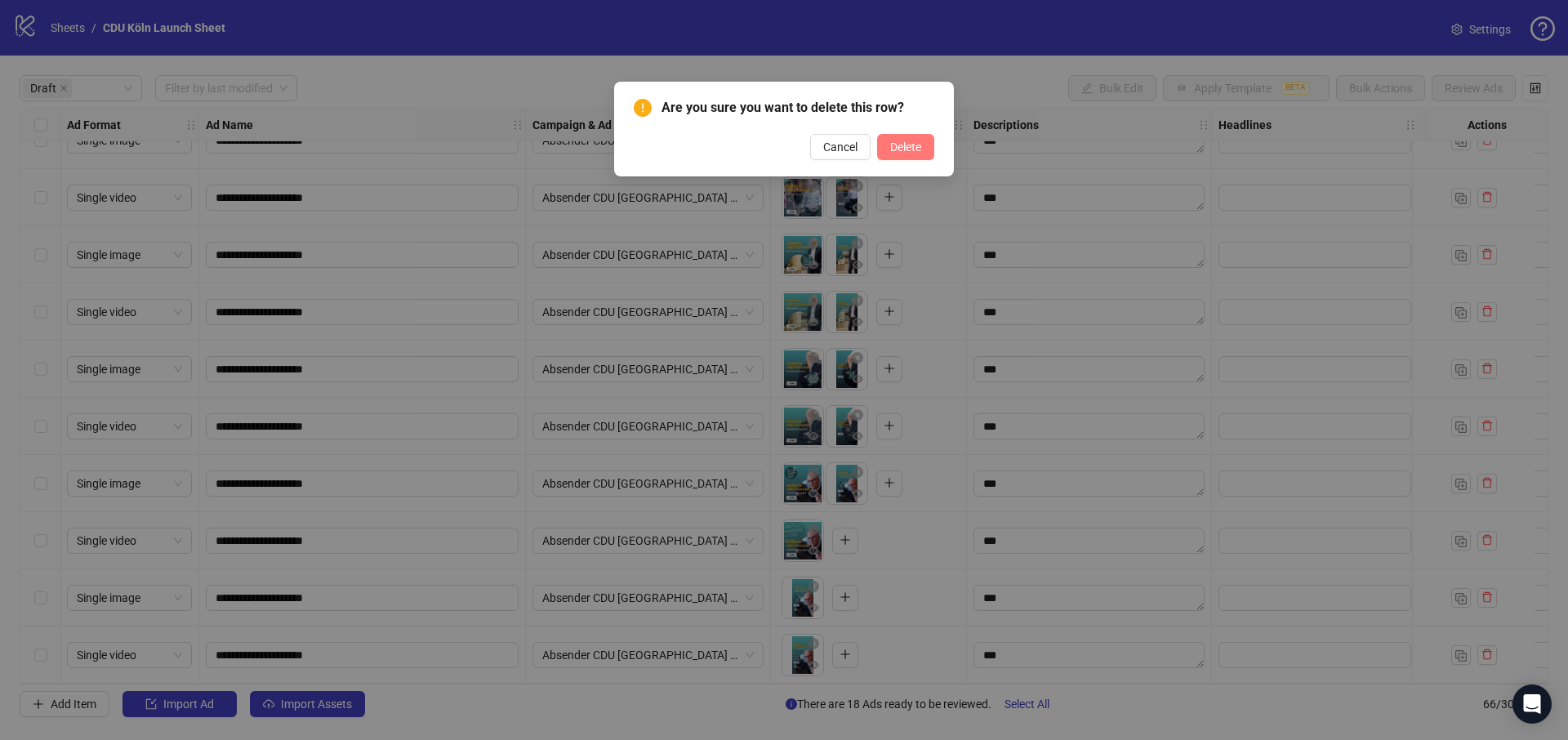
click at [928, 149] on button "Delete" at bounding box center [906, 146] width 57 height 26
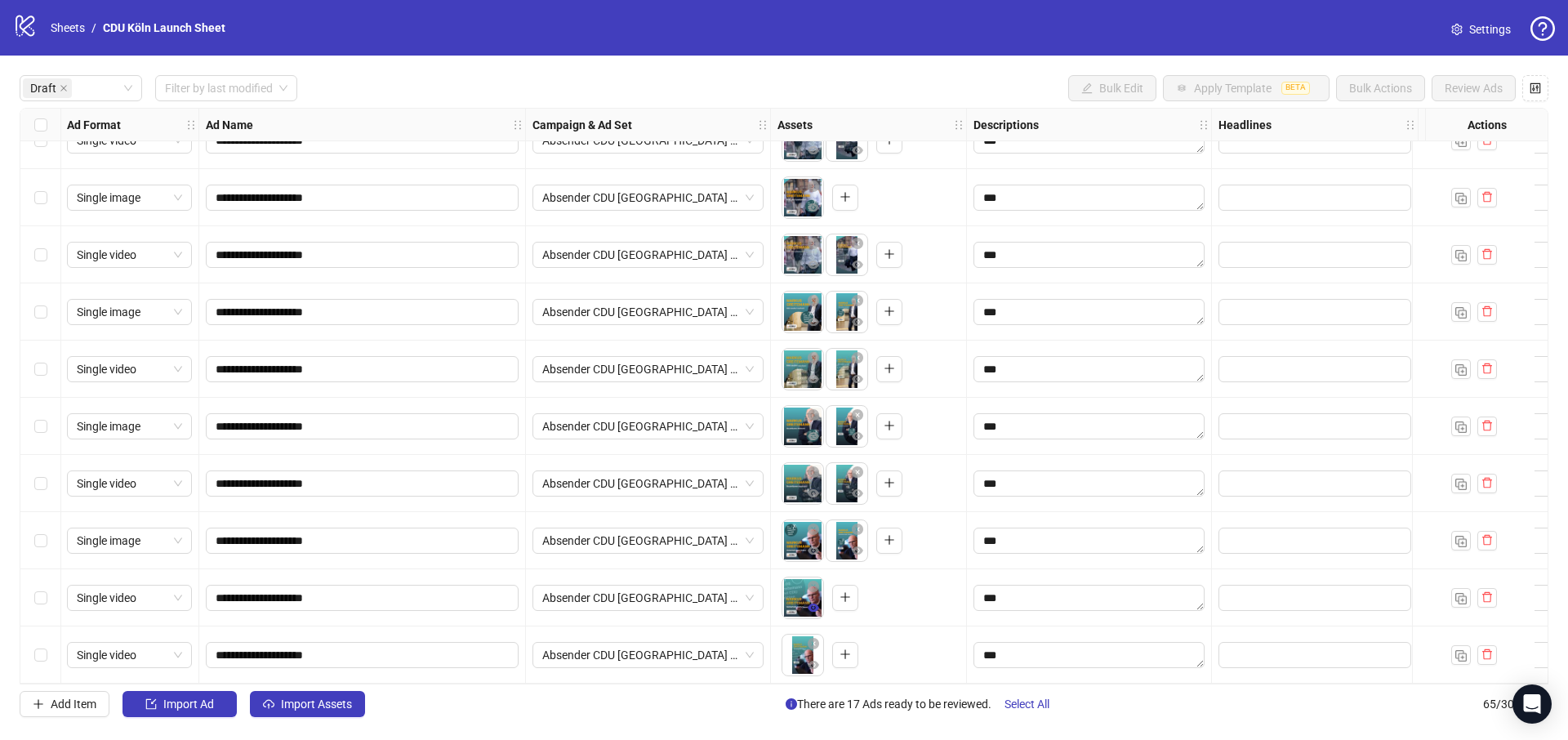
click at [813, 604] on icon "eye" at bounding box center [813, 608] width 12 height 8
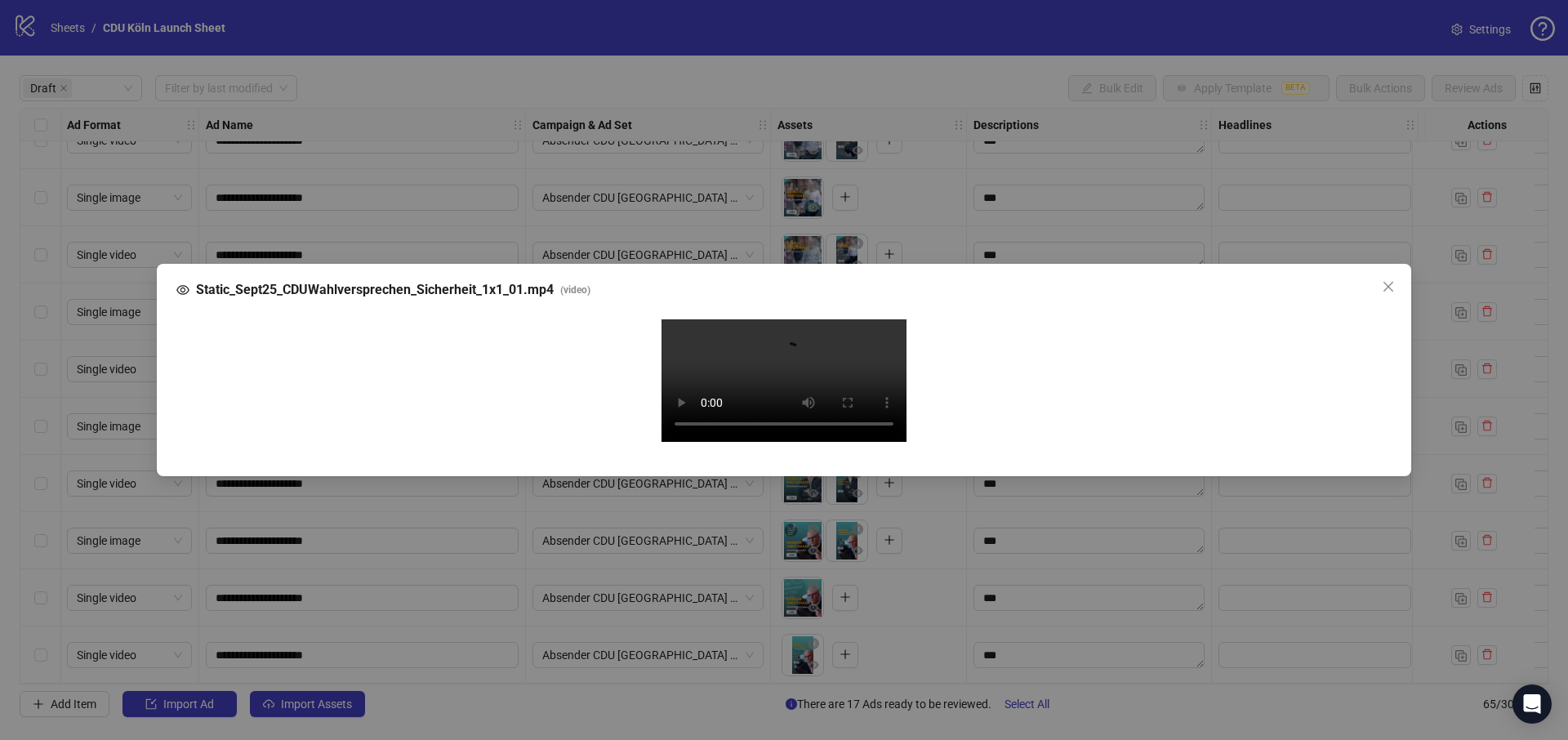
click at [374, 280] on span "Static_Sept25_CDUWahlversprechen_Sicherheit_1x1_01.mp4" at bounding box center [374, 289] width 358 height 19
copy span "Static_Sept25_CDUWahlversprechen_Sicherheit_1x1_01.mp4"
click at [1387, 280] on icon "close" at bounding box center [1389, 287] width 13 height 13
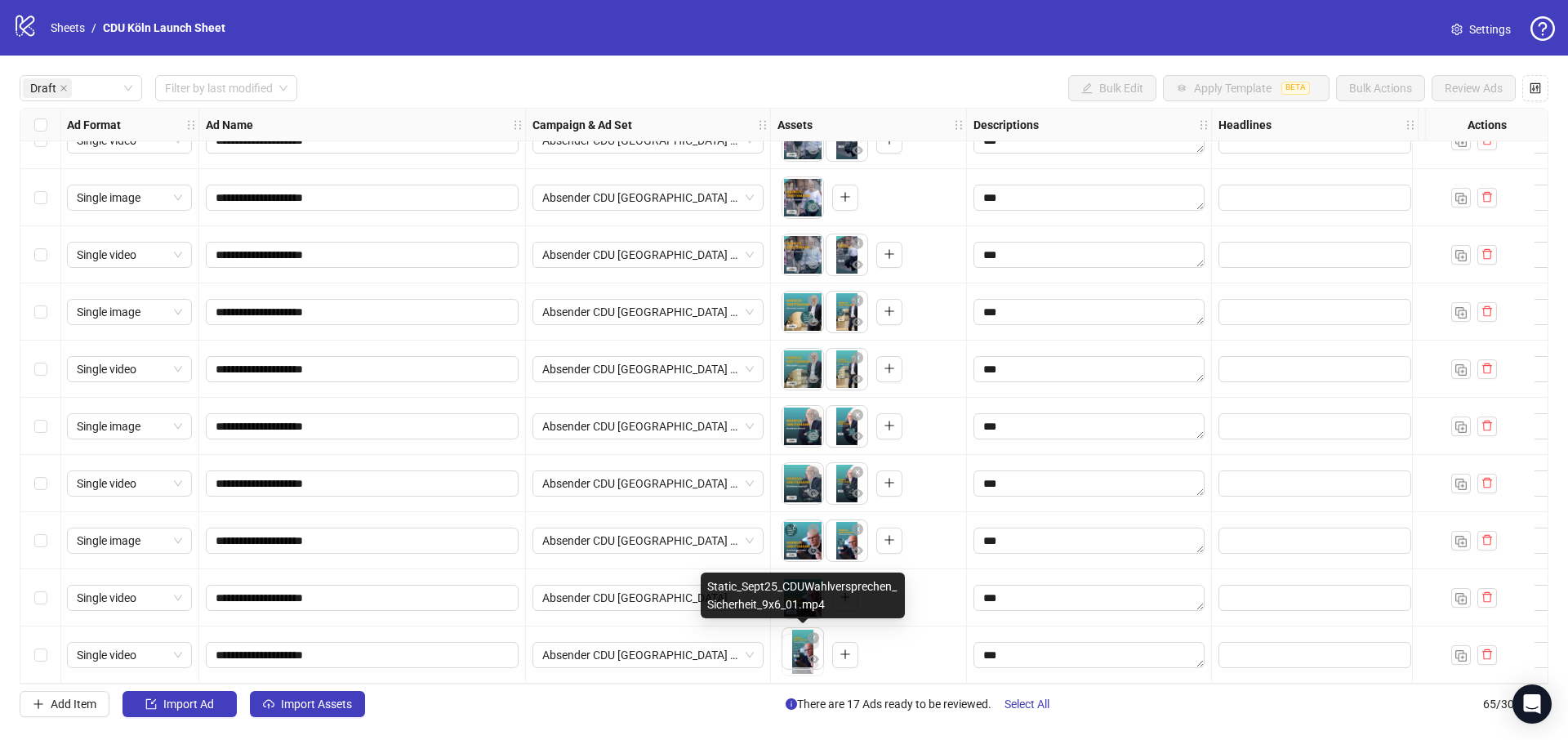
click at [795, 656] on body "**********" at bounding box center [784, 370] width 1568 height 740
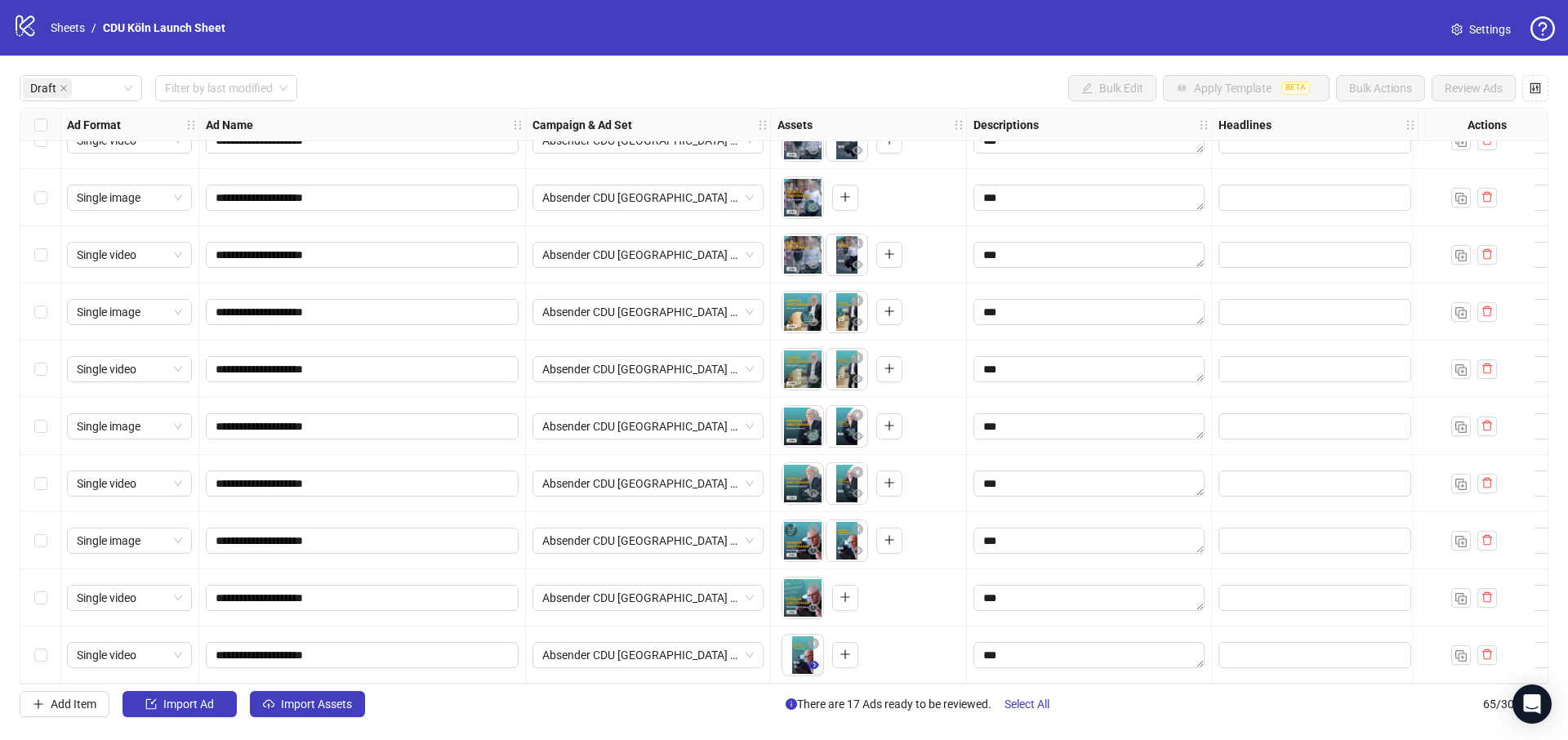
click at [820, 657] on button "button" at bounding box center [813, 665] width 19 height 19
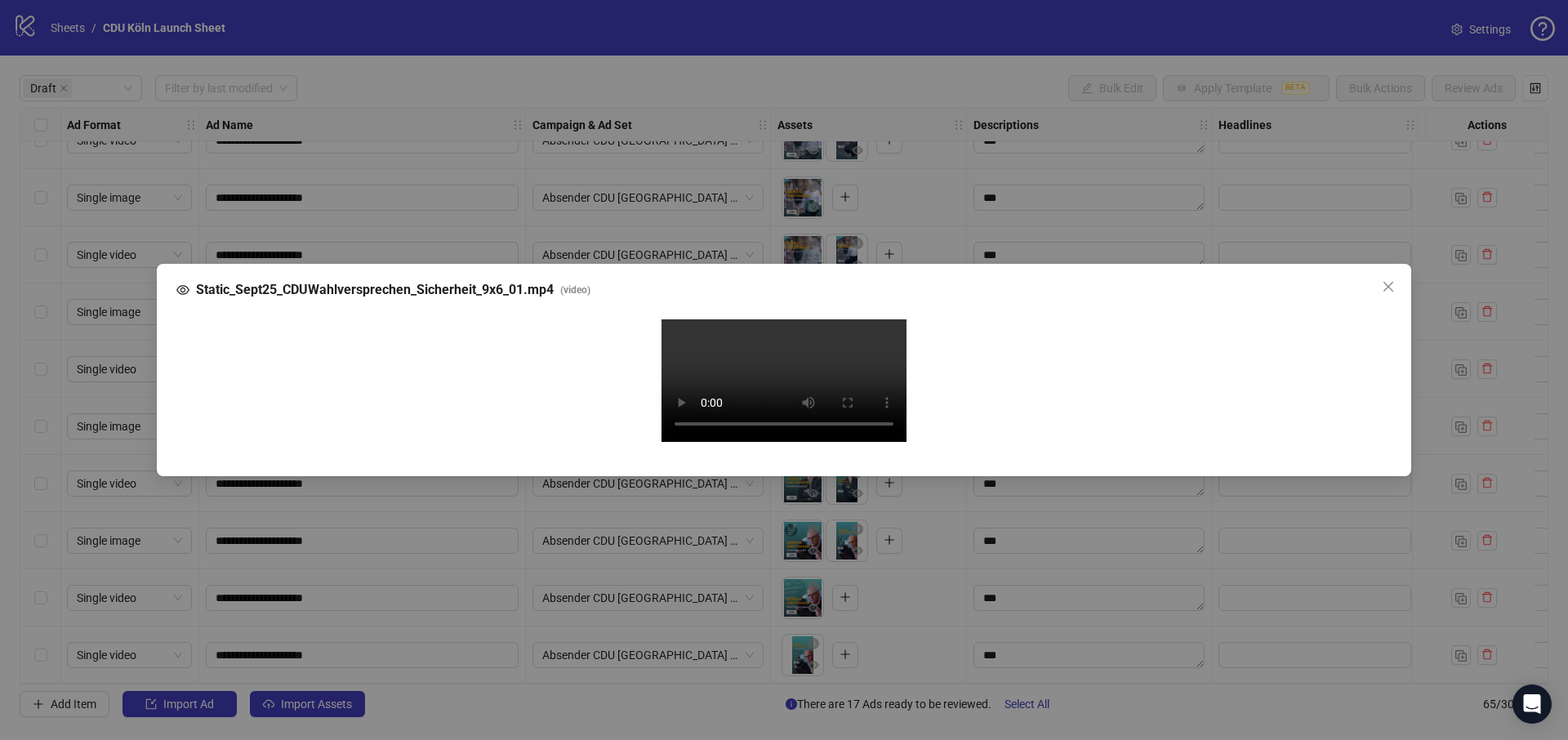
click at [206, 280] on span "Static_Sept25_CDUWahlversprechen_Sicherheit_9x6_01.mp4" at bounding box center [374, 289] width 358 height 19
click at [211, 280] on span "Static_Sept25_CDUWahlversprechen_Sicherheit_9x6_01.mp4" at bounding box center [374, 289] width 358 height 19
click at [218, 280] on span "Static_Sept25_CDUWahlversprechen_Sicherheit_9x6_01.mp4" at bounding box center [374, 289] width 358 height 19
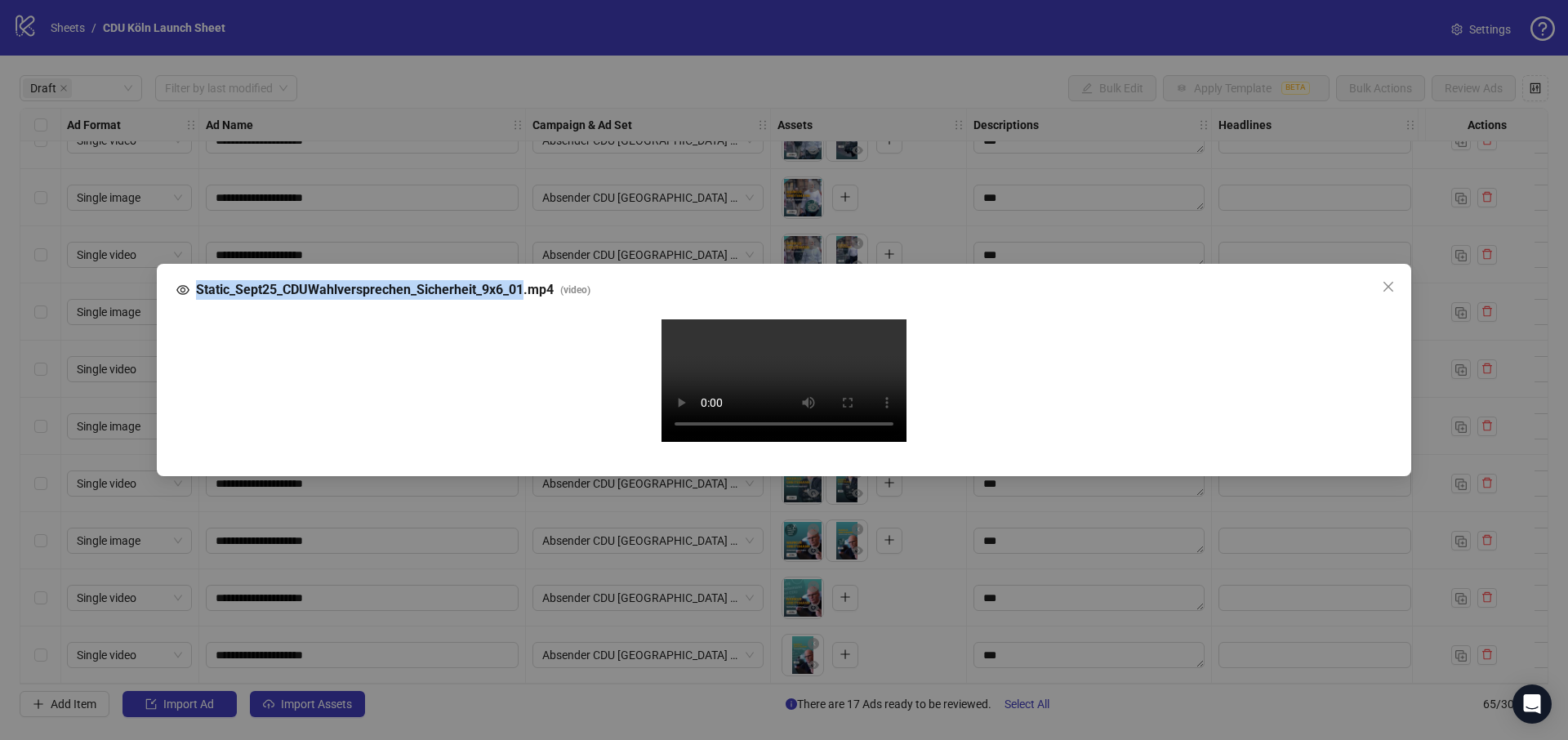
click at [218, 280] on span "Static_Sept25_CDUWahlversprechen_Sicherheit_9x6_01.mp4" at bounding box center [374, 289] width 358 height 19
click at [1387, 280] on icon "close" at bounding box center [1389, 287] width 13 height 13
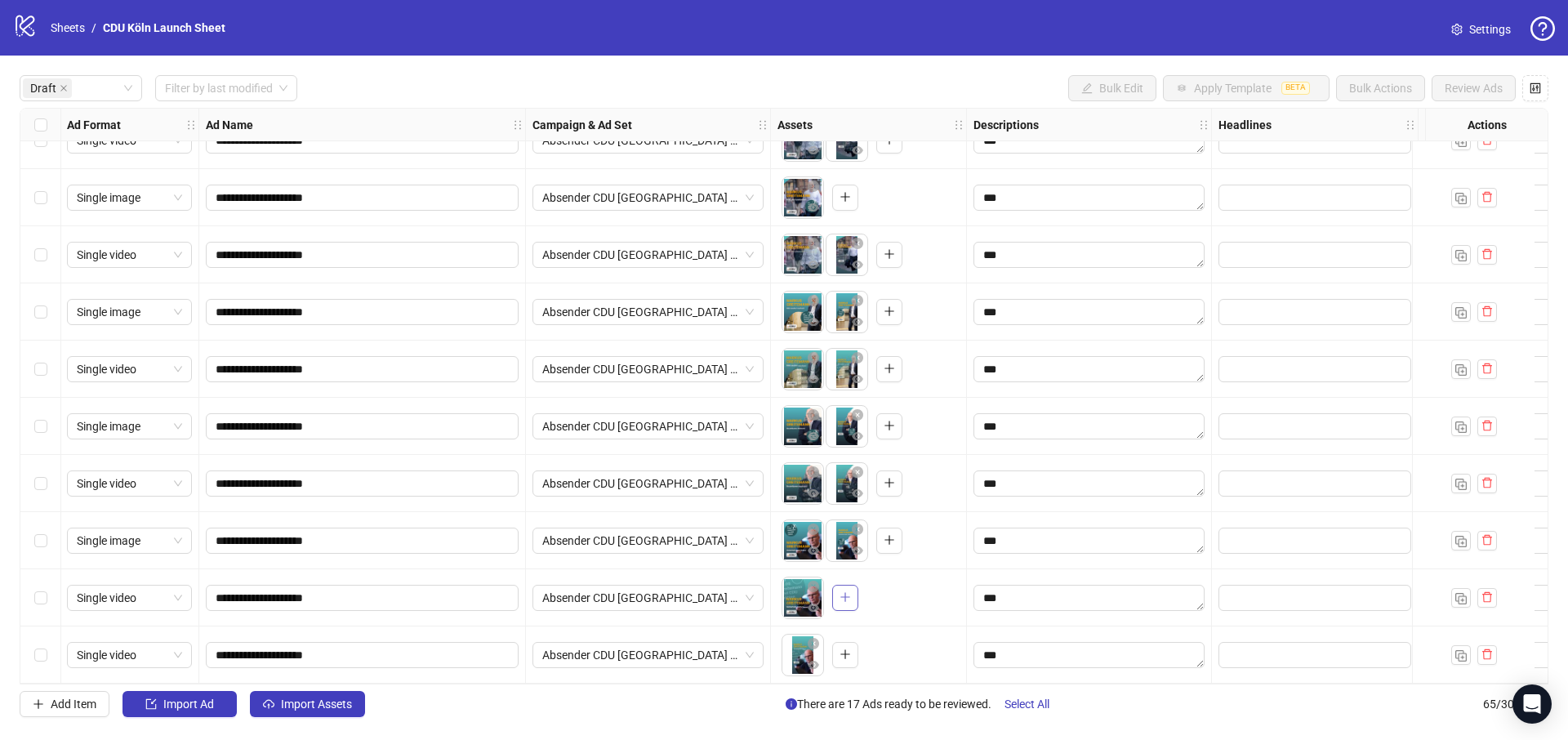
click at [851, 588] on button "button" at bounding box center [845, 597] width 26 height 26
click at [809, 660] on icon "eye" at bounding box center [813, 664] width 12 height 8
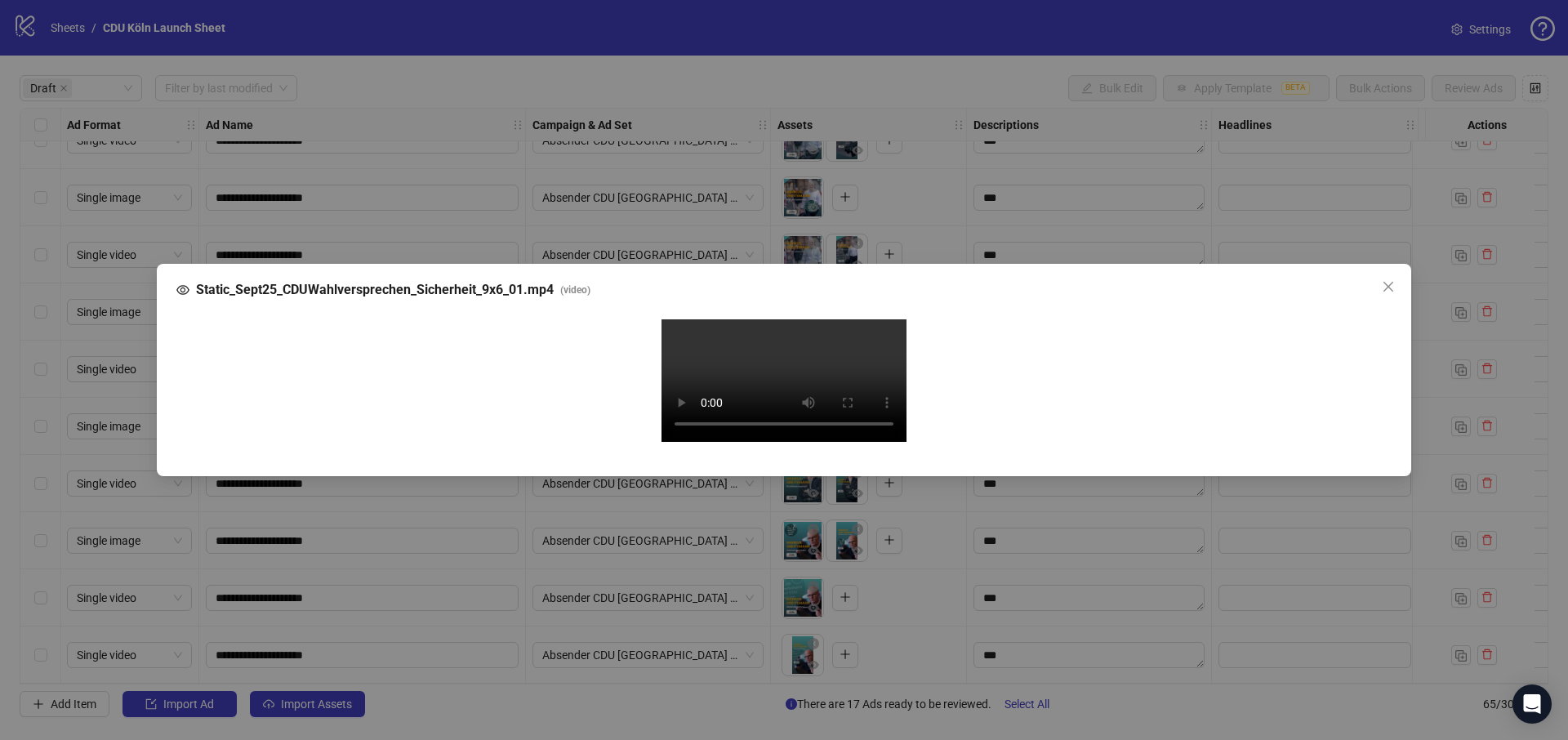
click at [506, 264] on div "Static_Sept25_CDUWahlversprechen_Sicherheit_9x6_01.mp4 ( video ) Your browser d…" at bounding box center [783, 370] width 1254 height 212
drag, startPoint x: 521, startPoint y: 91, endPoint x: 199, endPoint y: 83, distance: 322.1
click at [199, 280] on span "Static_Sept25_CDUWahlversprechen_Sicherheit_9x6_01.mp4" at bounding box center [374, 289] width 358 height 19
copy span "Static_Sept25_CDUWahlversprechen_Sicherheit_9x6_01"
click at [1390, 280] on icon "close" at bounding box center [1389, 287] width 13 height 13
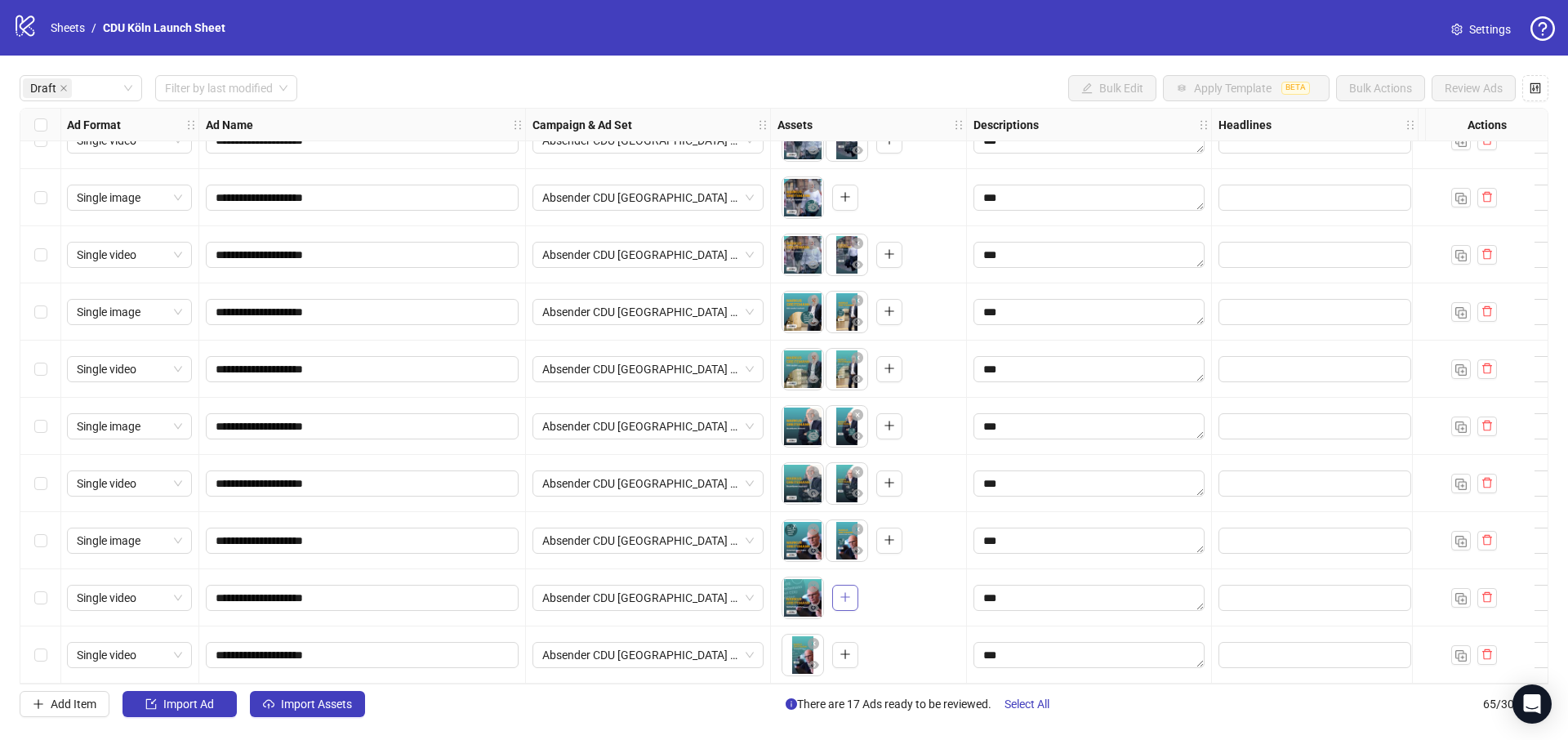
click at [847, 591] on icon "plus" at bounding box center [845, 597] width 12 height 12
click at [1490, 648] on icon "delete" at bounding box center [1487, 654] width 12 height 12
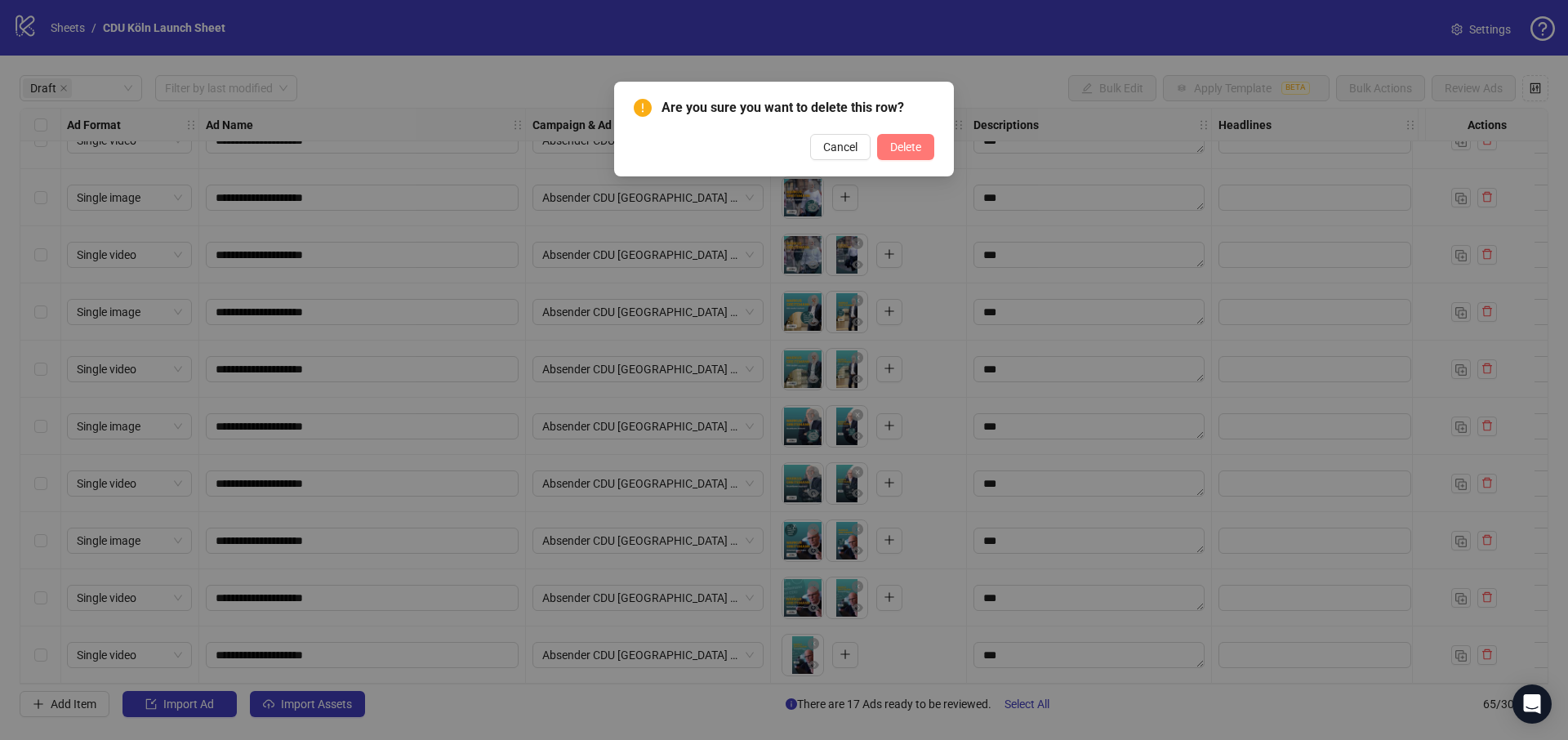
click at [918, 151] on span "Delete" at bounding box center [905, 147] width 31 height 13
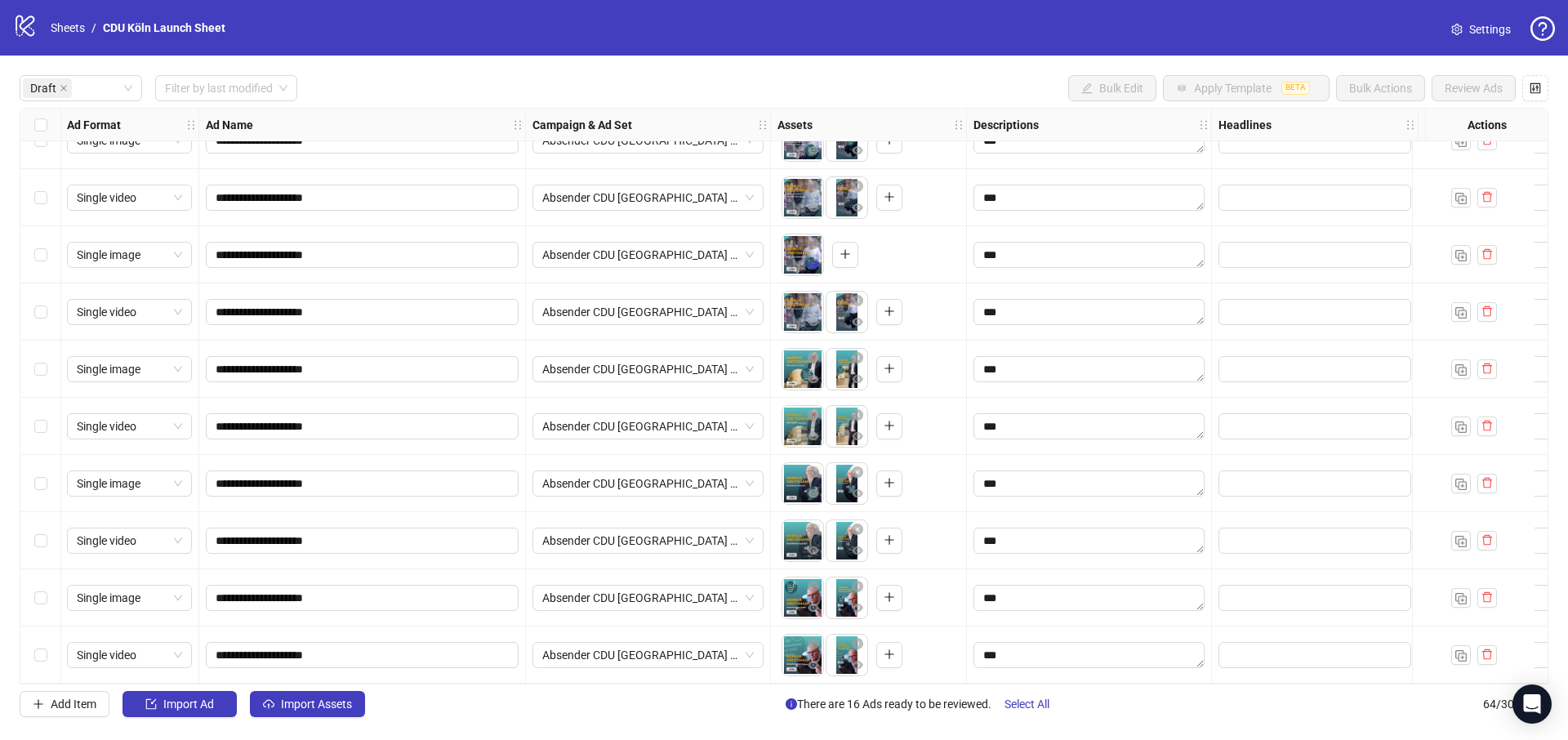
click at [813, 261] on icon "eye" at bounding box center [813, 265] width 12 height 8
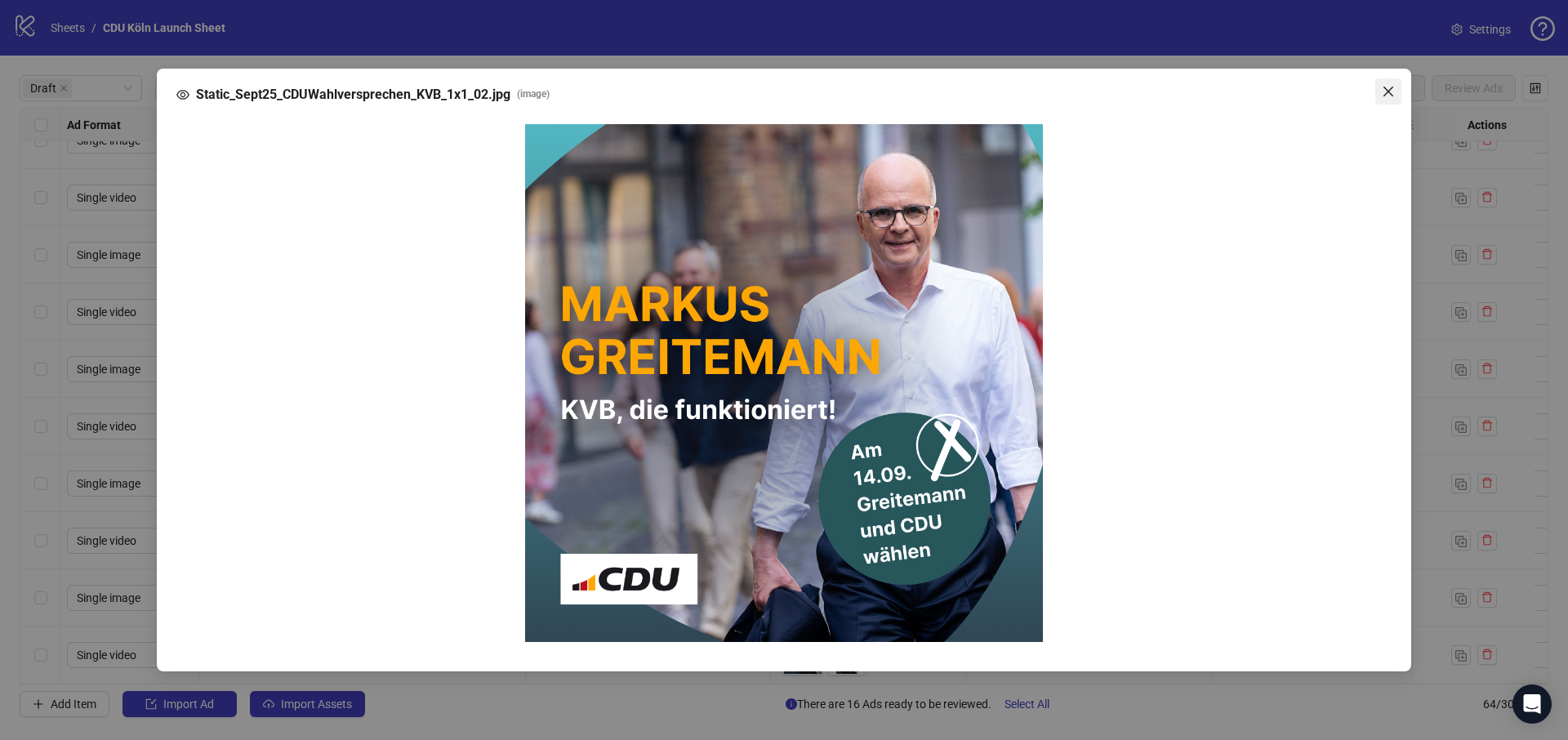
click at [1381, 90] on span "Close" at bounding box center [1388, 92] width 26 height 13
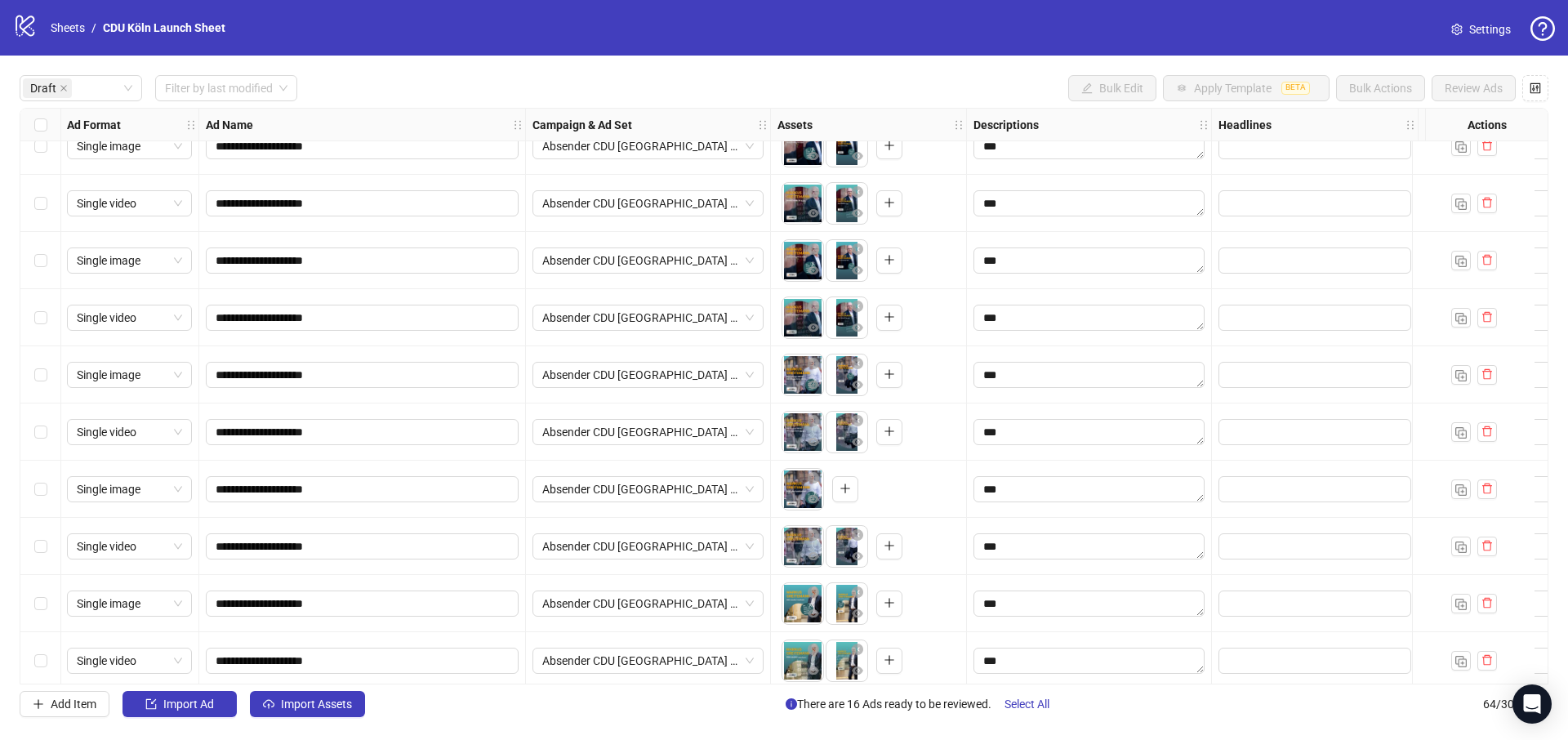
scroll to position [0, 1]
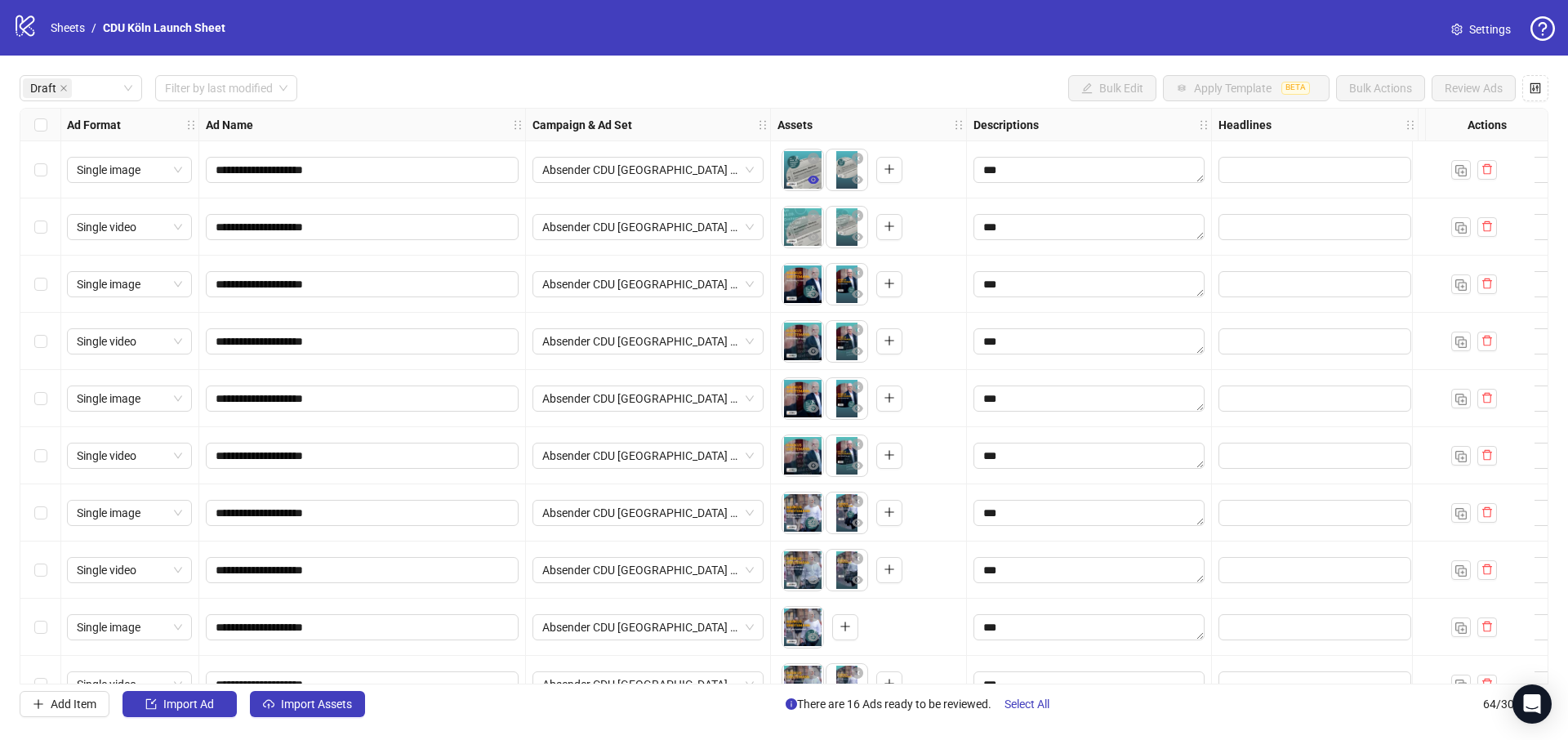
click at [813, 182] on icon "eye" at bounding box center [813, 180] width 12 height 12
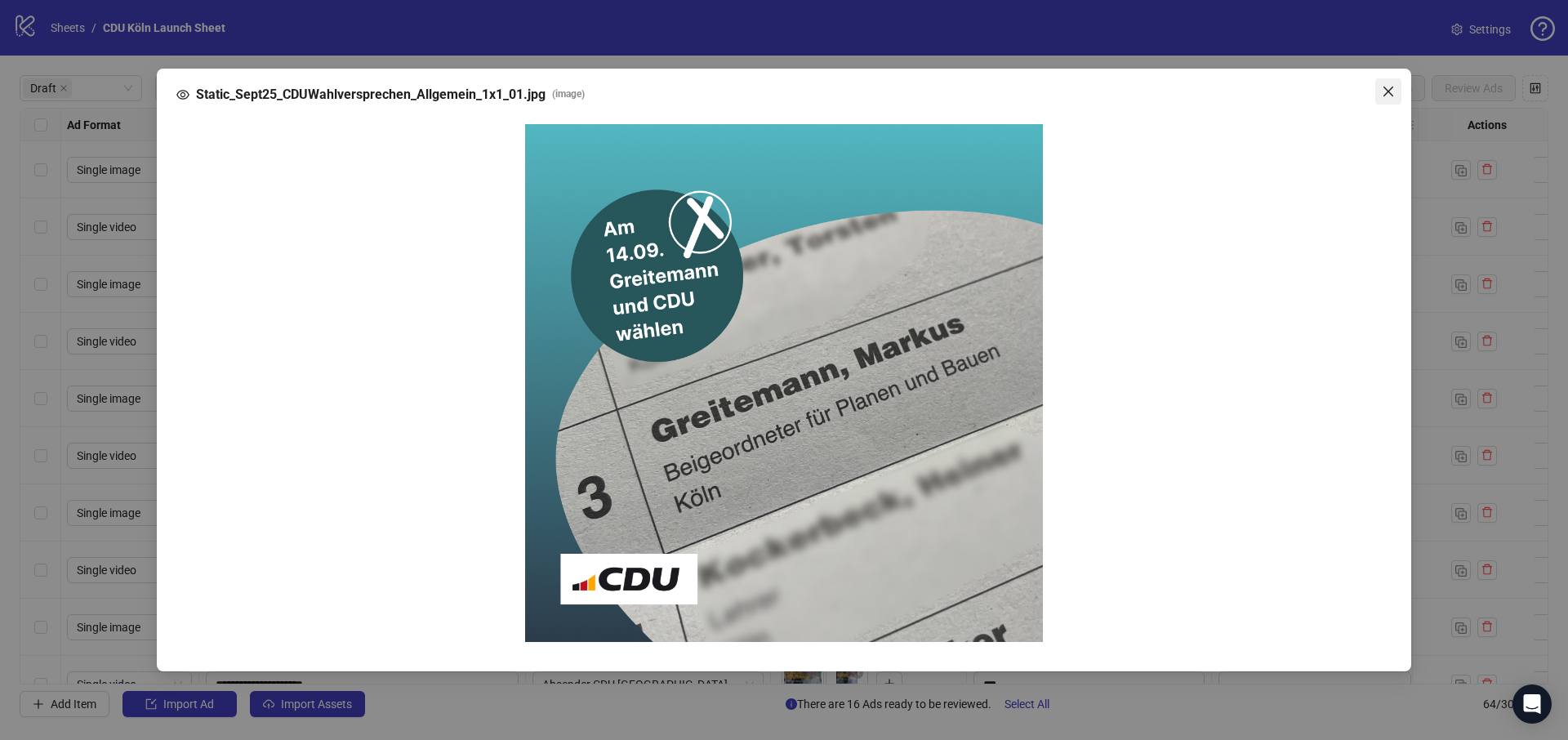
click at [1382, 95] on icon "close" at bounding box center [1389, 92] width 13 height 13
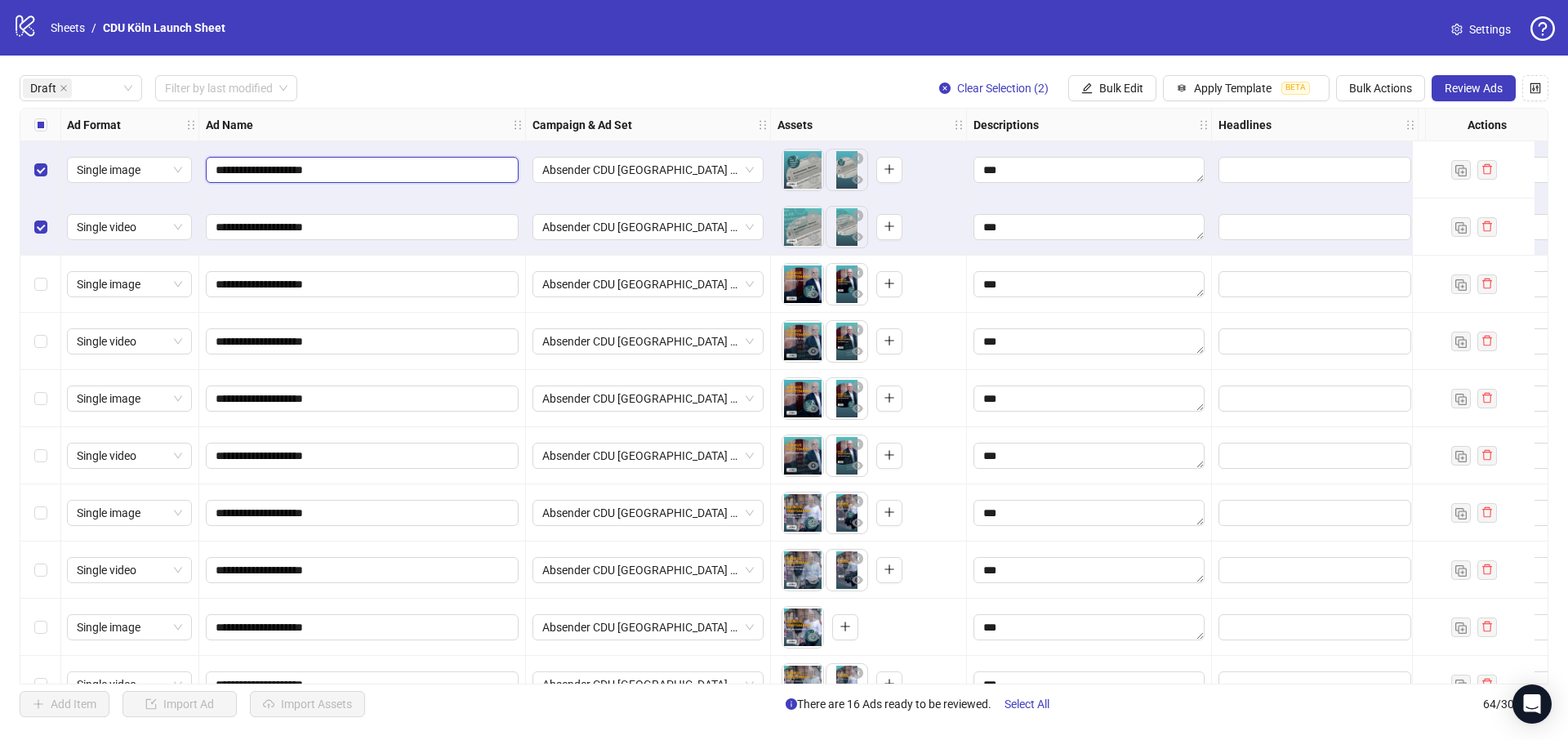
click at [222, 177] on input "**********" at bounding box center [360, 169] width 290 height 18
type input "**********"
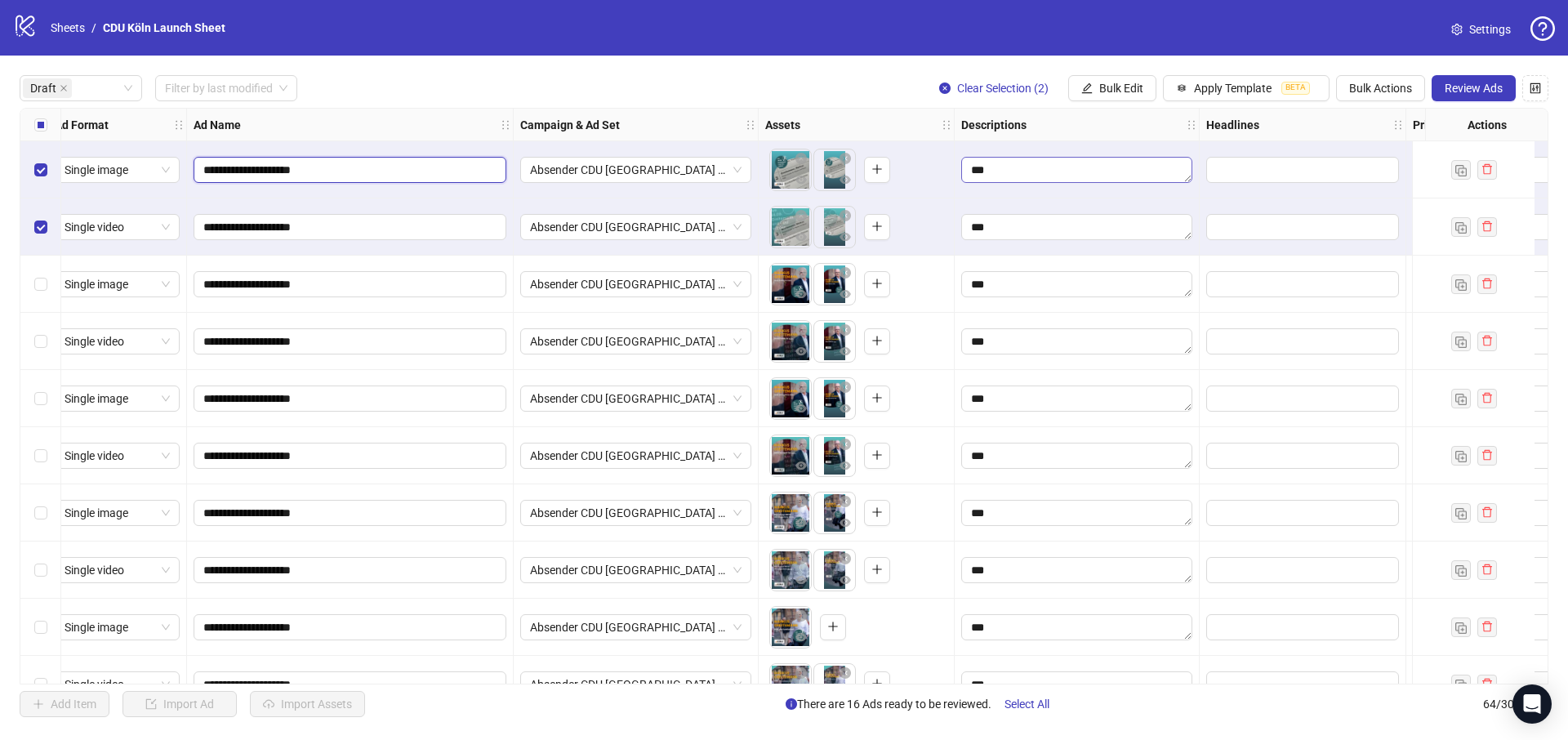
scroll to position [0, 0]
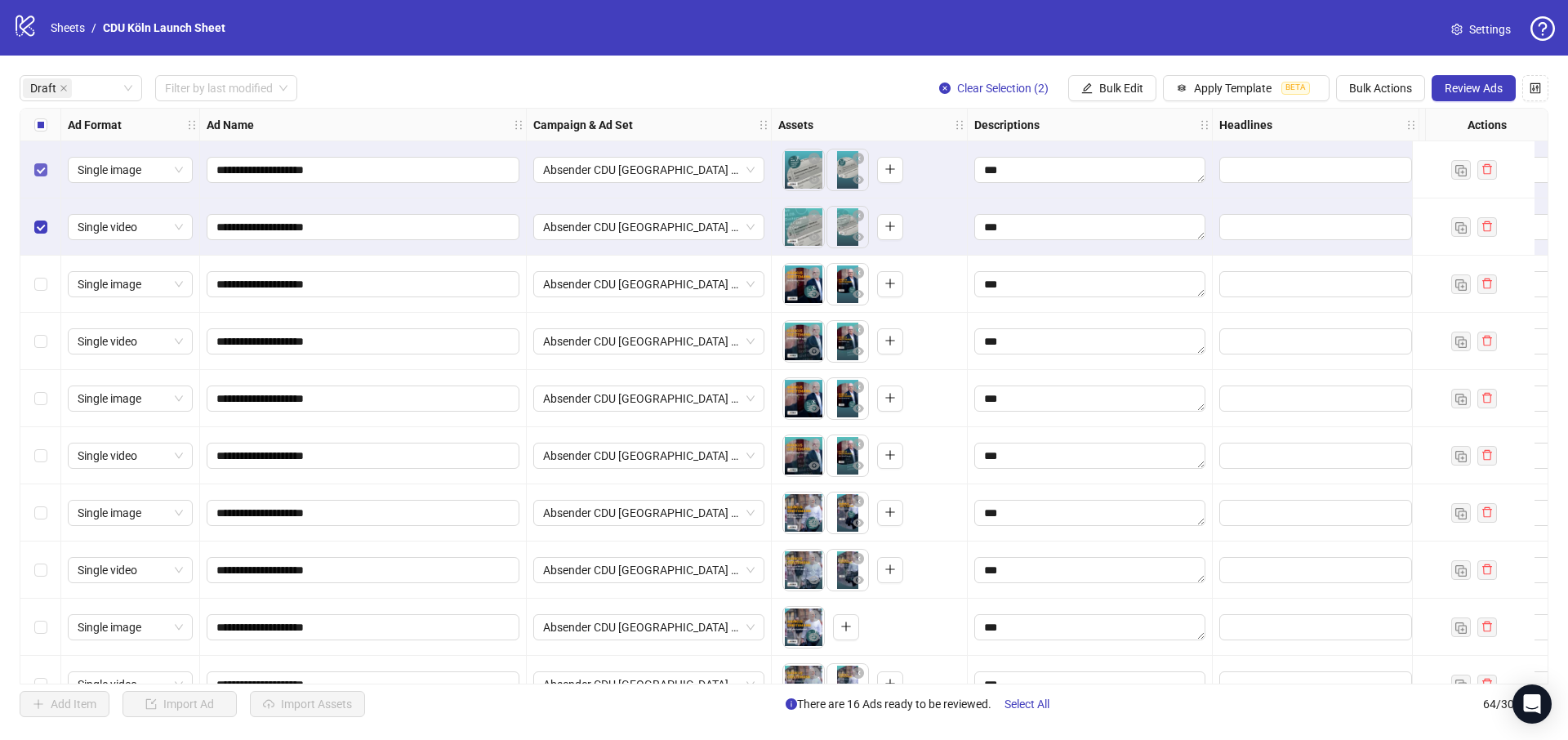
click at [36, 177] on label "Select row 1" at bounding box center [41, 169] width 13 height 18
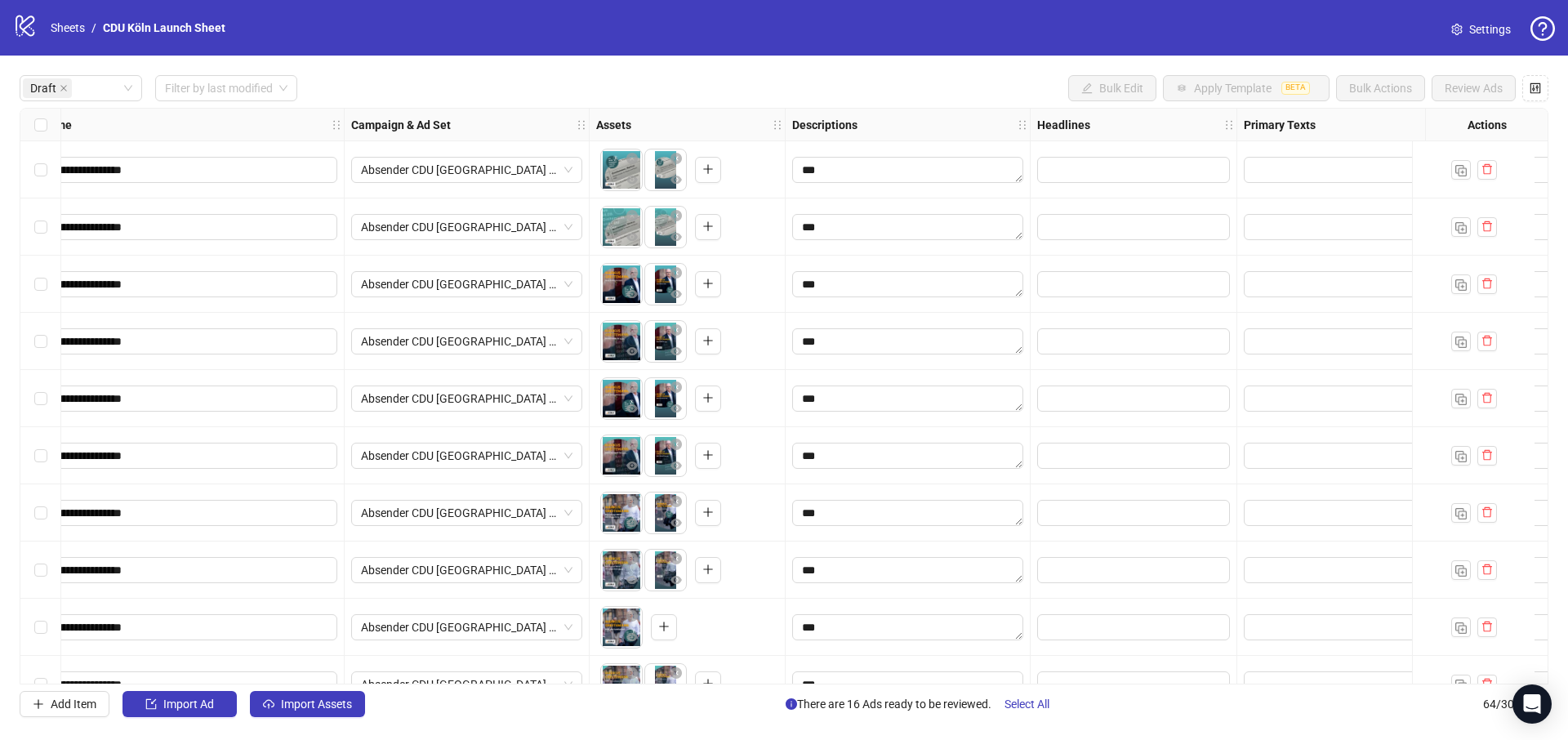
scroll to position [0, 188]
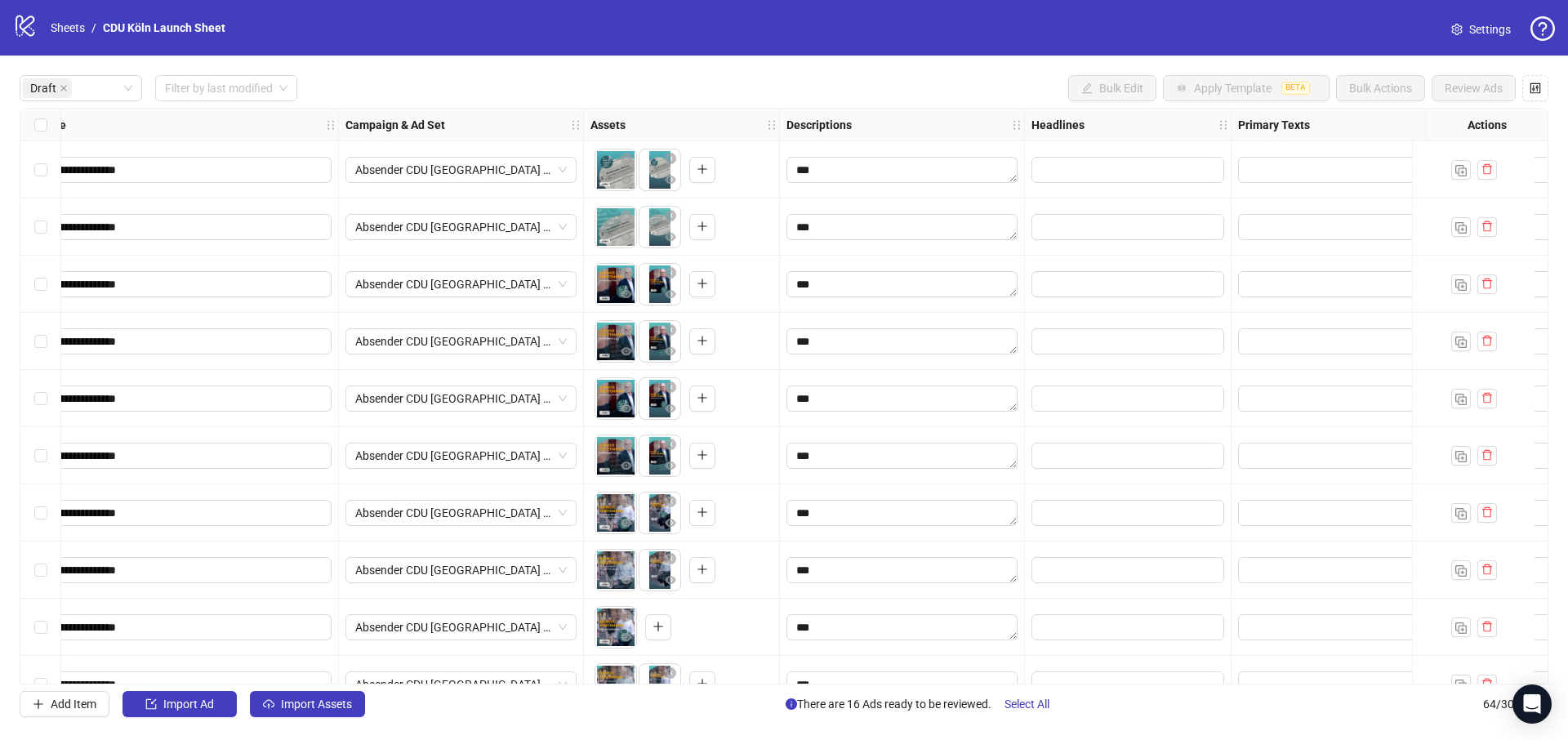
click at [1317, 171] on div "**********" at bounding box center [784, 395] width 1529 height 576
click at [1314, 171] on textarea "Edit values" at bounding box center [1402, 169] width 329 height 26
type textarea "**********"
click at [1022, 71] on div "**********" at bounding box center [784, 396] width 1568 height 681
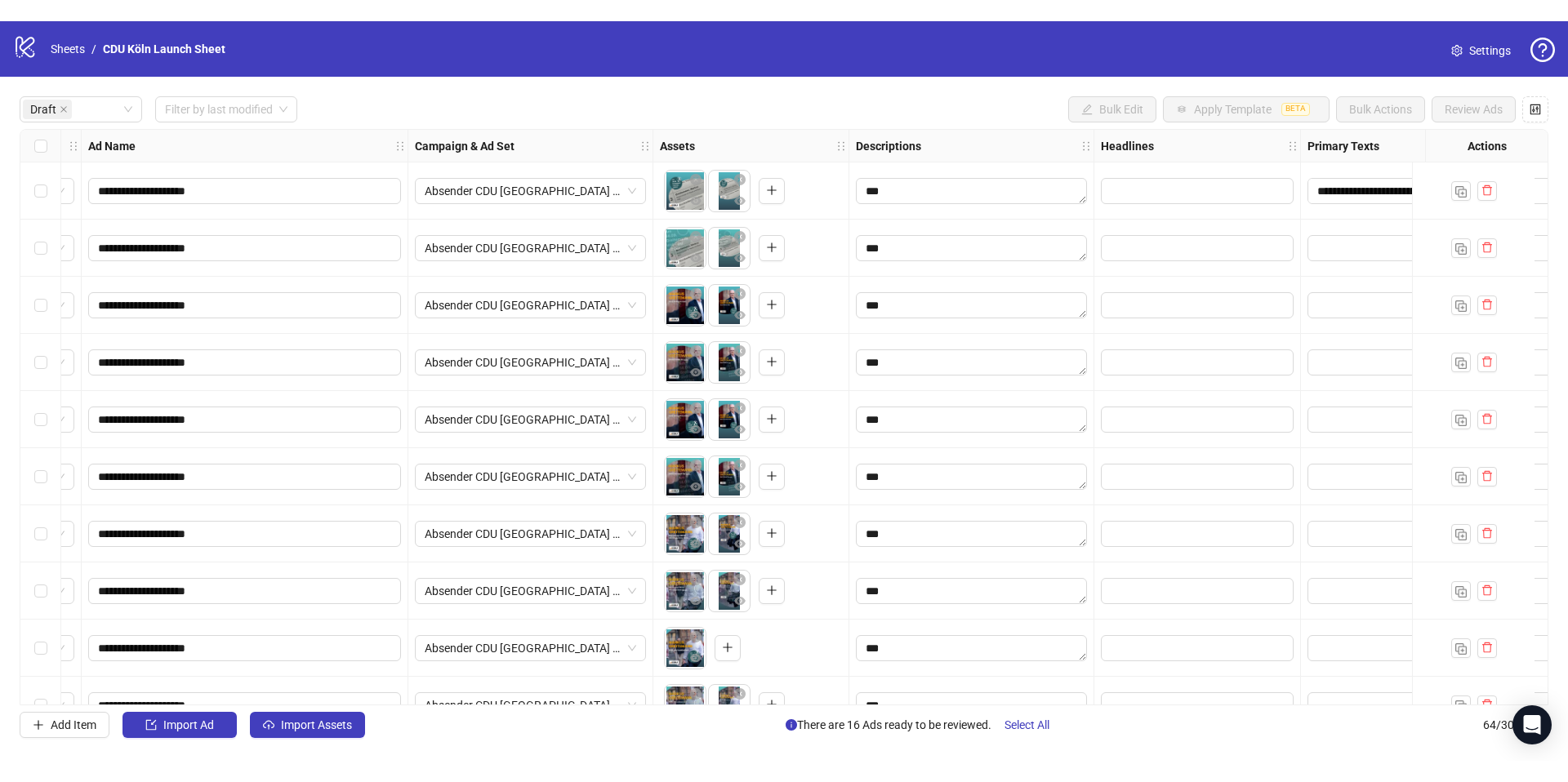
scroll to position [0, 0]
